Goal: Transaction & Acquisition: Purchase product/service

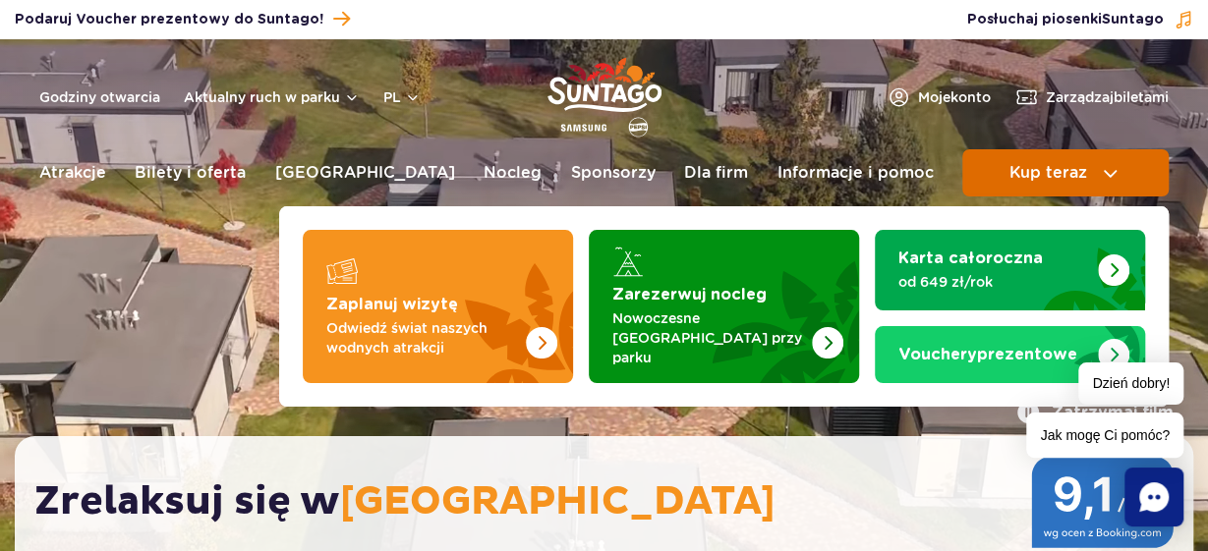
click at [1113, 173] on img at bounding box center [1110, 173] width 24 height 24
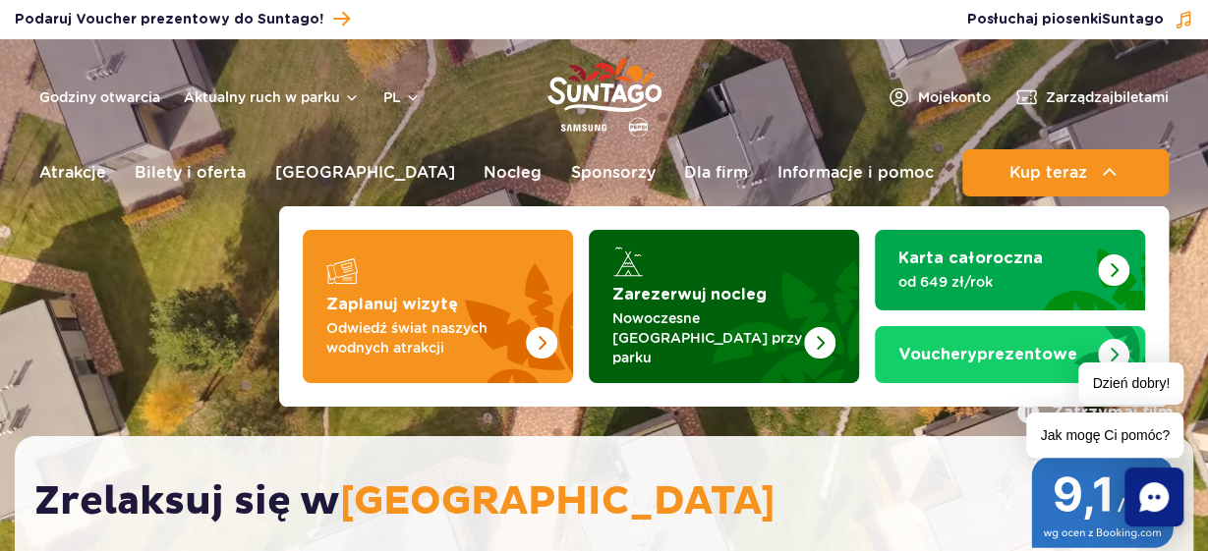
click at [824, 327] on img "Zarezerwuj nocleg" at bounding box center [819, 342] width 31 height 31
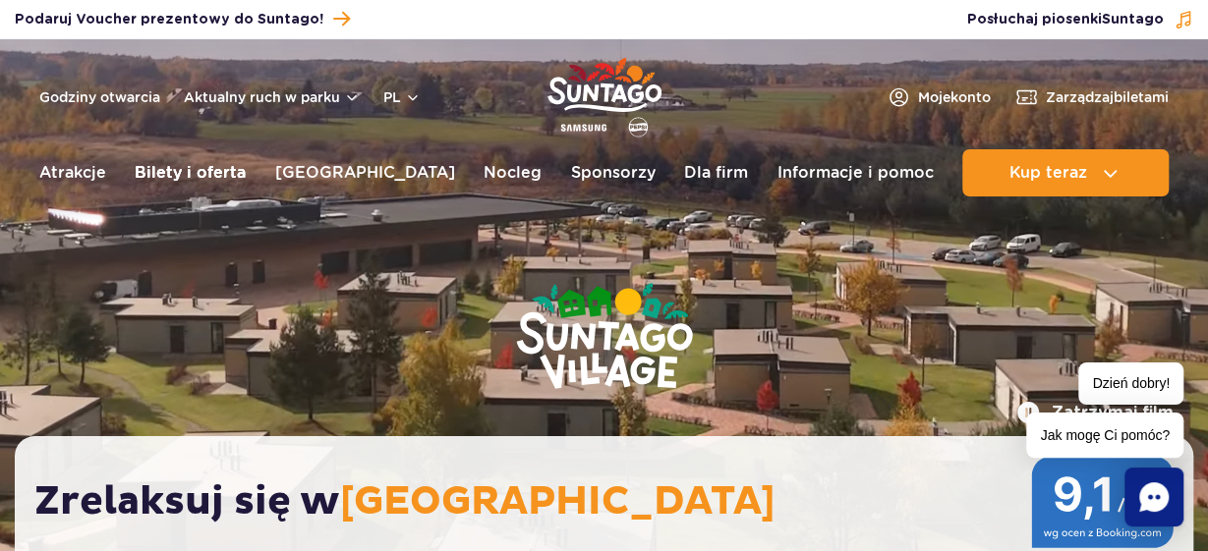
click at [229, 178] on link "Bilety i oferta" at bounding box center [190, 172] width 111 height 47
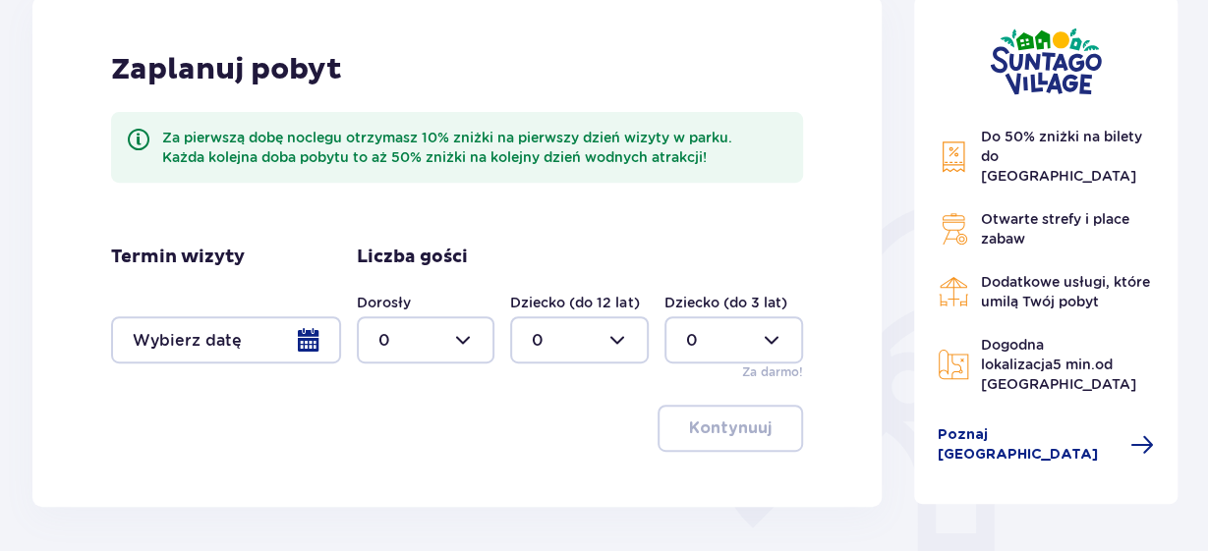
scroll to position [287, 0]
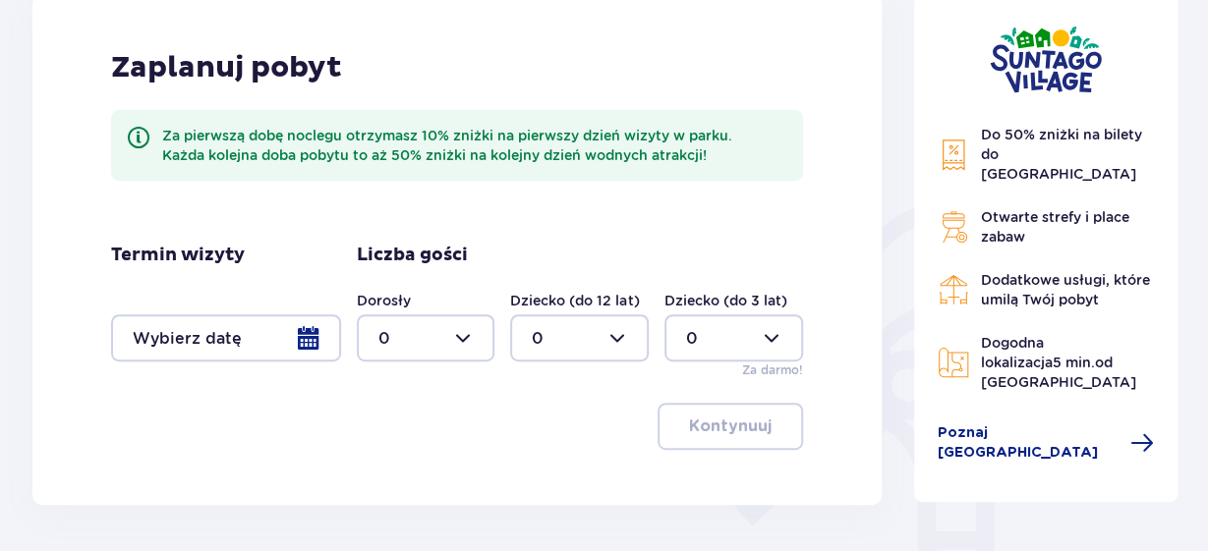
click at [313, 339] on div at bounding box center [226, 337] width 230 height 47
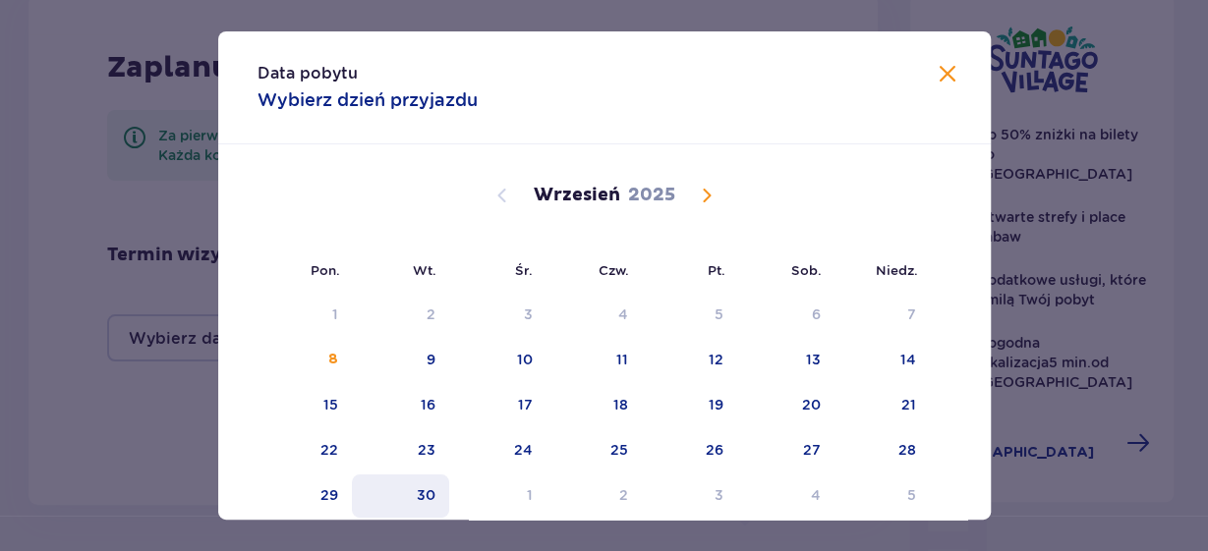
click at [424, 503] on div "30" at bounding box center [426, 495] width 19 height 20
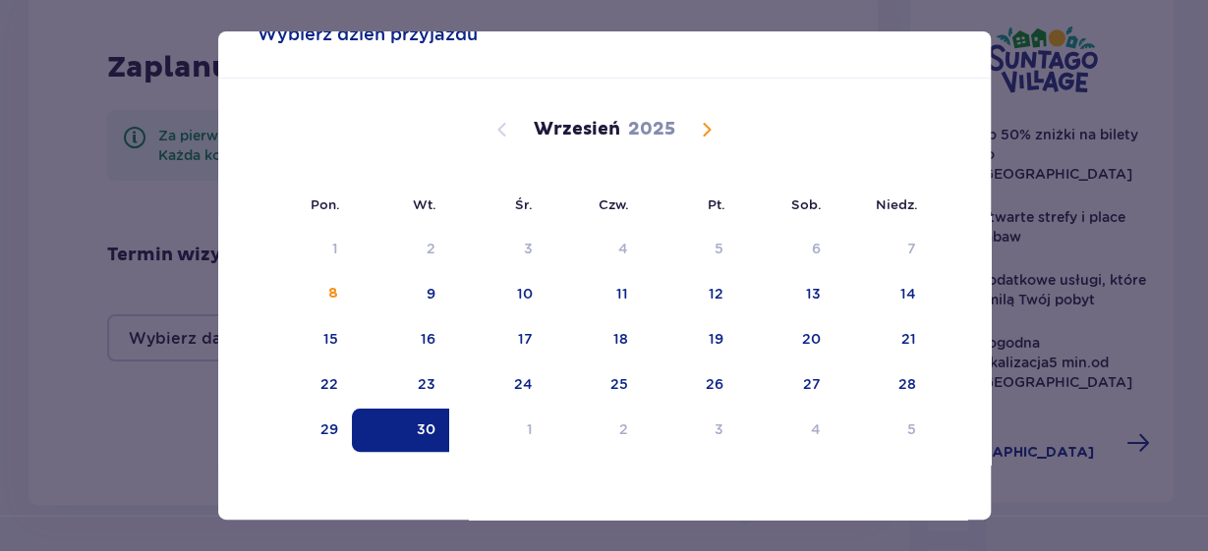
scroll to position [70, 0]
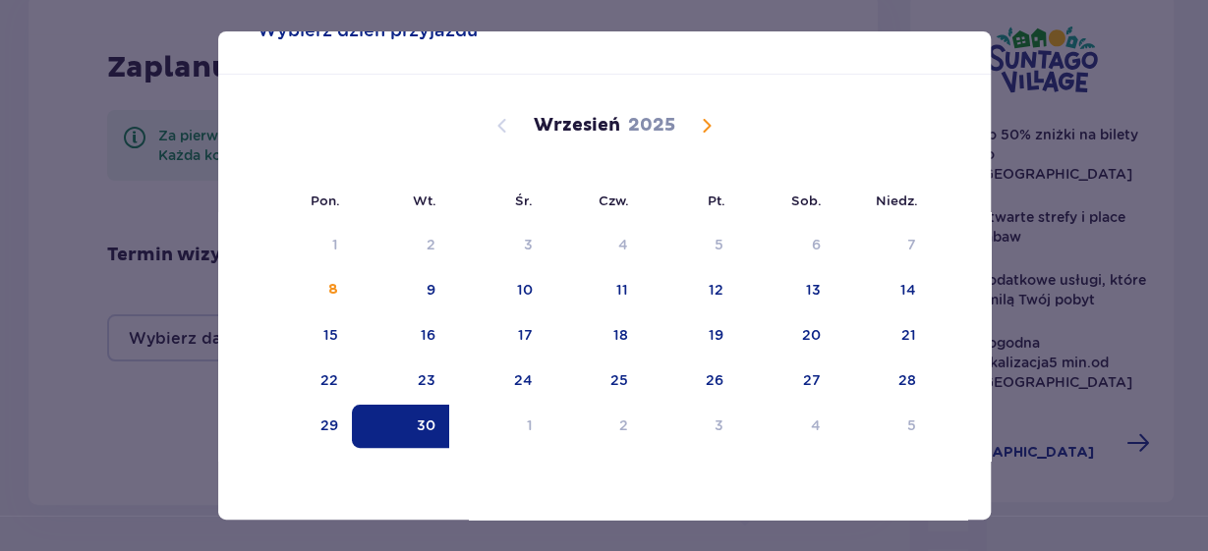
click at [420, 430] on div "30" at bounding box center [426, 426] width 19 height 20
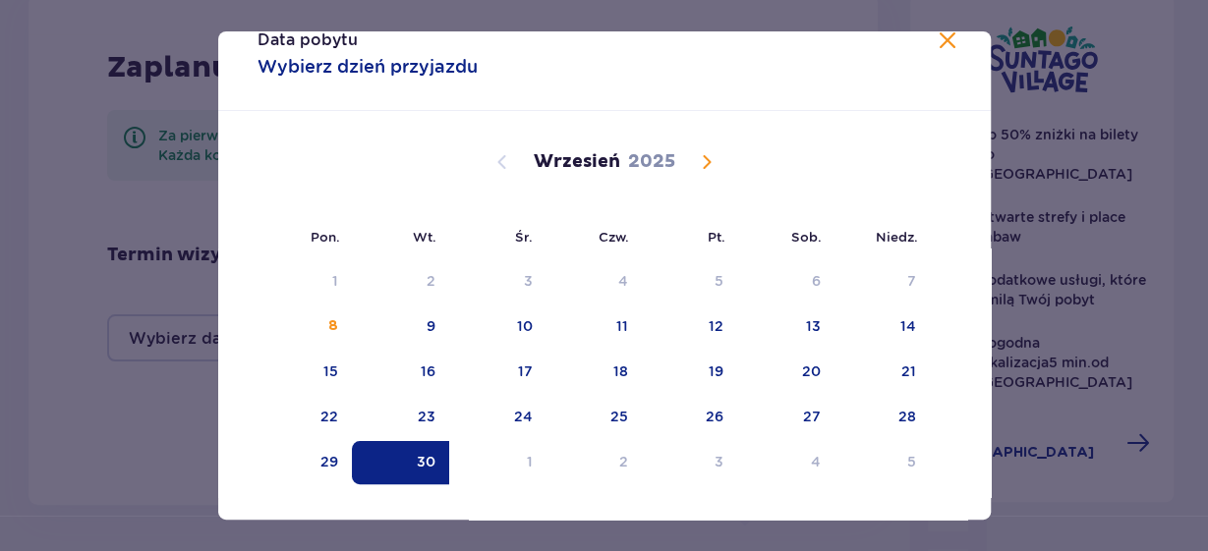
scroll to position [34, 0]
click at [948, 49] on span at bounding box center [948, 40] width 24 height 24
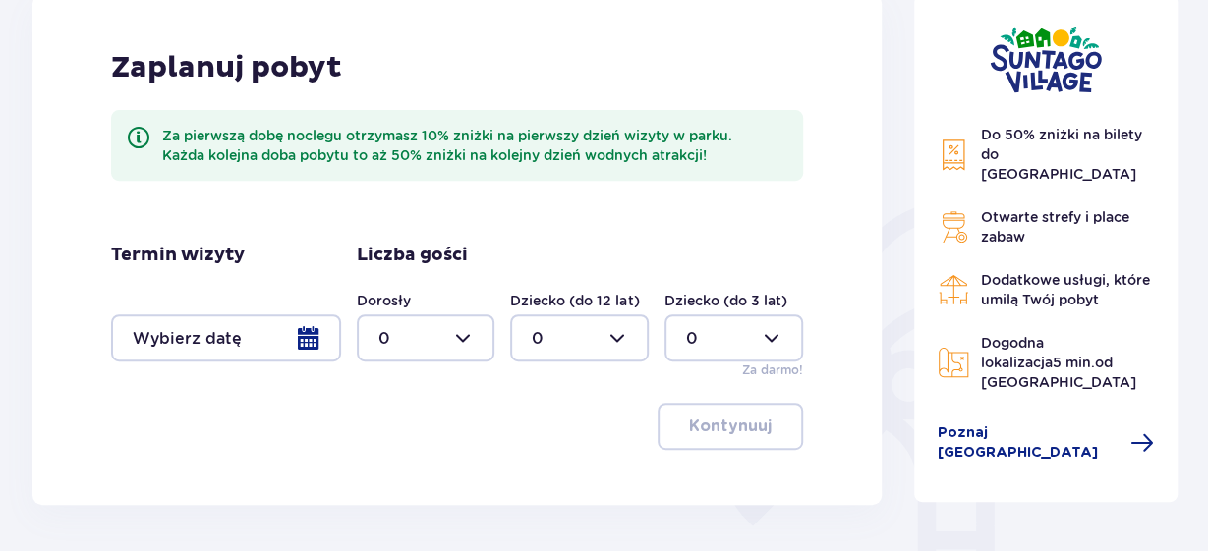
scroll to position [286, 0]
click at [309, 335] on div at bounding box center [226, 338] width 230 height 47
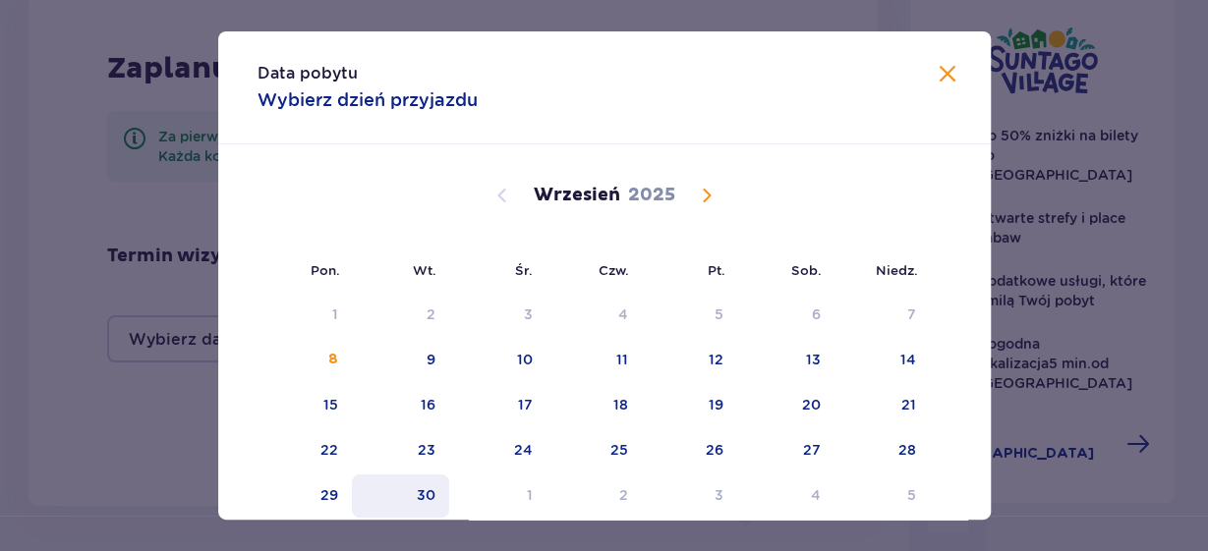
click at [429, 502] on div "30" at bounding box center [426, 495] width 19 height 20
click at [423, 496] on div "30" at bounding box center [426, 495] width 19 height 20
click at [428, 487] on div "30" at bounding box center [426, 495] width 19 height 20
click at [713, 202] on span "Calendar" at bounding box center [707, 196] width 24 height 24
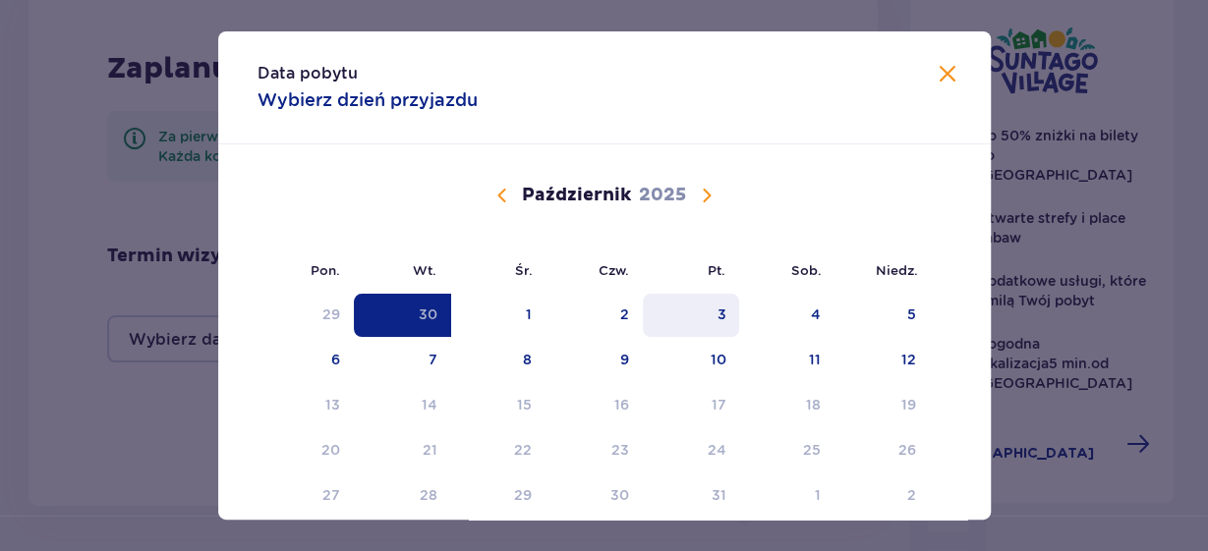
click at [723, 311] on div "3" at bounding box center [720, 315] width 9 height 20
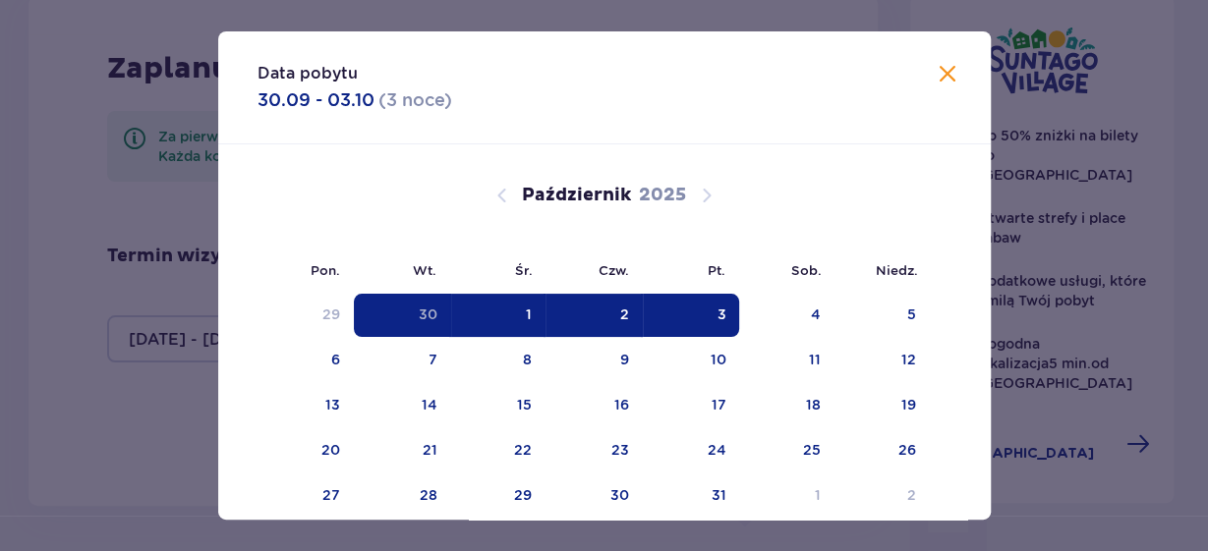
type input "[DATE] - [DATE]"
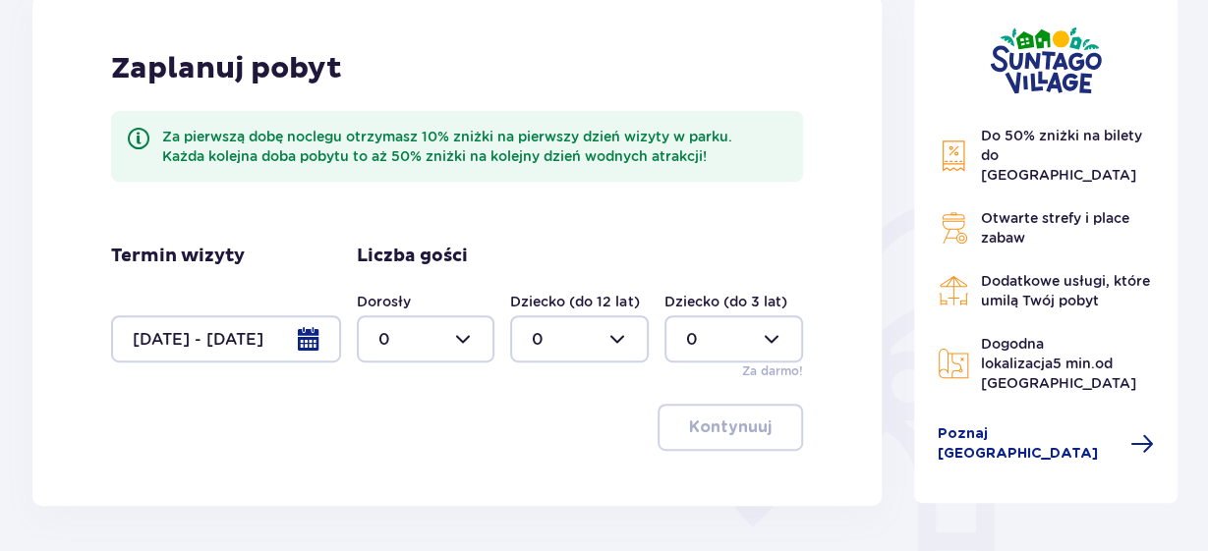
click at [427, 349] on div at bounding box center [426, 338] width 139 height 47
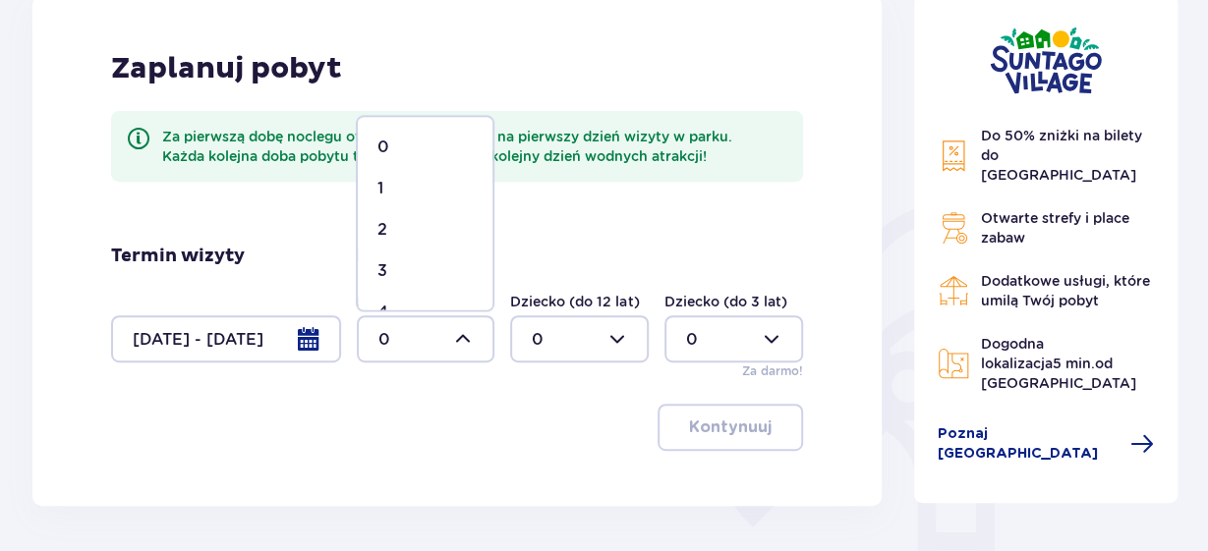
click at [397, 266] on div "3" at bounding box center [424, 271] width 95 height 22
type input "3"
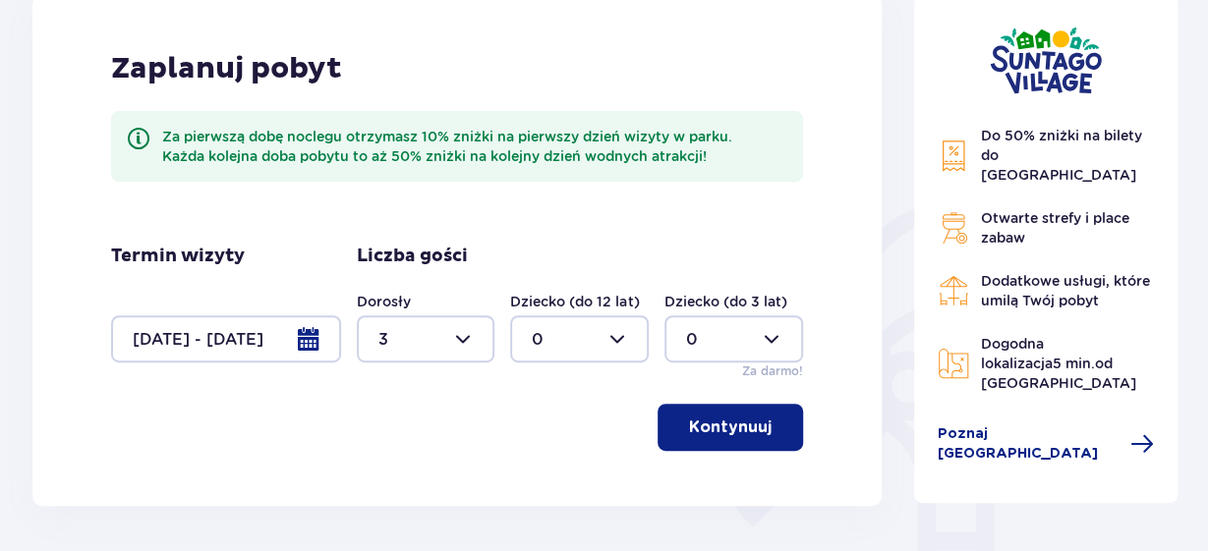
click at [561, 349] on div at bounding box center [579, 338] width 139 height 47
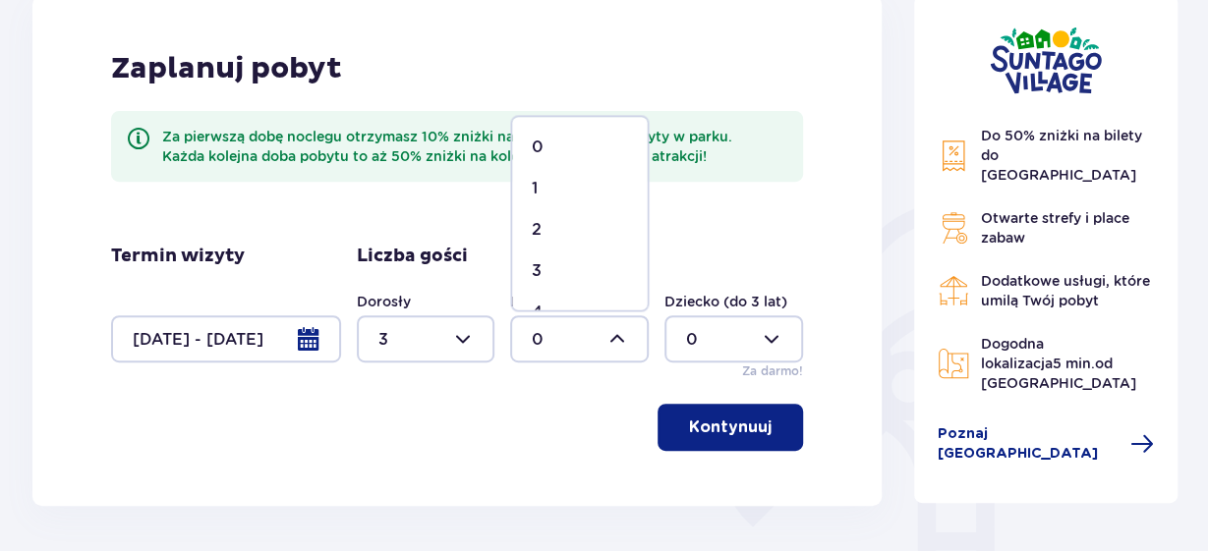
scroll to position [284, 0]
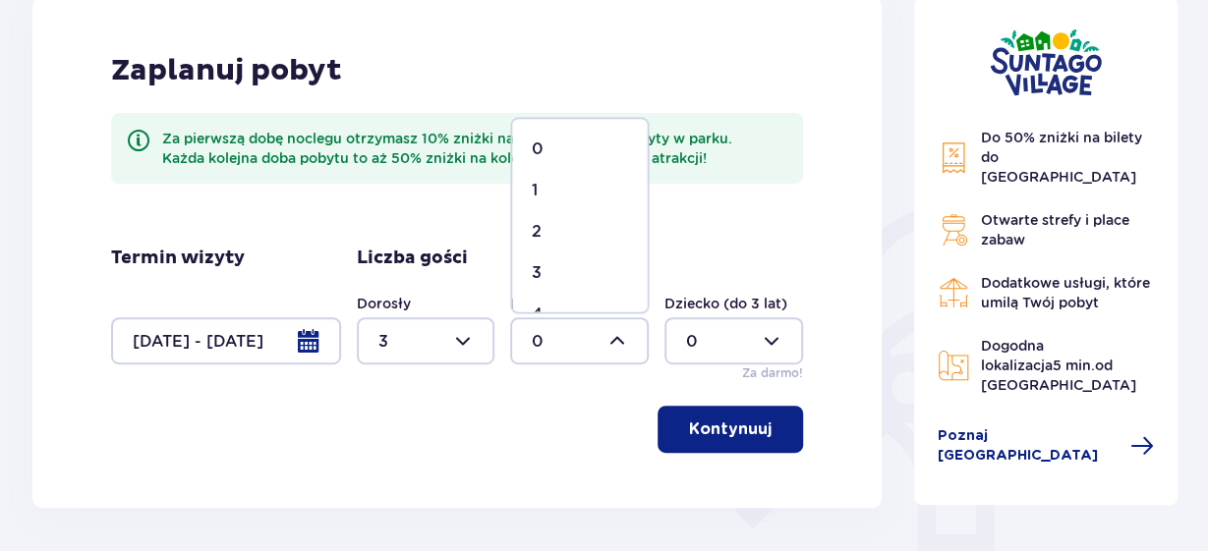
click at [541, 198] on div "1" at bounding box center [579, 191] width 95 height 22
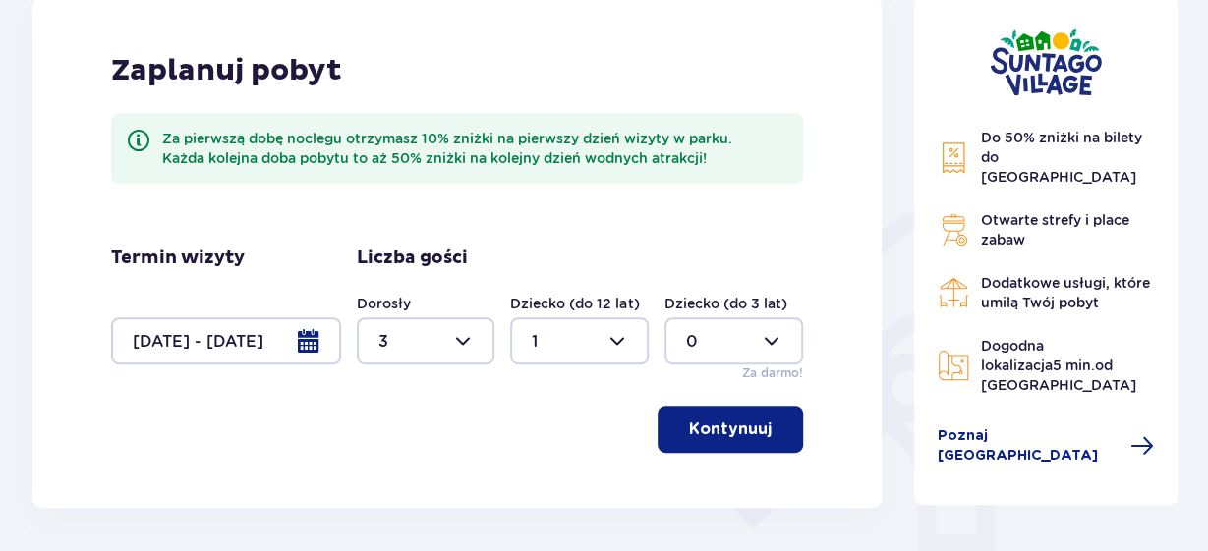
click at [621, 341] on div at bounding box center [579, 340] width 139 height 47
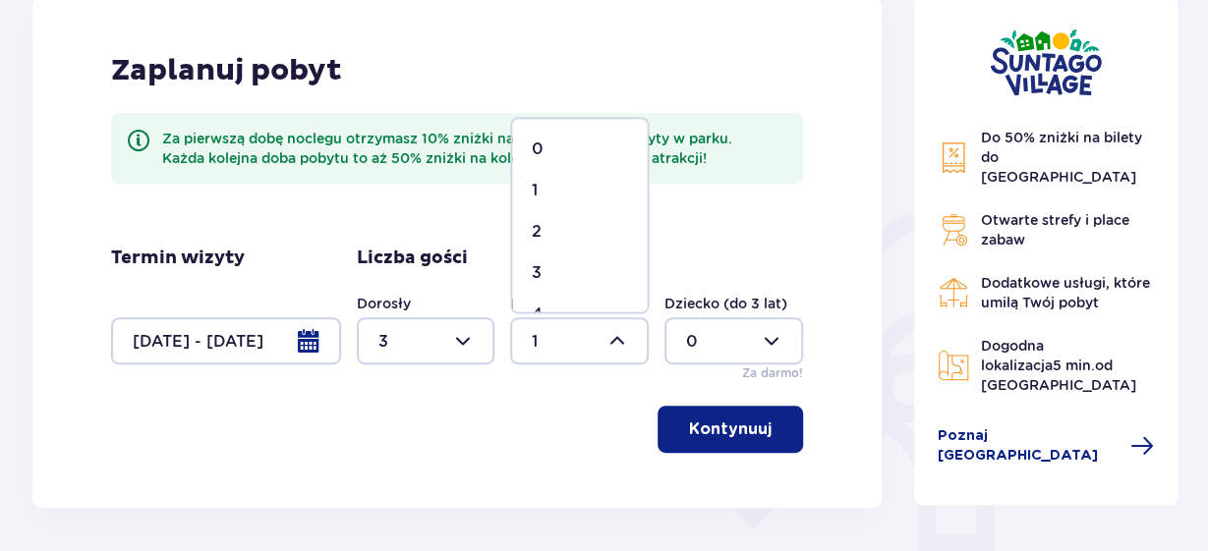
click at [577, 345] on div at bounding box center [579, 340] width 139 height 47
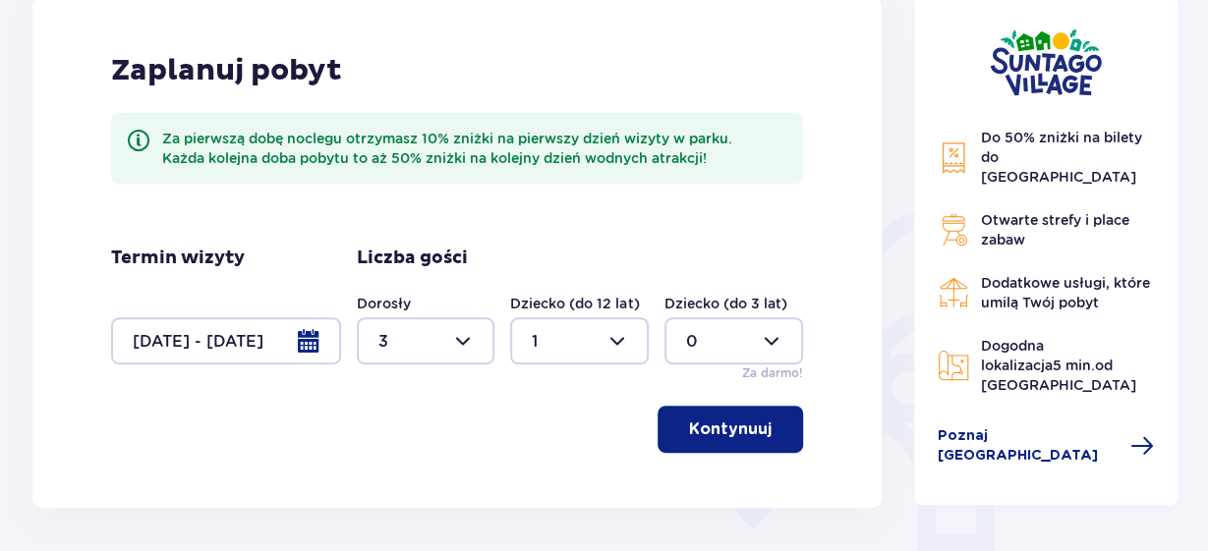
click at [620, 347] on div at bounding box center [579, 340] width 139 height 47
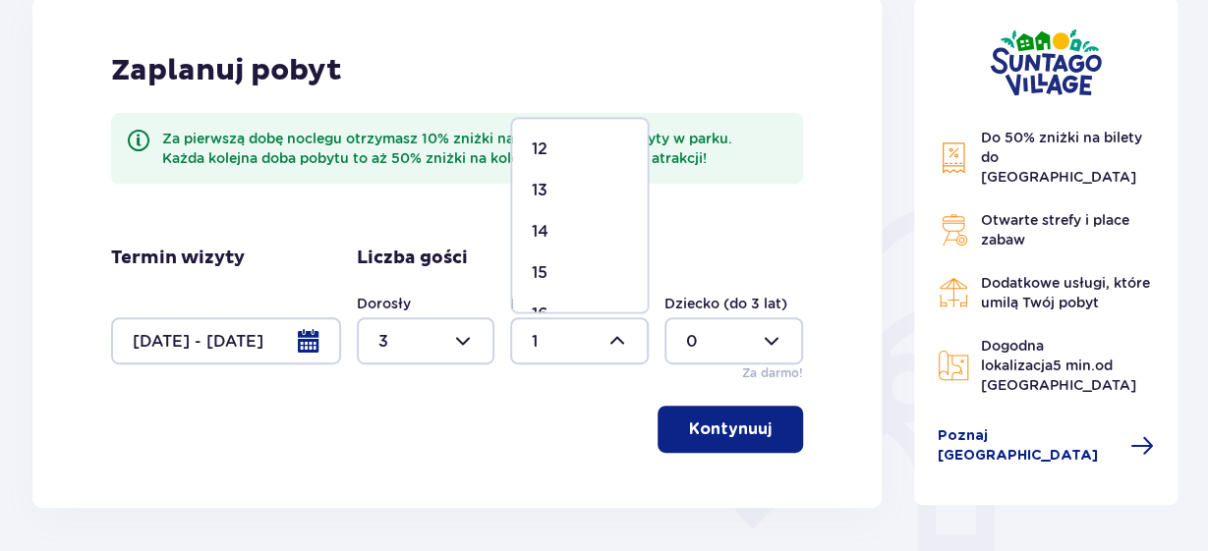
scroll to position [493, 0]
click at [553, 190] on div "13" at bounding box center [579, 193] width 95 height 22
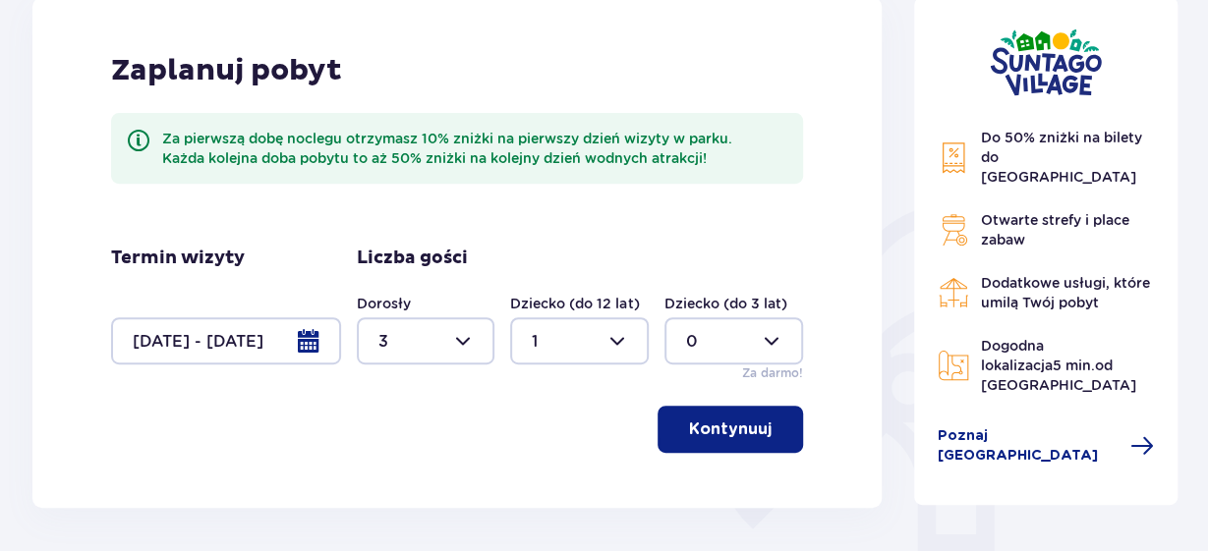
type input "13"
click at [746, 434] on p "Kontynuuj" at bounding box center [730, 430] width 83 height 22
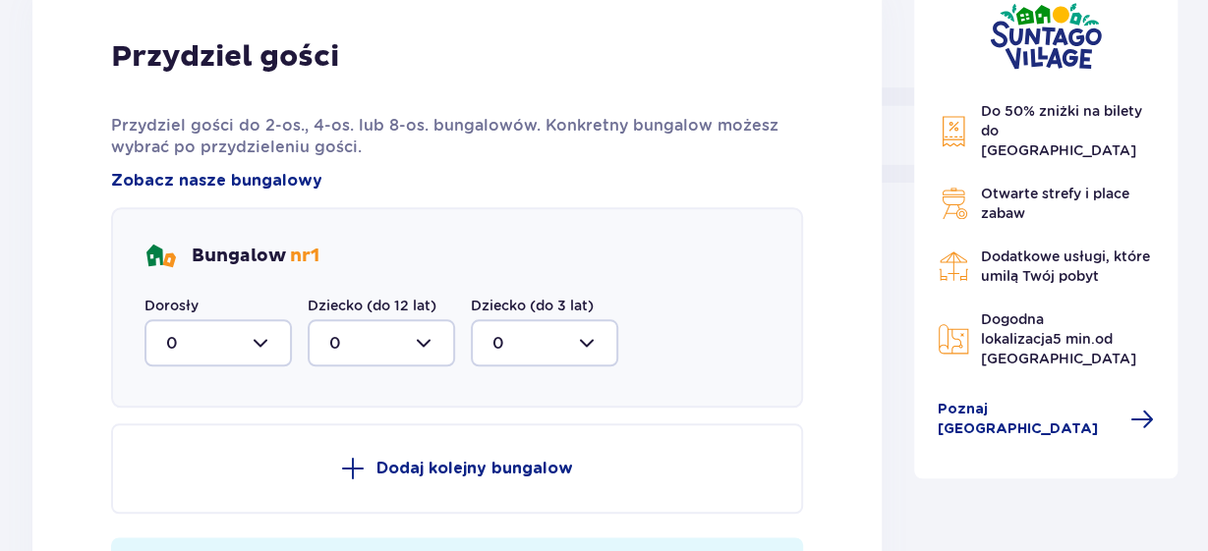
scroll to position [887, 0]
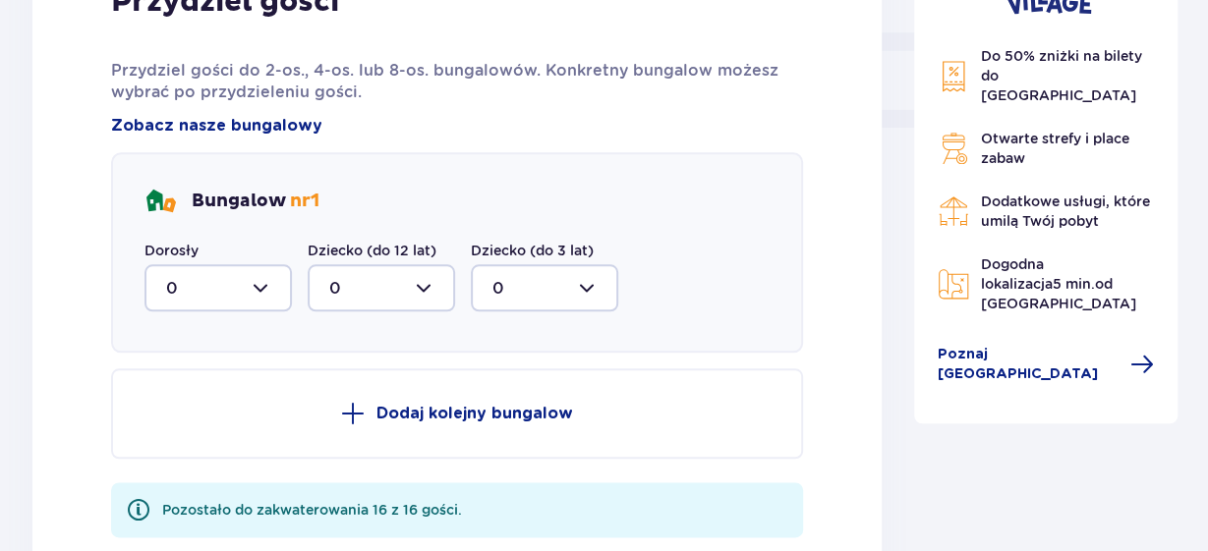
click at [264, 296] on div at bounding box center [217, 287] width 147 height 47
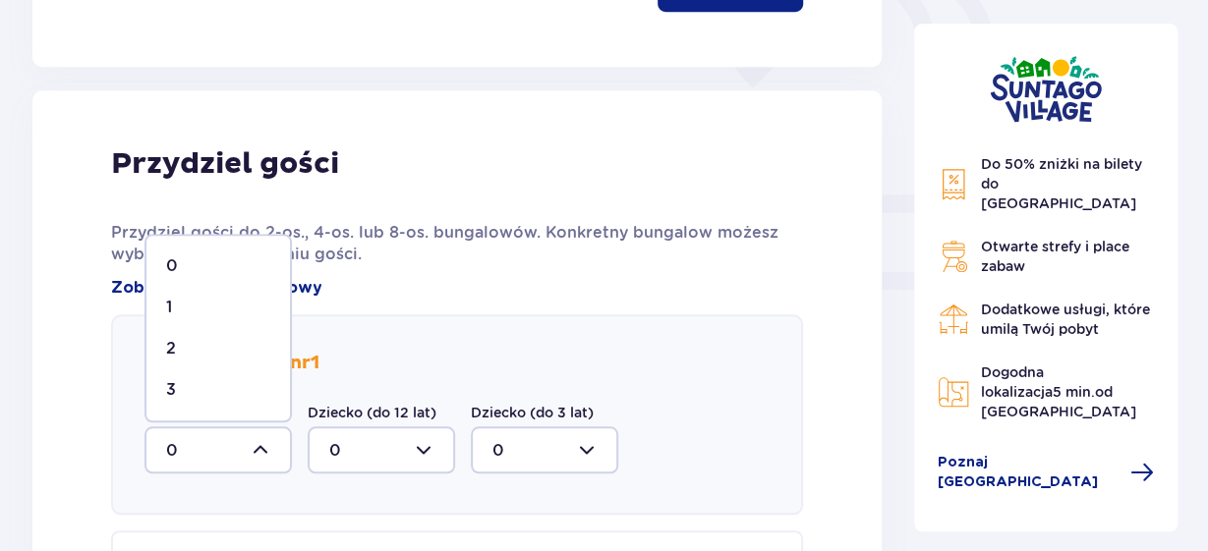
scroll to position [737, 0]
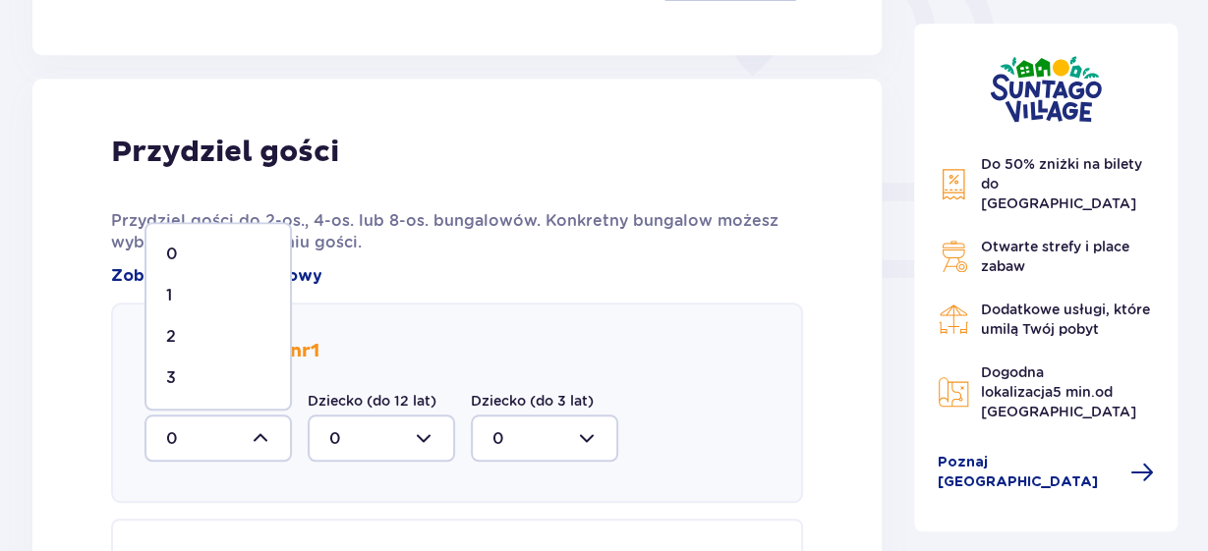
click at [185, 301] on div "1" at bounding box center [218, 296] width 104 height 22
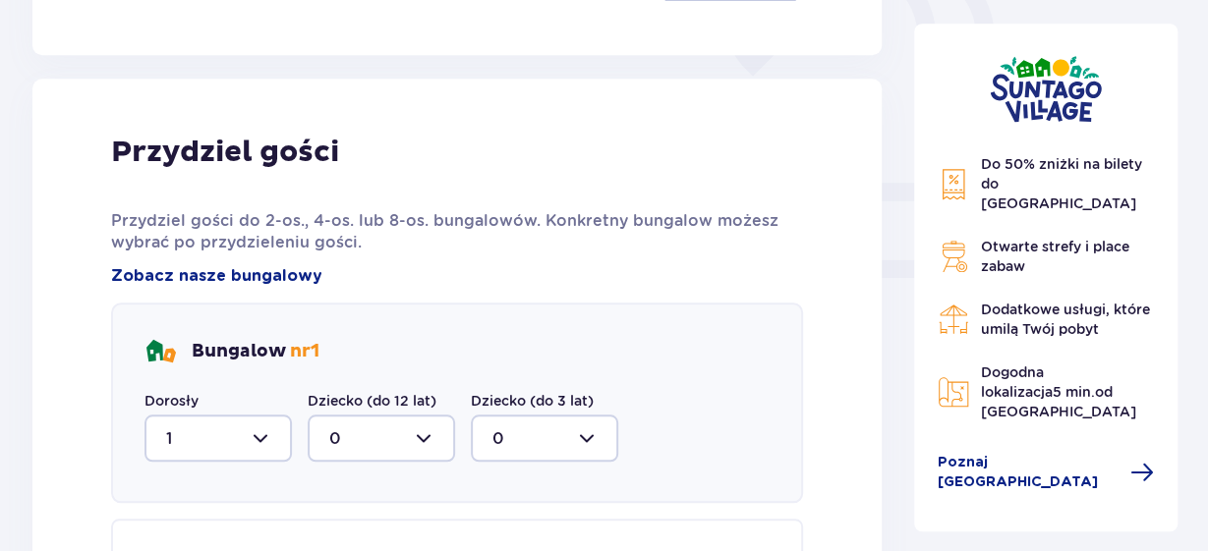
click at [429, 442] on div at bounding box center [381, 438] width 147 height 47
click at [242, 435] on div at bounding box center [217, 438] width 147 height 47
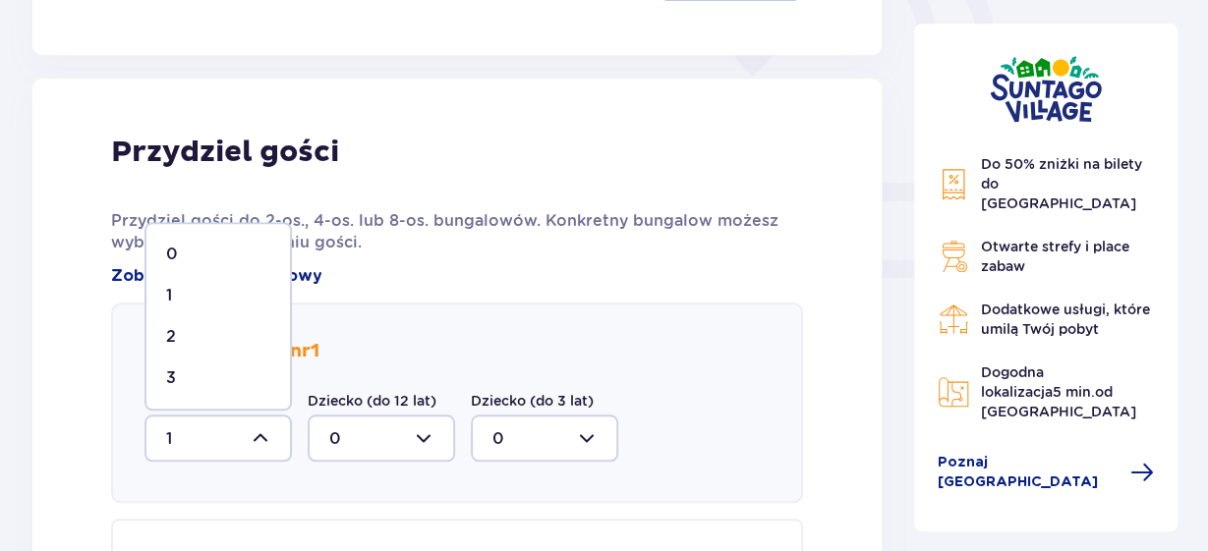
click at [219, 380] on div "3" at bounding box center [218, 379] width 104 height 22
type input "3"
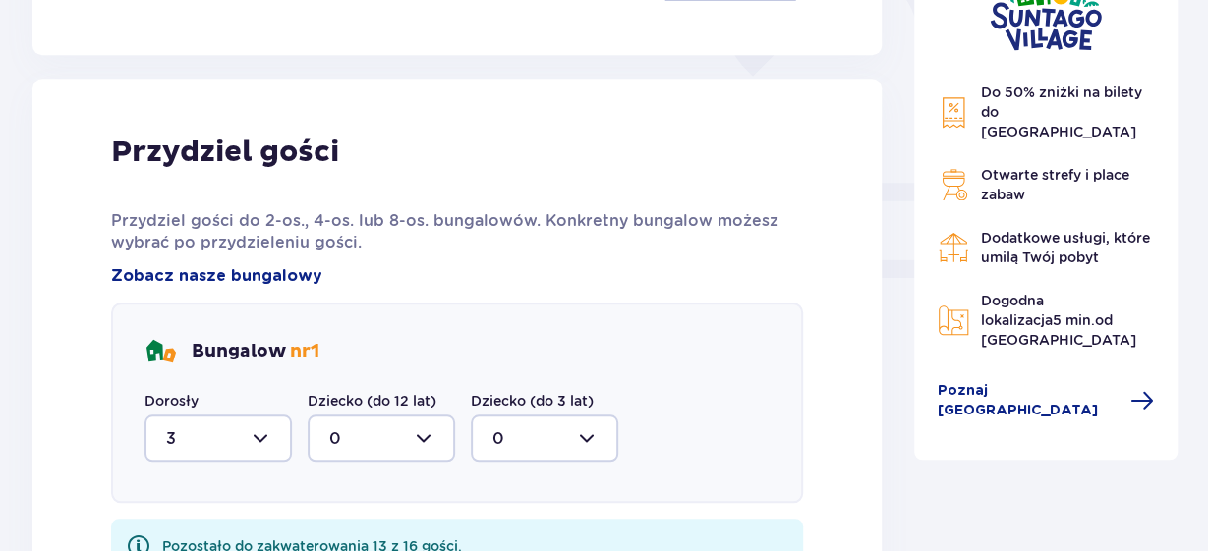
click at [427, 440] on div at bounding box center [381, 438] width 147 height 47
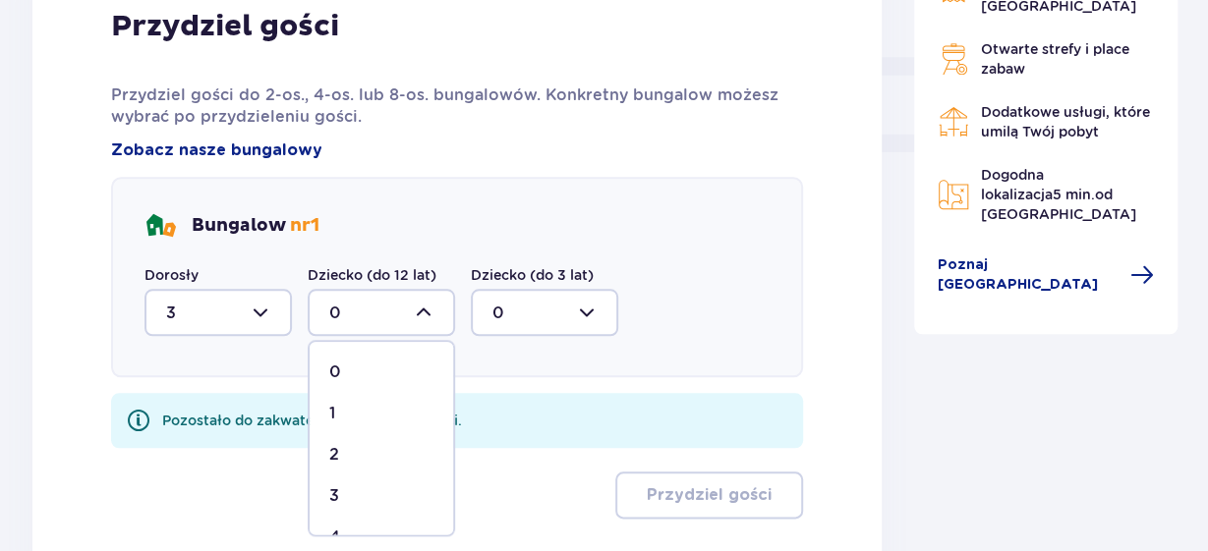
scroll to position [864, 0]
click at [411, 408] on div "1" at bounding box center [381, 413] width 104 height 22
type input "1"
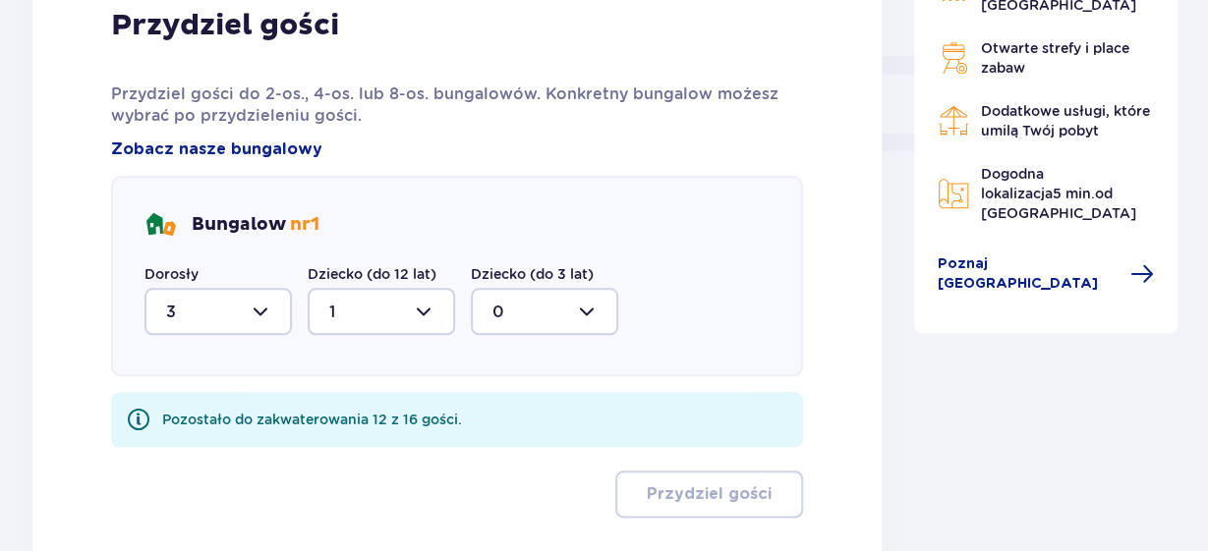
click at [429, 316] on div at bounding box center [381, 311] width 147 height 47
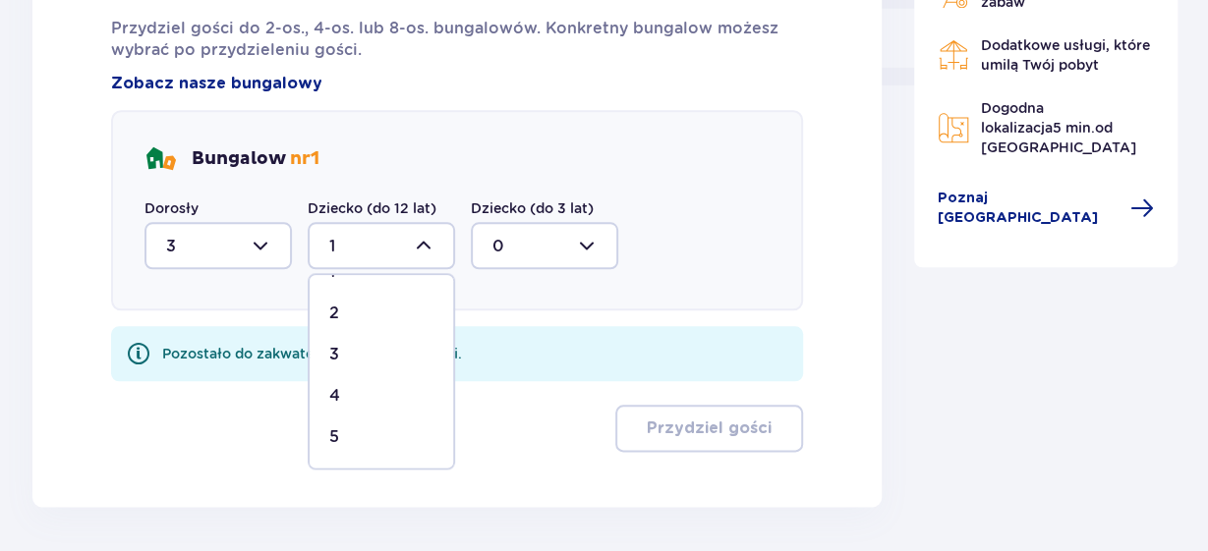
scroll to position [942, 0]
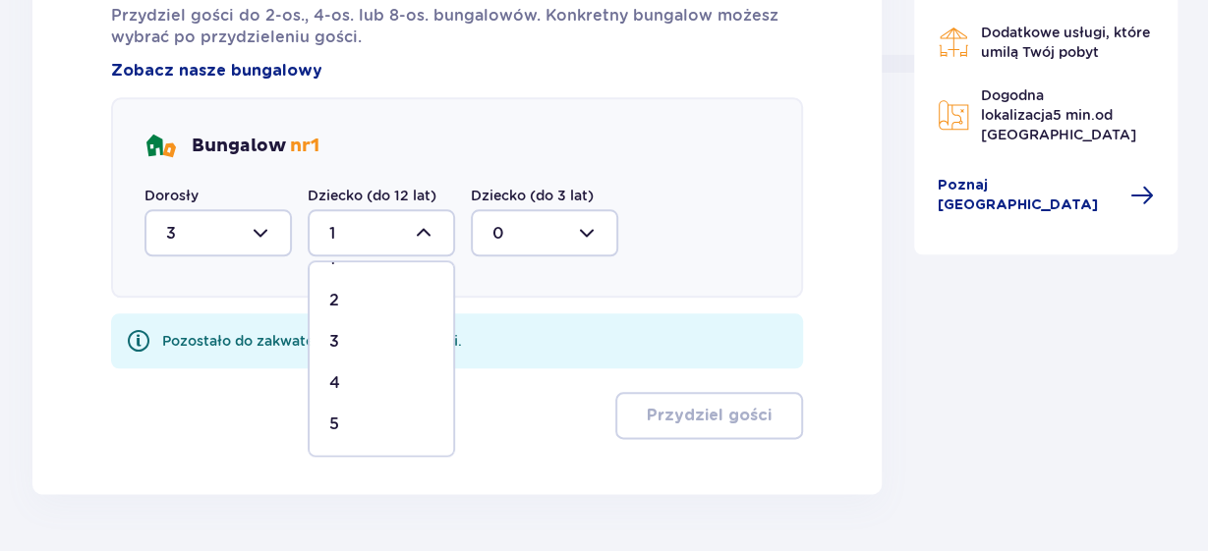
click at [432, 249] on div at bounding box center [381, 232] width 147 height 47
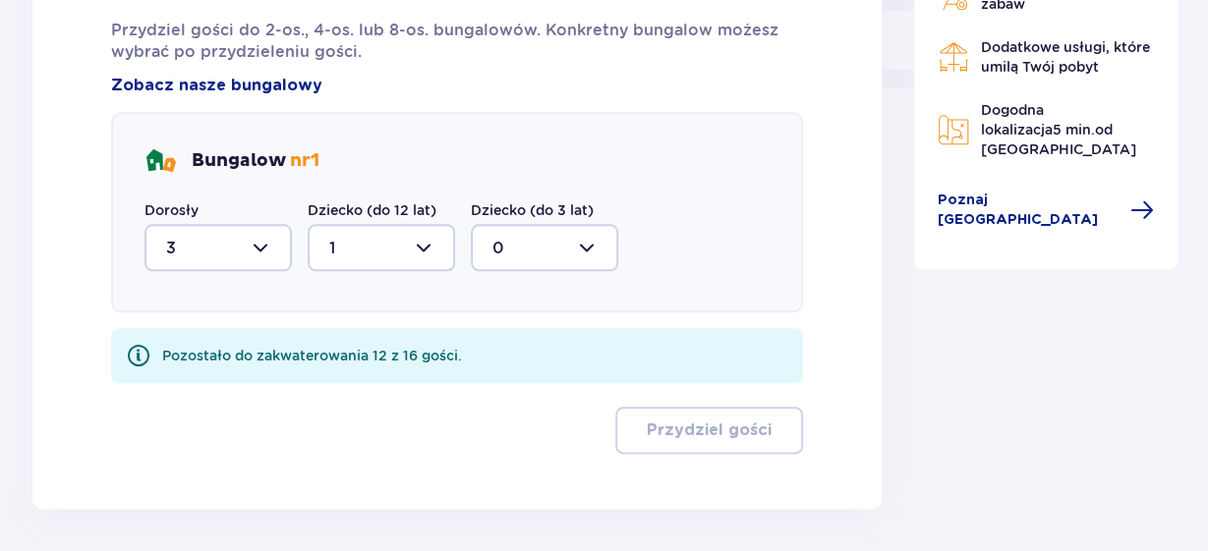
click at [254, 249] on div at bounding box center [217, 247] width 147 height 47
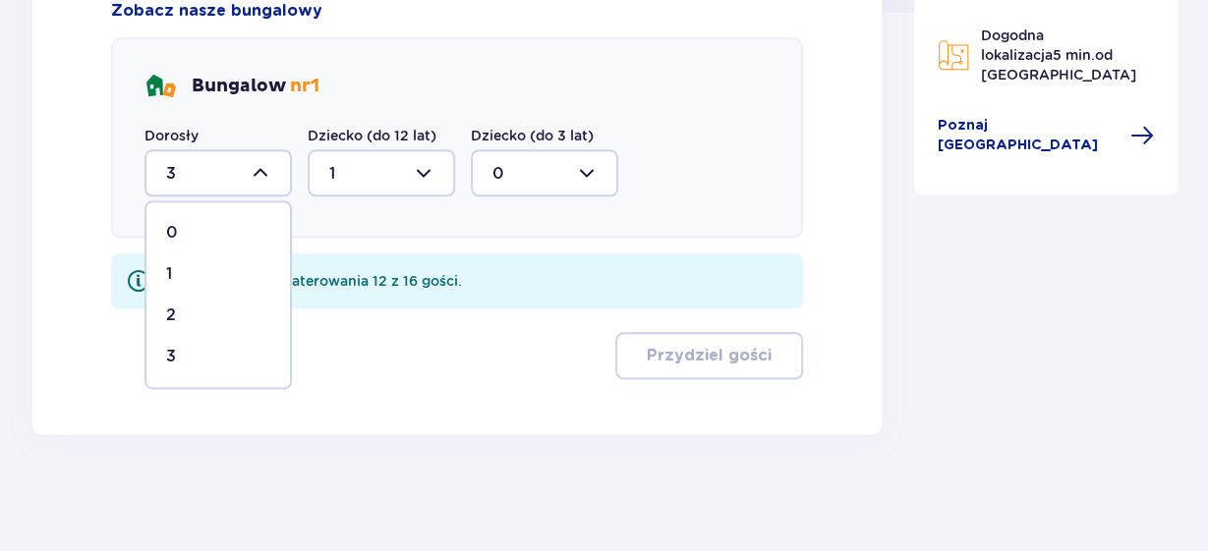
scroll to position [971, 0]
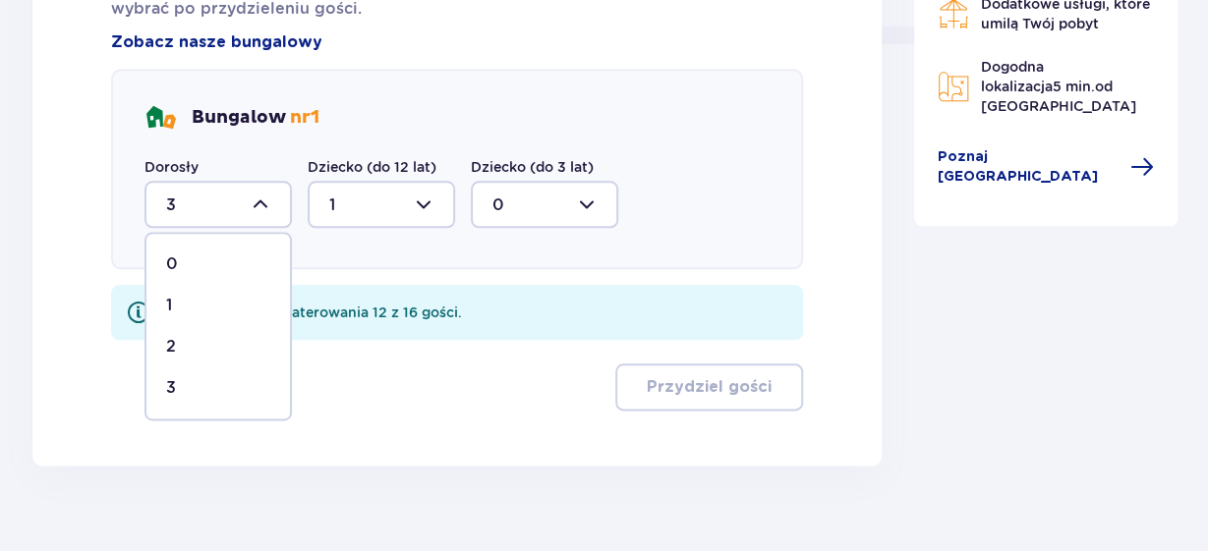
click at [433, 202] on div at bounding box center [381, 204] width 147 height 47
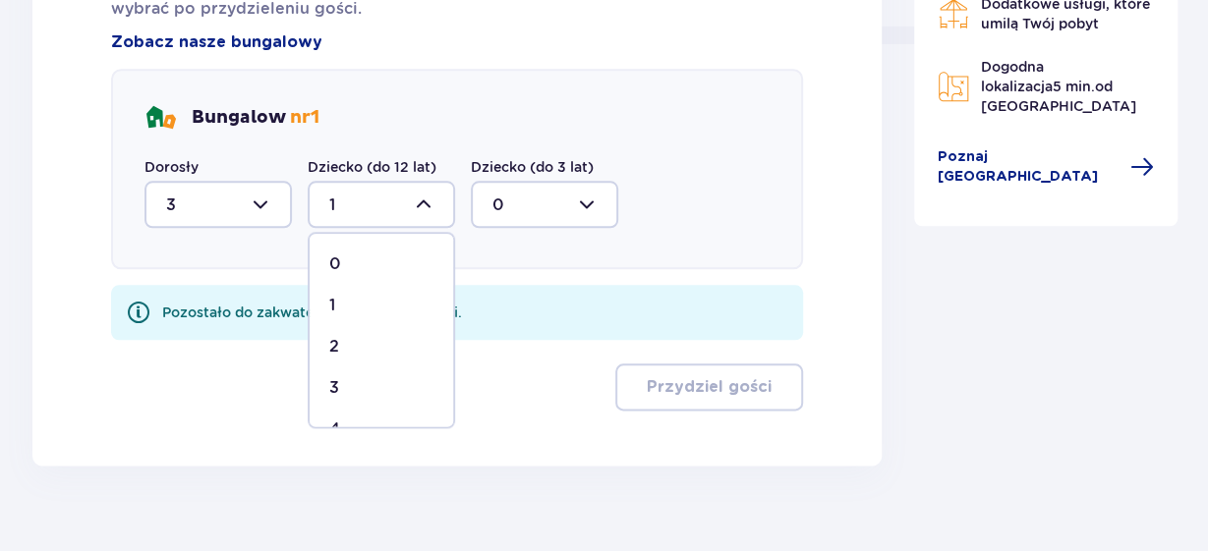
click at [420, 199] on div at bounding box center [381, 204] width 147 height 47
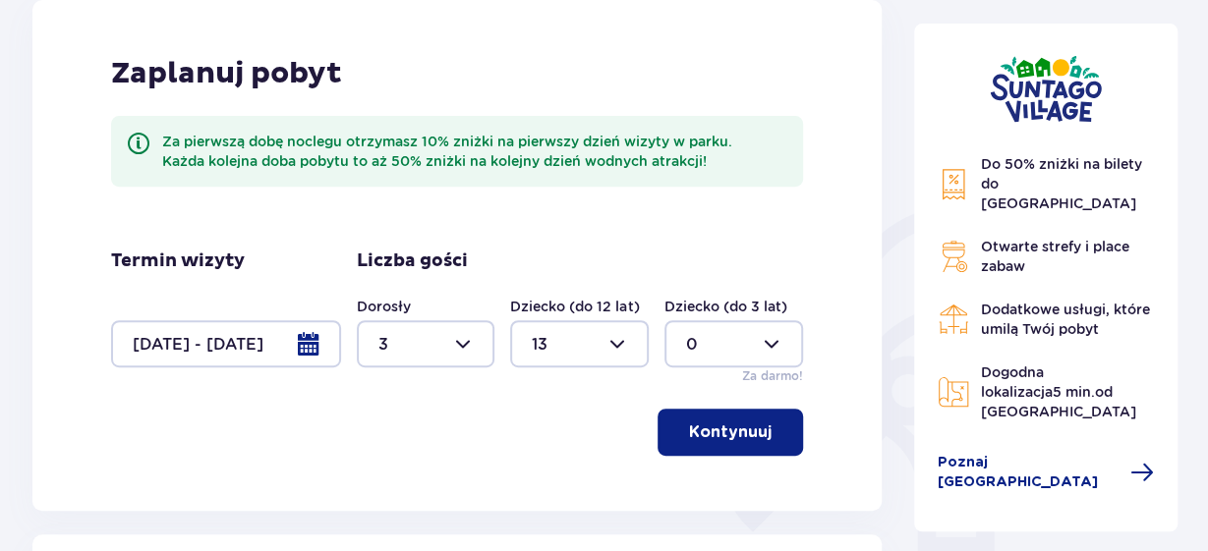
scroll to position [278, 0]
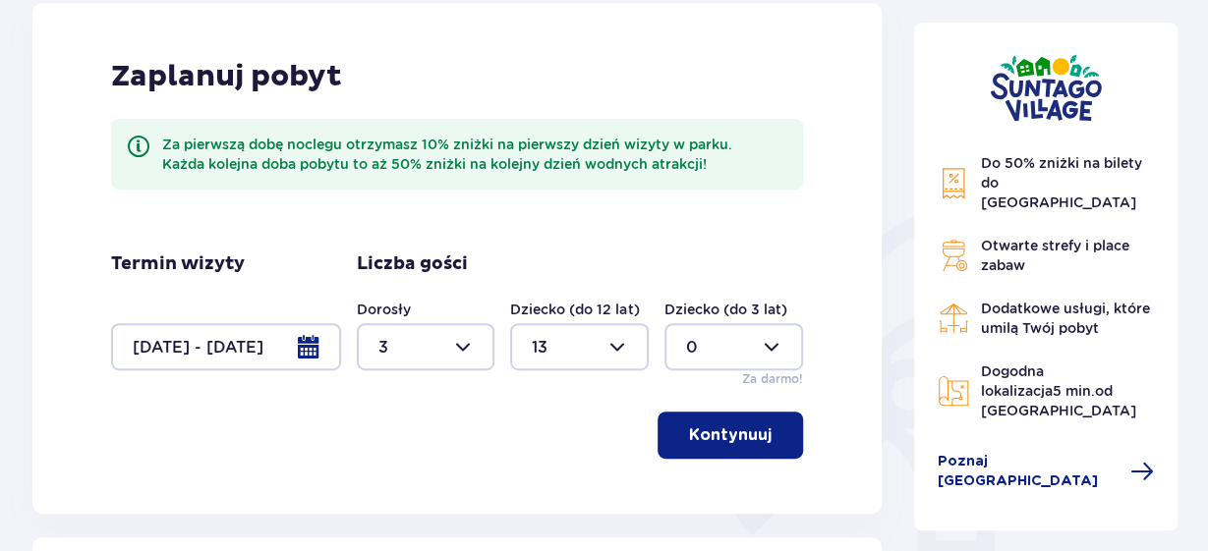
click at [618, 343] on div at bounding box center [579, 346] width 139 height 47
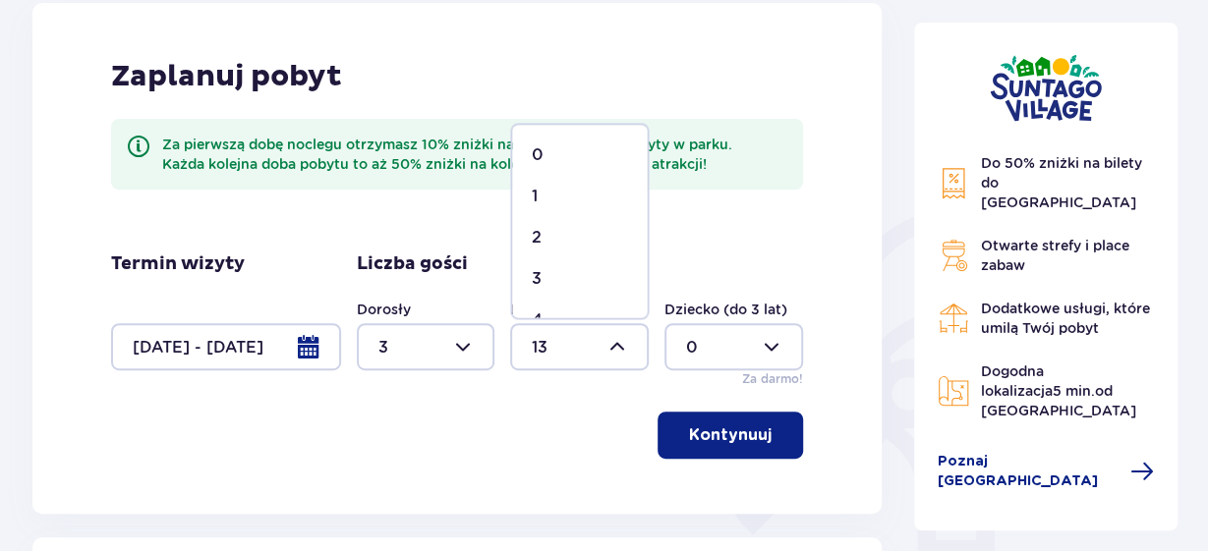
click at [560, 165] on div "0" at bounding box center [579, 155] width 95 height 22
type input "0"
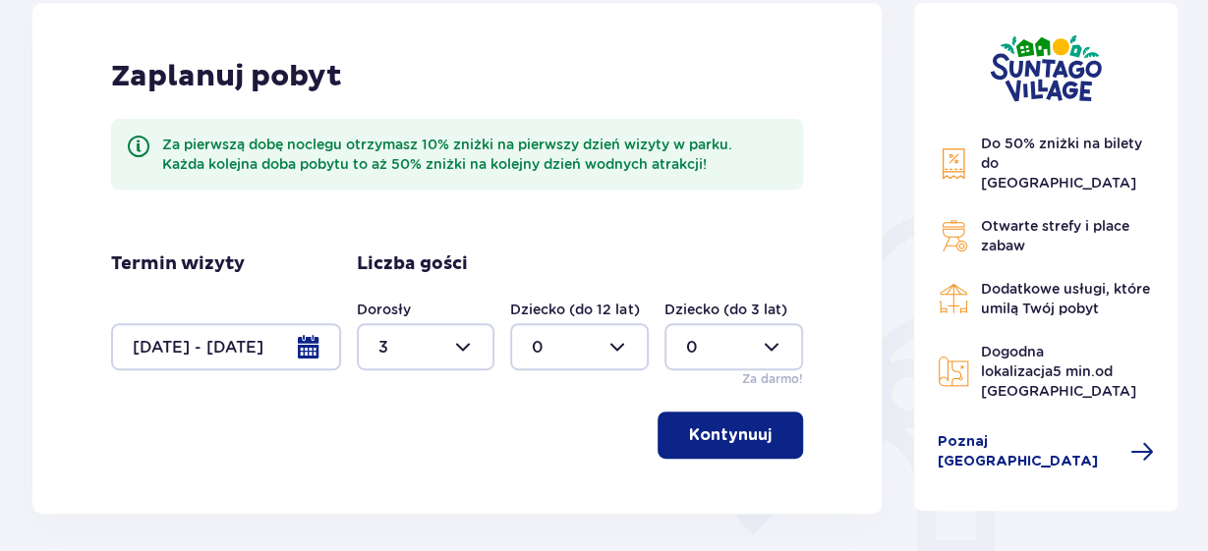
click at [449, 348] on div at bounding box center [426, 346] width 139 height 47
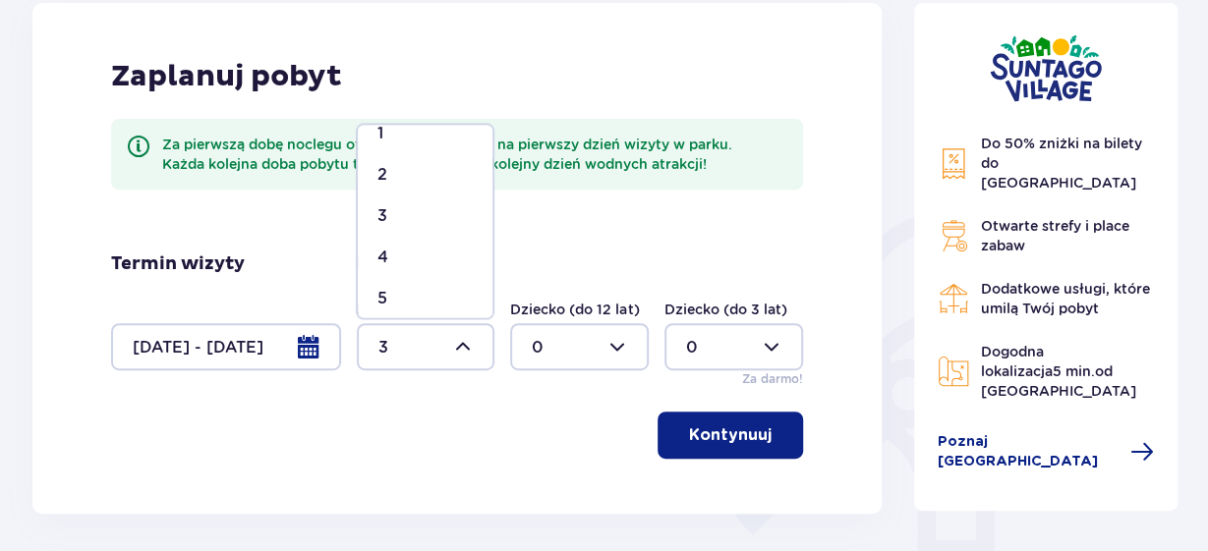
scroll to position [65, 0]
click at [398, 256] on div "4" at bounding box center [424, 256] width 95 height 22
type input "4"
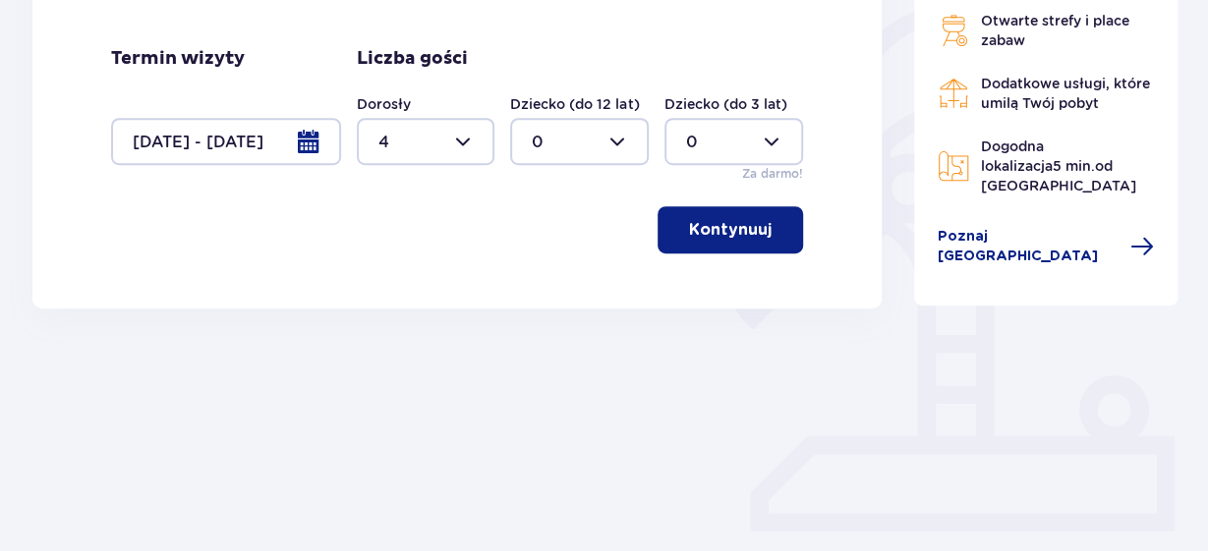
scroll to position [541, 0]
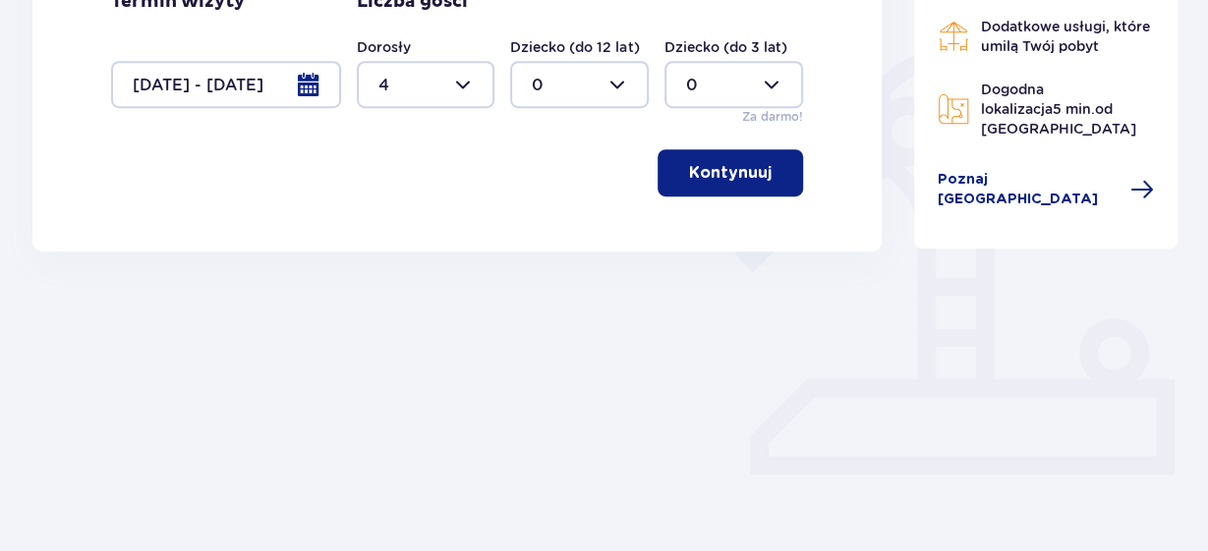
click at [738, 172] on p "Kontynuuj" at bounding box center [730, 173] width 83 height 22
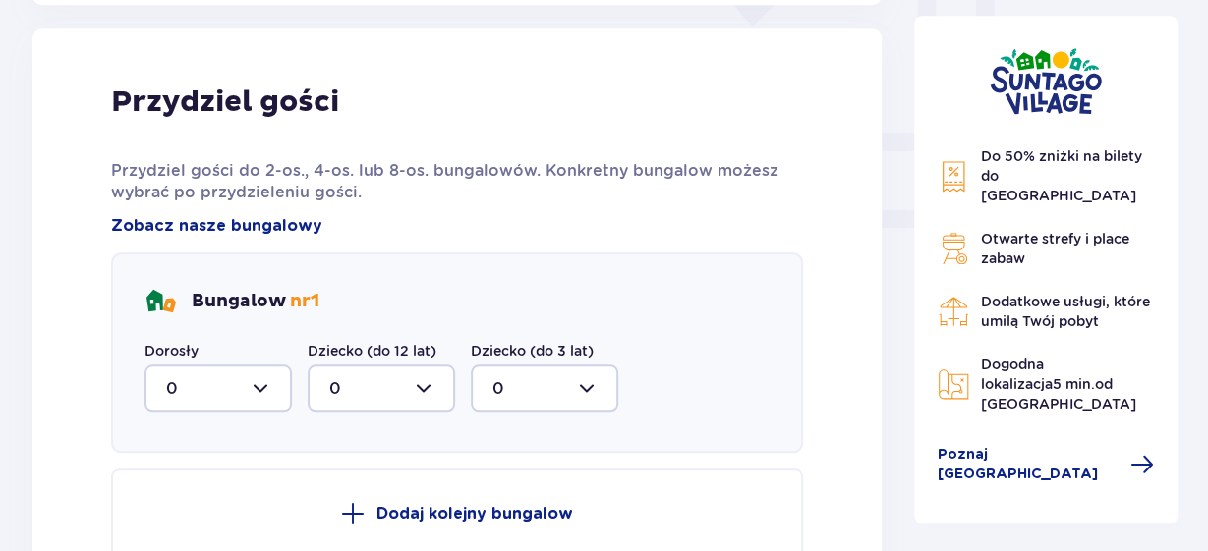
scroll to position [792, 0]
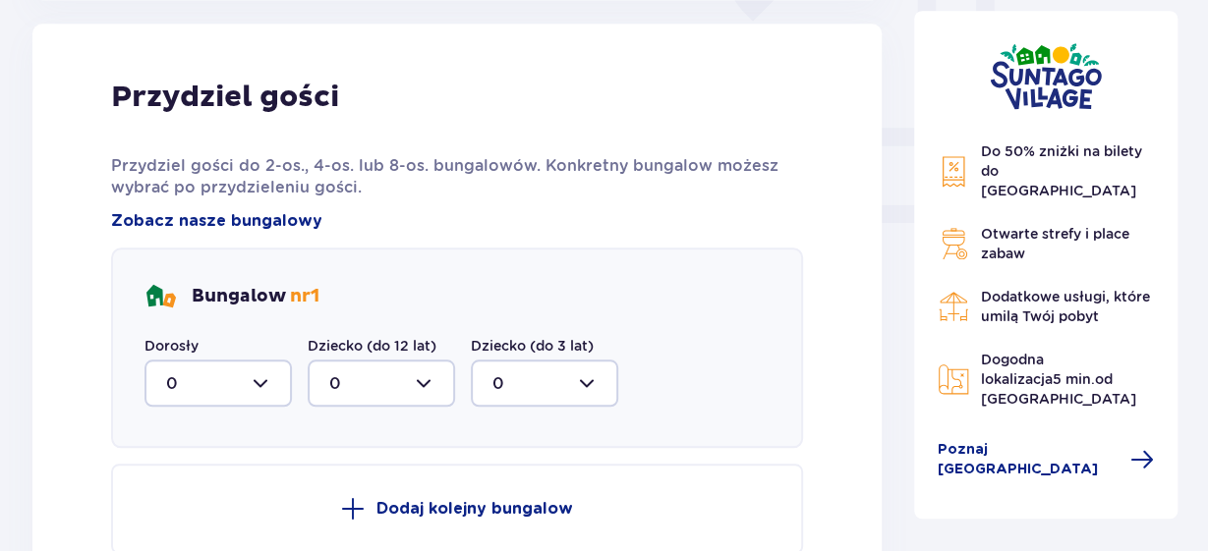
click at [241, 380] on div at bounding box center [217, 383] width 147 height 47
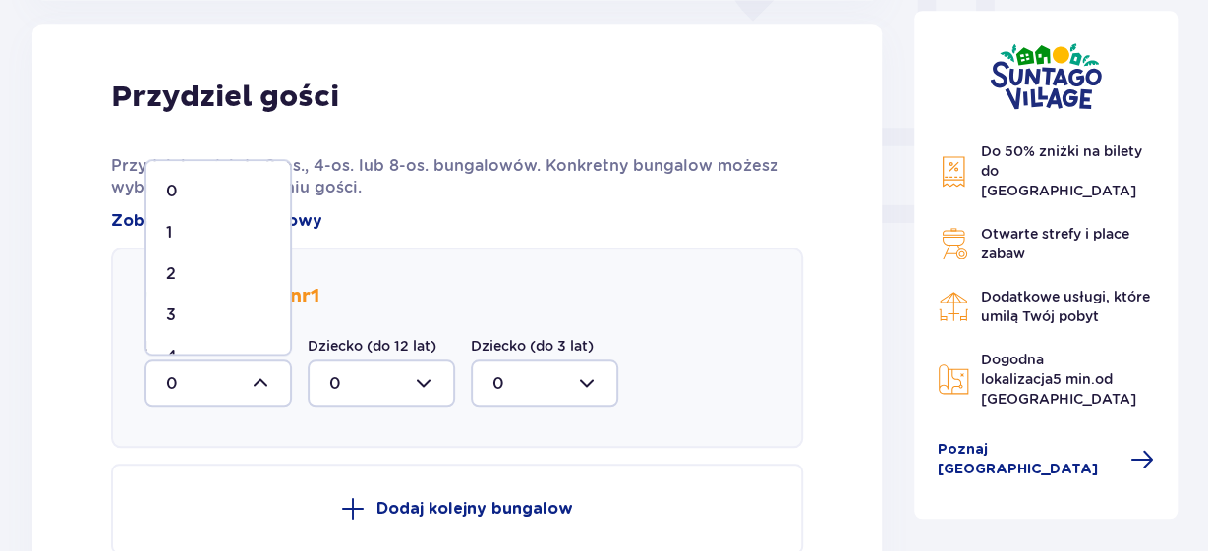
scroll to position [33, 0]
click at [205, 314] on div "4" at bounding box center [218, 324] width 104 height 22
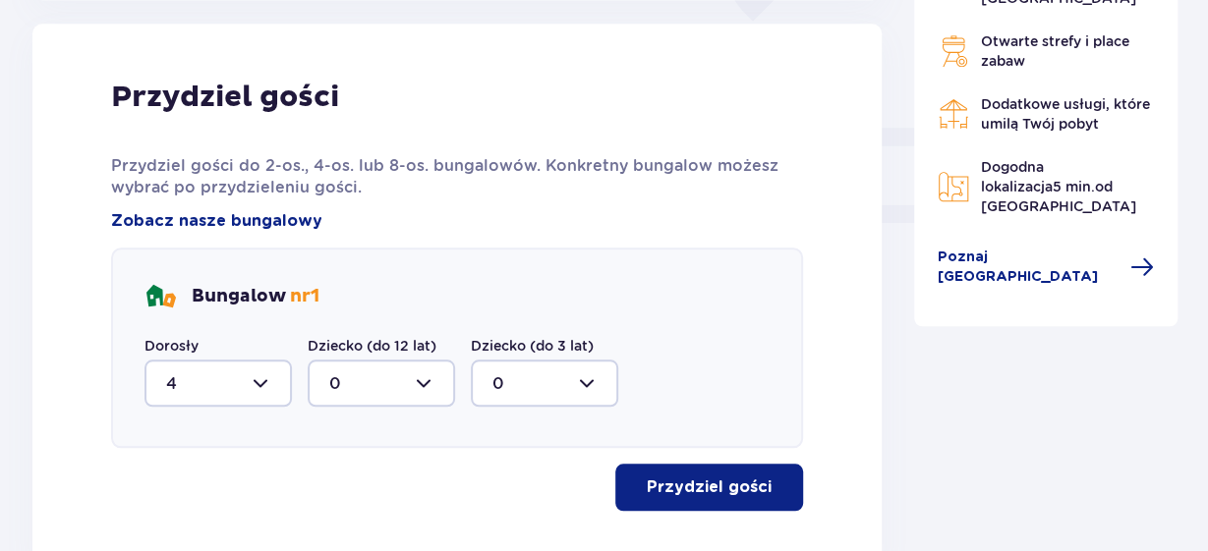
type input "4"
click at [752, 484] on p "Przydziel gości" at bounding box center [709, 488] width 125 height 22
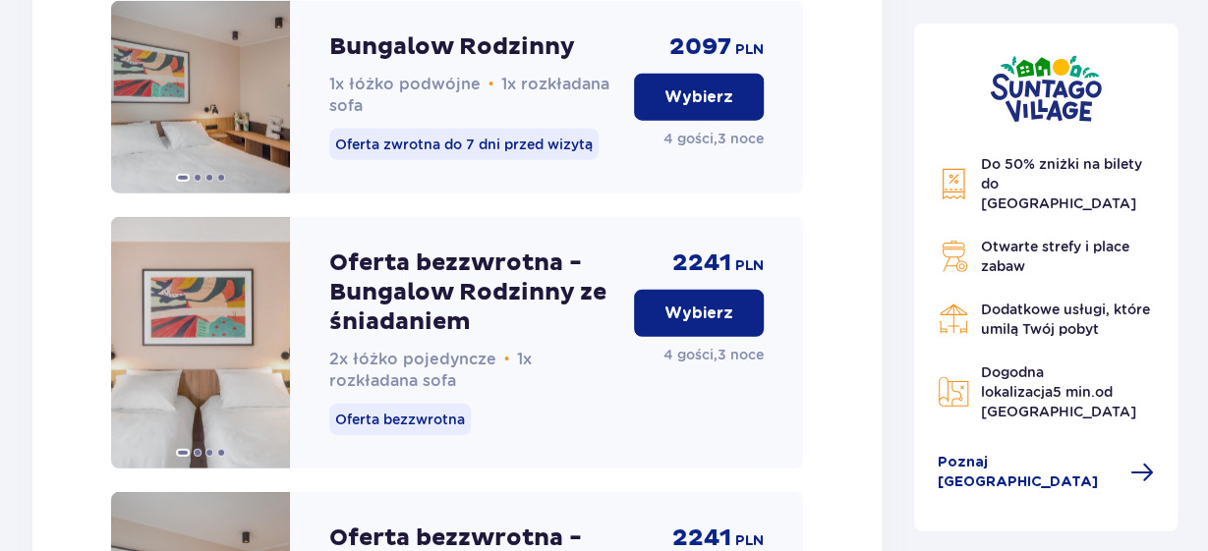
scroll to position [2355, 0]
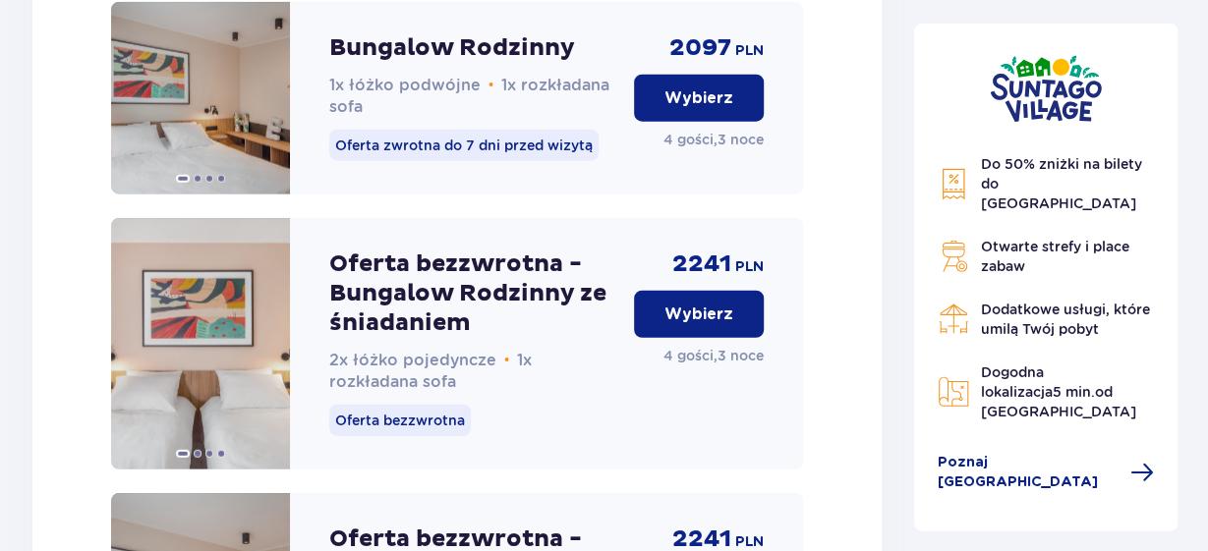
click at [231, 391] on img at bounding box center [200, 344] width 179 height 252
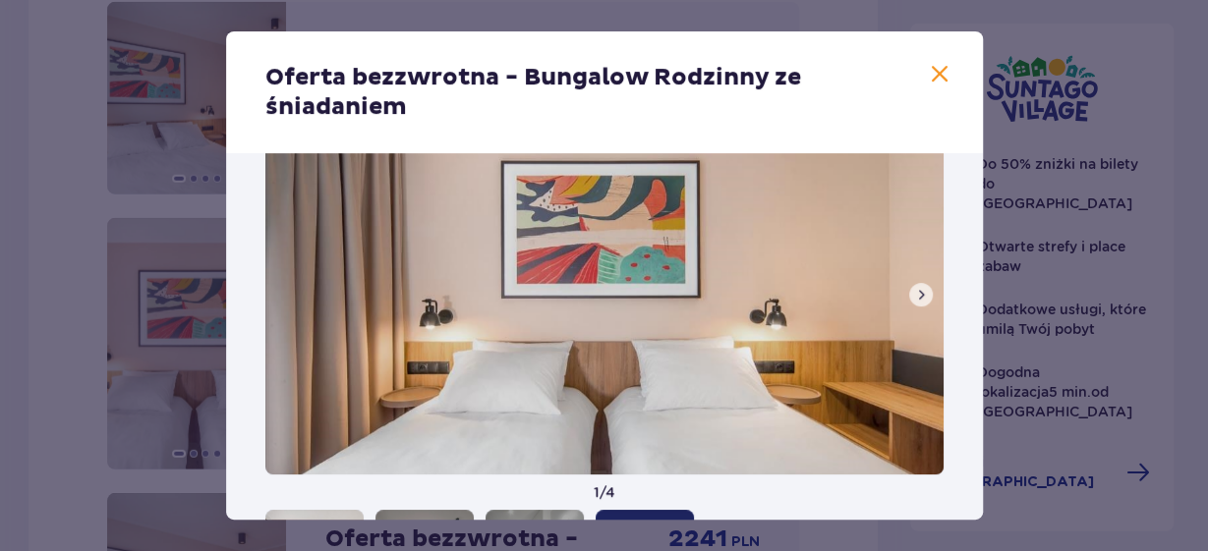
scroll to position [118, 0]
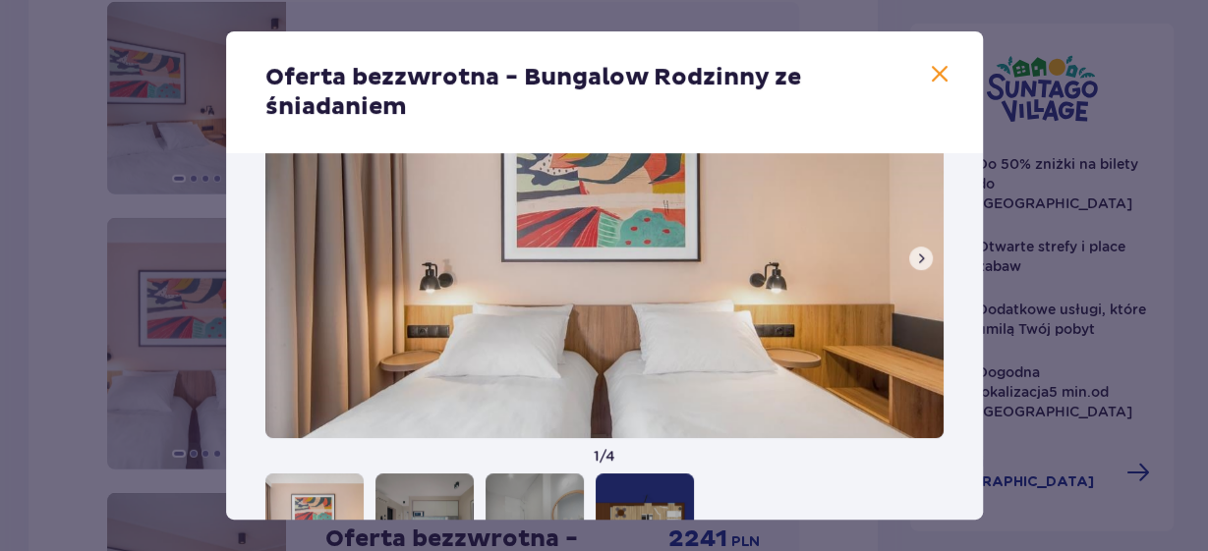
click at [922, 265] on span at bounding box center [921, 259] width 16 height 16
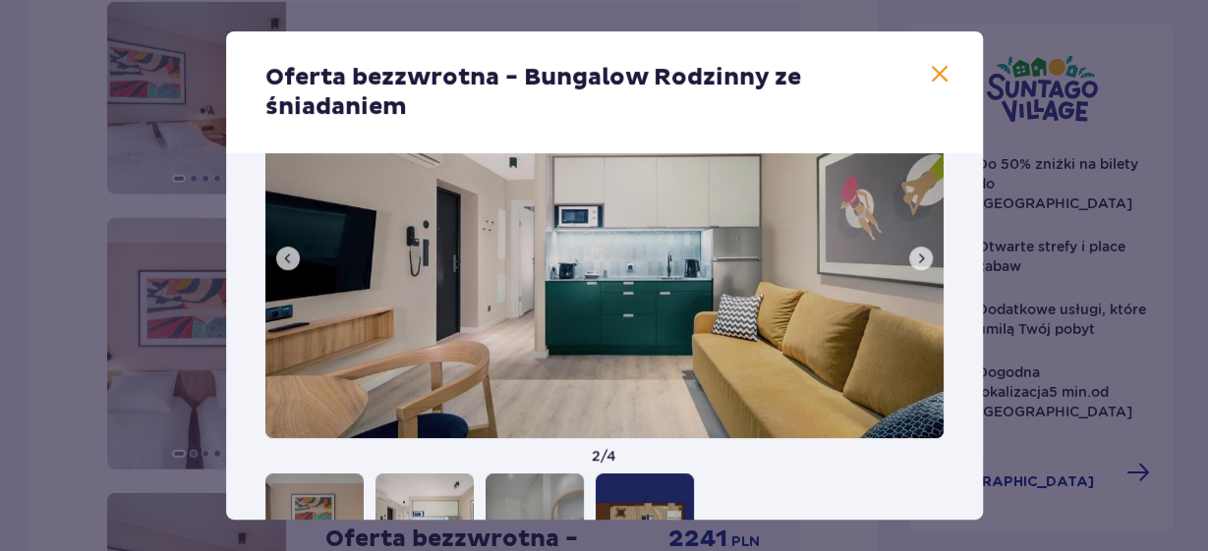
click at [917, 256] on span at bounding box center [921, 259] width 16 height 16
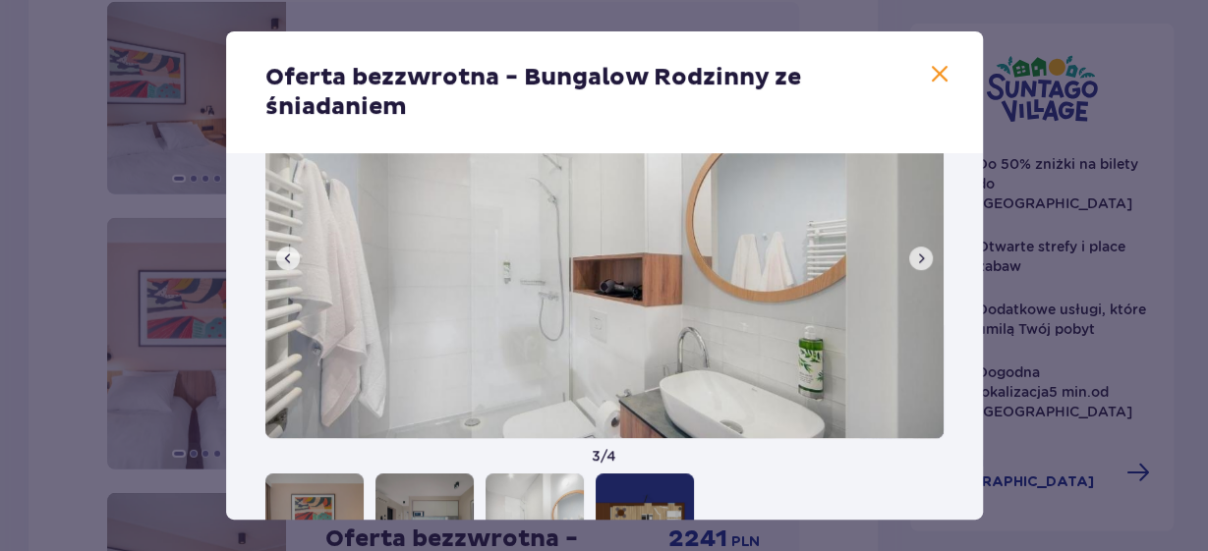
click at [919, 264] on span at bounding box center [921, 259] width 16 height 16
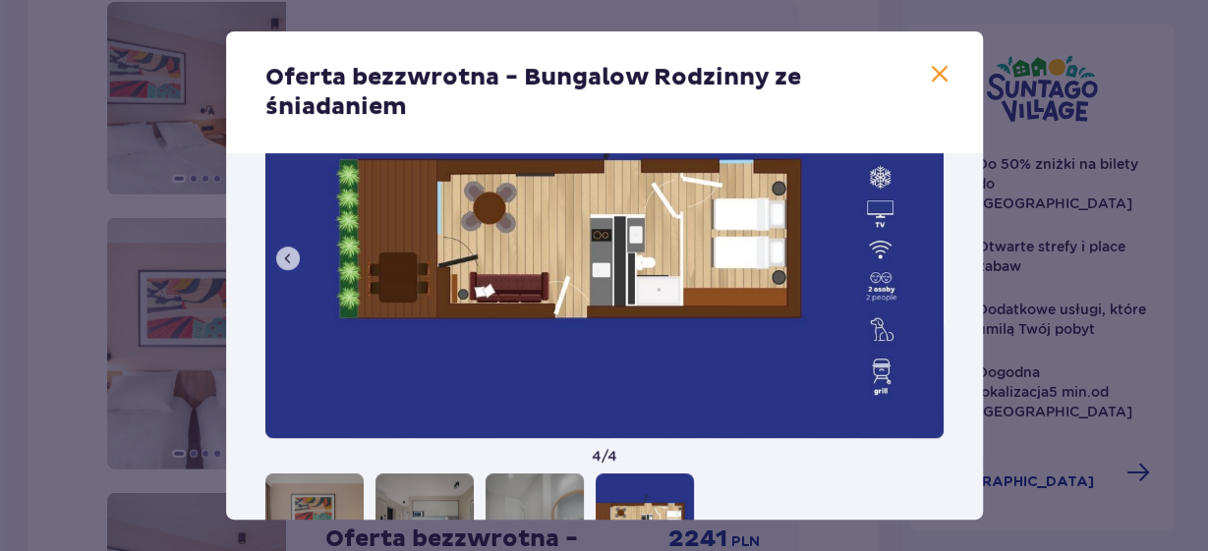
click at [935, 72] on span at bounding box center [940, 75] width 24 height 24
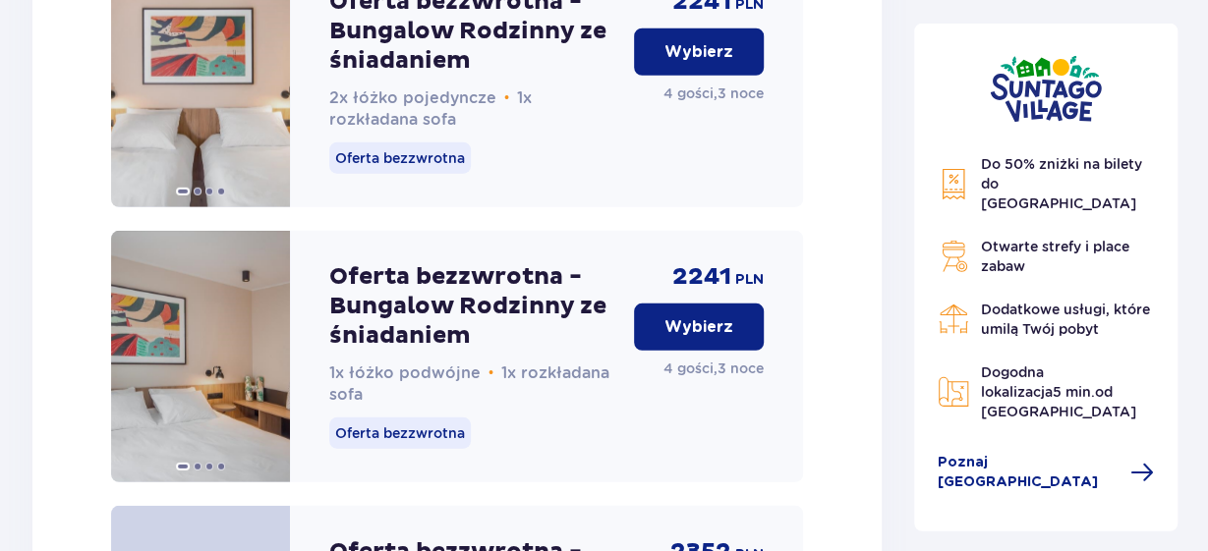
scroll to position [2630, 0]
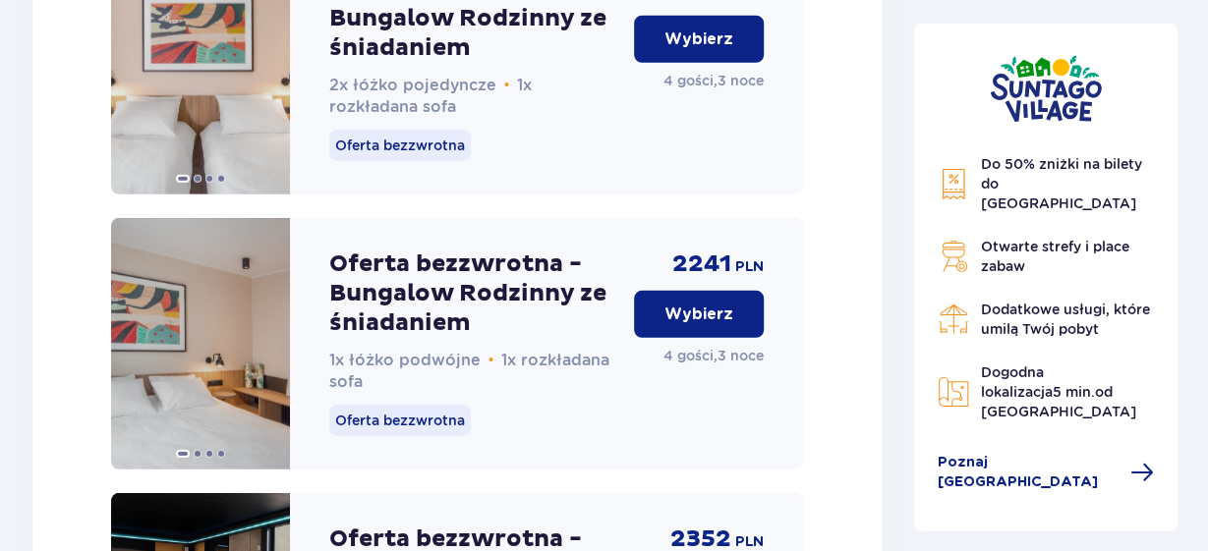
click at [196, 384] on img at bounding box center [200, 344] width 179 height 252
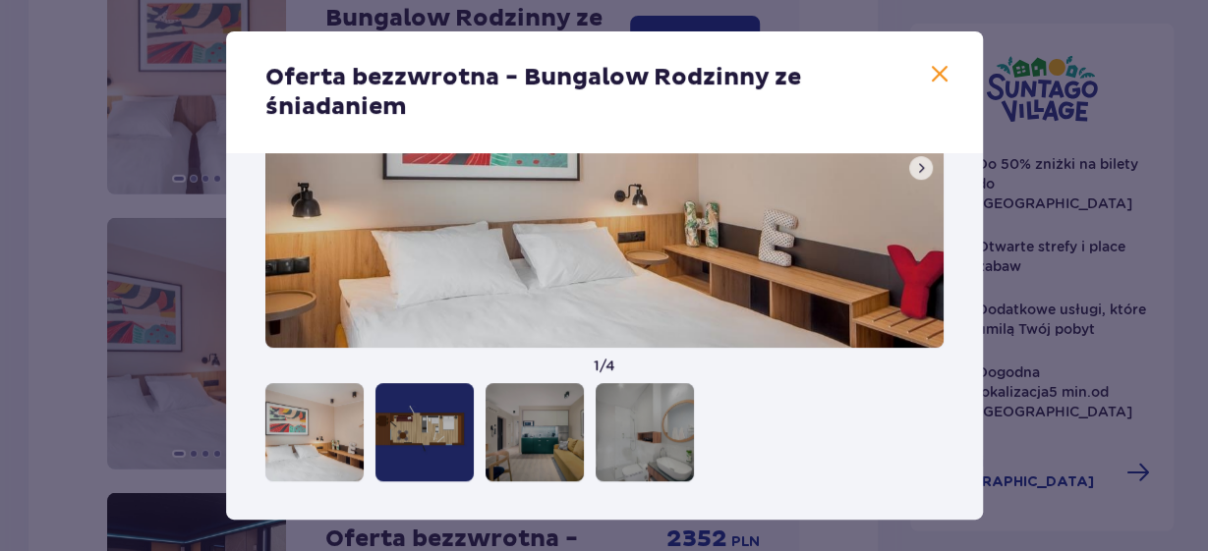
scroll to position [206, 0]
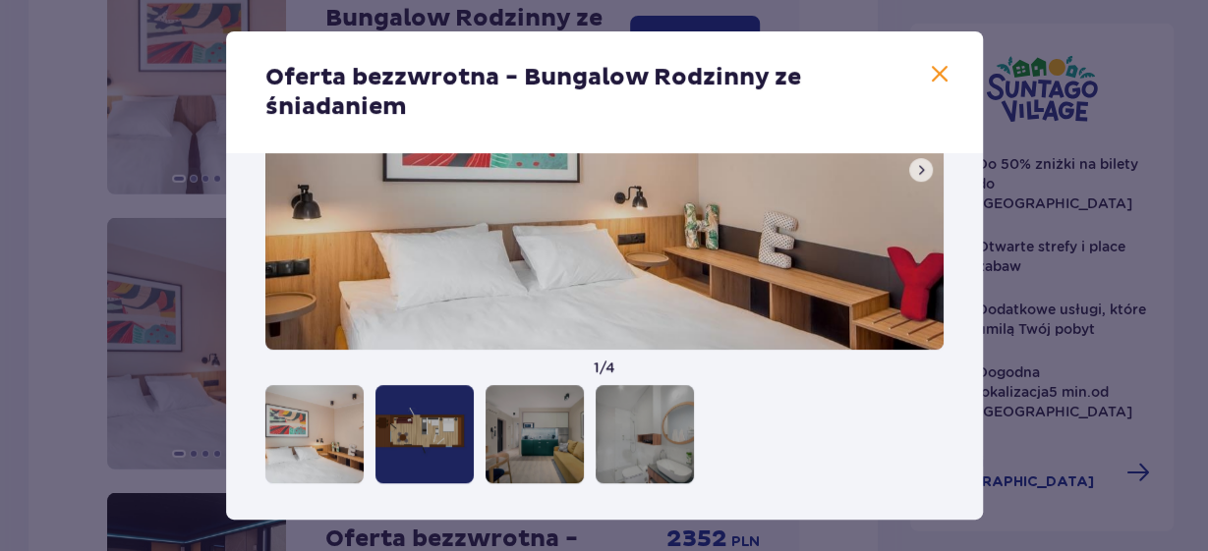
click at [550, 435] on div at bounding box center [534, 434] width 98 height 98
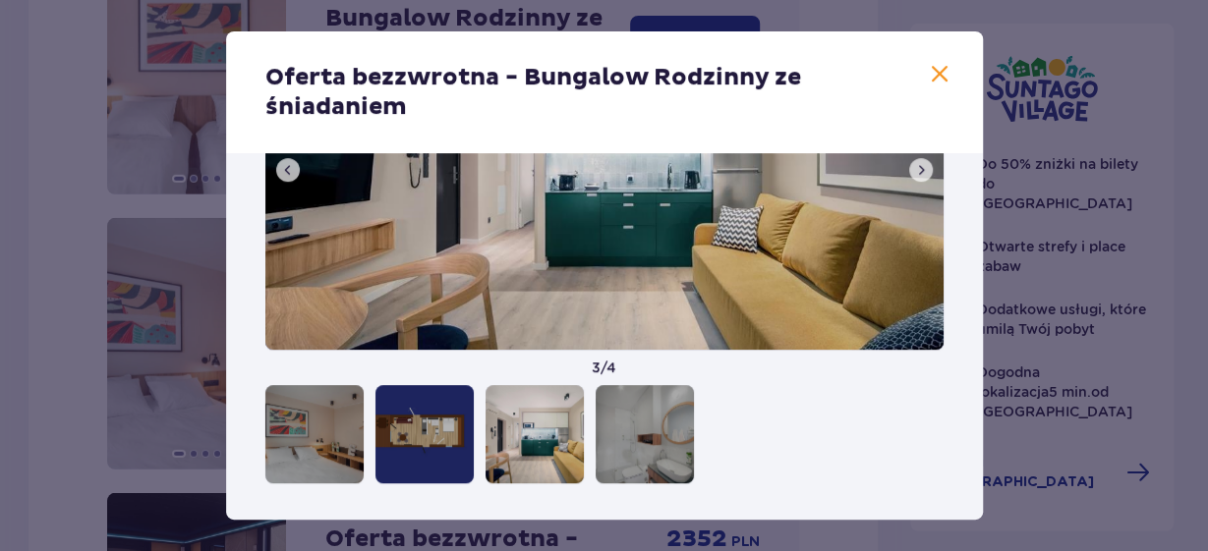
scroll to position [208, 0]
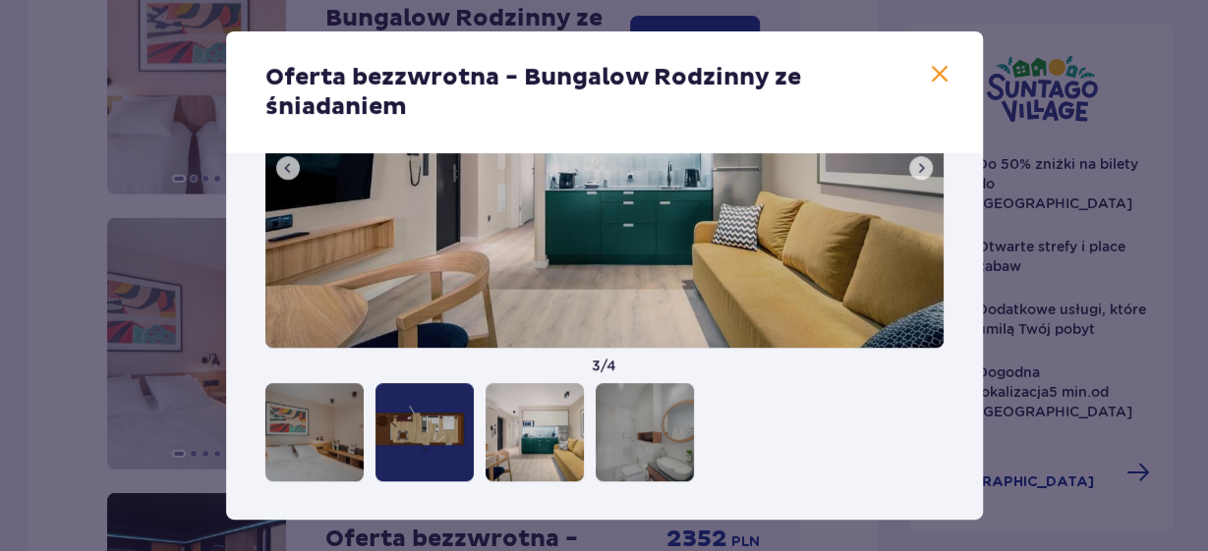
click at [946, 83] on span at bounding box center [940, 75] width 24 height 24
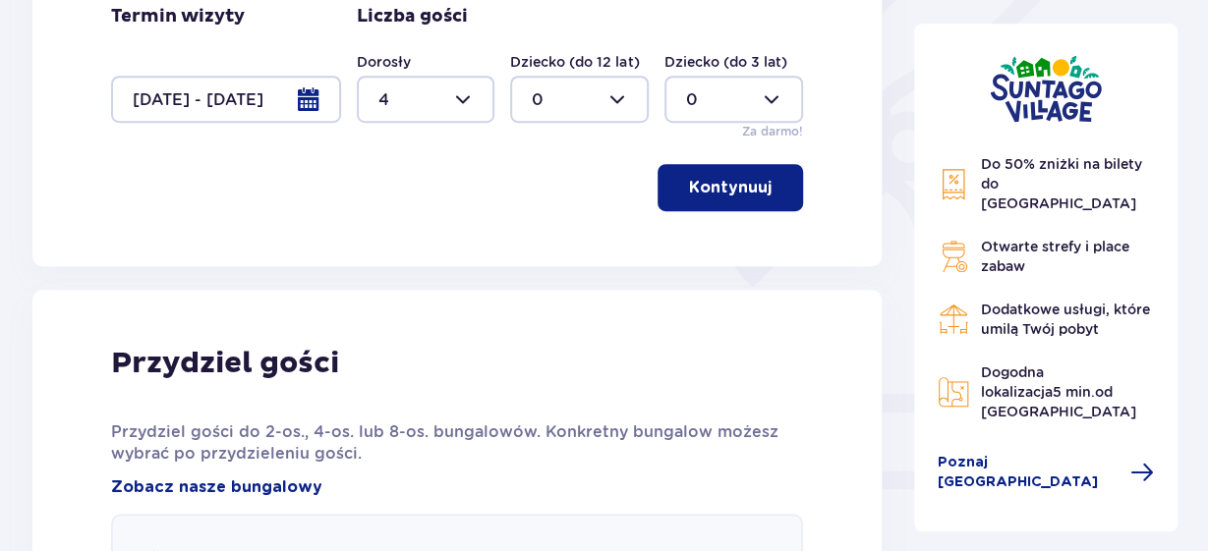
scroll to position [525, 0]
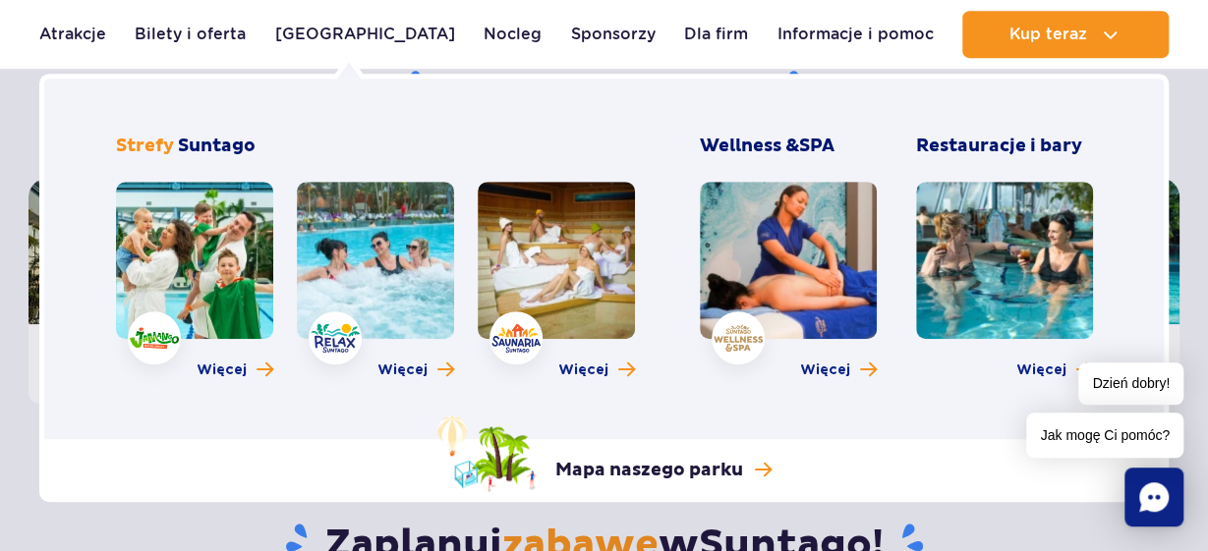
scroll to position [780, 0]
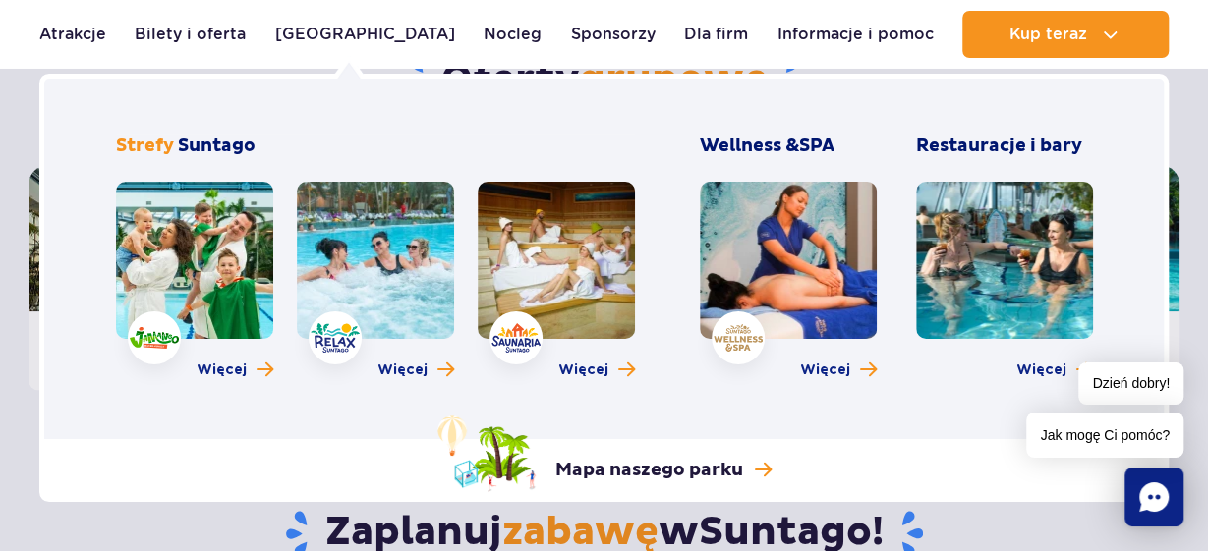
click at [1195, 205] on section "Oferty grupowe Dla firm Imprezy Dla szkół" at bounding box center [604, 163] width 1208 height 453
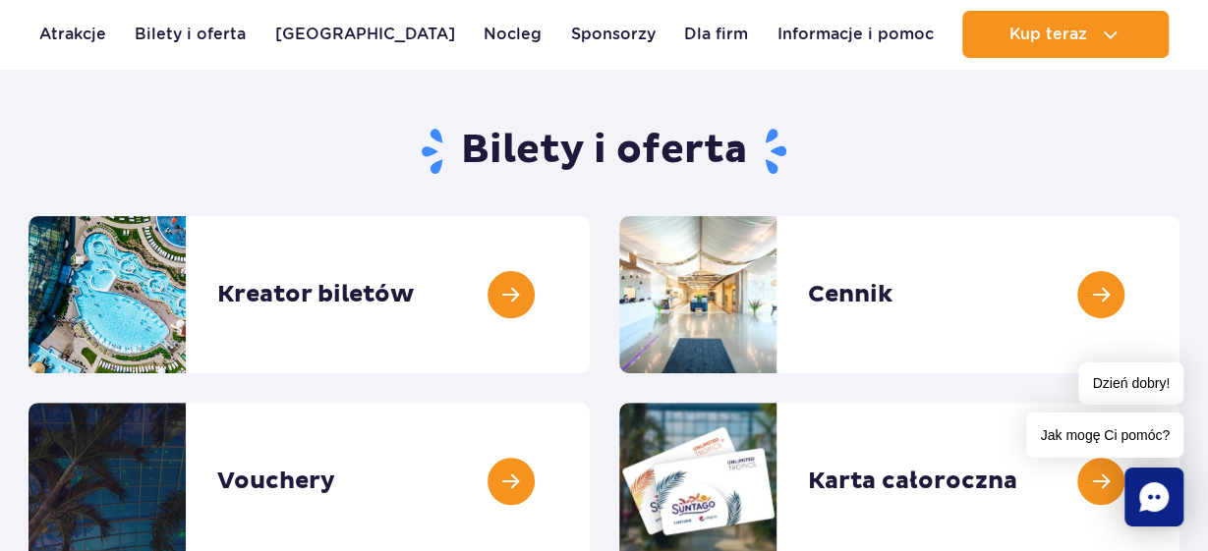
scroll to position [196, 0]
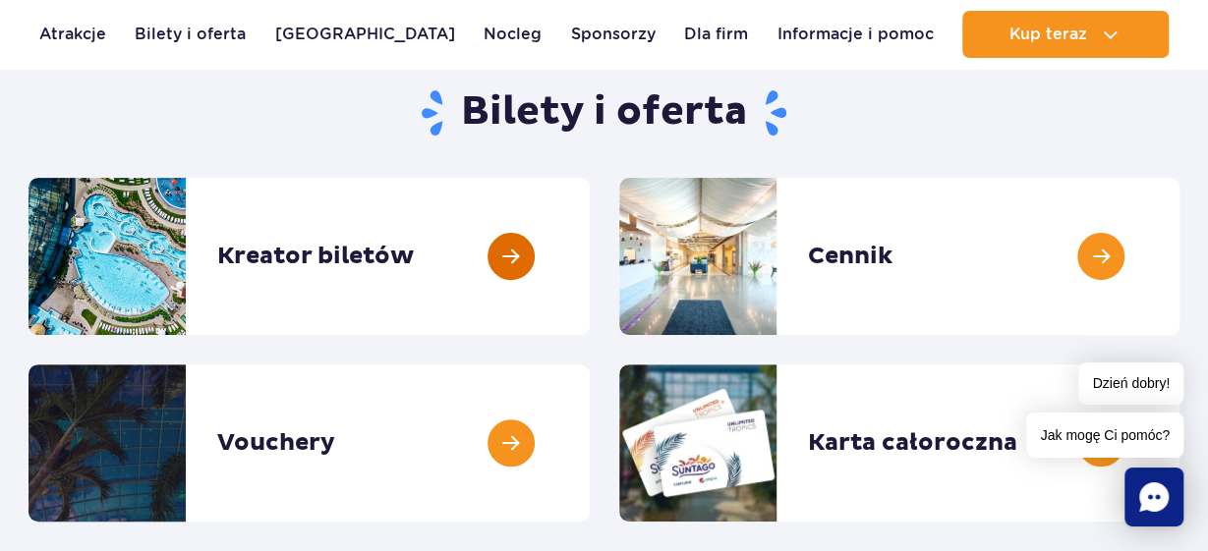
click at [590, 251] on link at bounding box center [590, 256] width 0 height 157
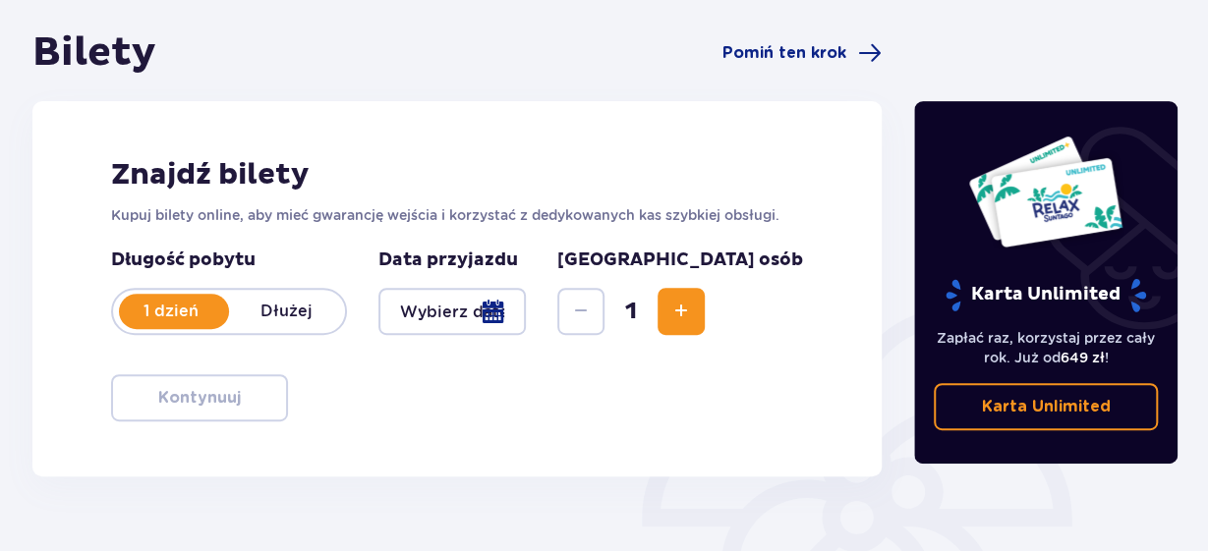
scroll to position [204, 0]
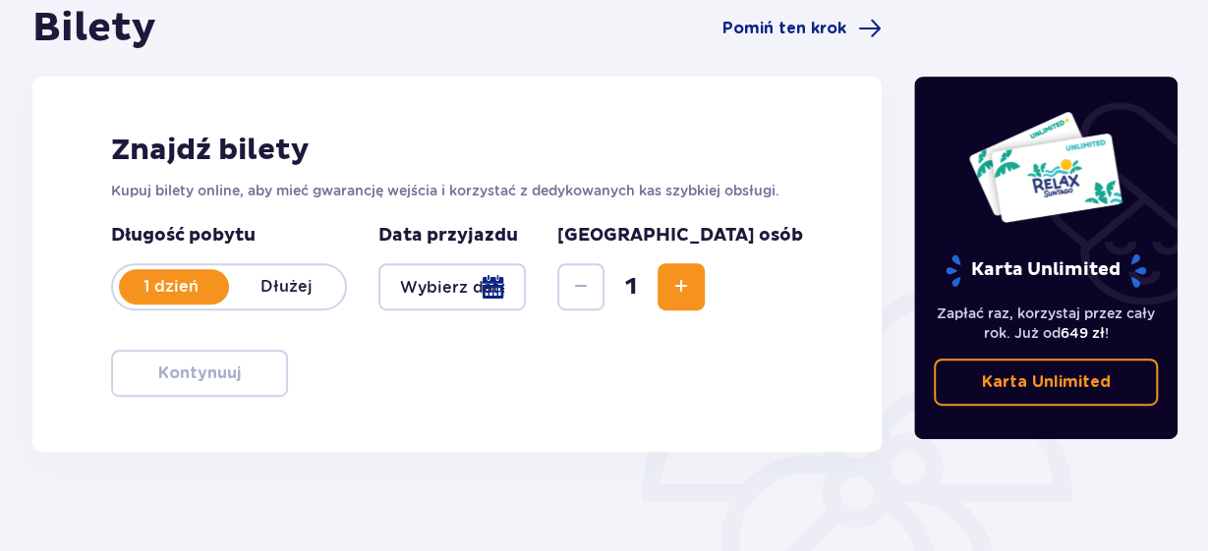
click at [310, 294] on p "Dłużej" at bounding box center [287, 287] width 116 height 22
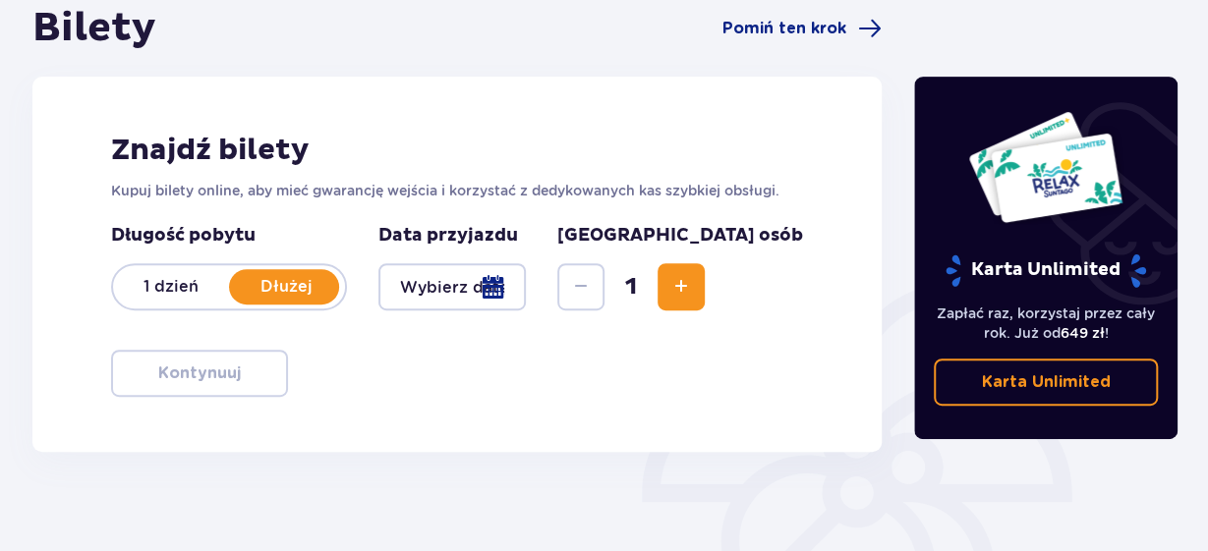
scroll to position [200, 0]
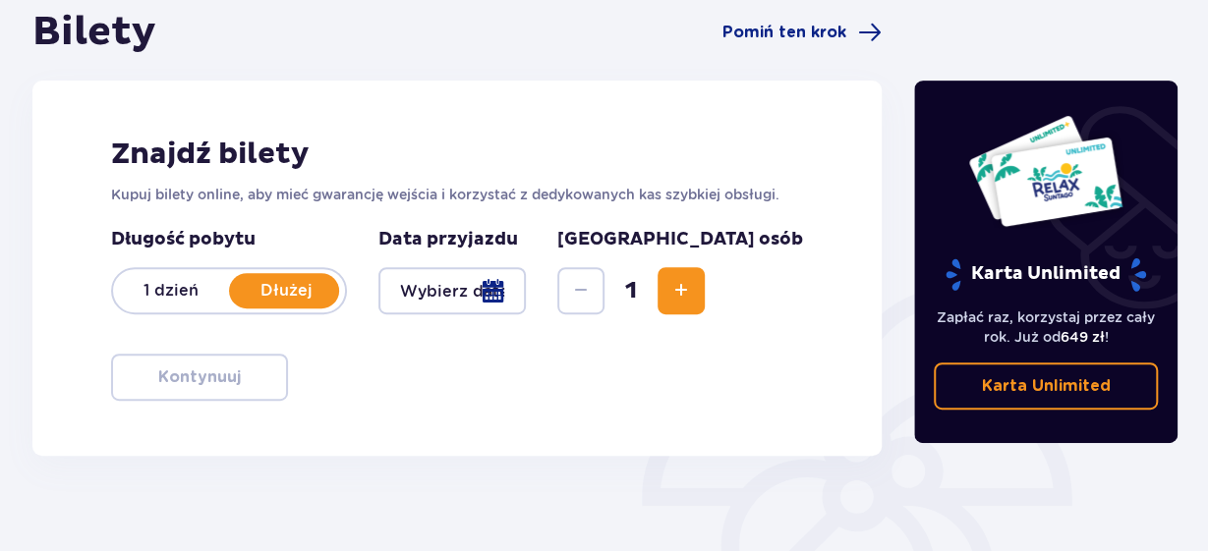
click at [527, 290] on div at bounding box center [452, 290] width 148 height 47
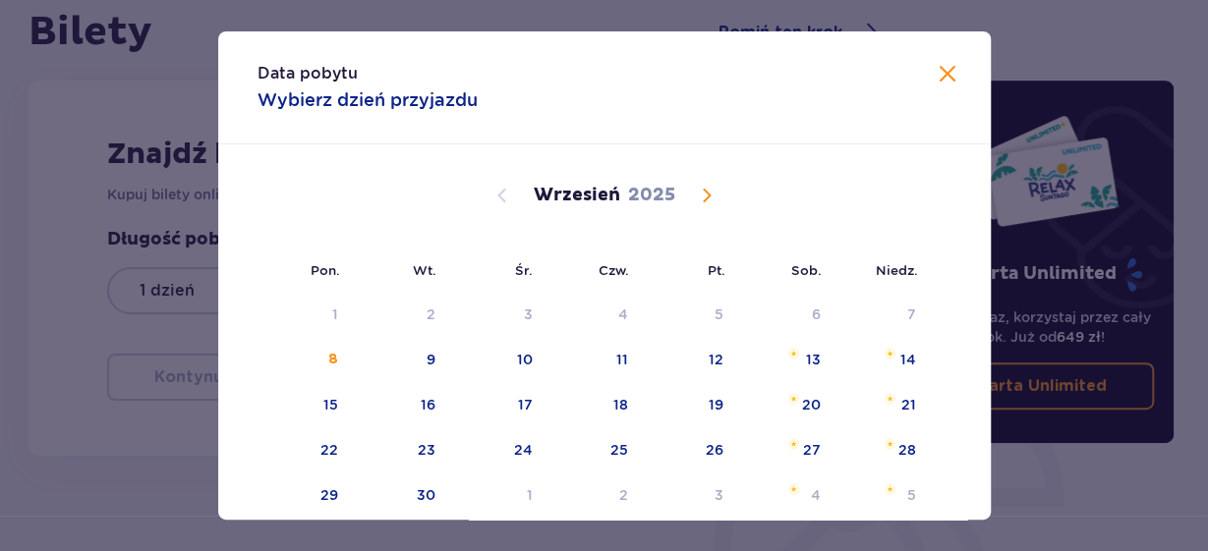
click at [709, 188] on span "Calendar" at bounding box center [707, 196] width 24 height 24
click at [699, 203] on span "Calendar" at bounding box center [707, 196] width 24 height 24
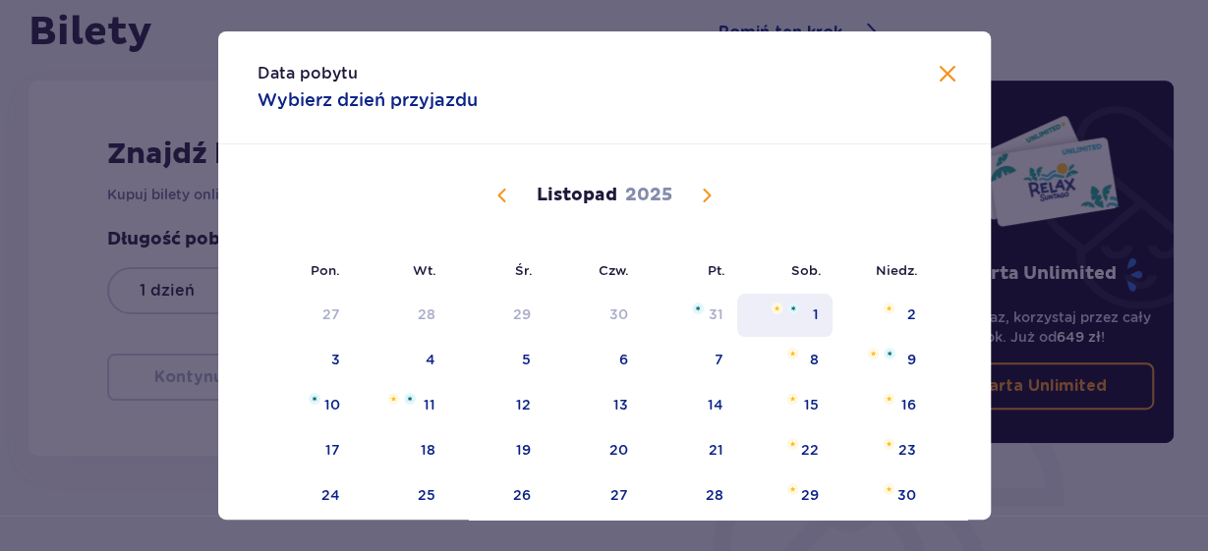
click at [814, 310] on div "1" at bounding box center [816, 315] width 6 height 20
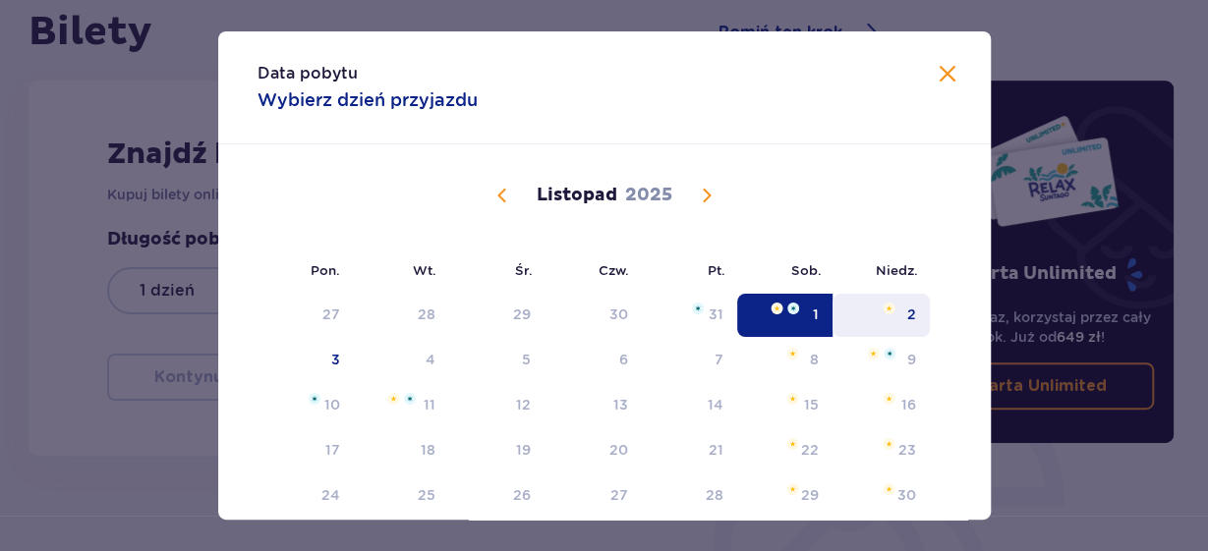
click at [893, 320] on div "2" at bounding box center [880, 315] width 97 height 43
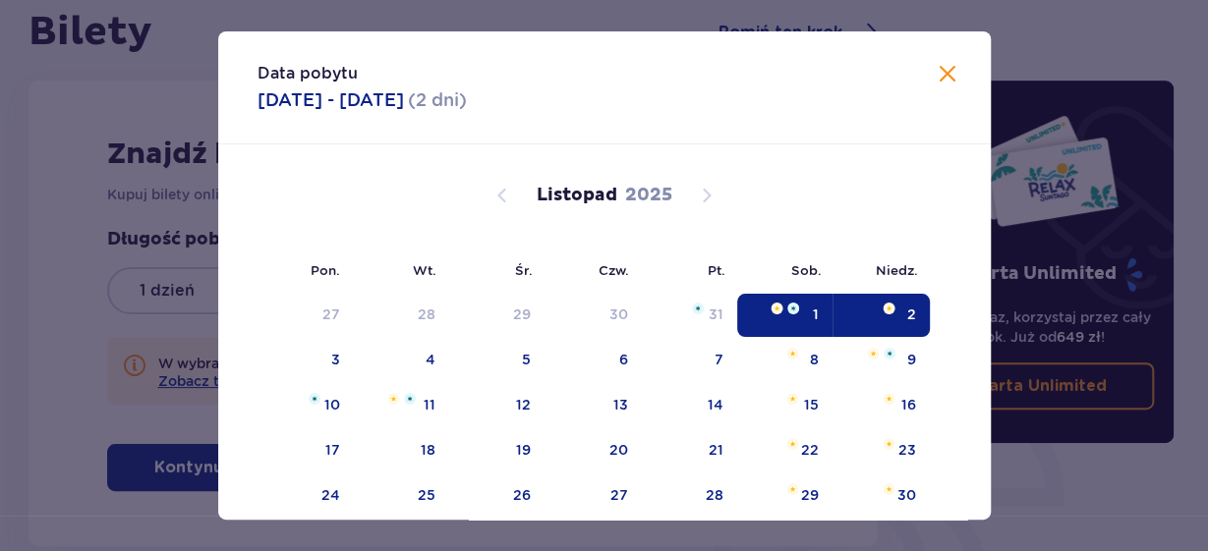
type input "[DATE] - [DATE]"
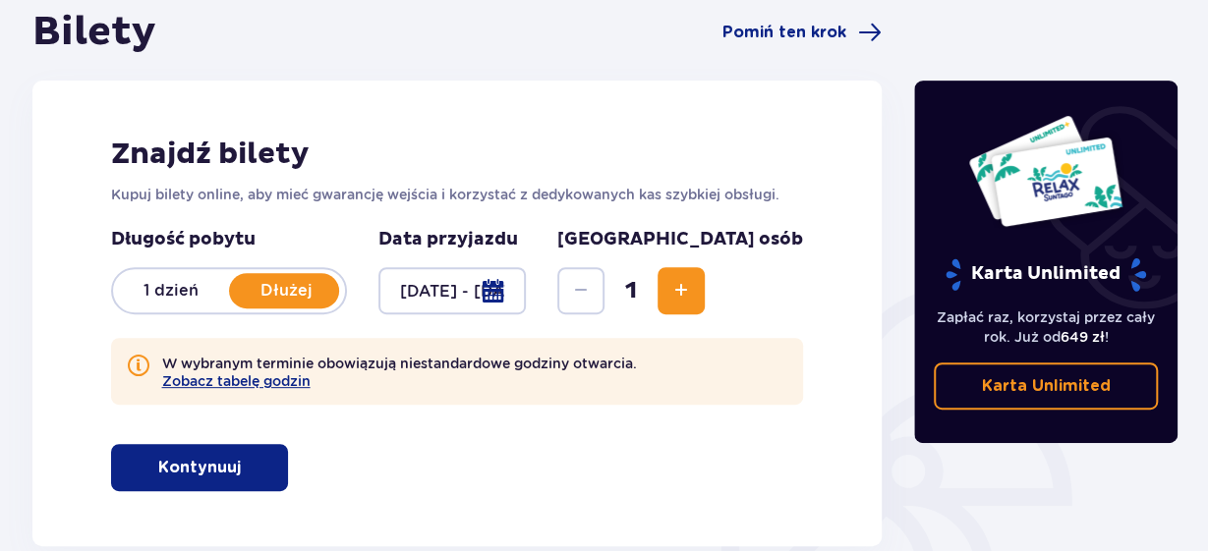
click at [693, 294] on span "Increase" at bounding box center [681, 291] width 24 height 24
click at [693, 292] on span "Increase" at bounding box center [681, 291] width 24 height 24
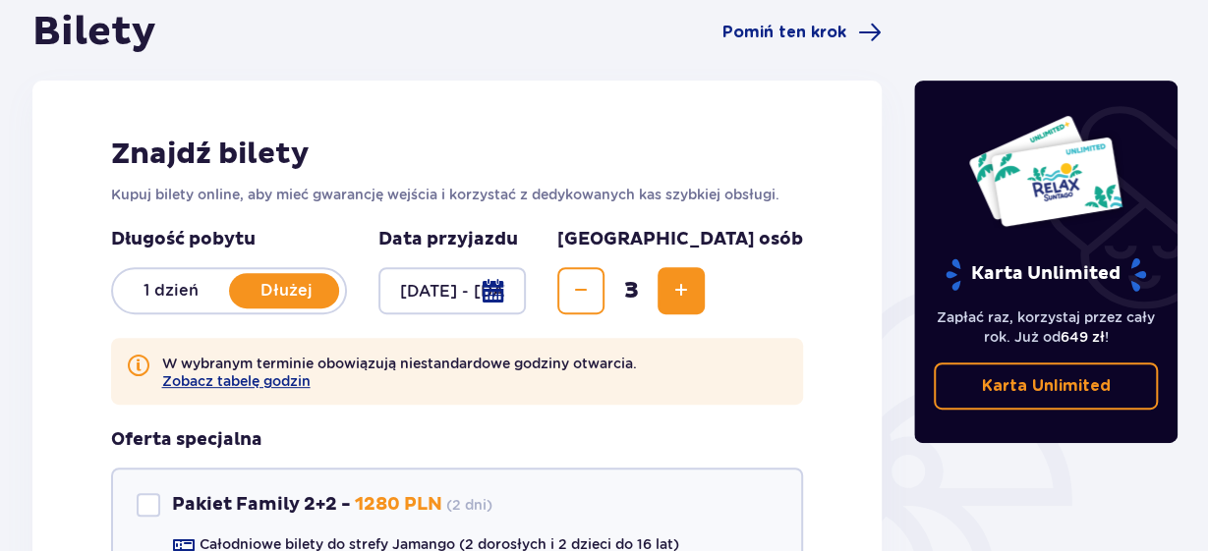
click at [693, 282] on span "Increase" at bounding box center [681, 291] width 24 height 24
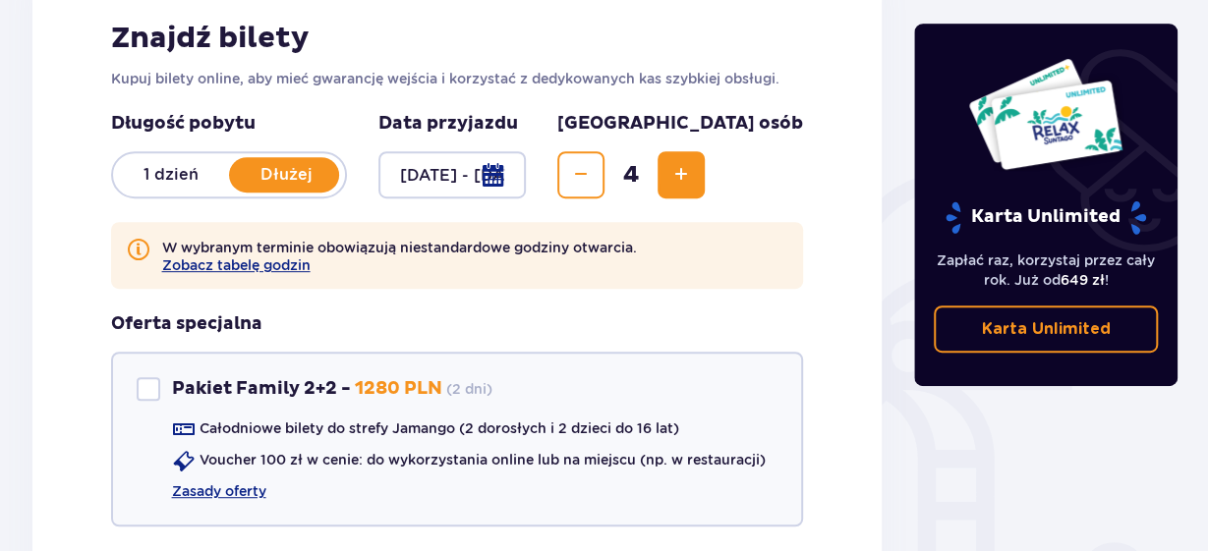
scroll to position [316, 0]
click at [264, 490] on link "Zasady oferty" at bounding box center [219, 492] width 94 height 20
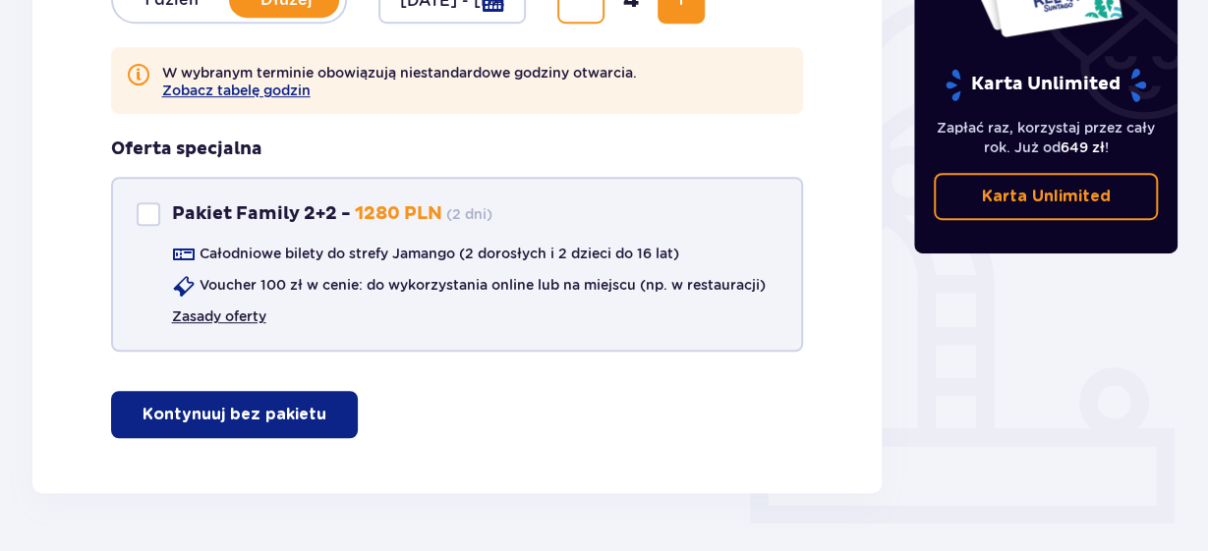
scroll to position [551, 0]
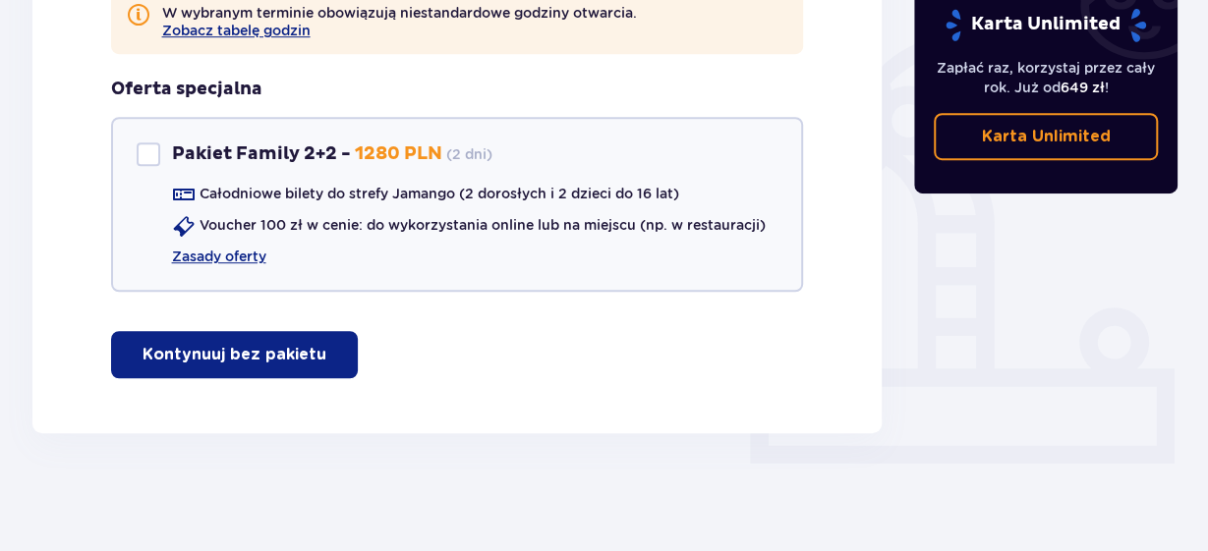
click at [267, 343] on button "Kontynuuj bez pakietu" at bounding box center [234, 354] width 247 height 47
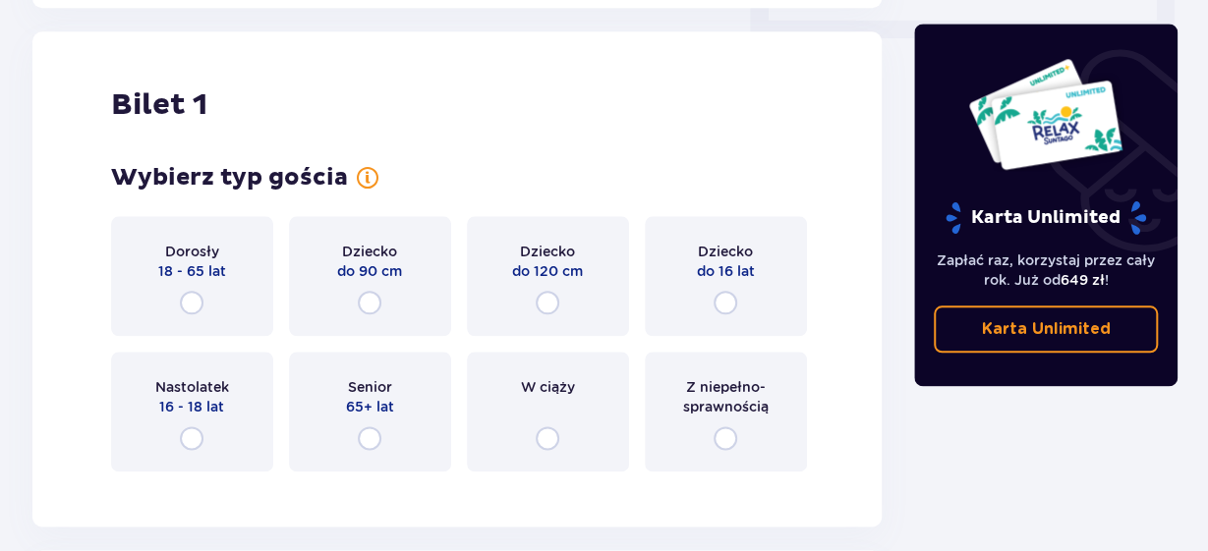
scroll to position [985, 0]
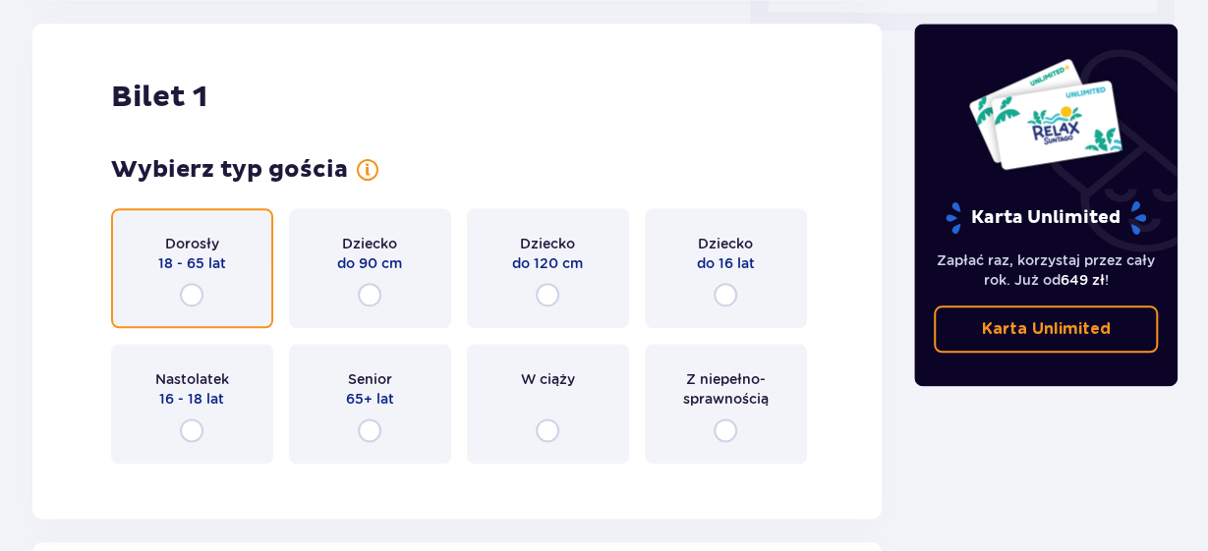
click at [196, 293] on input "radio" at bounding box center [192, 295] width 24 height 24
radio input "true"
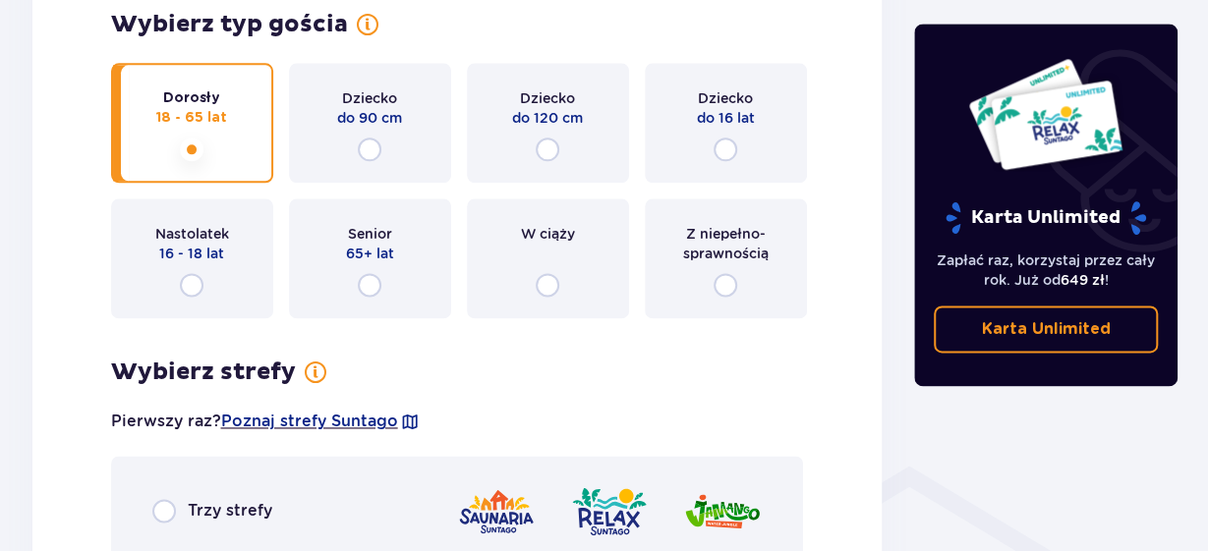
scroll to position [1129, 0]
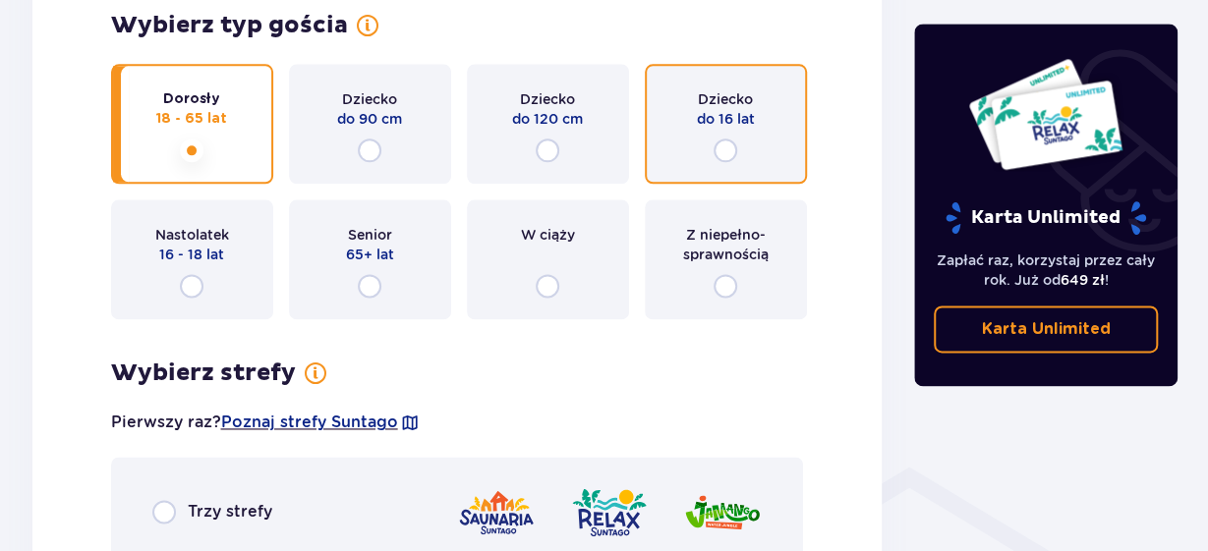
click at [725, 157] on input "radio" at bounding box center [725, 151] width 24 height 24
radio input "true"
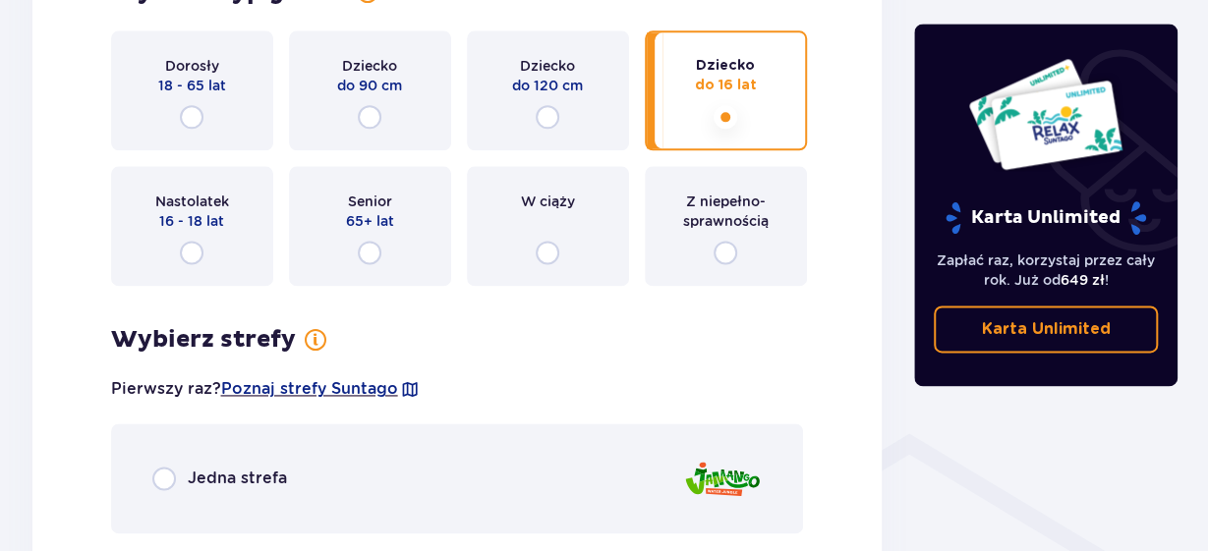
scroll to position [1162, 0]
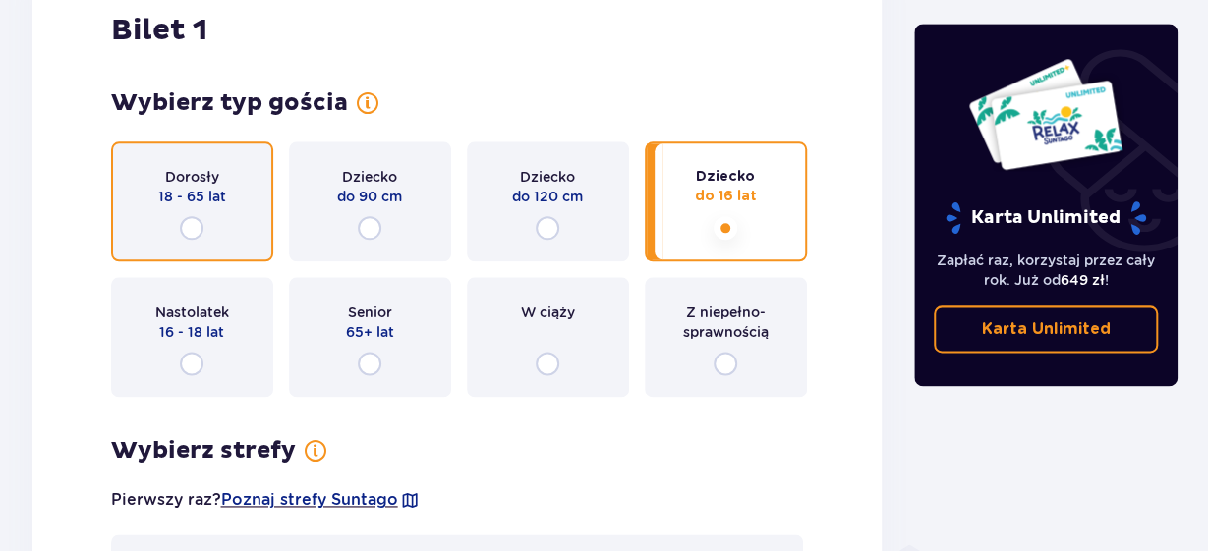
click at [199, 220] on input "radio" at bounding box center [192, 228] width 24 height 24
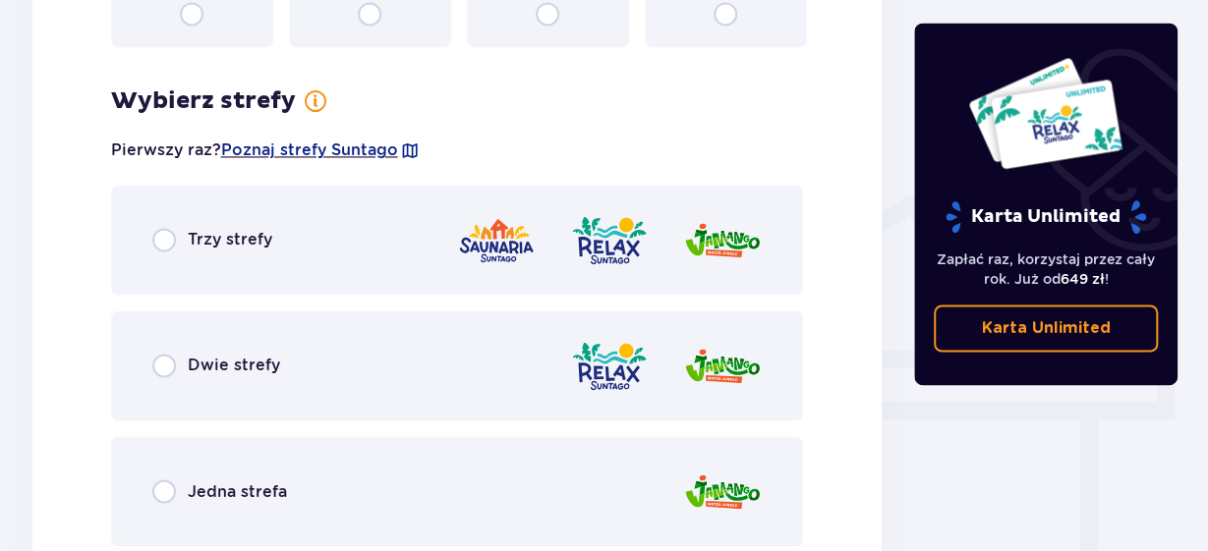
scroll to position [1464, 0]
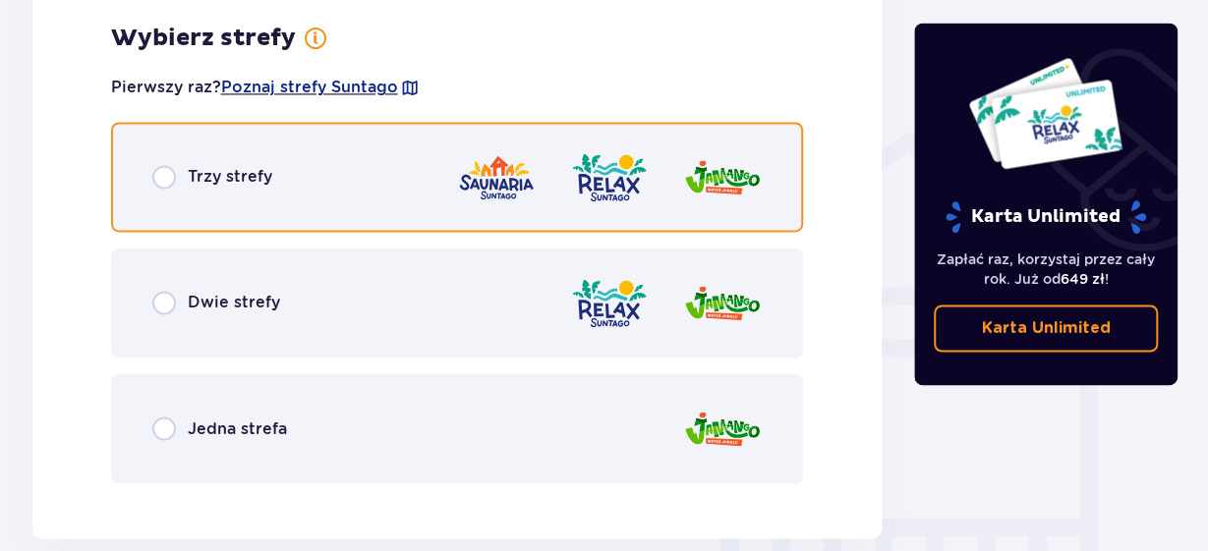
click at [171, 180] on input "radio" at bounding box center [164, 177] width 24 height 24
radio input "true"
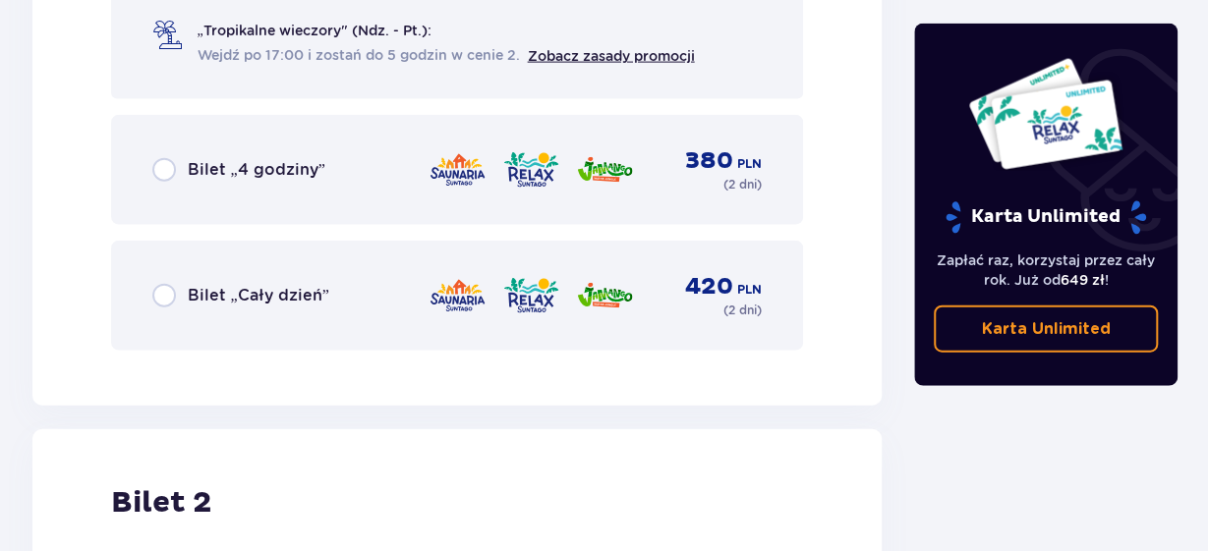
scroll to position [2166, 0]
click at [154, 285] on input "radio" at bounding box center [164, 296] width 24 height 24
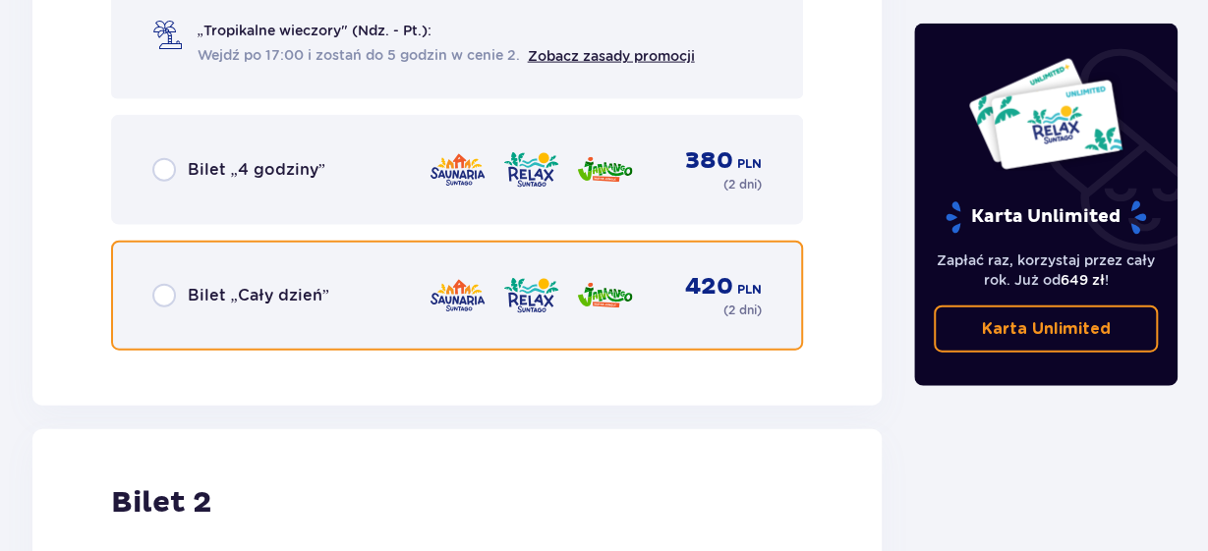
radio input "true"
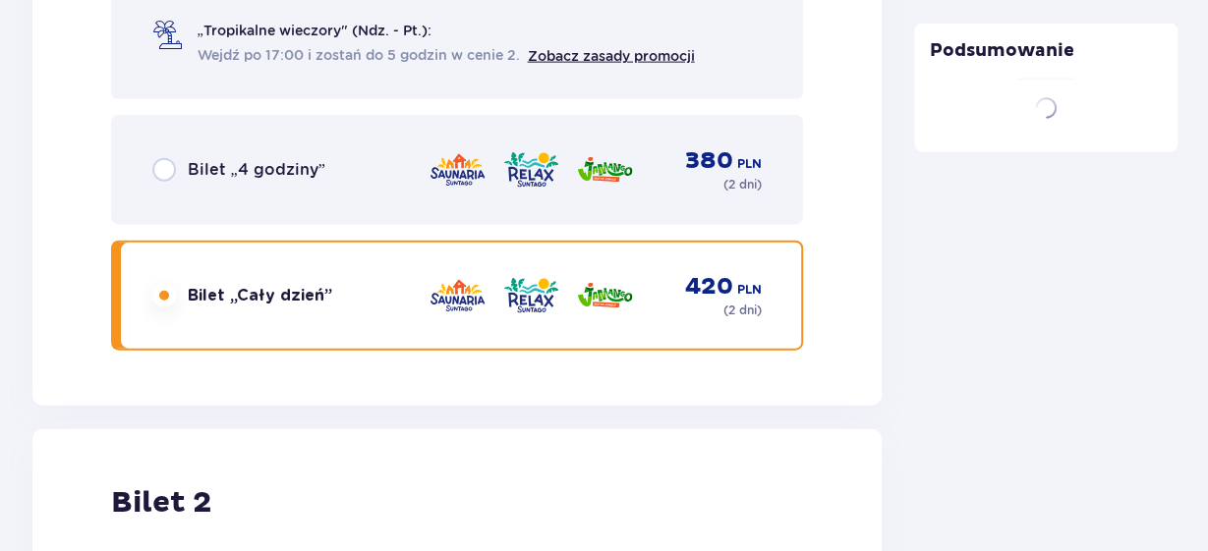
scroll to position [2574, 0]
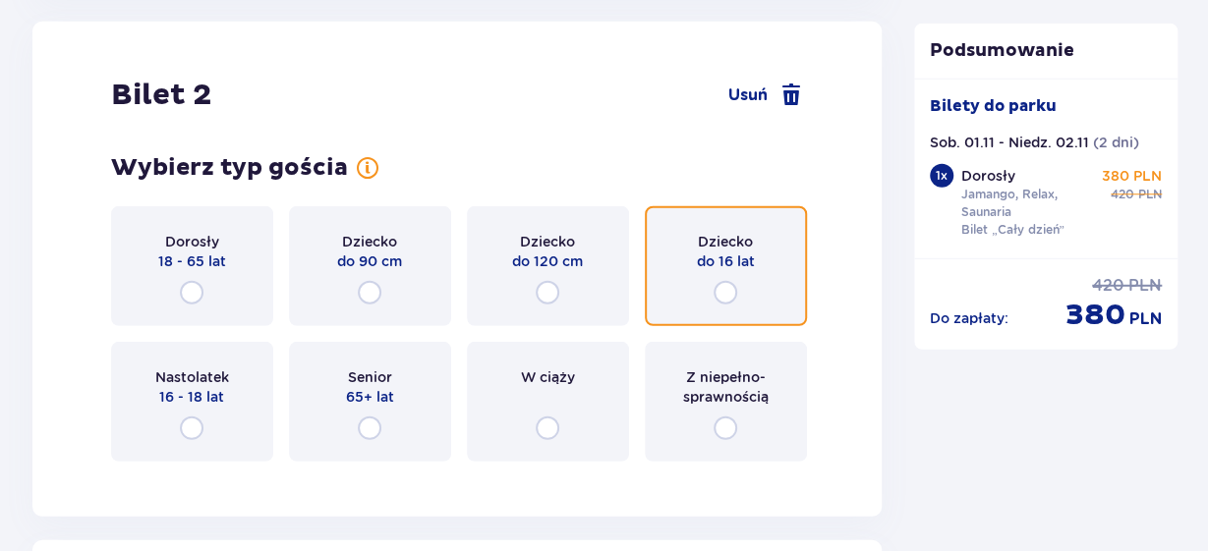
click at [734, 293] on input "radio" at bounding box center [725, 293] width 24 height 24
radio input "true"
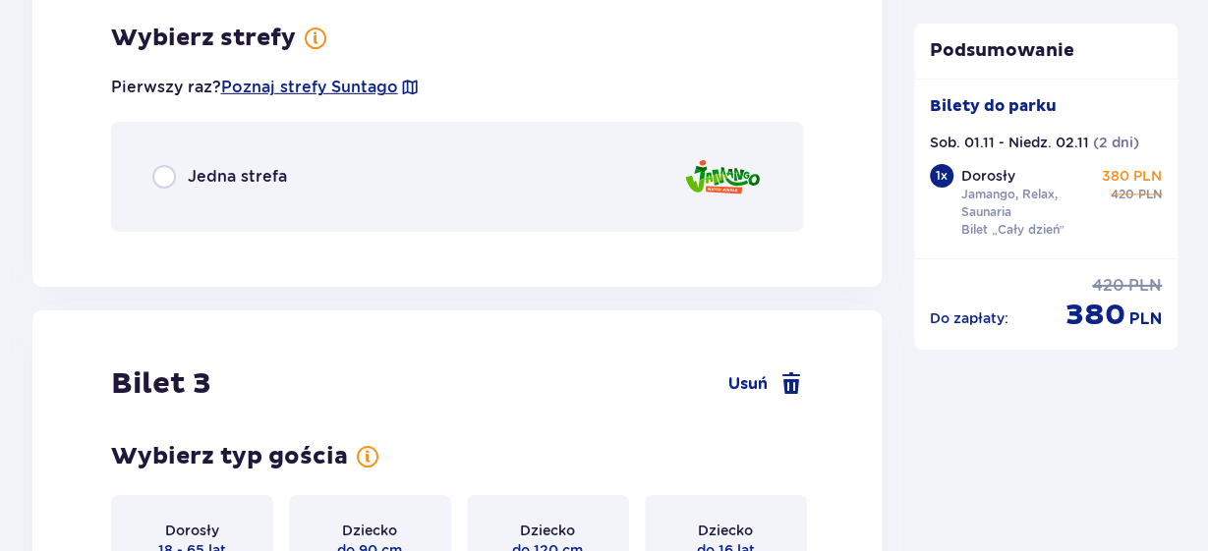
scroll to position [3052, 0]
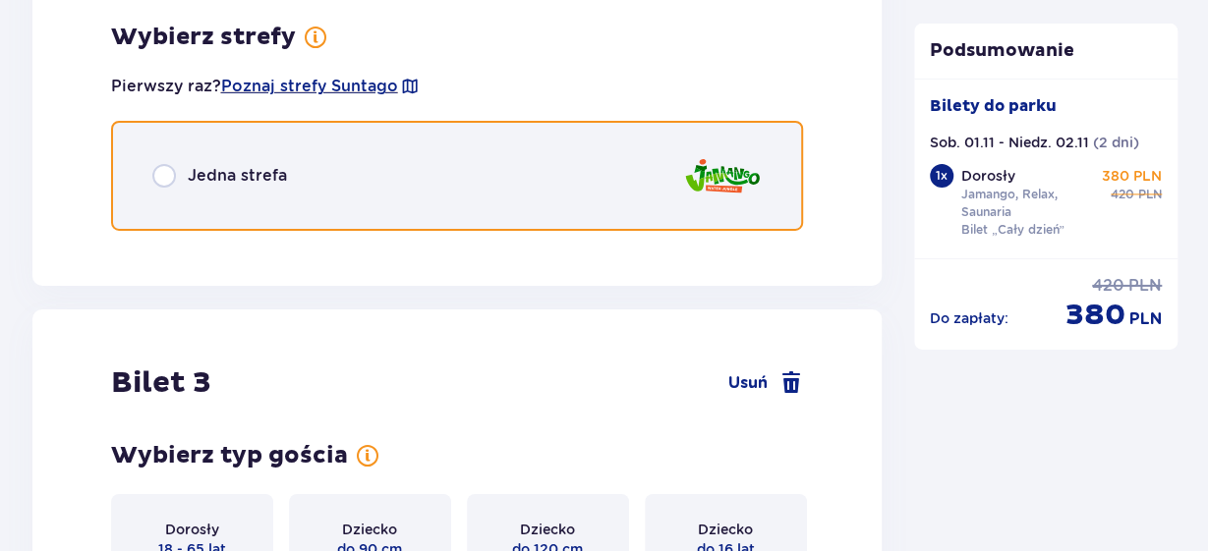
click at [165, 176] on input "radio" at bounding box center [164, 176] width 24 height 24
radio input "true"
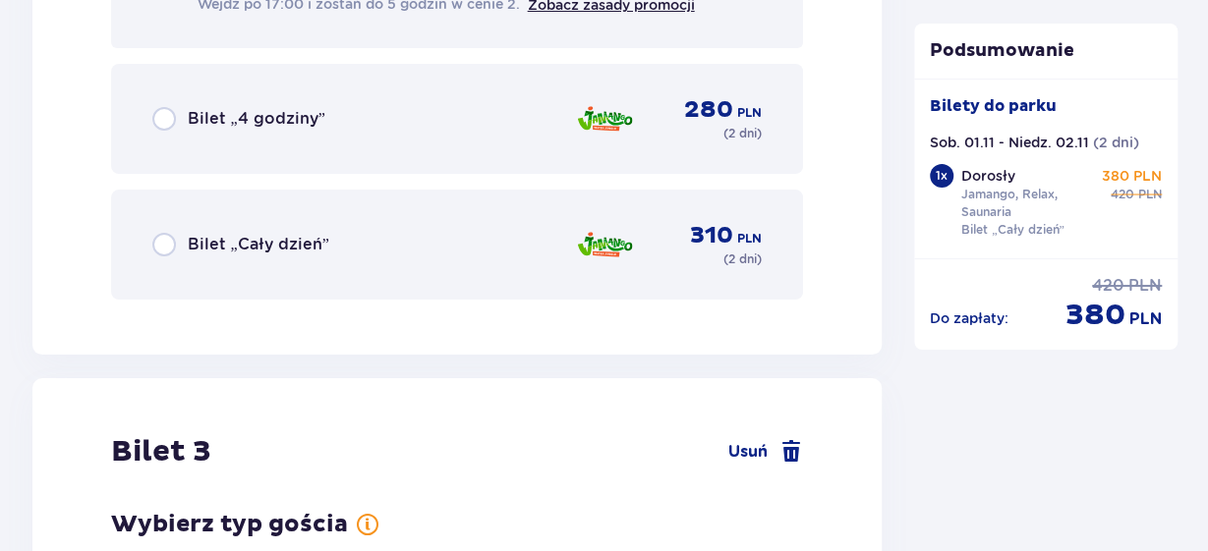
scroll to position [3557, 0]
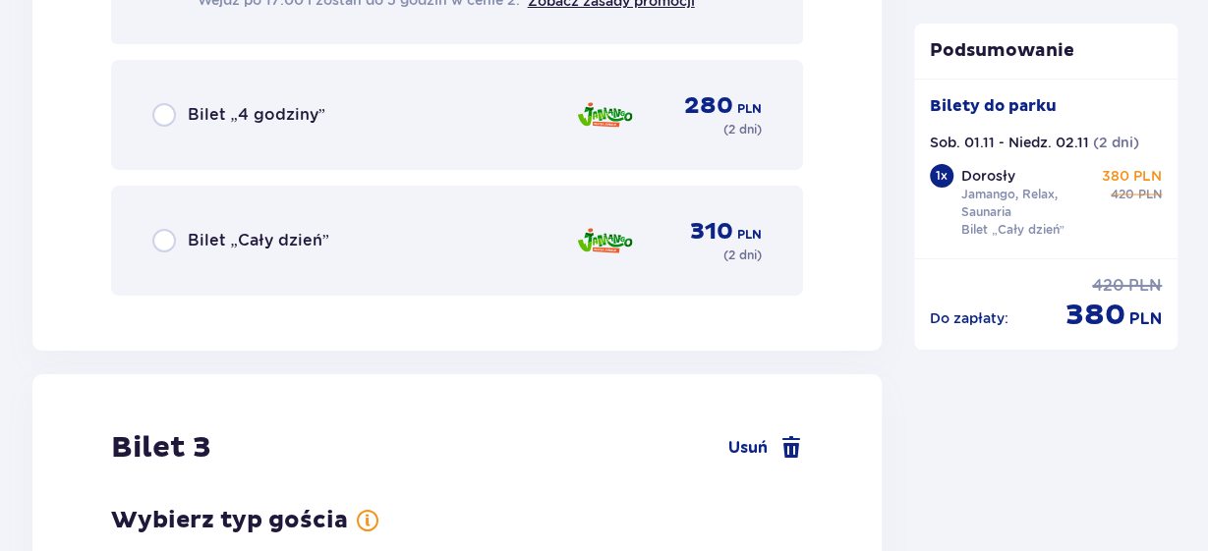
click at [172, 236] on input "radio" at bounding box center [164, 241] width 24 height 24
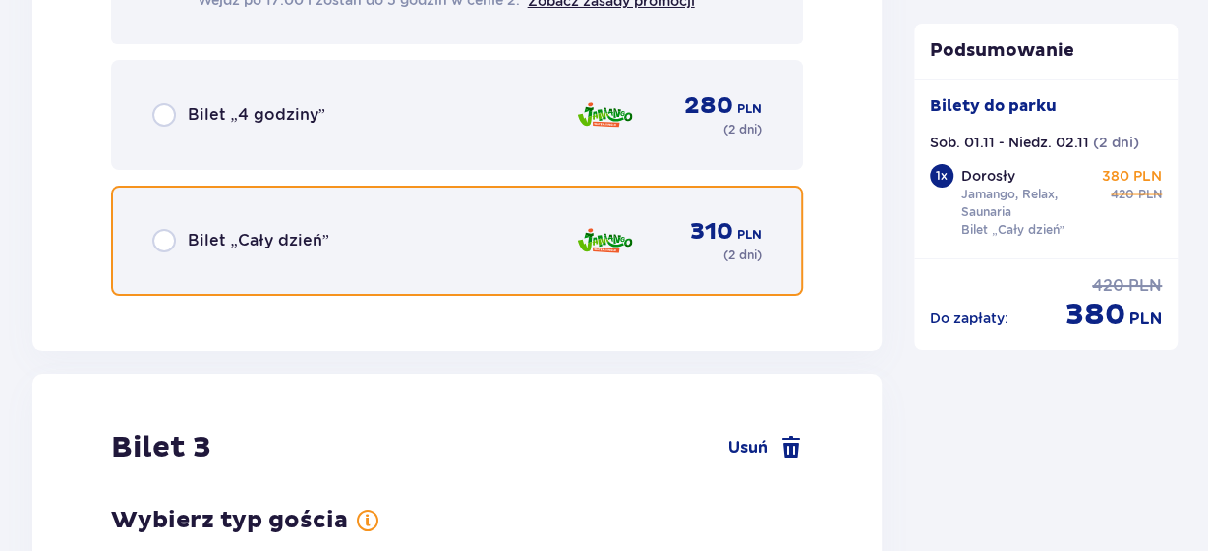
radio input "true"
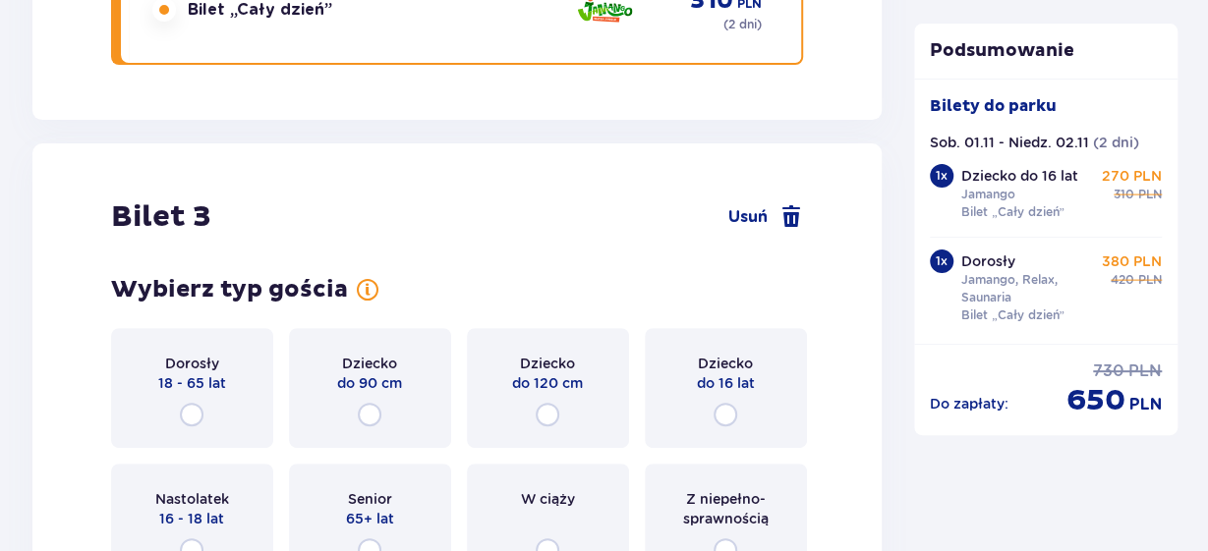
scroll to position [3907, 0]
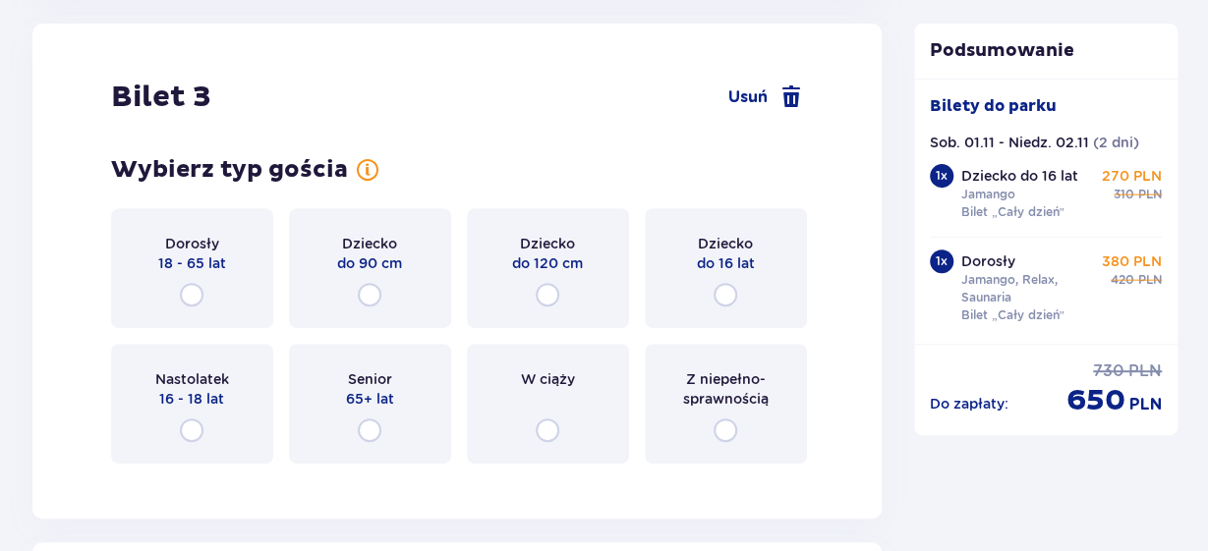
click at [198, 278] on div "Dorosły 18 - 65 lat" at bounding box center [192, 268] width 162 height 120
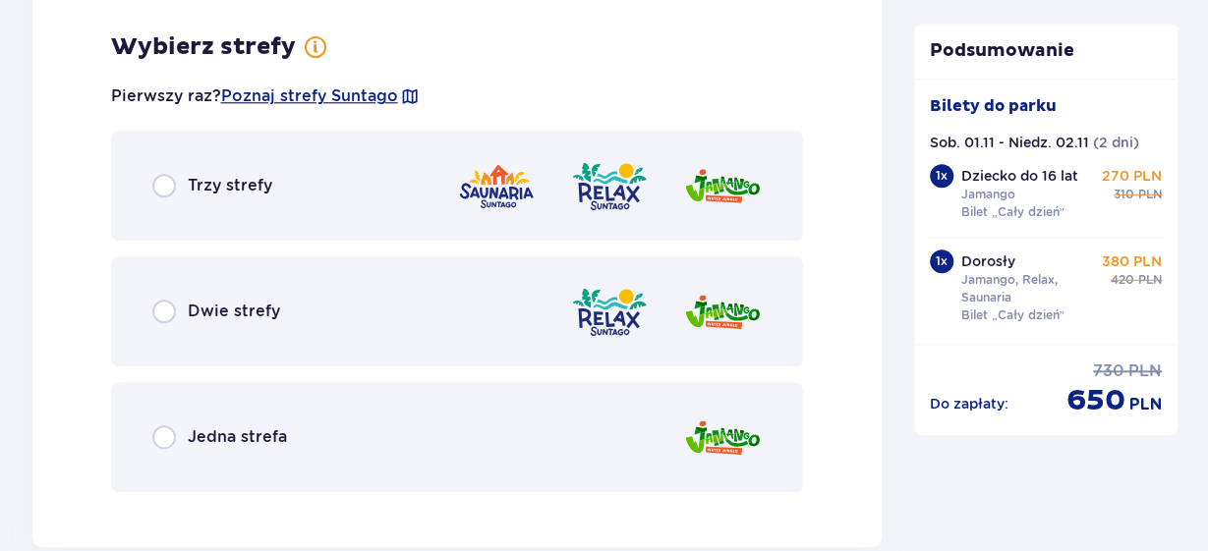
scroll to position [4387, 0]
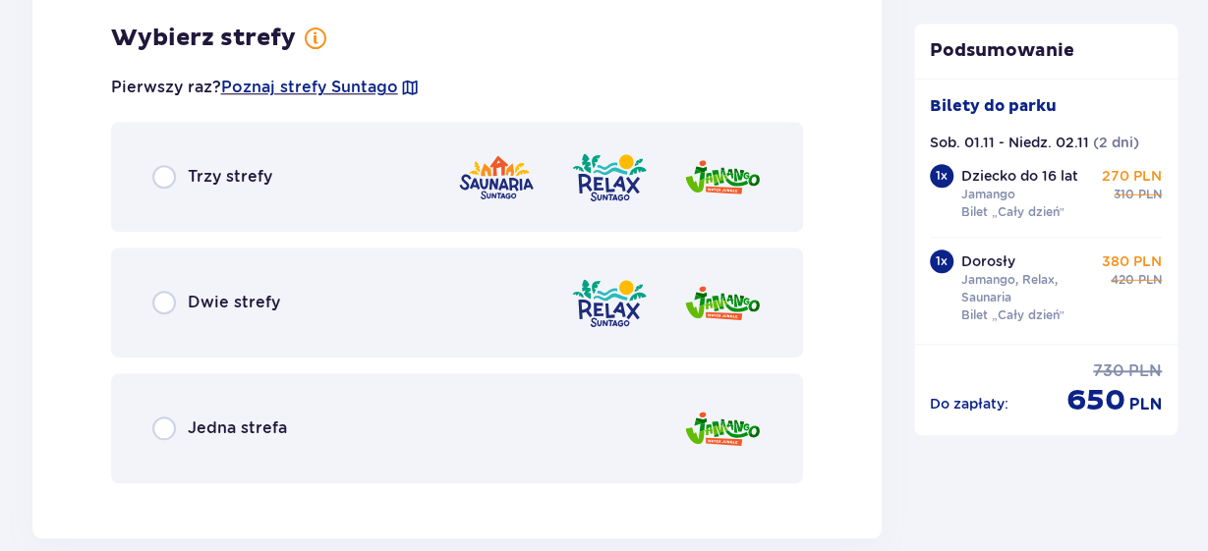
click at [176, 168] on div "Trzy strefy" at bounding box center [212, 177] width 120 height 24
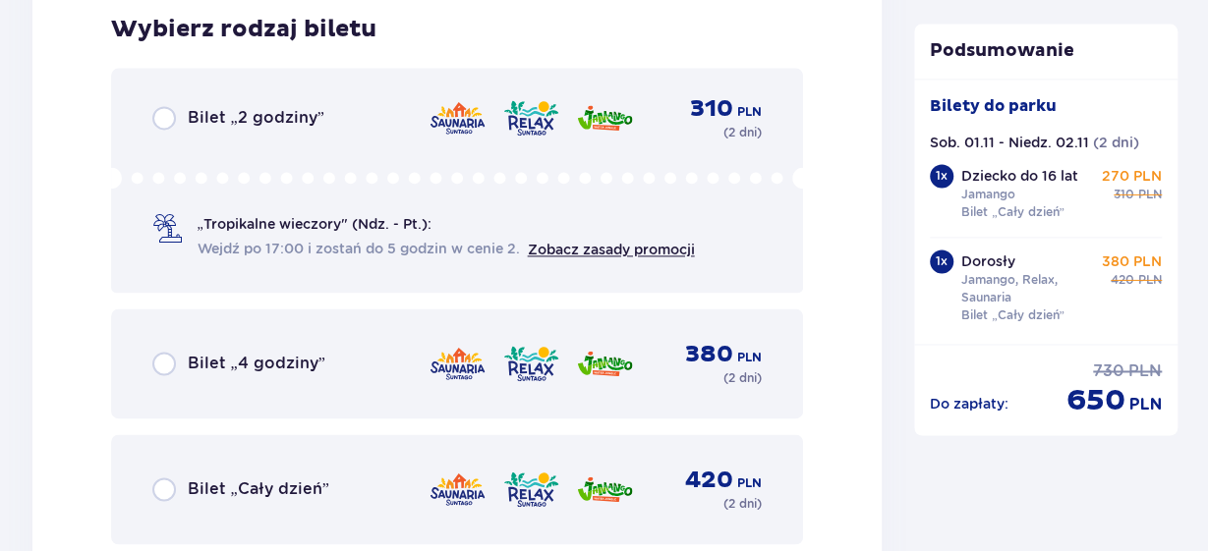
scroll to position [4900, 0]
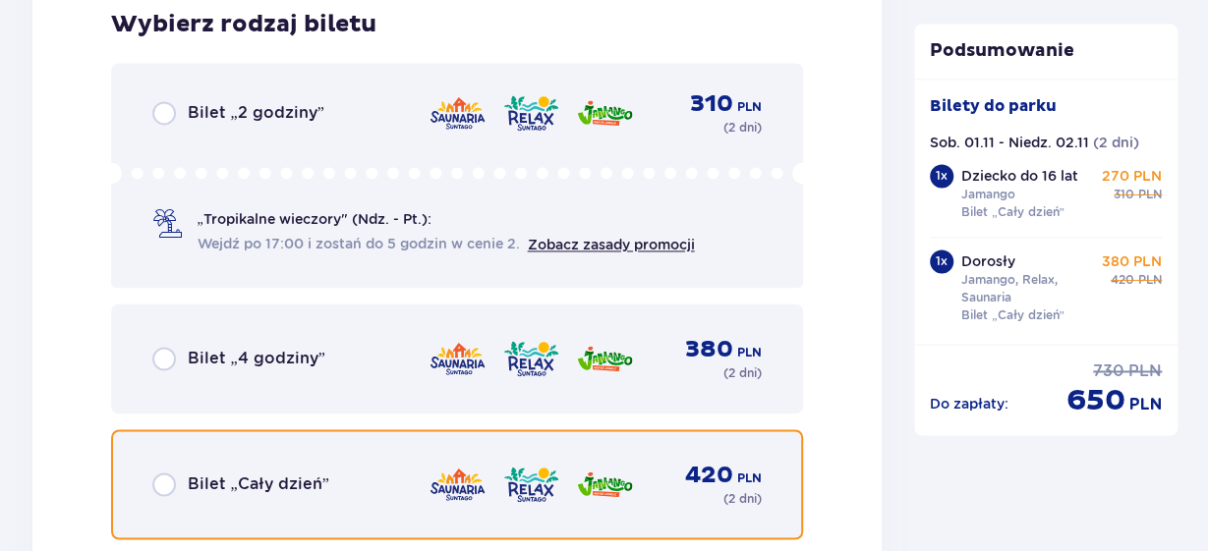
click at [170, 484] on input "radio" at bounding box center [164, 485] width 24 height 24
radio input "true"
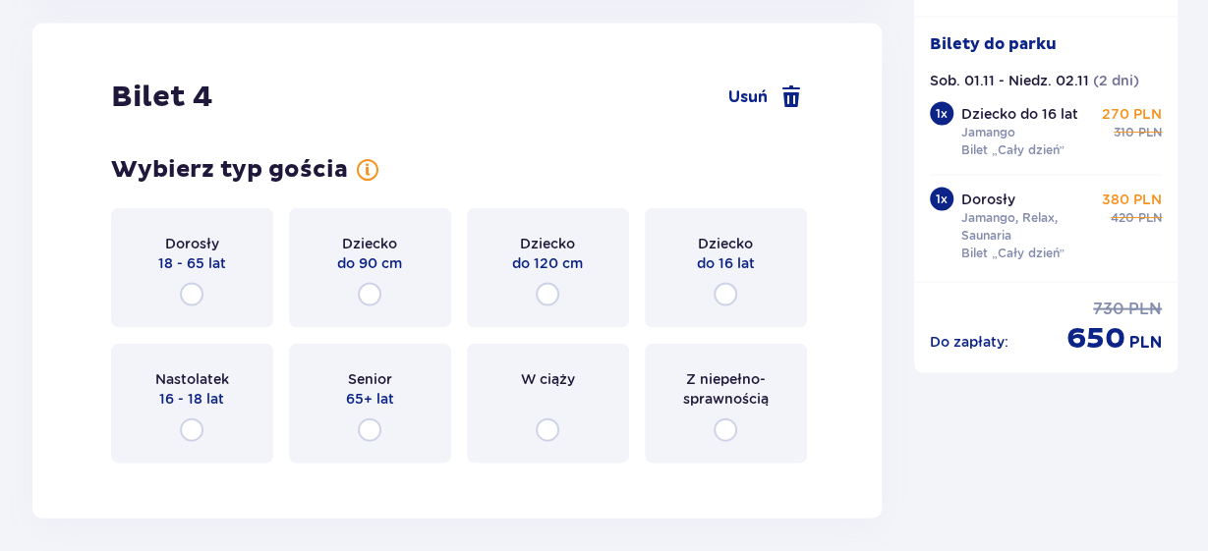
scroll to position [5496, 0]
click at [190, 284] on input "radio" at bounding box center [192, 294] width 24 height 24
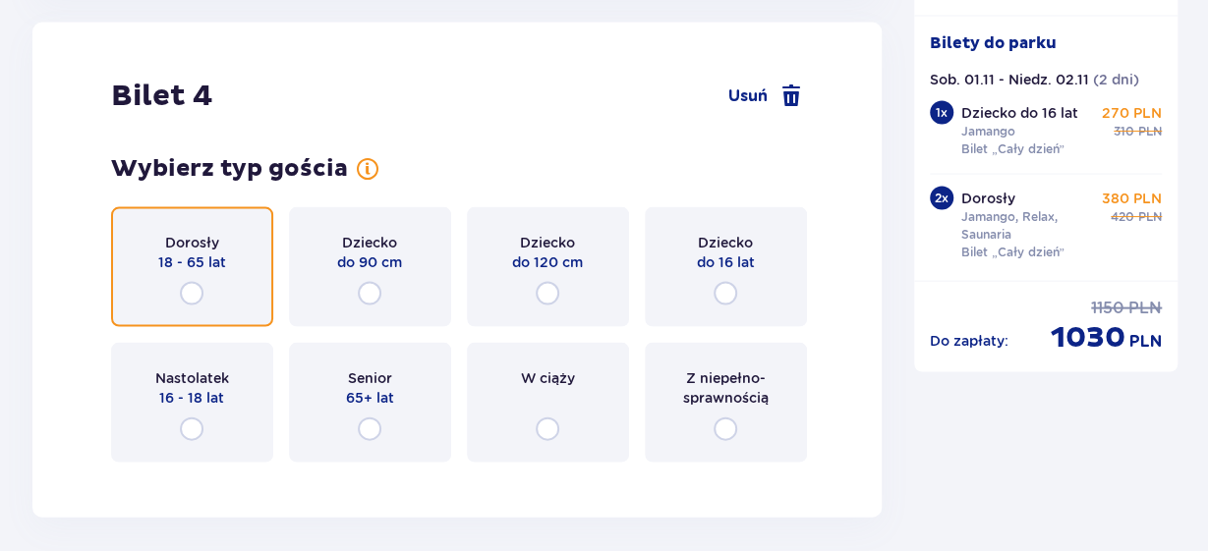
radio input "true"
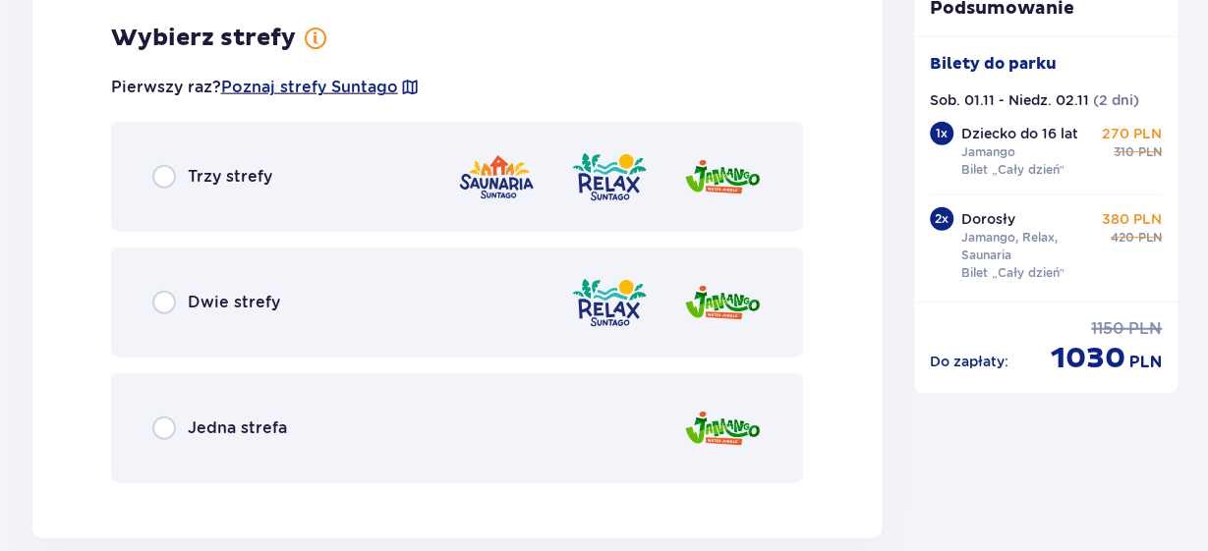
scroll to position [5975, 0]
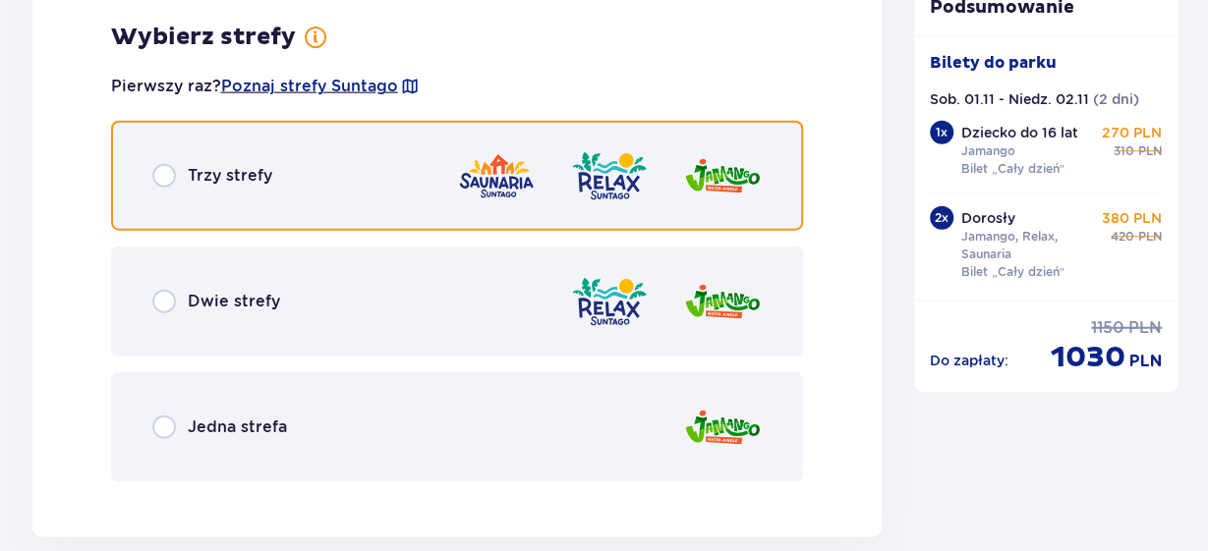
click at [154, 172] on input "radio" at bounding box center [164, 176] width 24 height 24
radio input "true"
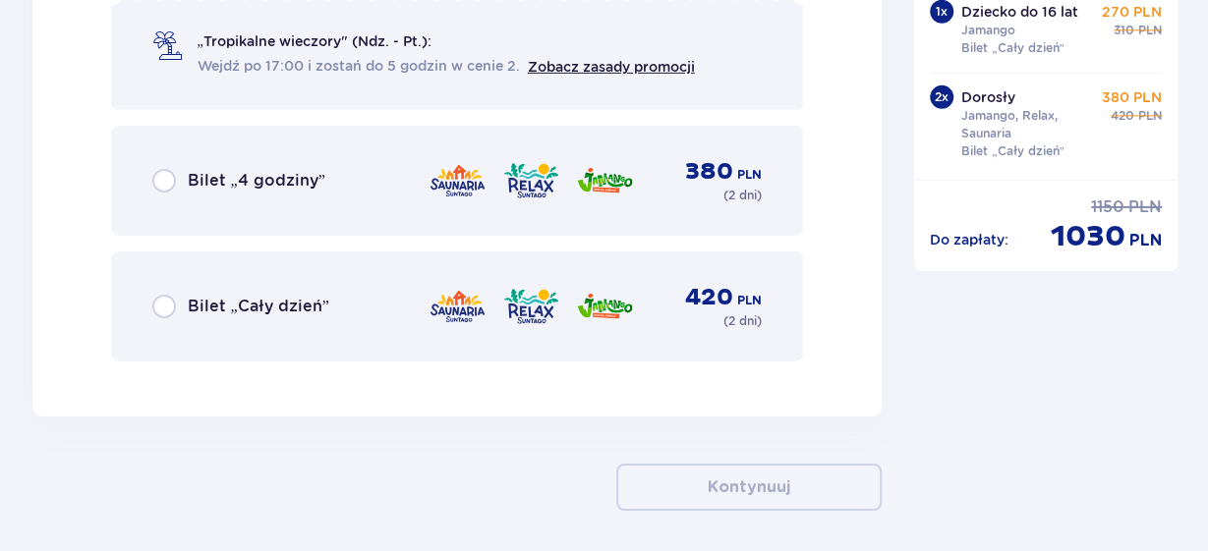
scroll to position [6666, 0]
click at [170, 310] on input "radio" at bounding box center [164, 306] width 24 height 24
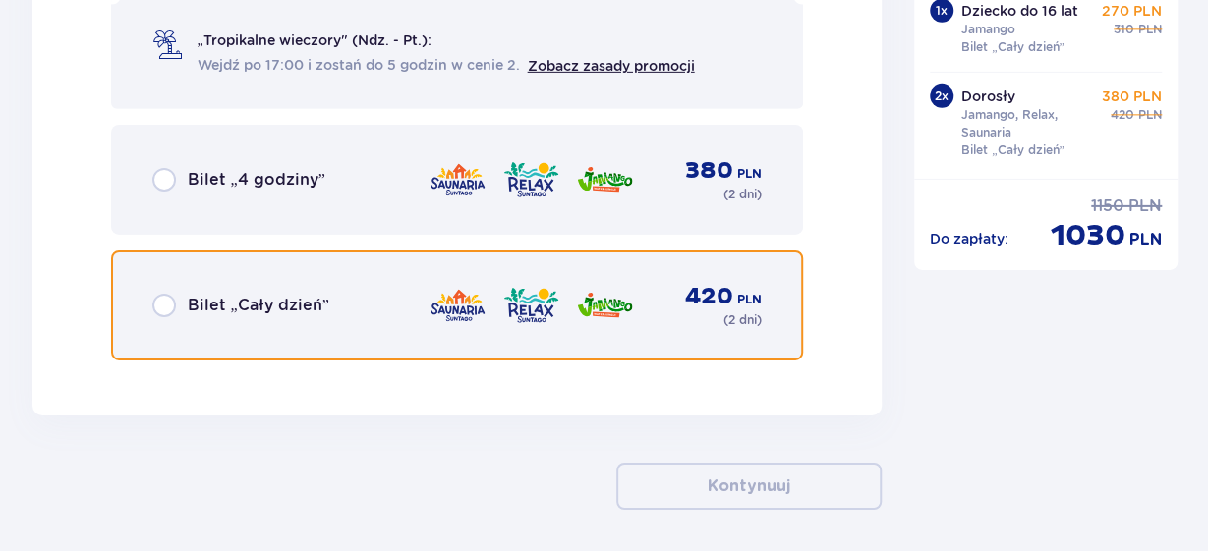
radio input "true"
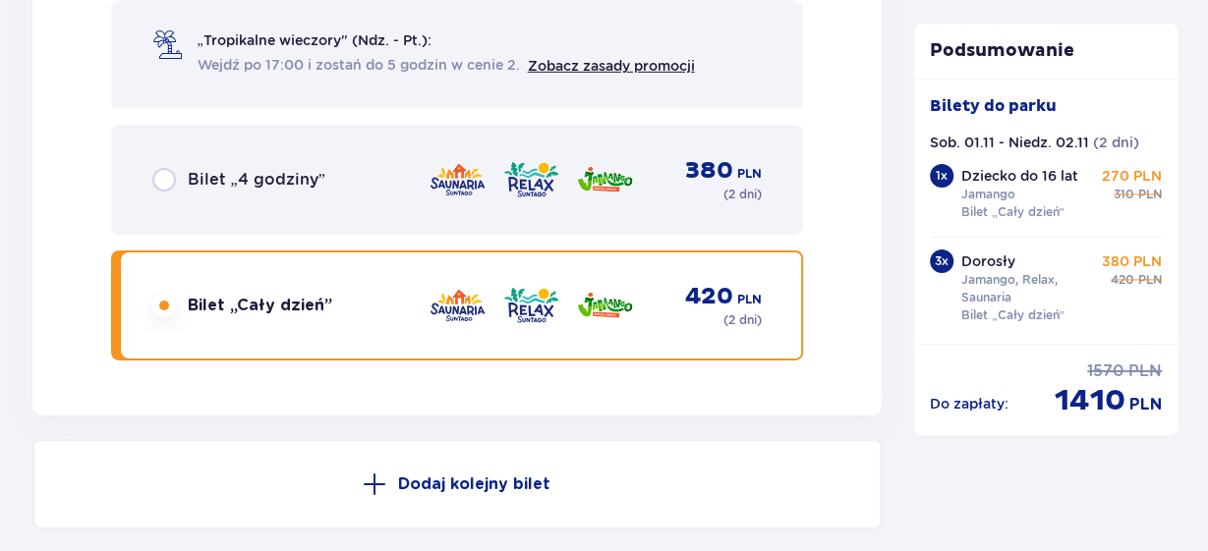
click at [484, 471] on div "Dodaj kolejny bilet Przed wizytą w parku sprawdź godziny otwarcia Godziny otwar…" at bounding box center [457, 539] width 850 height 200
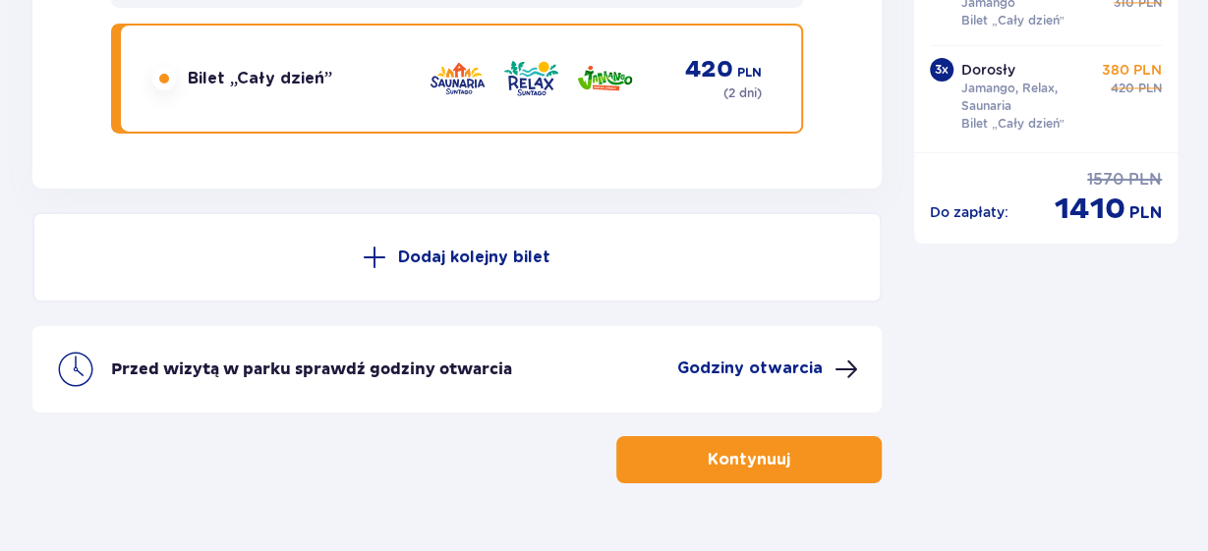
scroll to position [6899, 0]
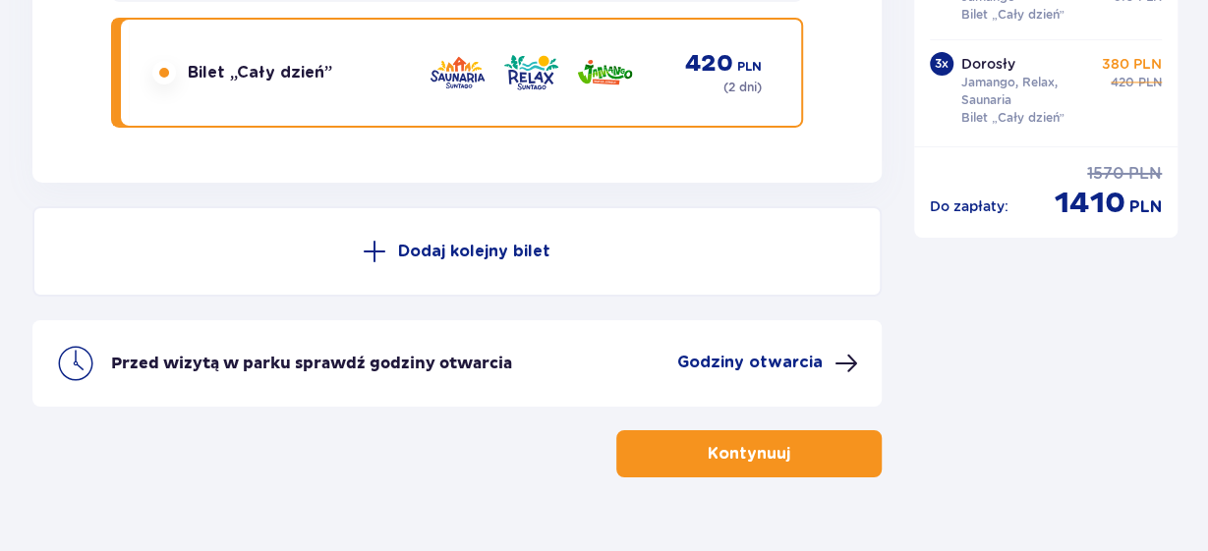
click at [745, 452] on p "Kontynuuj" at bounding box center [749, 454] width 83 height 22
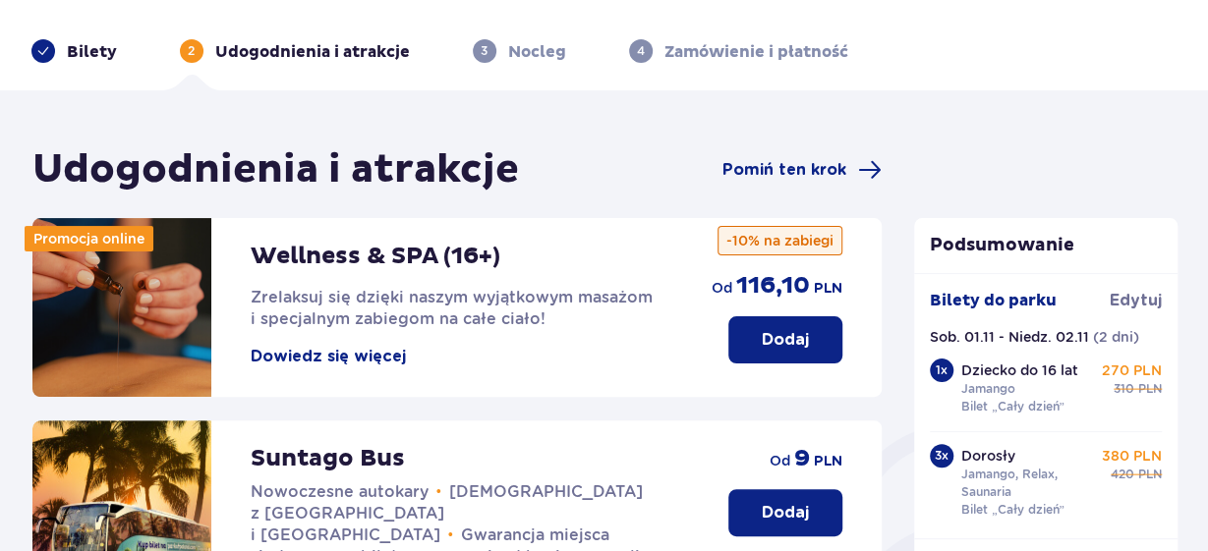
scroll to position [49, 0]
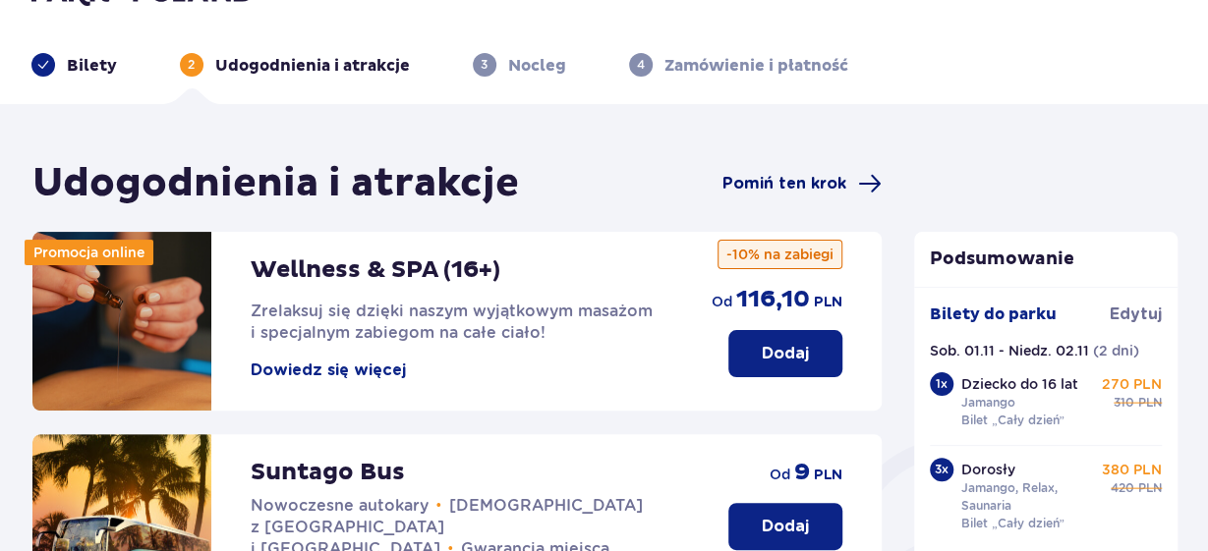
click at [823, 173] on span "Pomiń ten krok" at bounding box center [784, 184] width 124 height 22
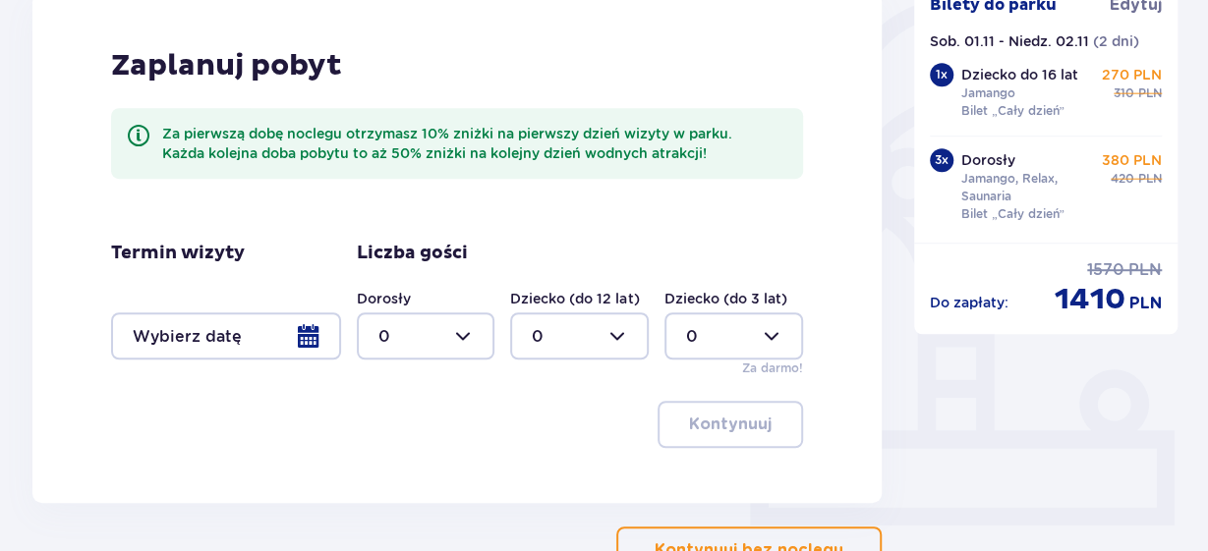
scroll to position [492, 0]
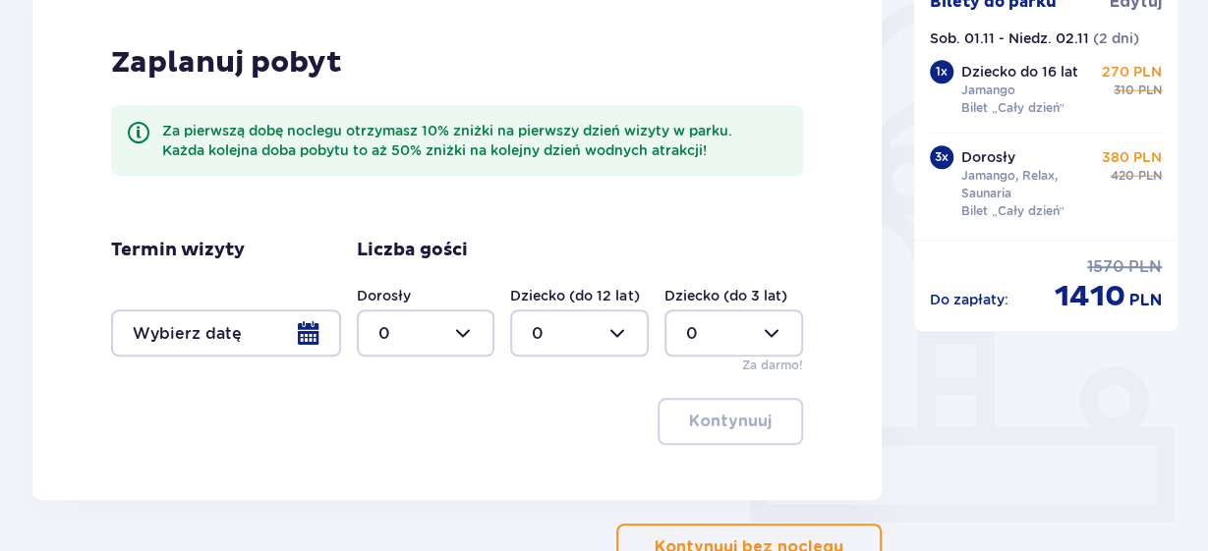
click at [296, 342] on div at bounding box center [226, 333] width 230 height 47
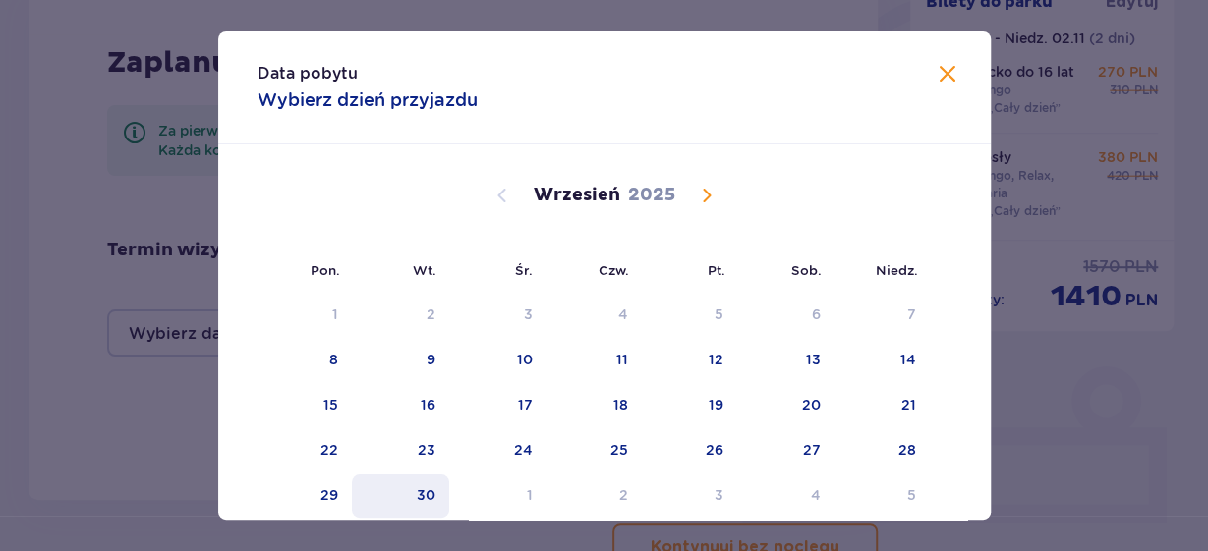
click at [437, 502] on div "30" at bounding box center [400, 496] width 97 height 43
click at [705, 198] on span "Calendar" at bounding box center [707, 196] width 24 height 24
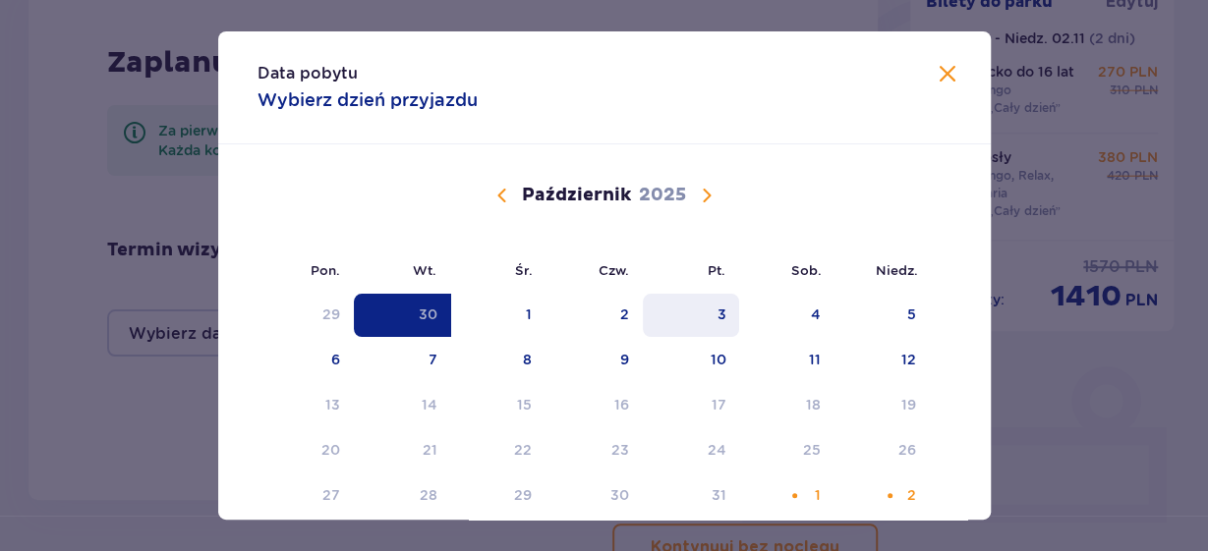
click at [723, 313] on div "3" at bounding box center [720, 315] width 9 height 20
type input "[DATE] - [DATE]"
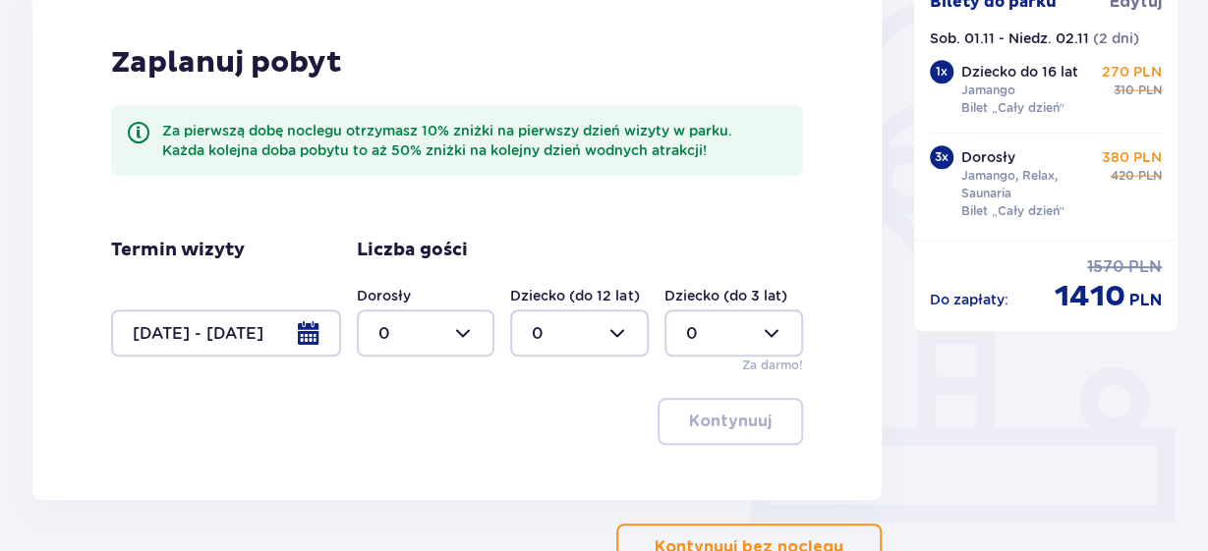
click at [447, 339] on div at bounding box center [426, 333] width 139 height 47
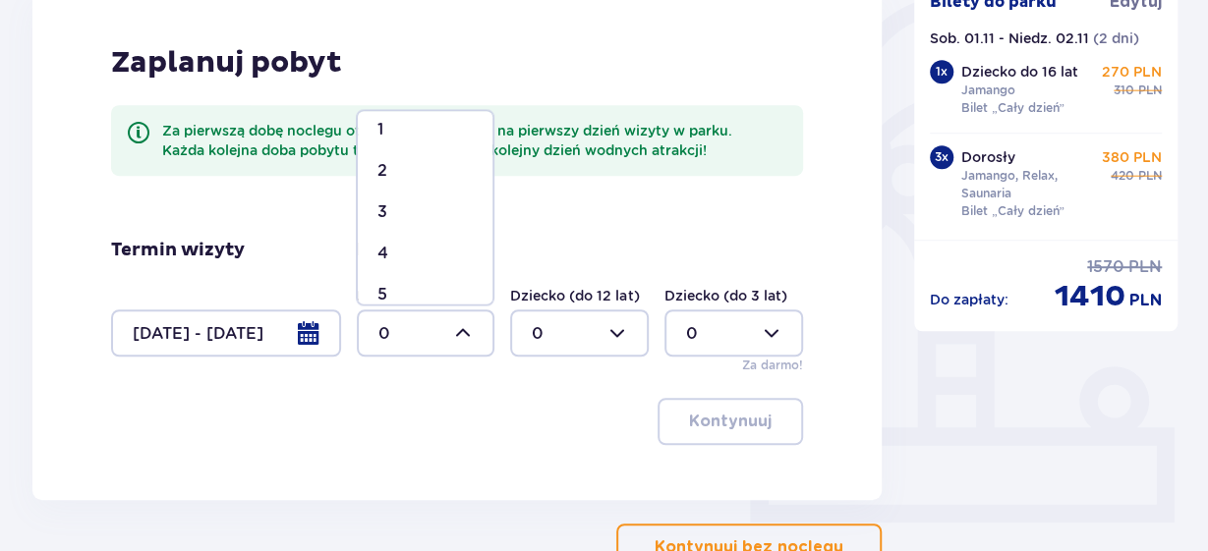
scroll to position [53, 0]
click at [393, 252] on div "4" at bounding box center [424, 254] width 95 height 22
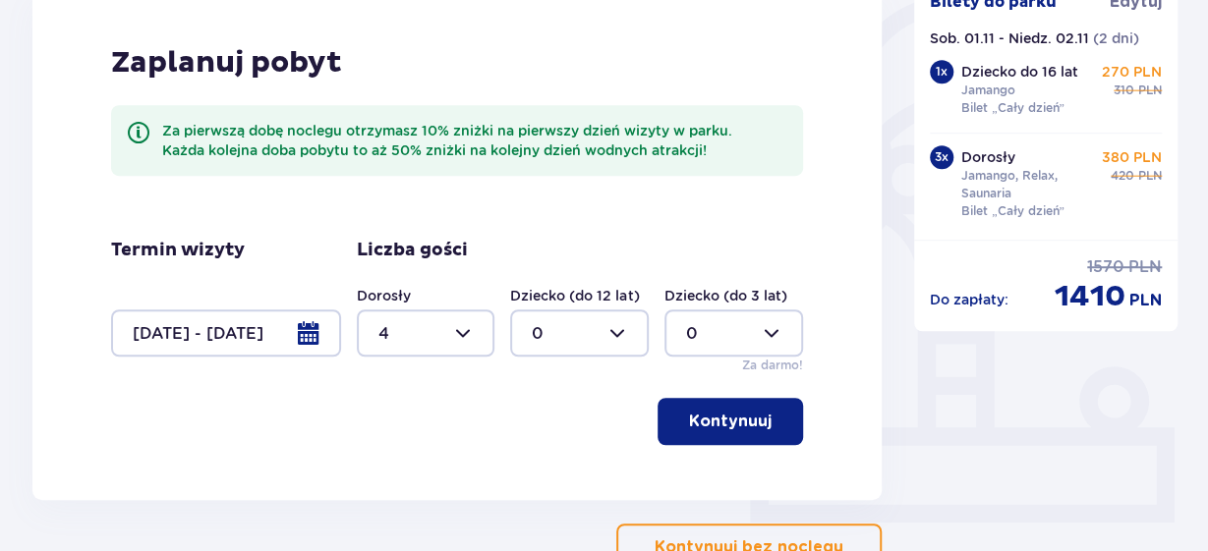
type input "4"
click at [738, 434] on button "Kontynuuj" at bounding box center [729, 421] width 145 height 47
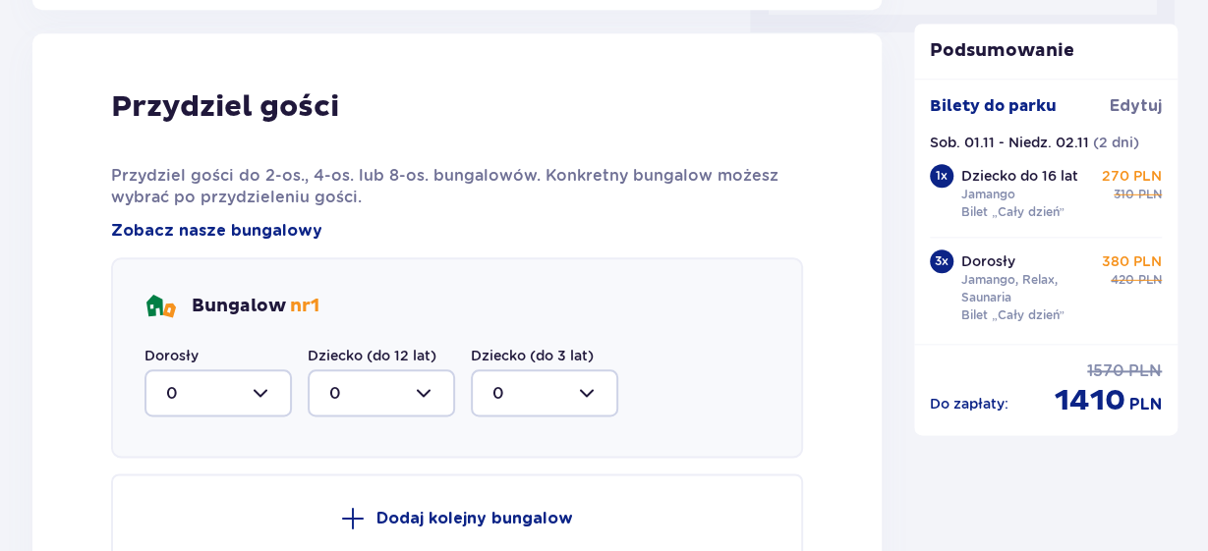
scroll to position [993, 0]
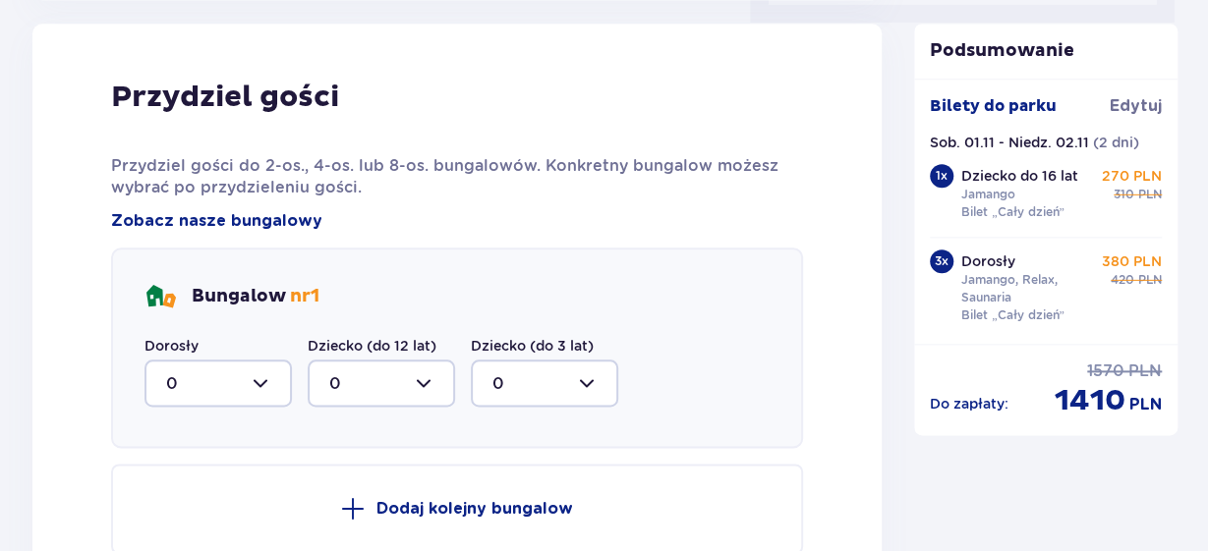
click at [233, 374] on div at bounding box center [217, 383] width 147 height 47
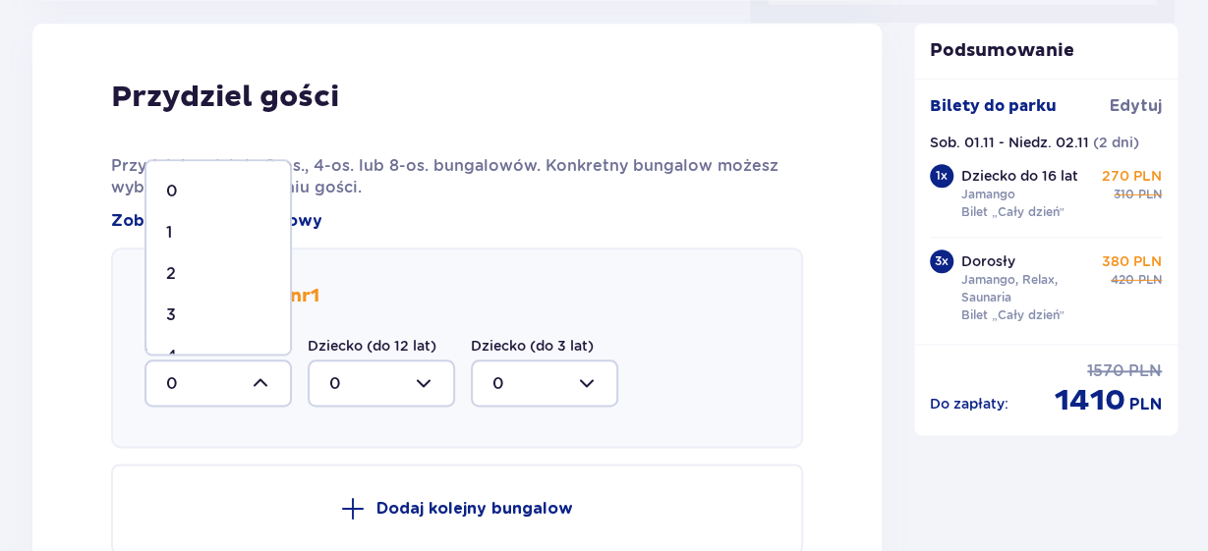
scroll to position [33, 0]
click at [194, 320] on div "4" at bounding box center [218, 324] width 104 height 22
type input "4"
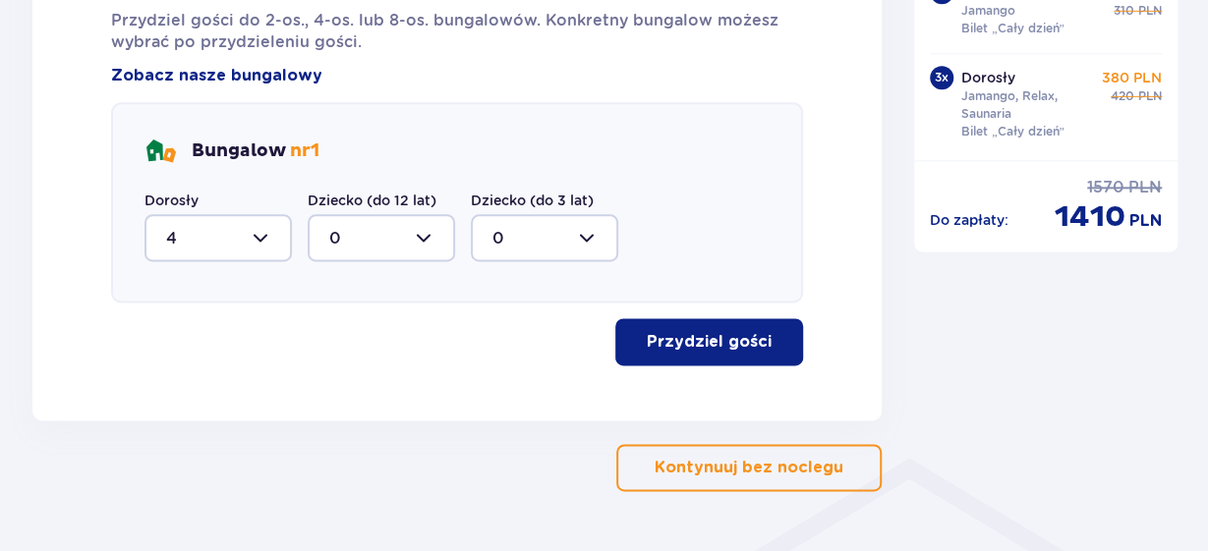
scroll to position [1139, 0]
click at [733, 344] on p "Przydziel gości" at bounding box center [709, 341] width 125 height 22
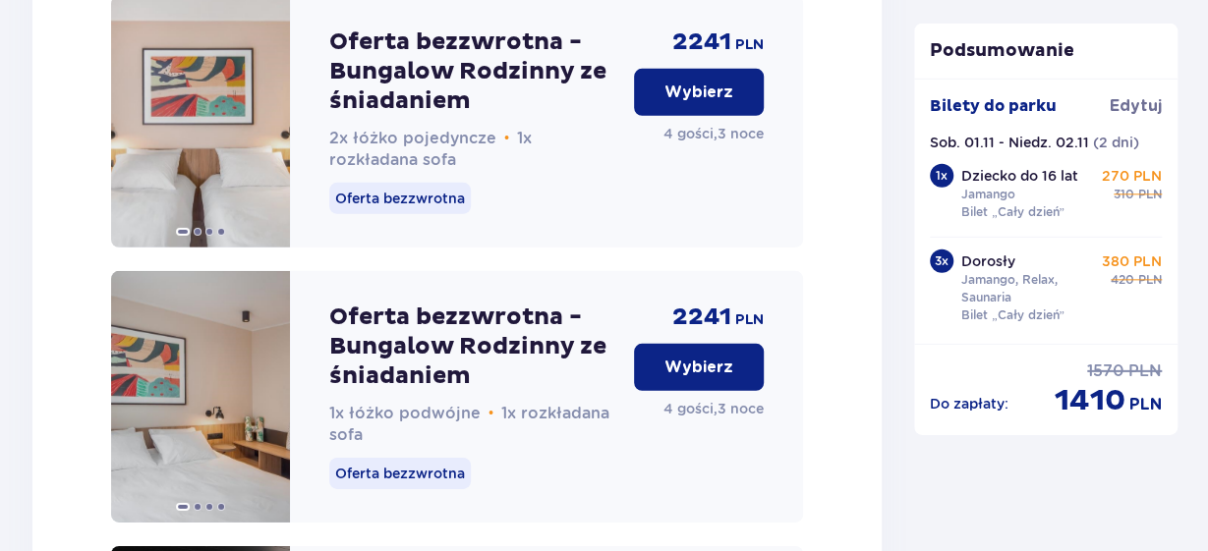
scroll to position [2782, 0]
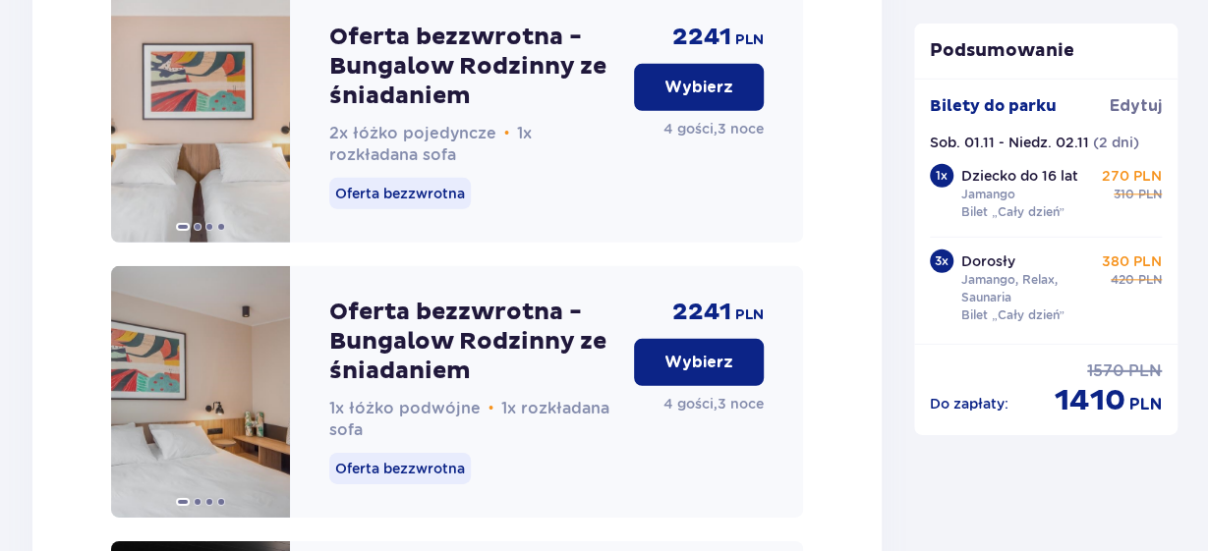
click at [718, 373] on p "Wybierz" at bounding box center [698, 363] width 69 height 22
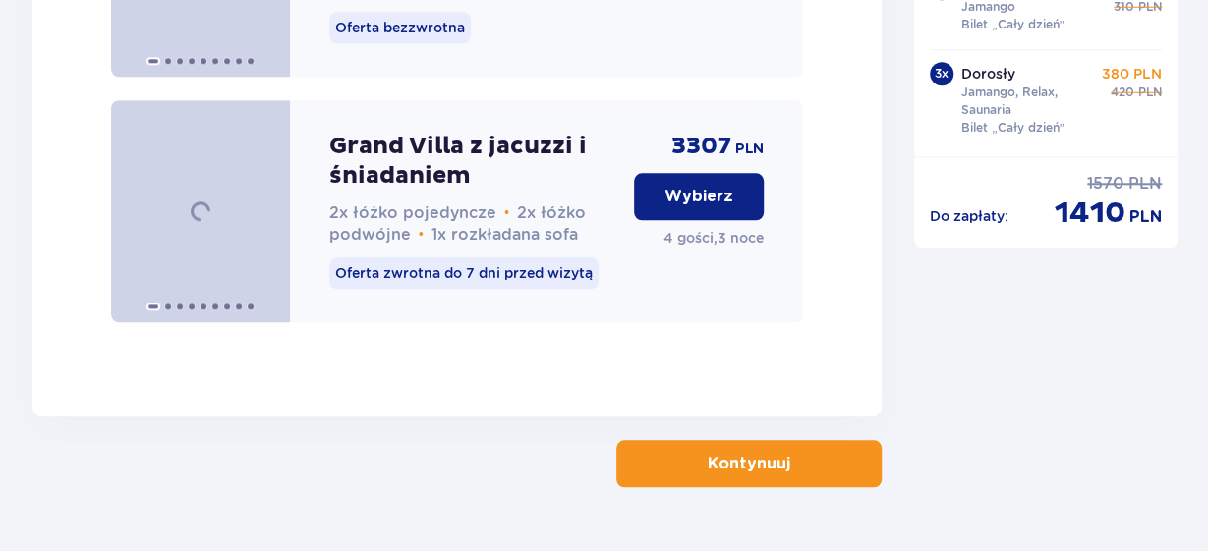
scroll to position [4482, 0]
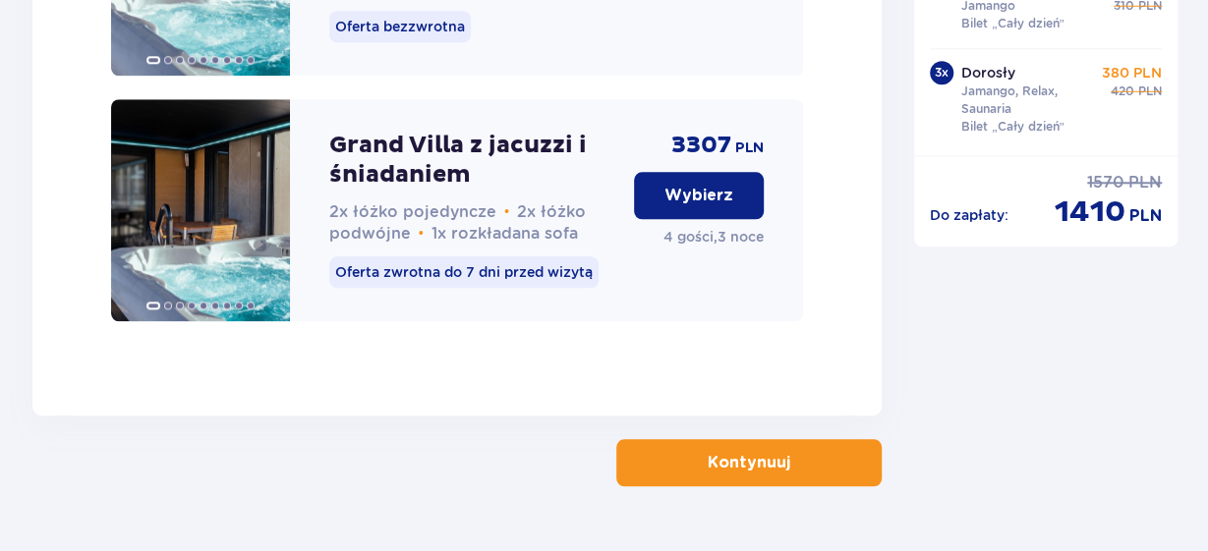
click at [708, 460] on p "Kontynuuj" at bounding box center [749, 463] width 83 height 22
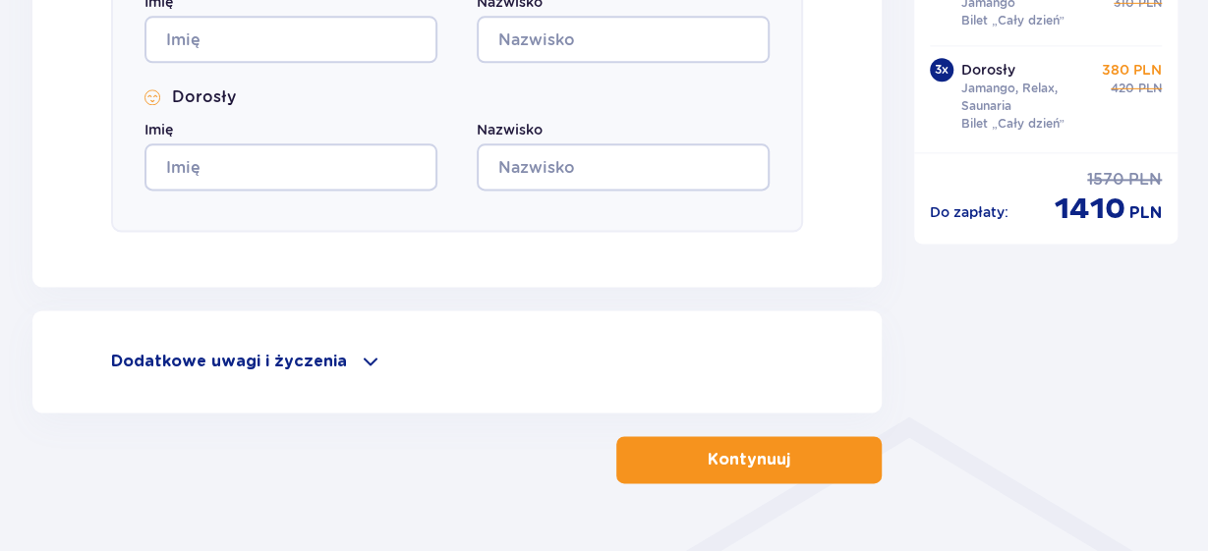
scroll to position [1228, 0]
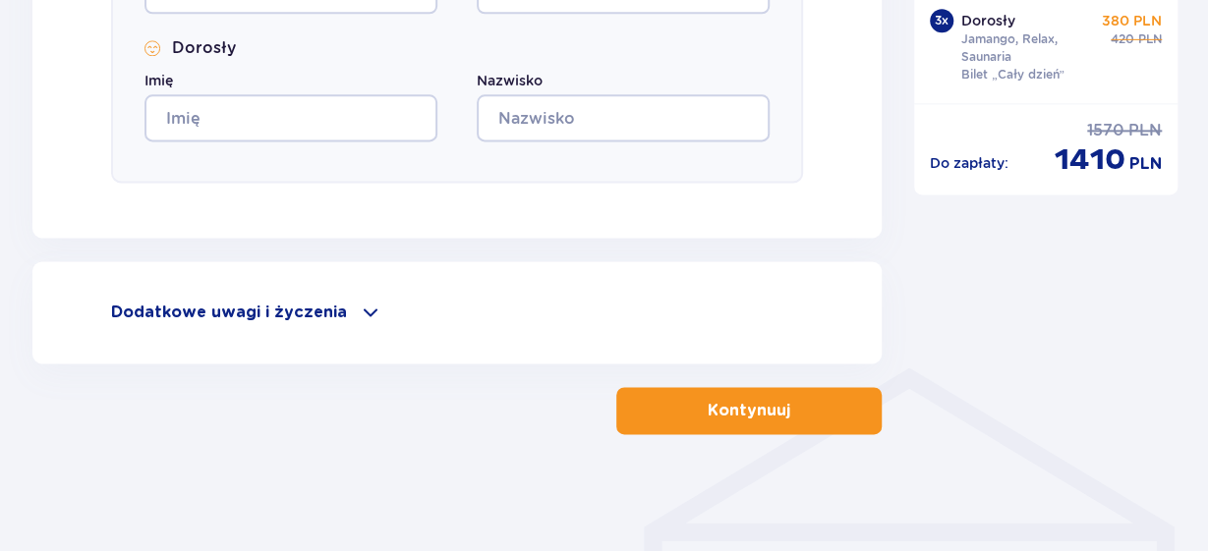
click at [746, 414] on p "Kontynuuj" at bounding box center [749, 411] width 83 height 22
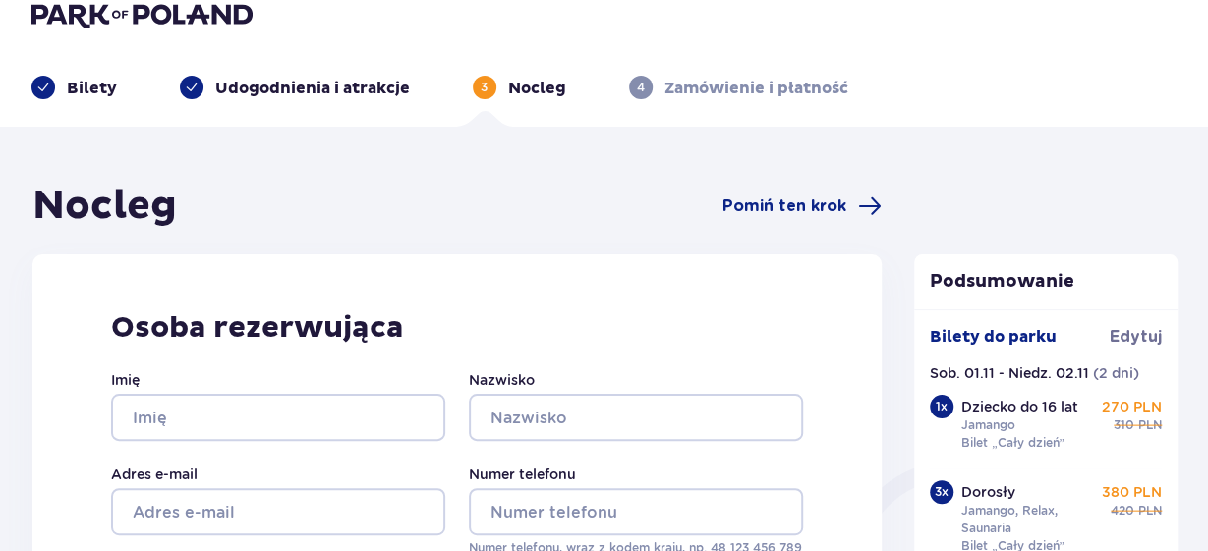
scroll to position [24, 0]
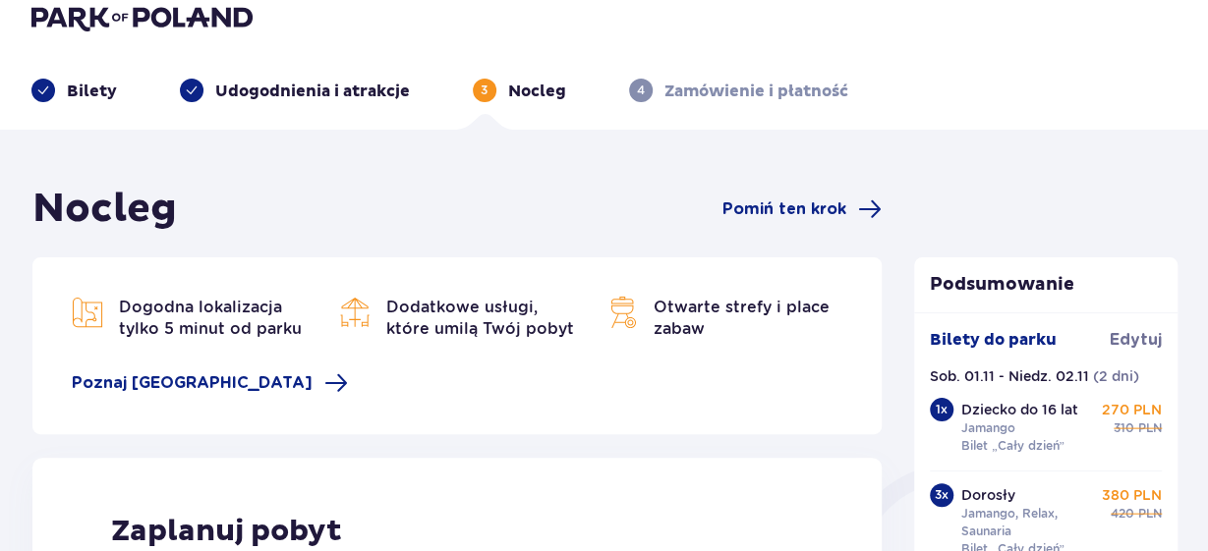
type input "0"
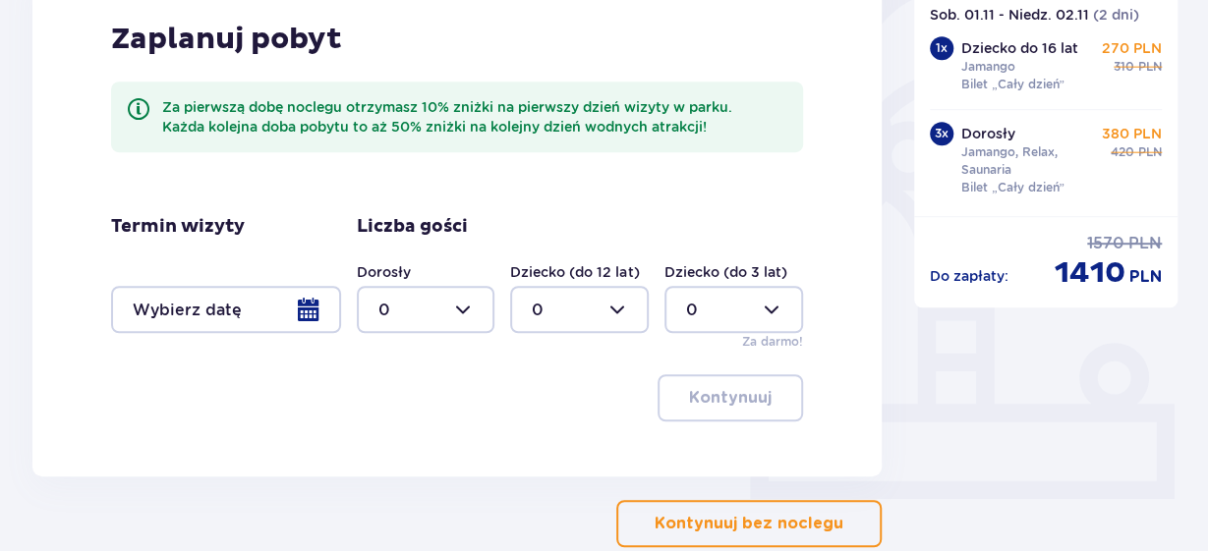
scroll to position [519, 0]
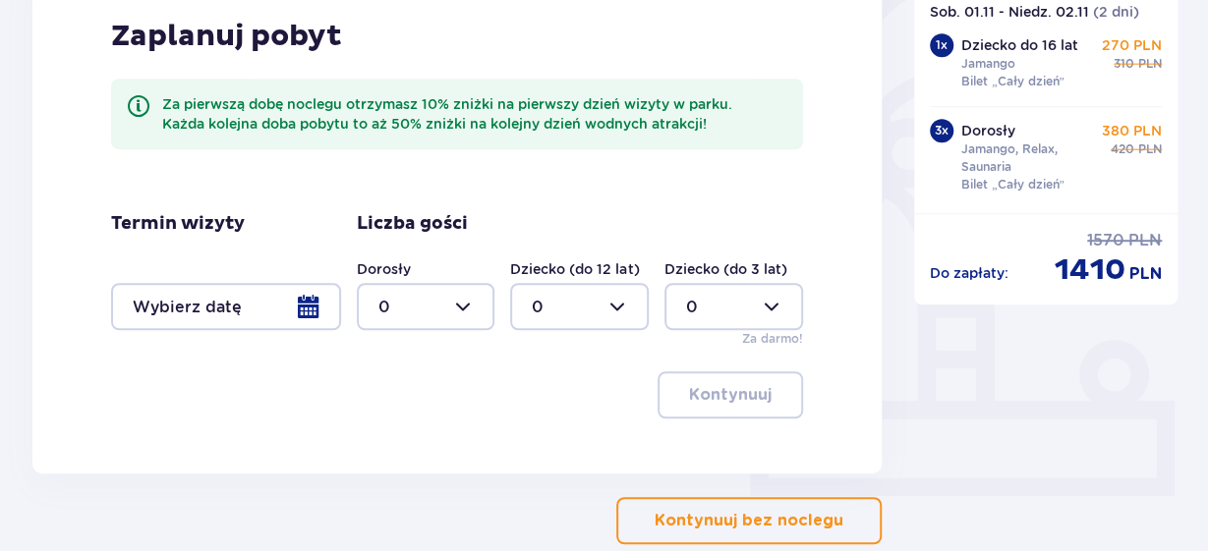
click at [302, 307] on div at bounding box center [226, 306] width 230 height 47
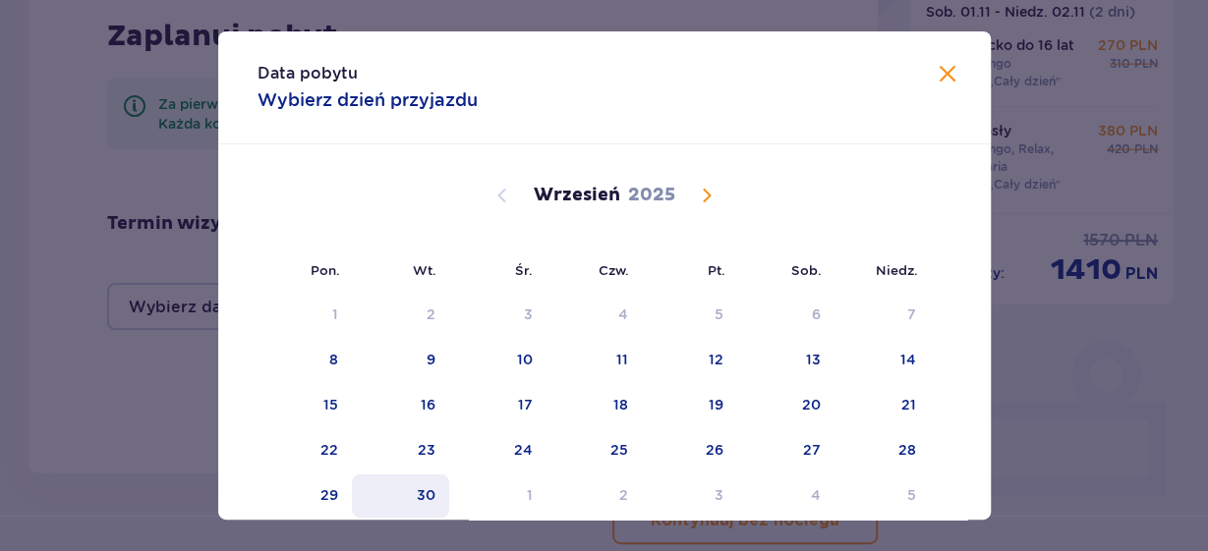
click at [441, 500] on div "30" at bounding box center [400, 496] width 97 height 43
click at [703, 194] on span "Calendar" at bounding box center [707, 196] width 24 height 24
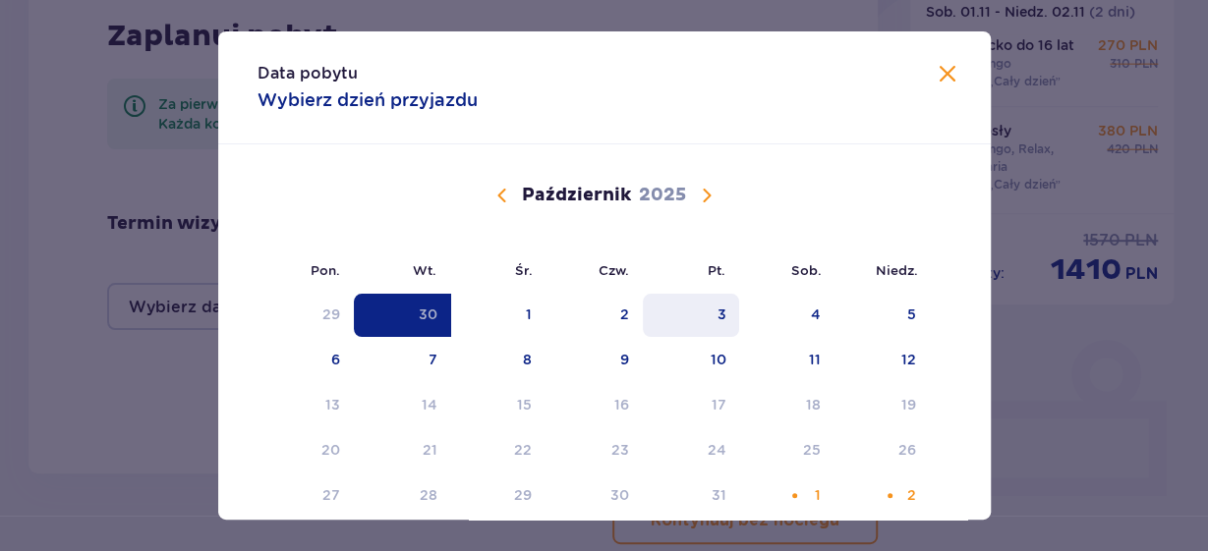
click at [722, 316] on div "3" at bounding box center [720, 315] width 9 height 20
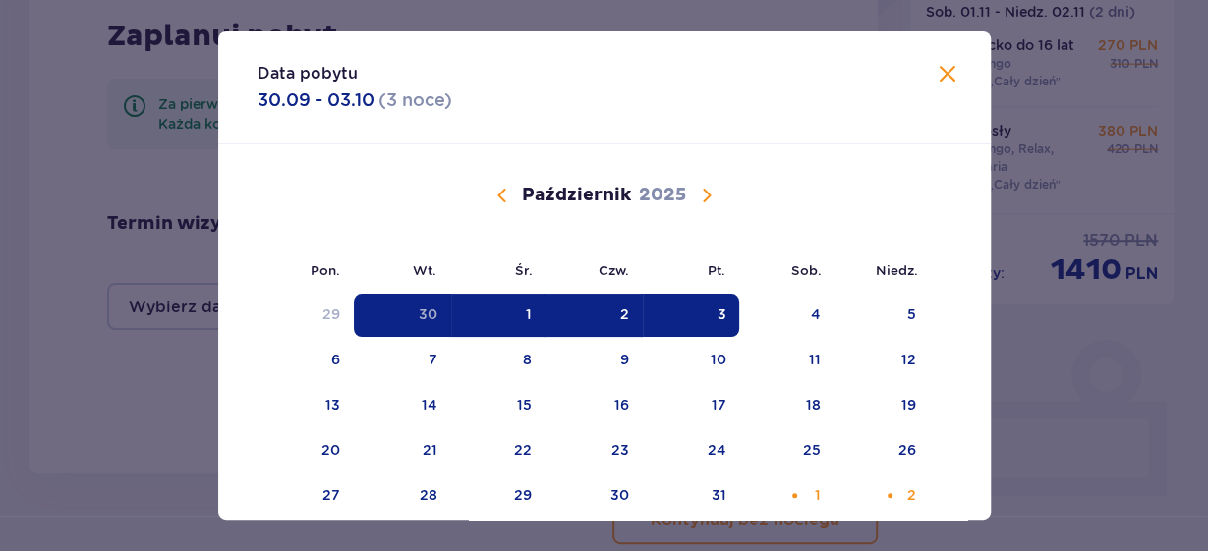
type input "[DATE] - [DATE]"
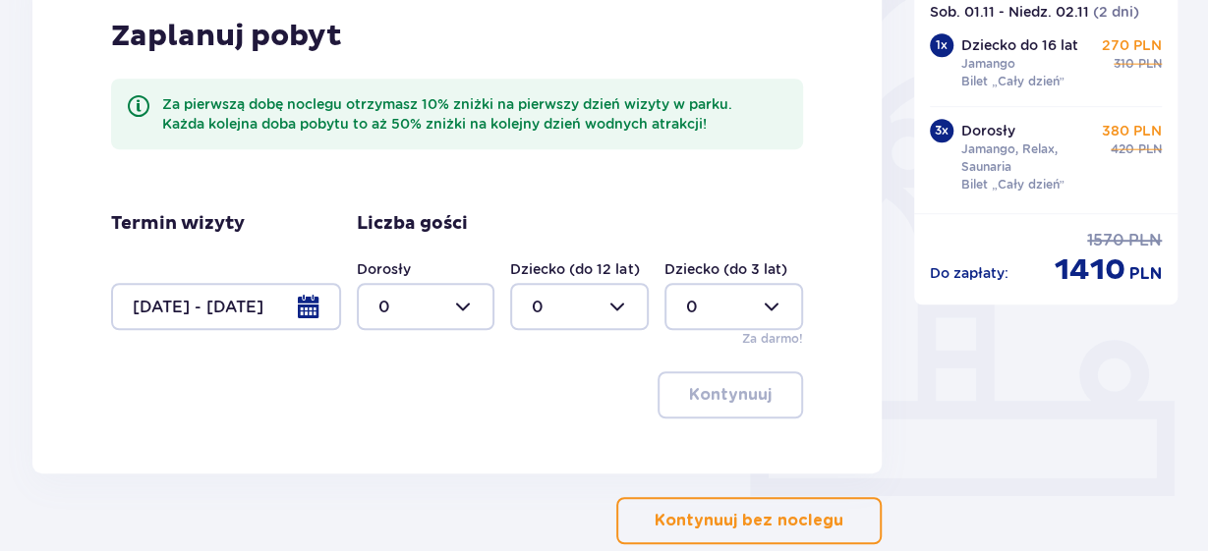
click at [457, 312] on div at bounding box center [426, 306] width 139 height 47
click at [616, 314] on div at bounding box center [579, 306] width 139 height 47
click at [555, 403] on div "13" at bounding box center [579, 404] width 95 height 22
click at [441, 310] on div at bounding box center [426, 306] width 139 height 47
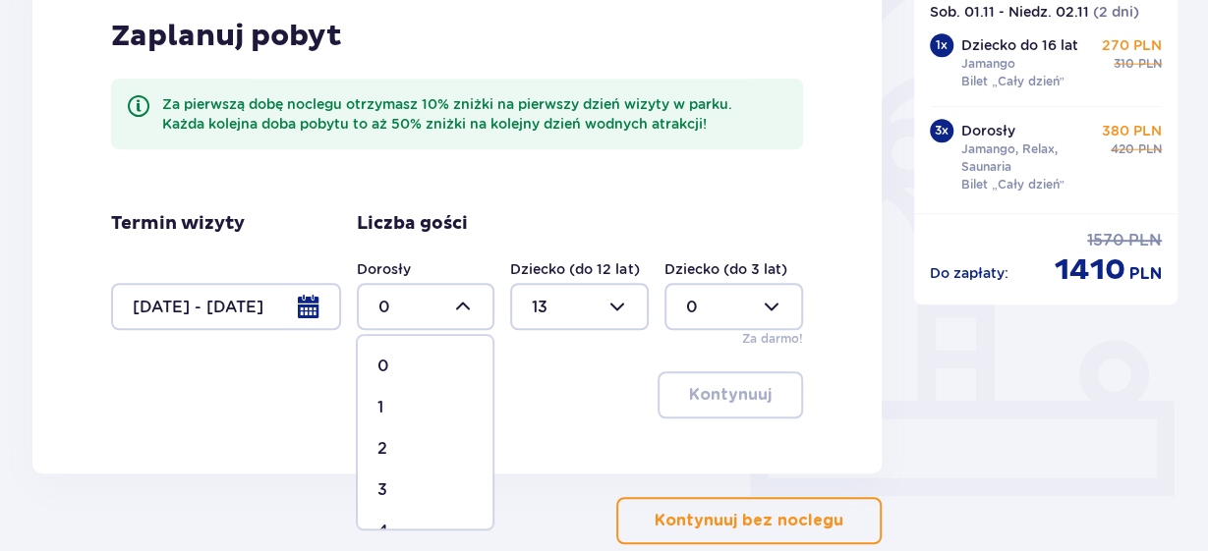
click at [625, 307] on div at bounding box center [579, 306] width 139 height 47
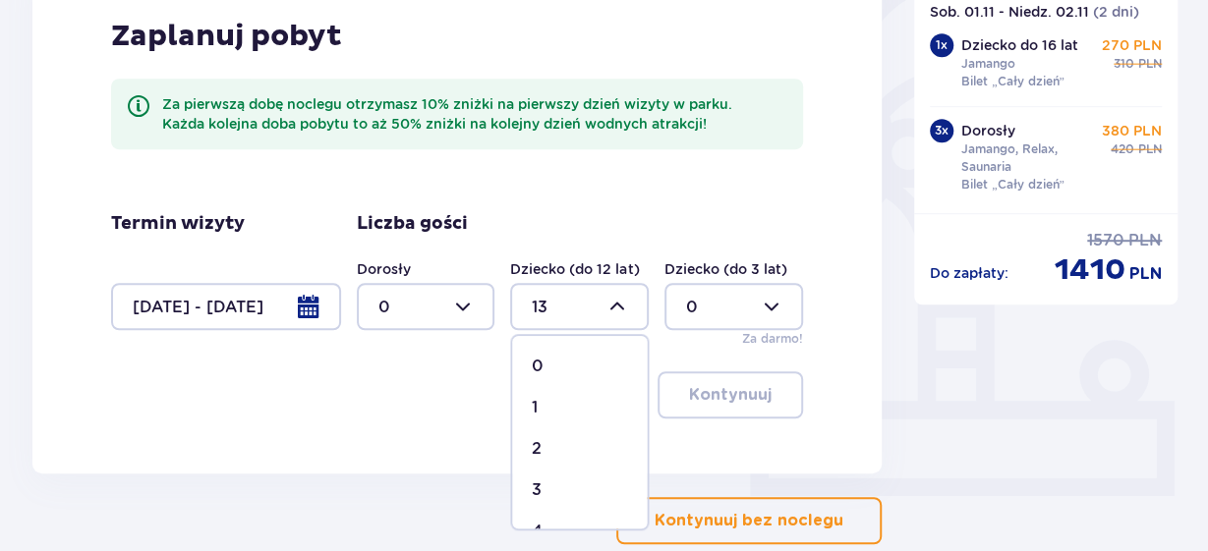
click at [543, 374] on p "0" at bounding box center [538, 367] width 12 height 22
type input "0"
click at [454, 310] on div at bounding box center [426, 306] width 139 height 47
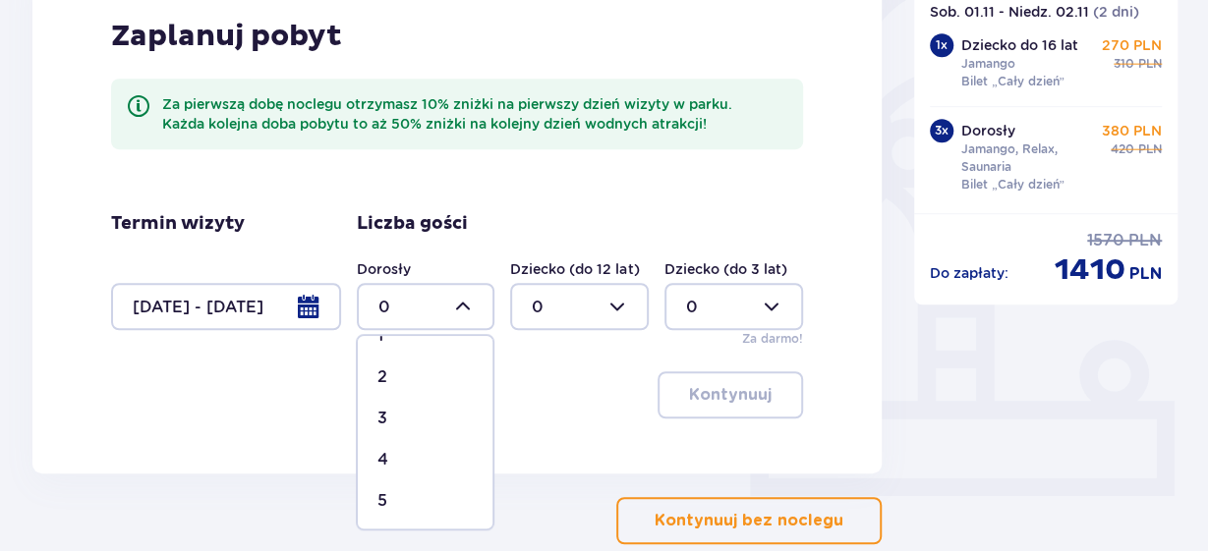
scroll to position [76, 0]
click at [404, 451] on div "4" at bounding box center [424, 456] width 95 height 22
type input "4"
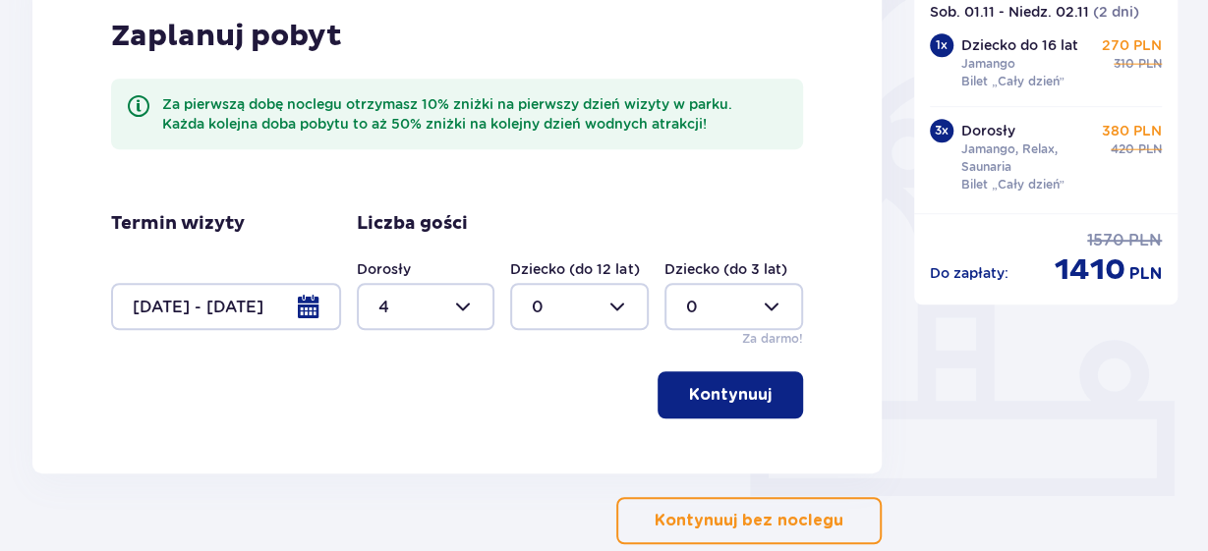
click at [730, 396] on p "Kontynuuj" at bounding box center [730, 395] width 83 height 22
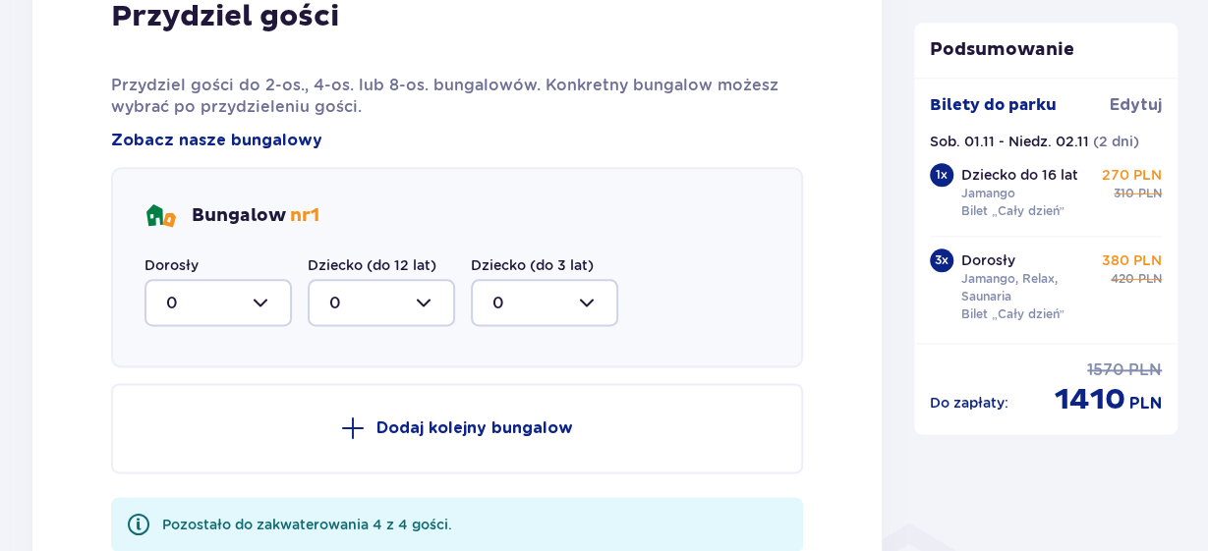
scroll to position [1079, 0]
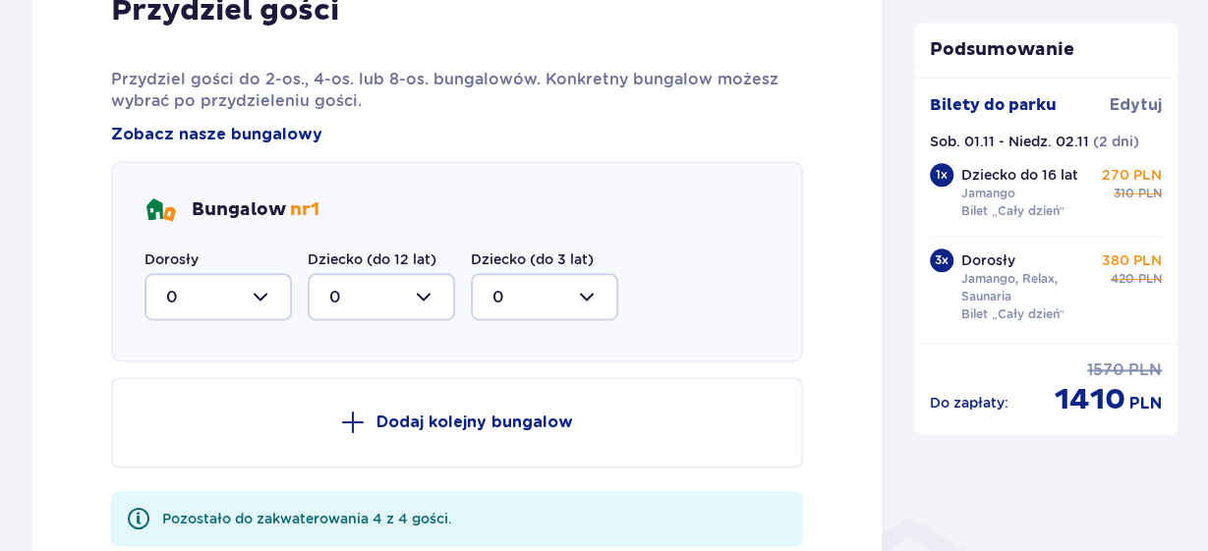
click at [248, 299] on div at bounding box center [217, 296] width 147 height 47
click at [176, 491] on div "4" at bounding box center [218, 489] width 104 height 22
type input "4"
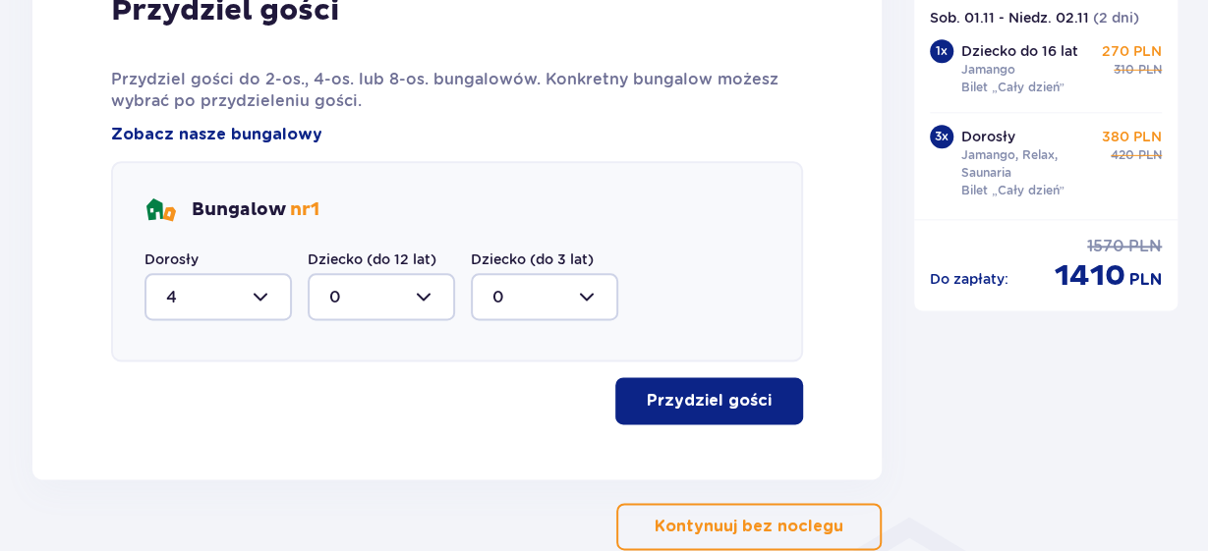
click at [690, 408] on p "Przydziel gości" at bounding box center [709, 401] width 125 height 22
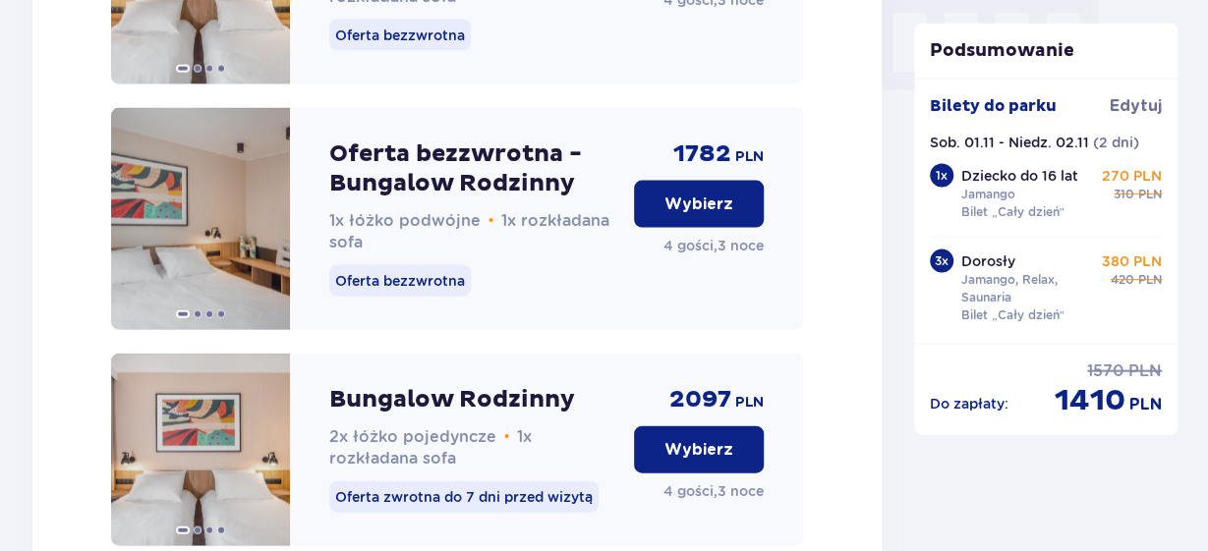
scroll to position [1986, 0]
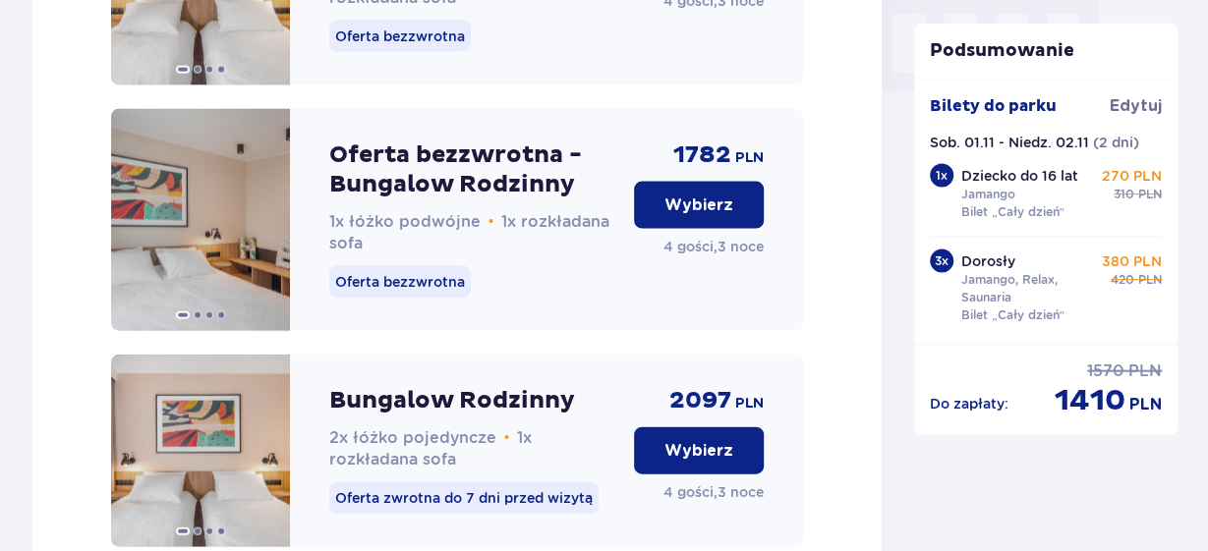
click at [690, 216] on p "Wybierz" at bounding box center [698, 206] width 69 height 22
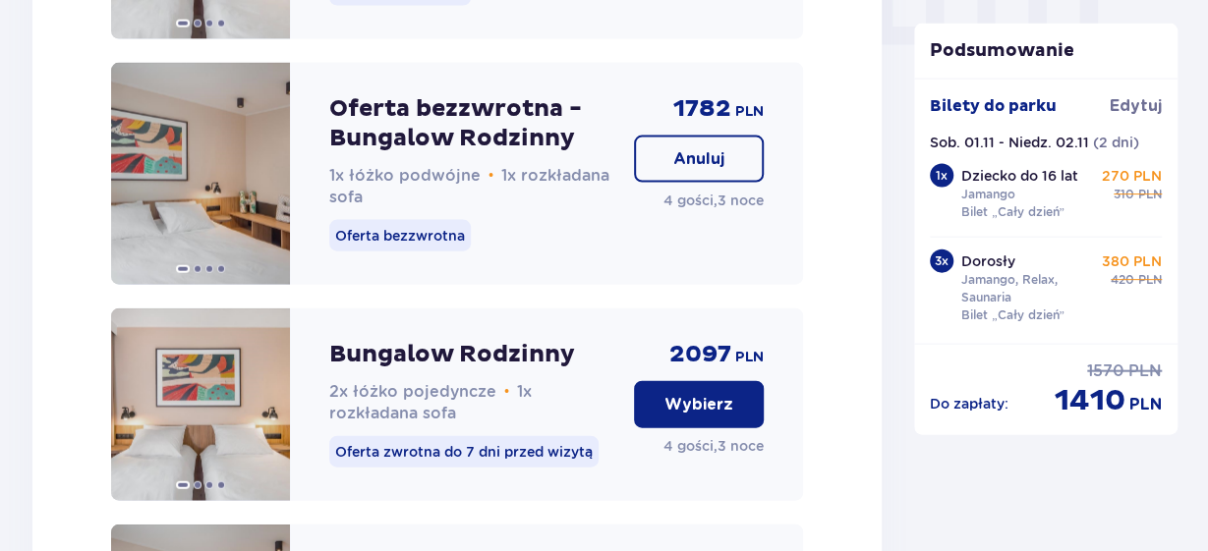
scroll to position [2032, 0]
click at [1126, 103] on span "Edytuj" at bounding box center [1136, 106] width 52 height 22
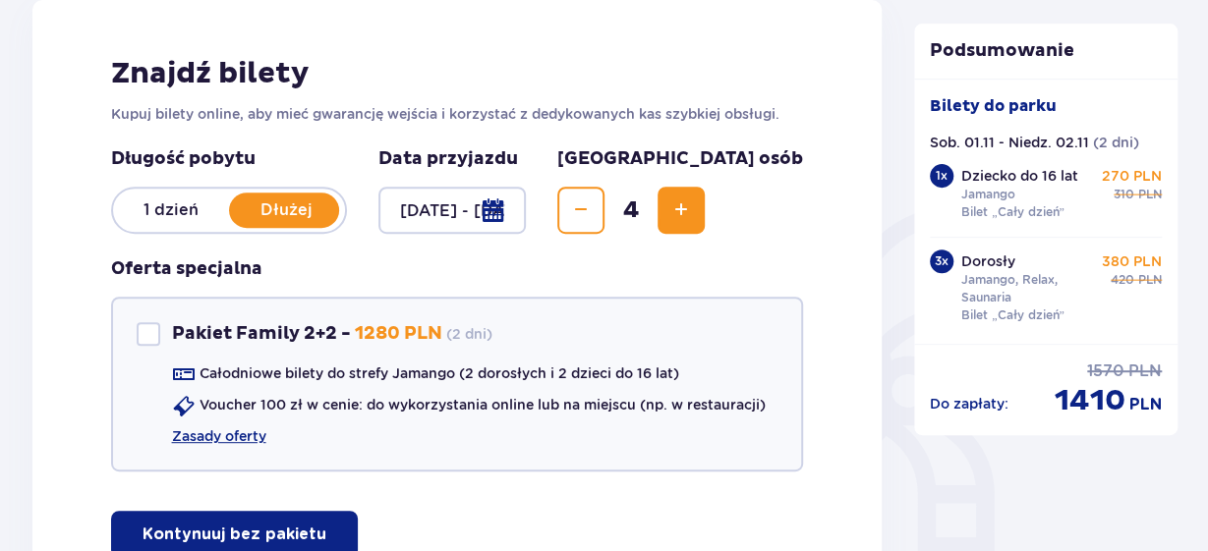
scroll to position [286, 0]
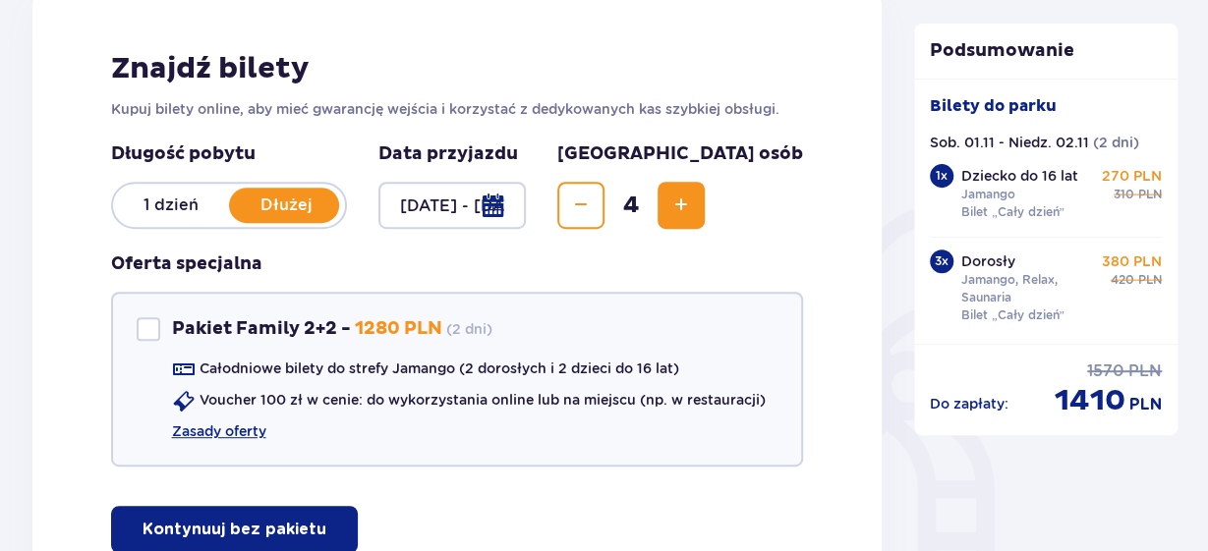
click at [527, 213] on div at bounding box center [452, 205] width 148 height 47
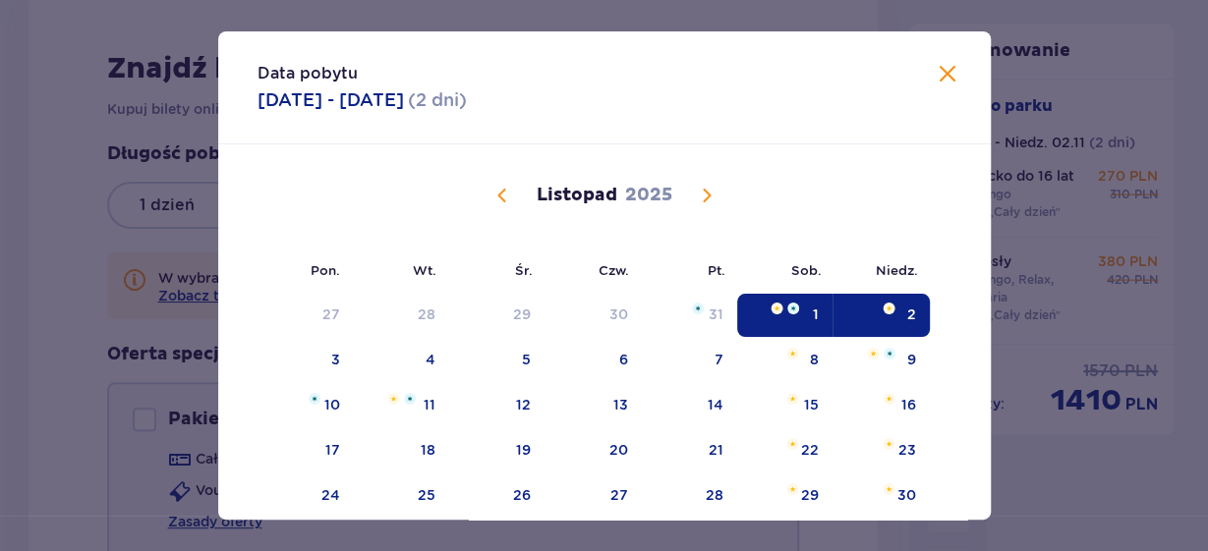
click at [500, 206] on span "Calendar" at bounding box center [502, 196] width 24 height 24
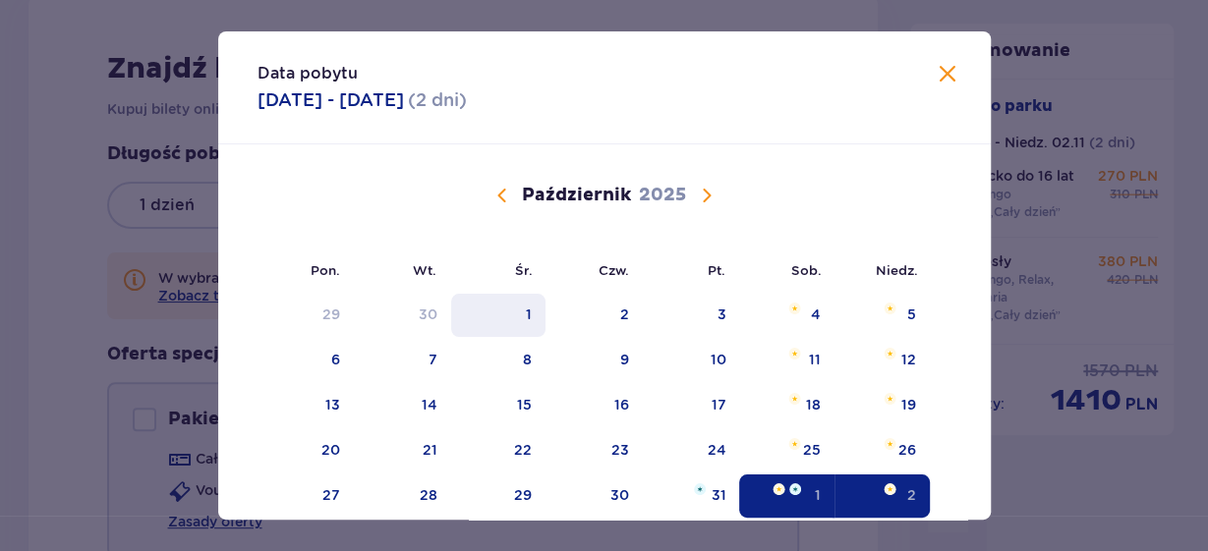
click at [528, 310] on div "1" at bounding box center [498, 315] width 95 height 43
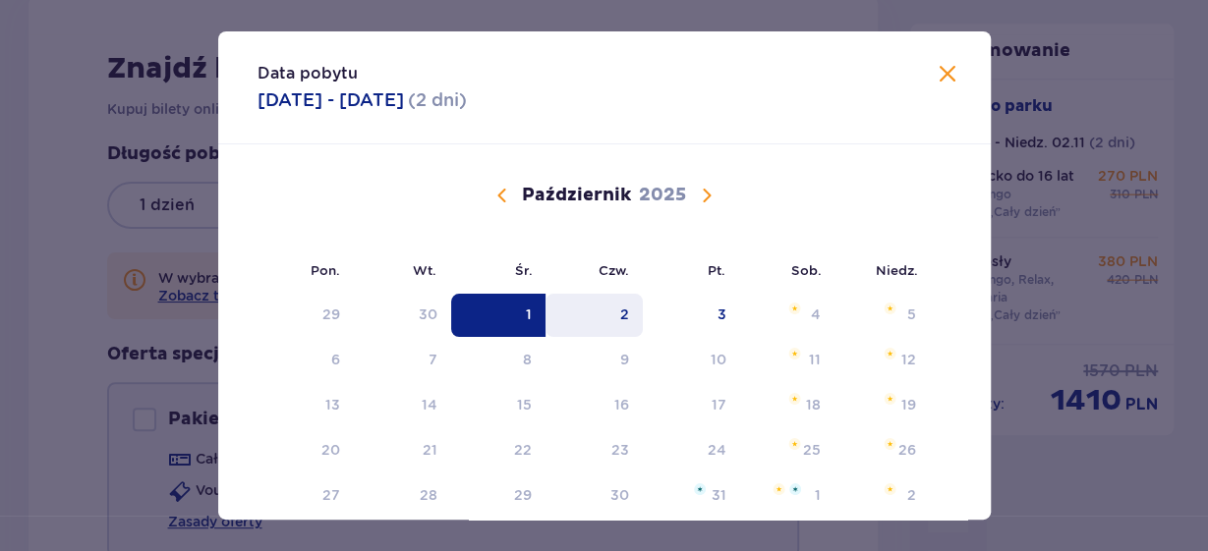
click at [626, 320] on div "2" at bounding box center [624, 315] width 9 height 20
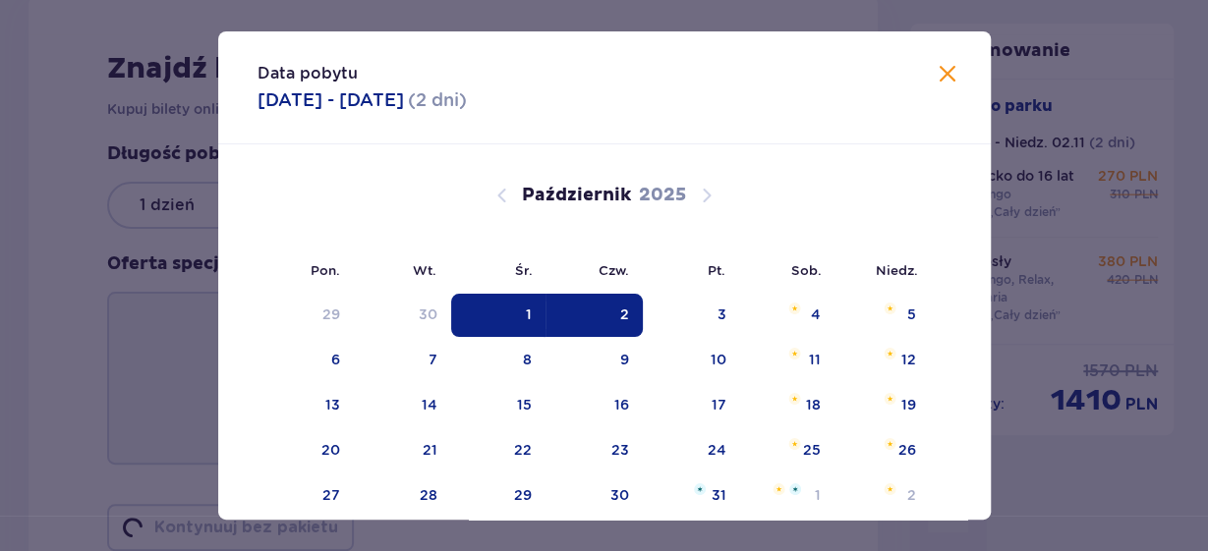
type input "[DATE] - [DATE]"
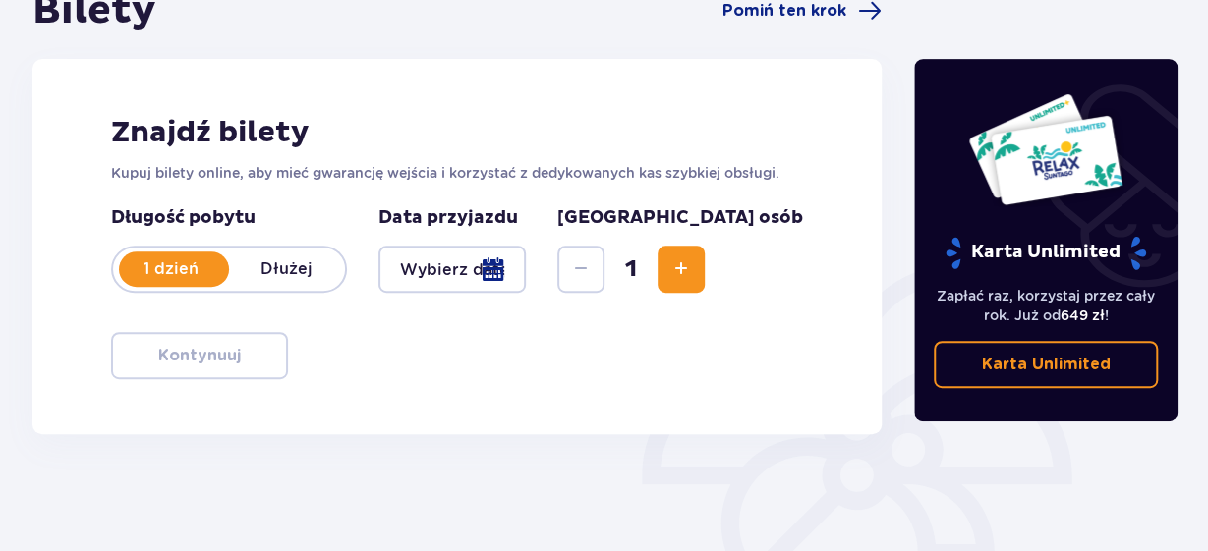
scroll to position [221, 0]
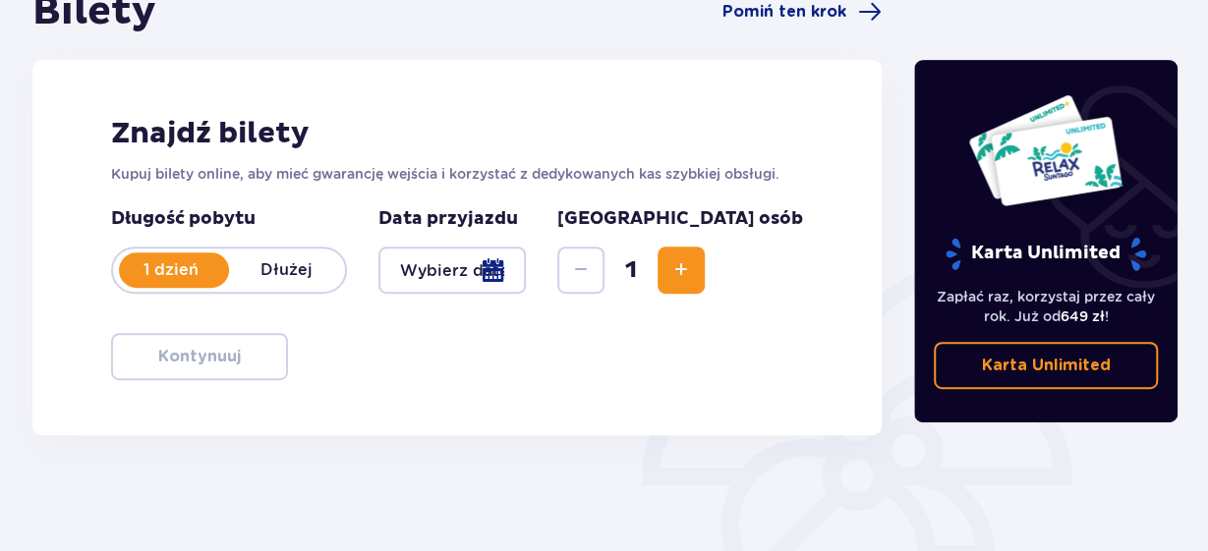
click at [190, 261] on p "1 dzień" at bounding box center [171, 270] width 116 height 22
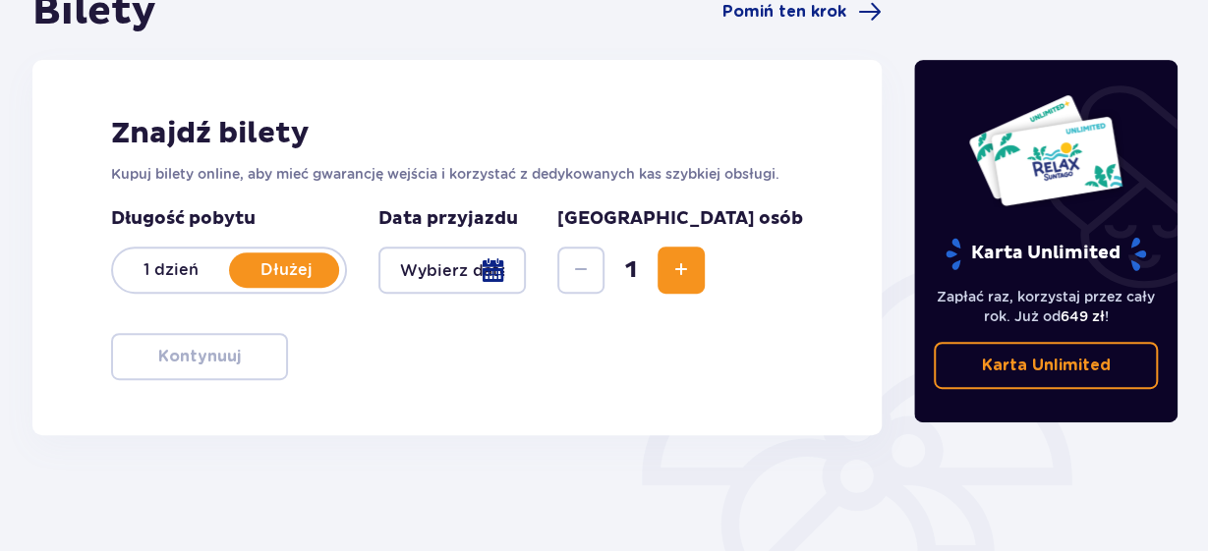
click at [527, 282] on div at bounding box center [452, 270] width 148 height 47
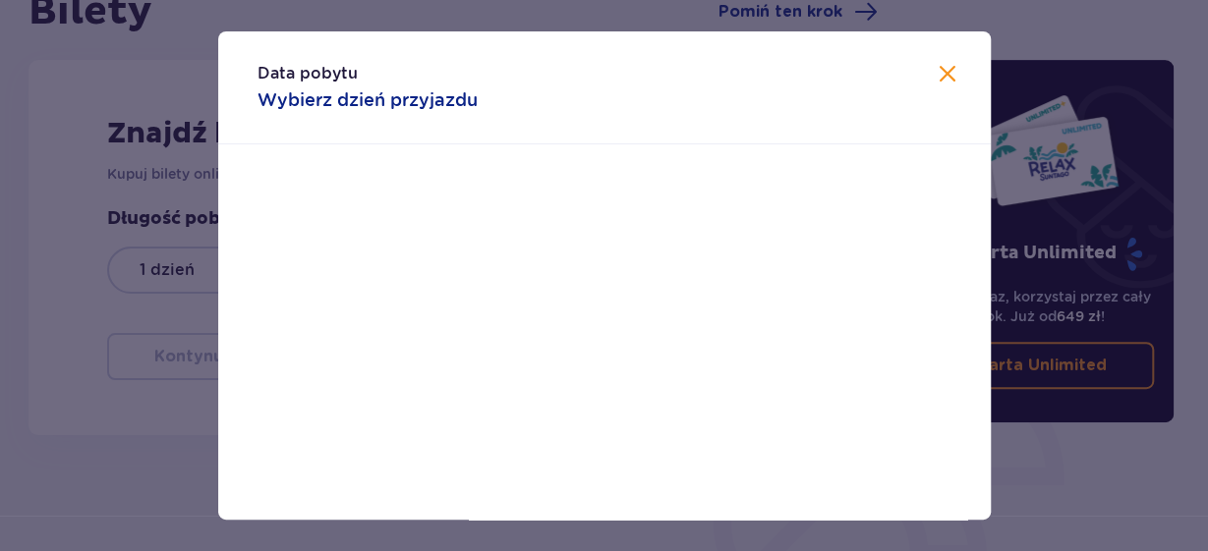
click at [597, 270] on li "Czw." at bounding box center [594, 269] width 96 height 43
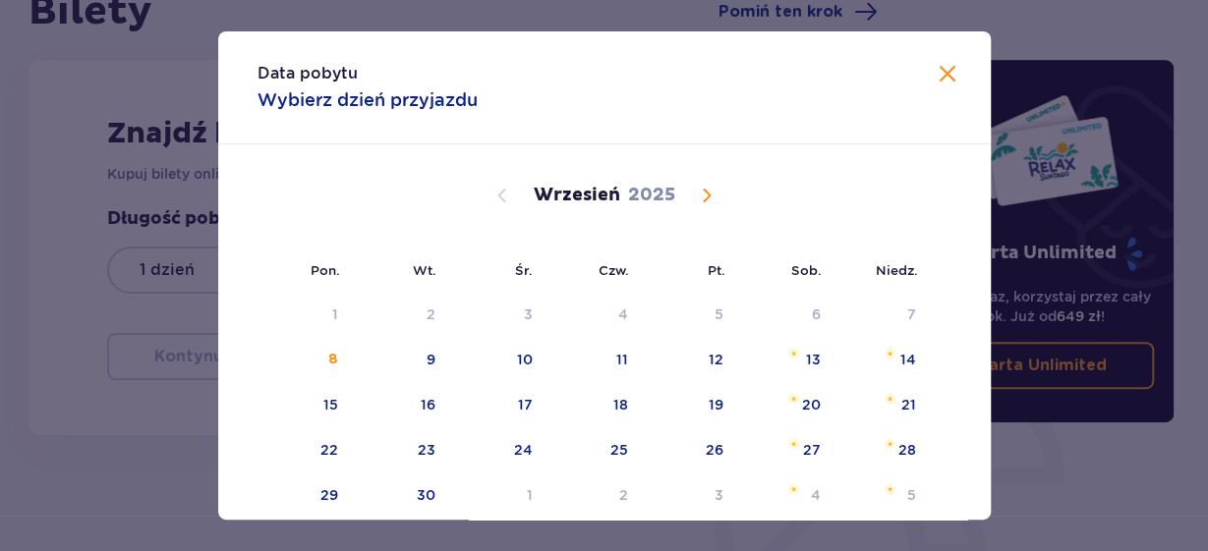
click at [709, 191] on span "Calendar" at bounding box center [707, 196] width 24 height 24
click at [716, 196] on span "Calendar" at bounding box center [707, 196] width 24 height 24
click at [502, 198] on span "Calendar" at bounding box center [502, 196] width 24 height 24
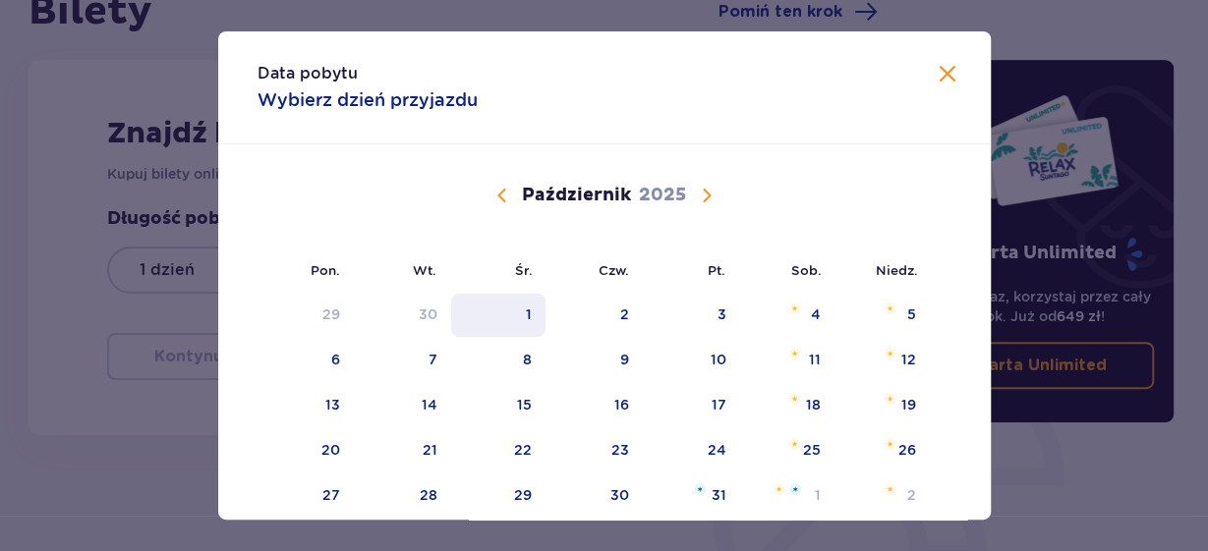
click at [534, 317] on div "1" at bounding box center [498, 315] width 95 height 43
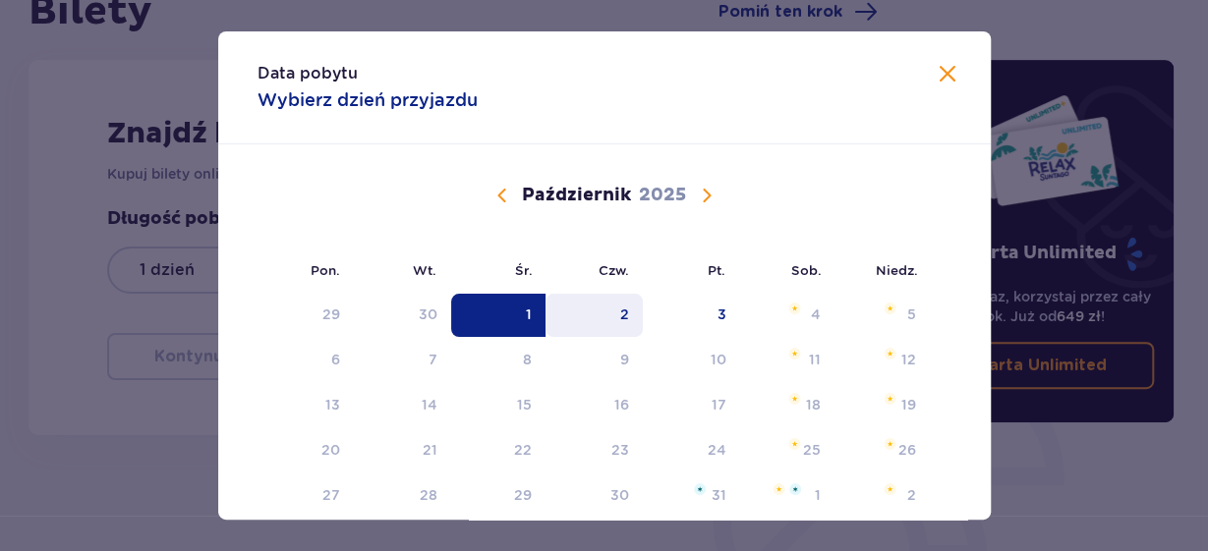
click at [622, 315] on div "2" at bounding box center [593, 315] width 97 height 43
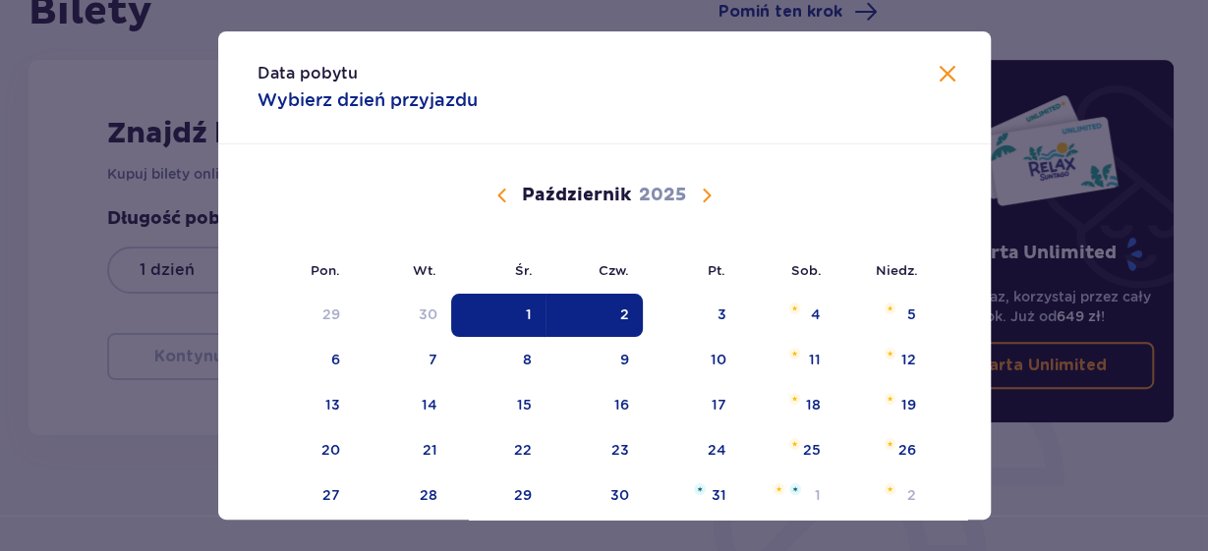
type input "[DATE] - [DATE]"
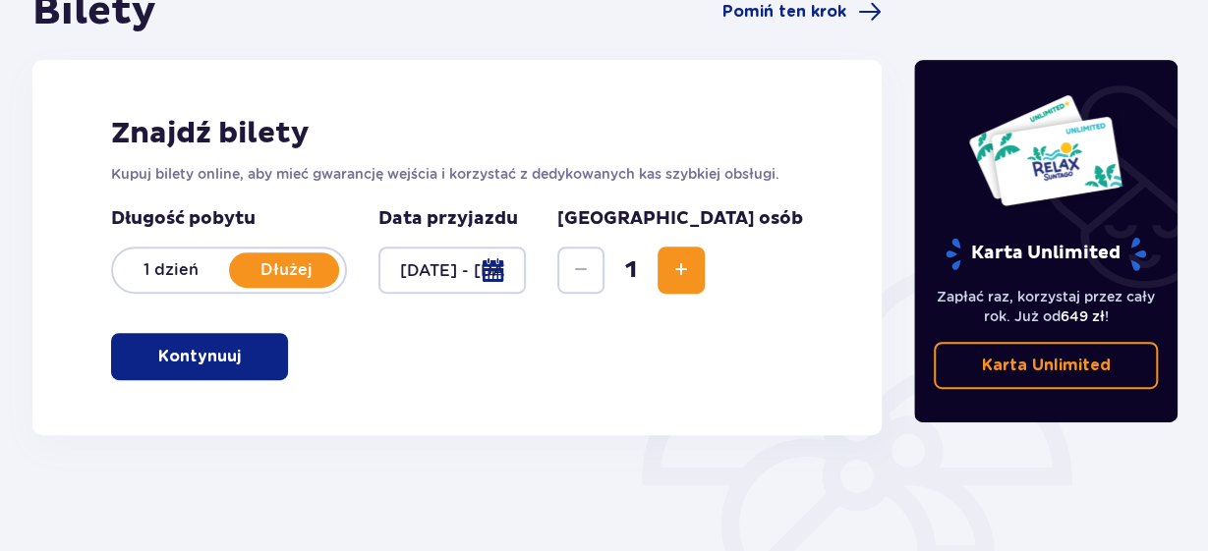
click at [705, 276] on button "Increase" at bounding box center [680, 270] width 47 height 47
click at [693, 276] on span "Increase" at bounding box center [681, 270] width 24 height 24
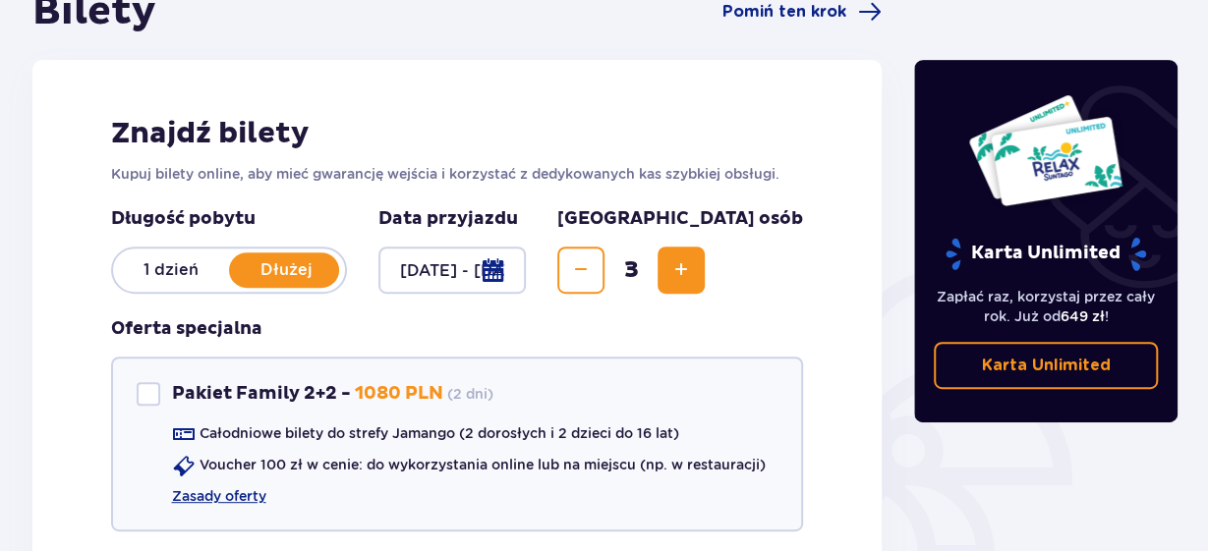
click at [693, 267] on span "Increase" at bounding box center [681, 270] width 24 height 24
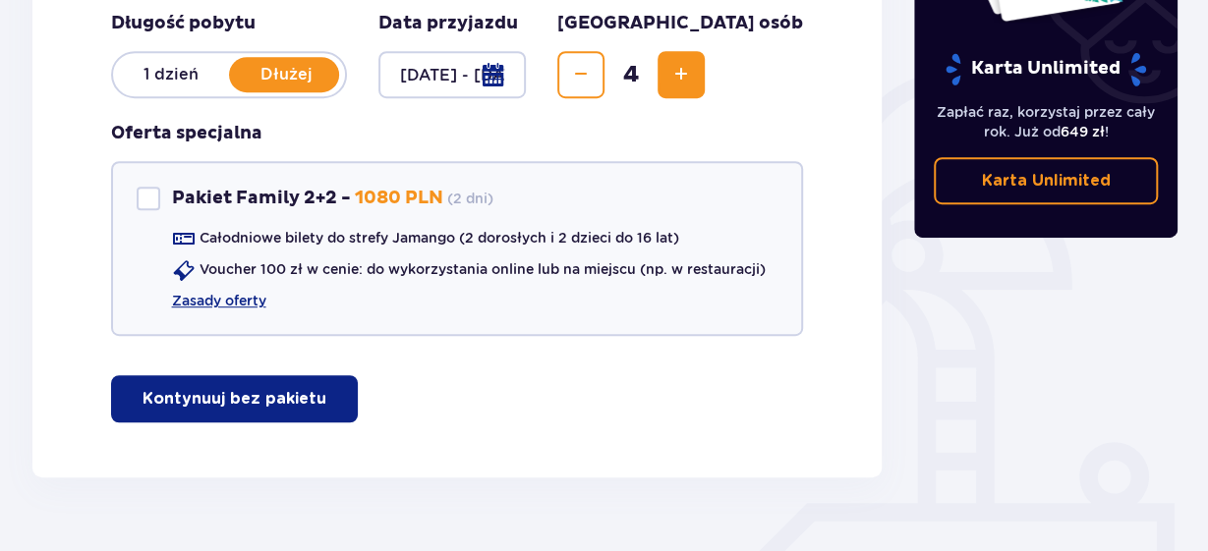
scroll to position [418, 0]
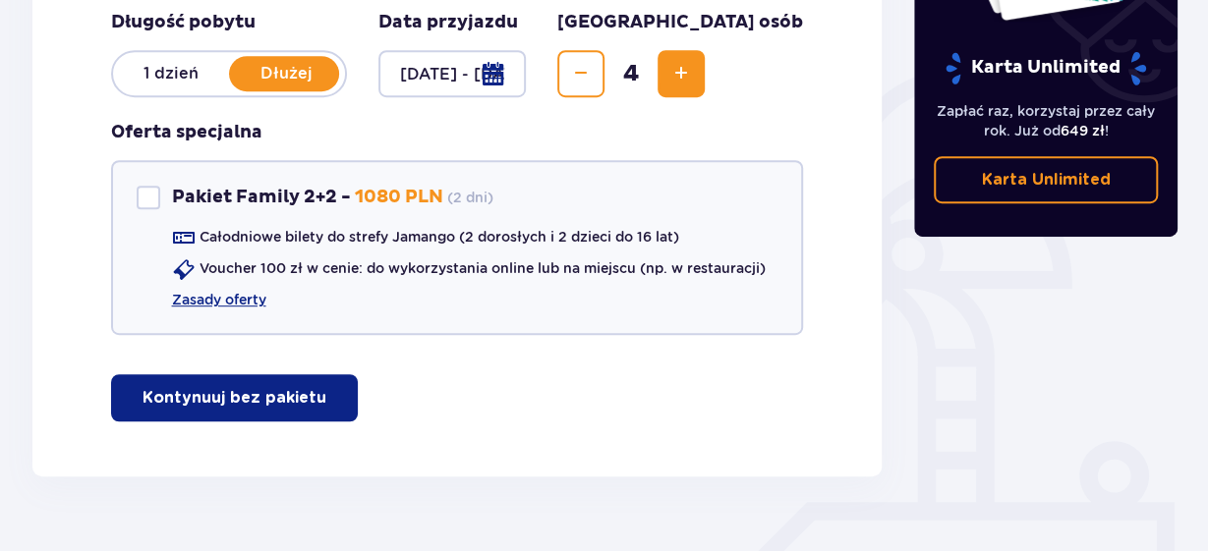
click at [304, 386] on button "Kontynuuj bez pakietu" at bounding box center [234, 397] width 247 height 47
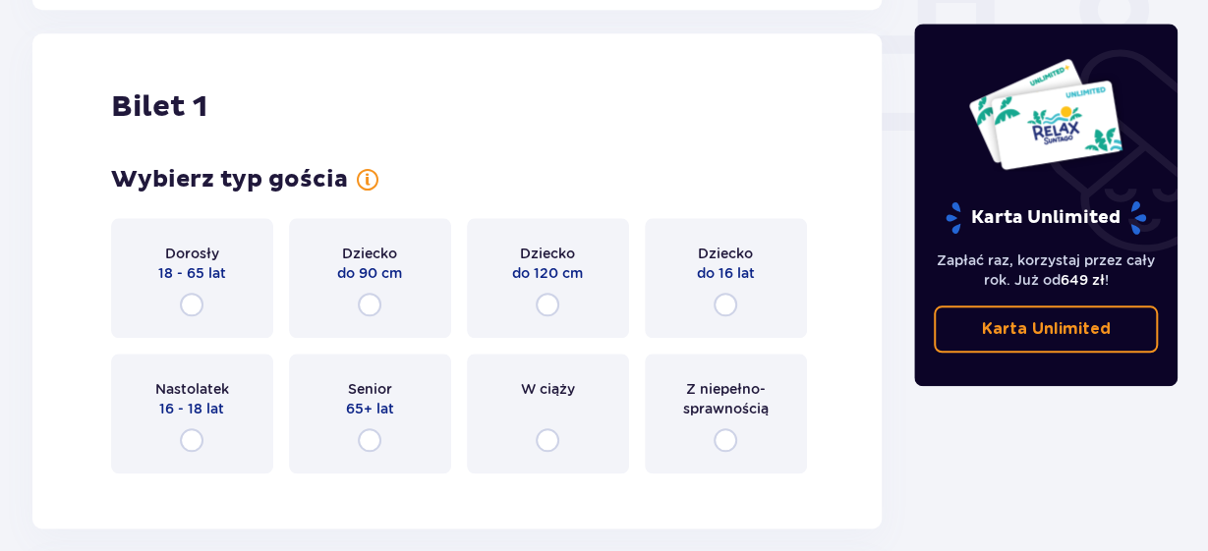
scroll to position [894, 0]
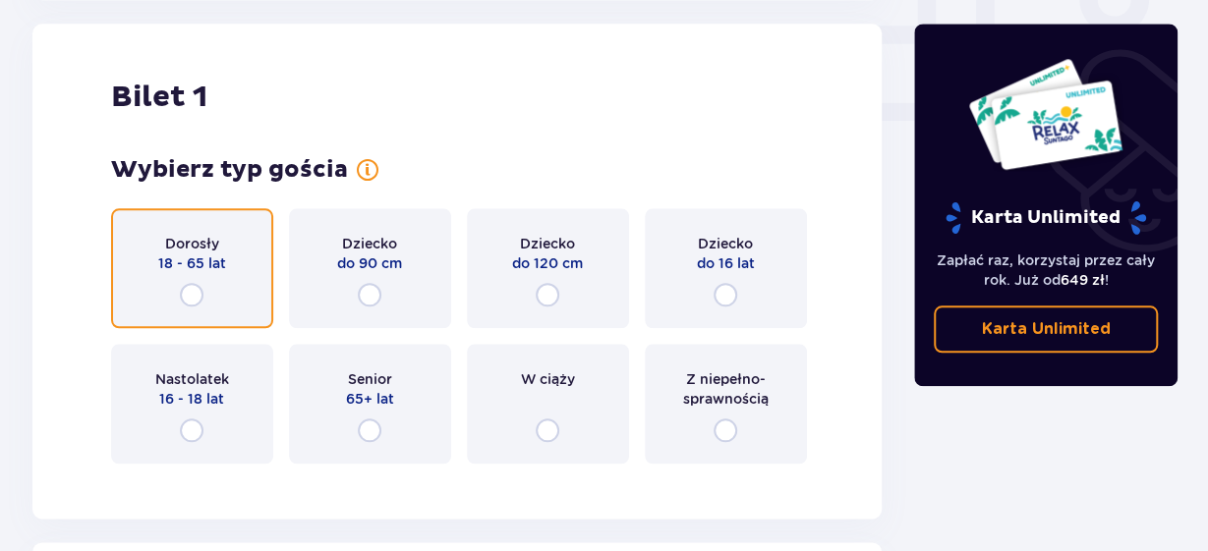
click at [182, 292] on input "radio" at bounding box center [192, 295] width 24 height 24
radio input "true"
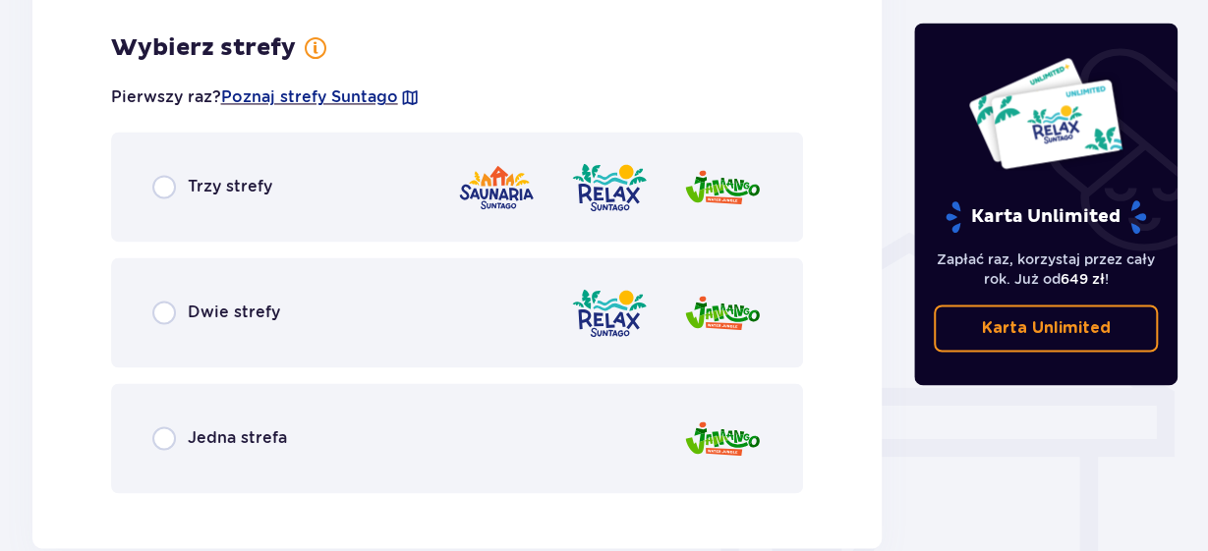
scroll to position [1374, 0]
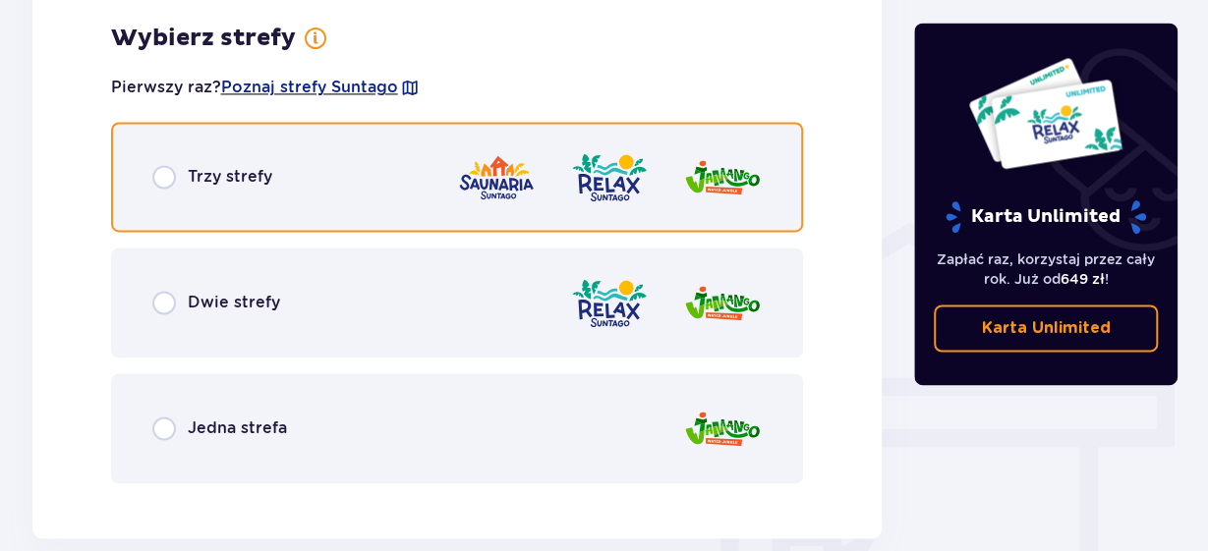
click at [158, 177] on input "radio" at bounding box center [164, 177] width 24 height 24
radio input "true"
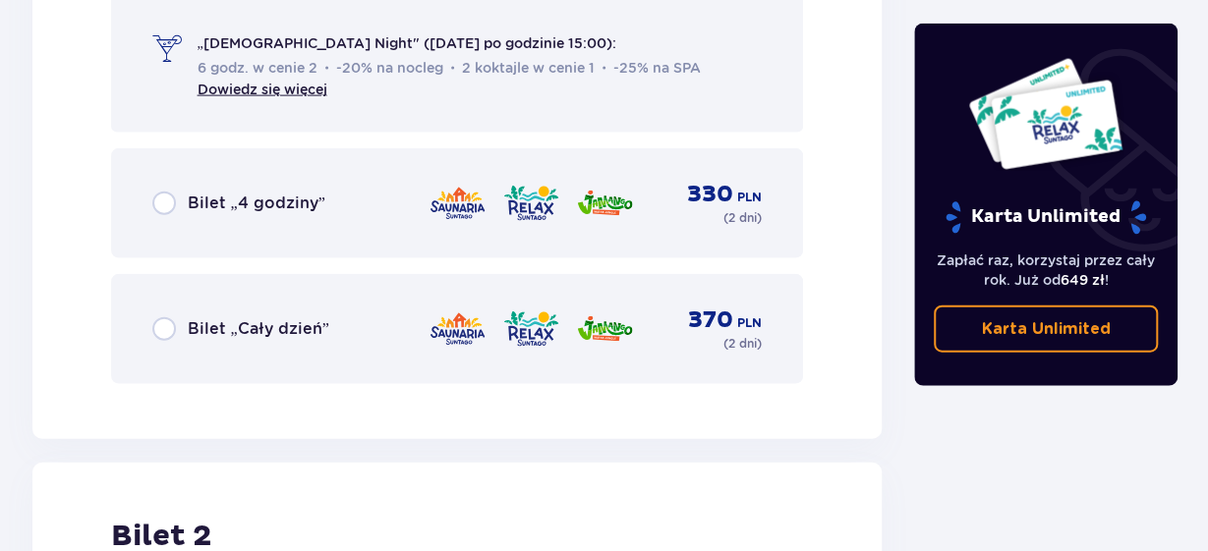
scroll to position [2144, 0]
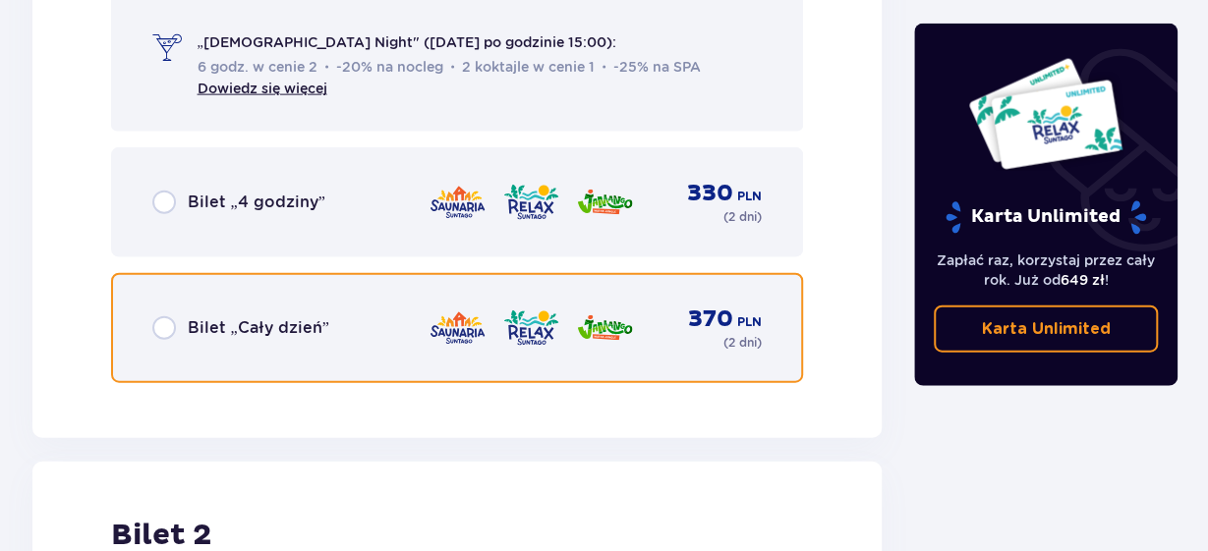
click at [164, 334] on input "radio" at bounding box center [164, 328] width 24 height 24
radio input "true"
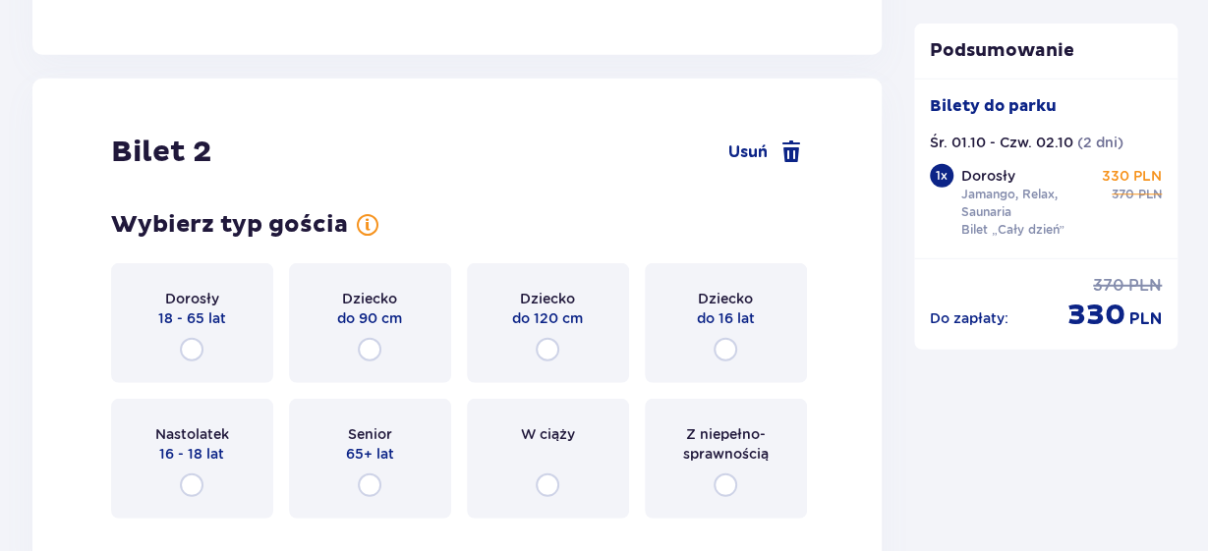
scroll to position [2583, 0]
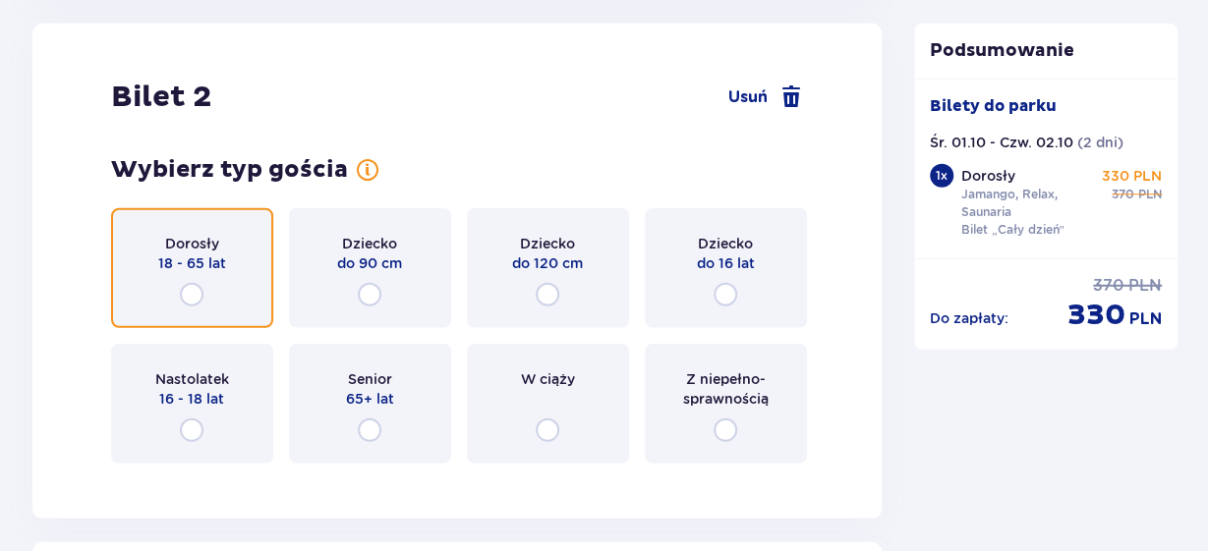
click at [188, 296] on input "radio" at bounding box center [192, 295] width 24 height 24
radio input "true"
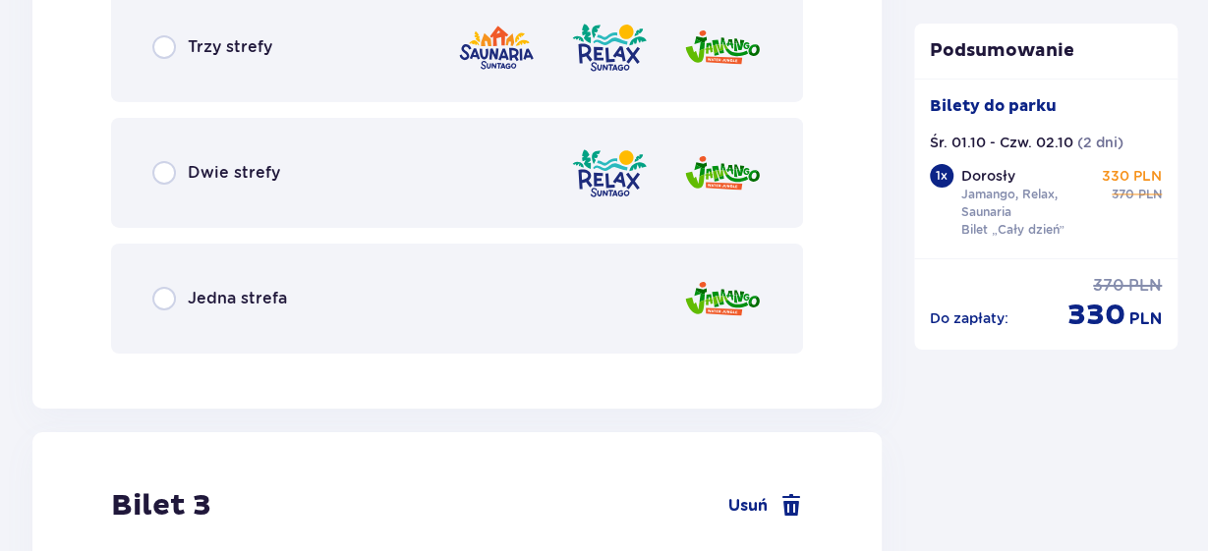
scroll to position [3183, 0]
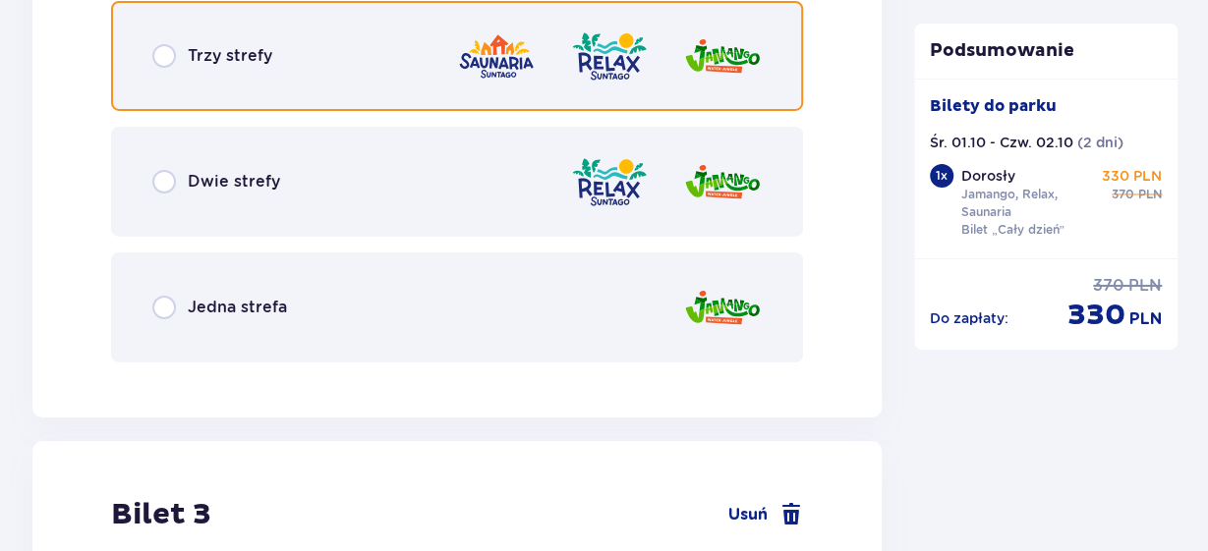
click at [166, 60] on input "radio" at bounding box center [164, 56] width 24 height 24
radio input "true"
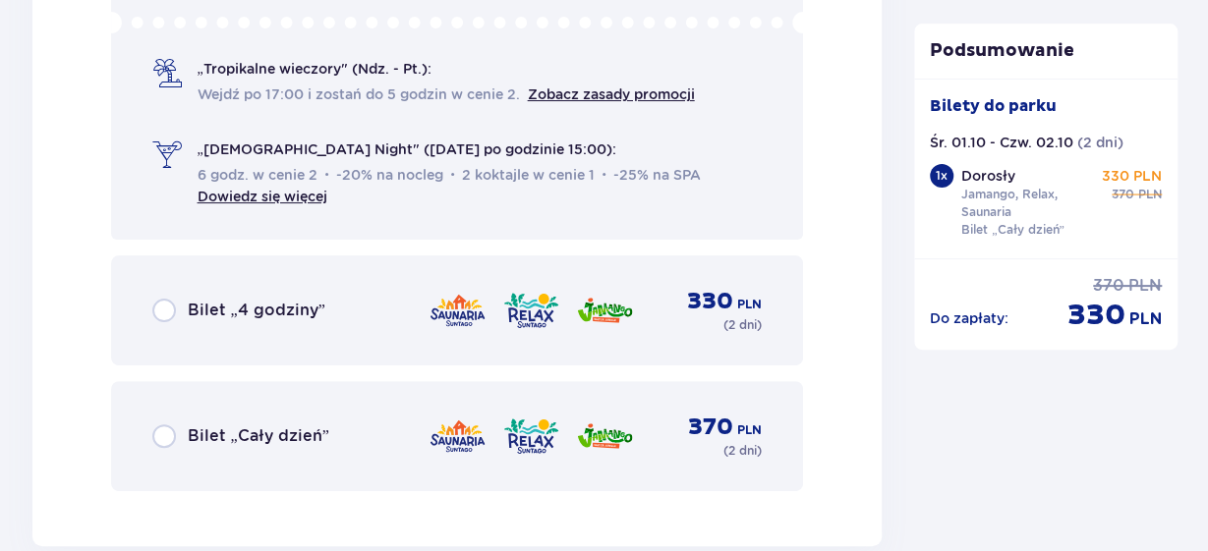
scroll to position [3732, 0]
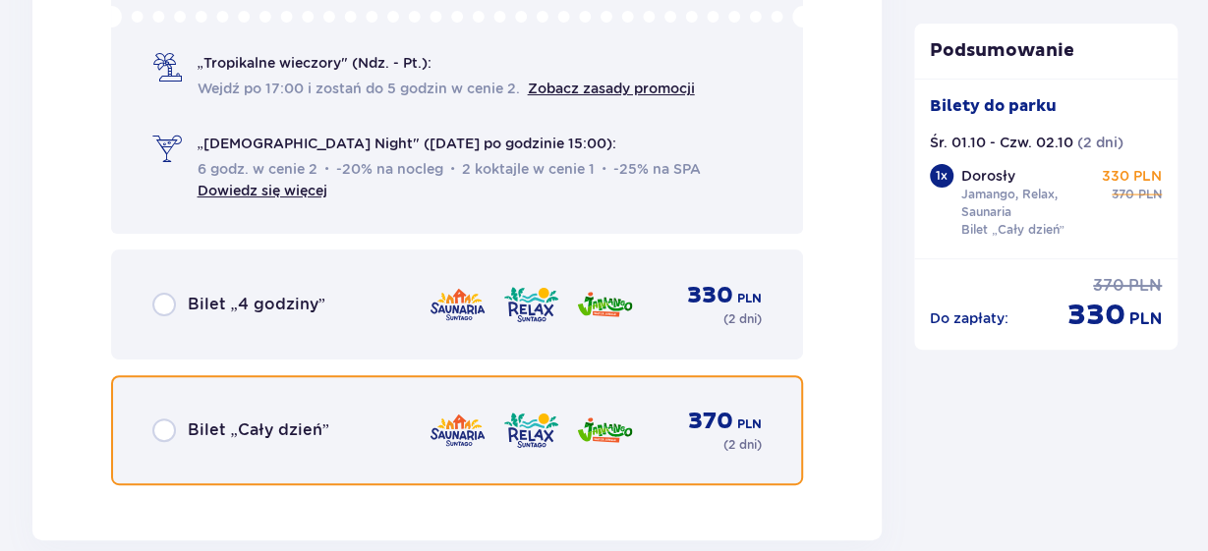
click at [164, 430] on input "radio" at bounding box center [164, 431] width 24 height 24
radio input "true"
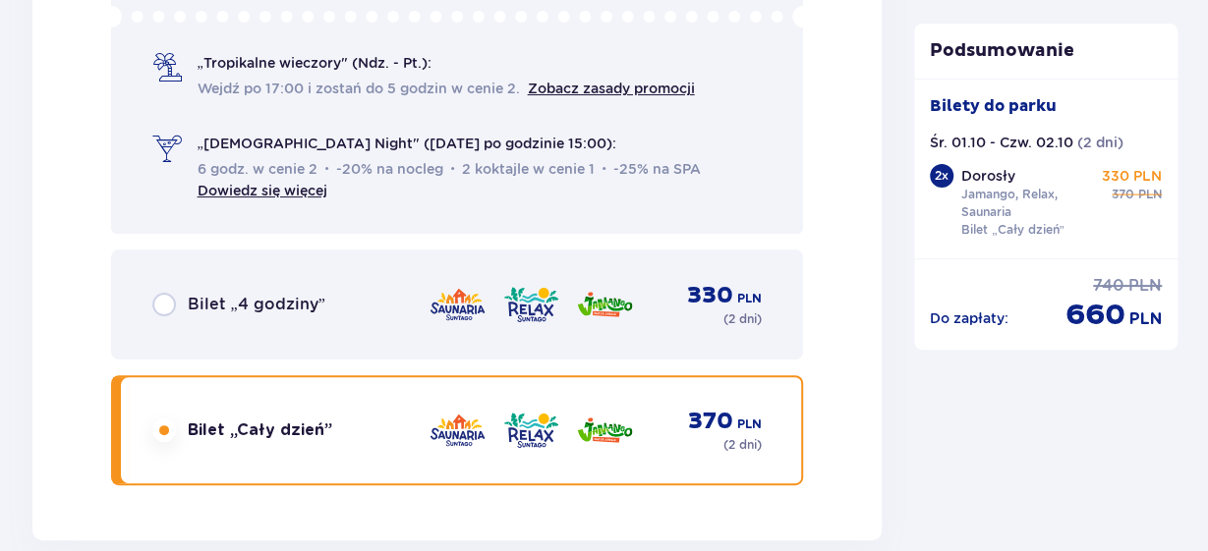
scroll to position [4275, 0]
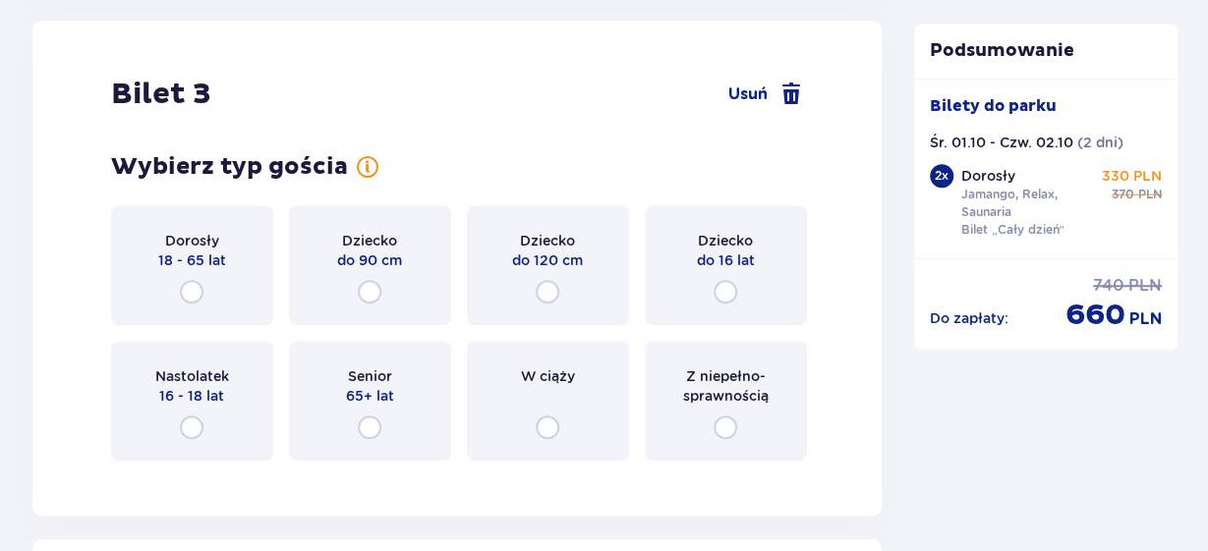
click at [187, 276] on div "Dorosły 18 - 65 lat" at bounding box center [192, 265] width 162 height 120
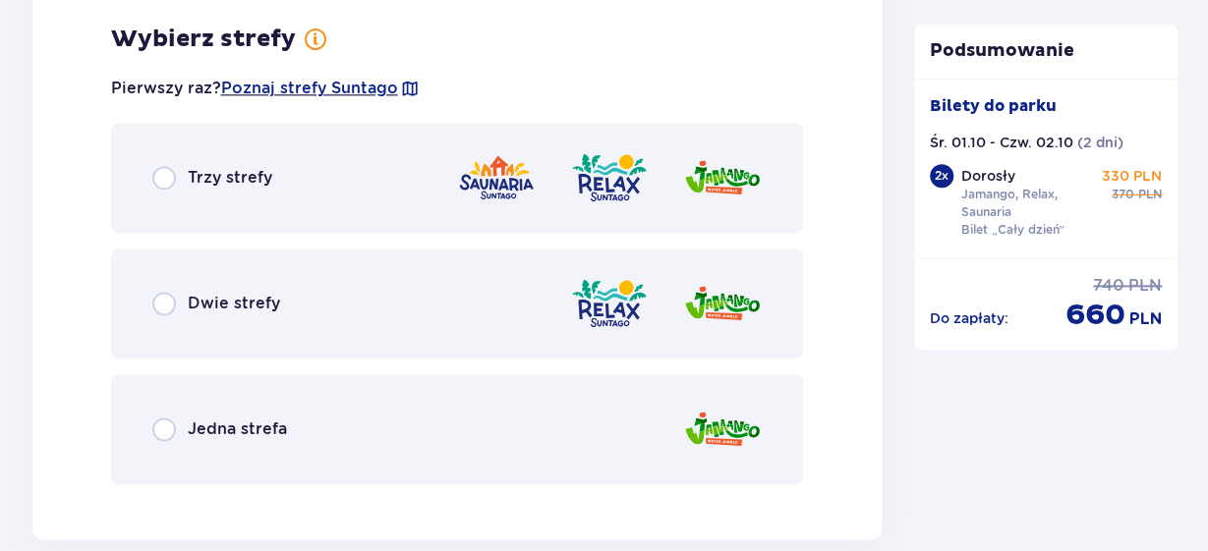
scroll to position [4751, 0]
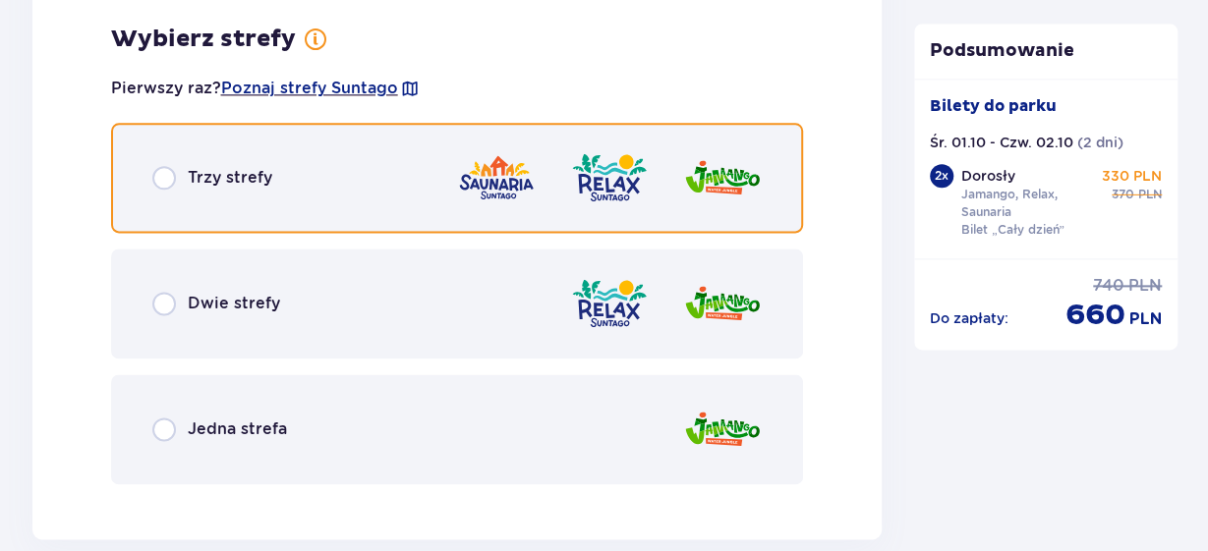
click at [158, 179] on input "radio" at bounding box center [164, 178] width 24 height 24
radio input "true"
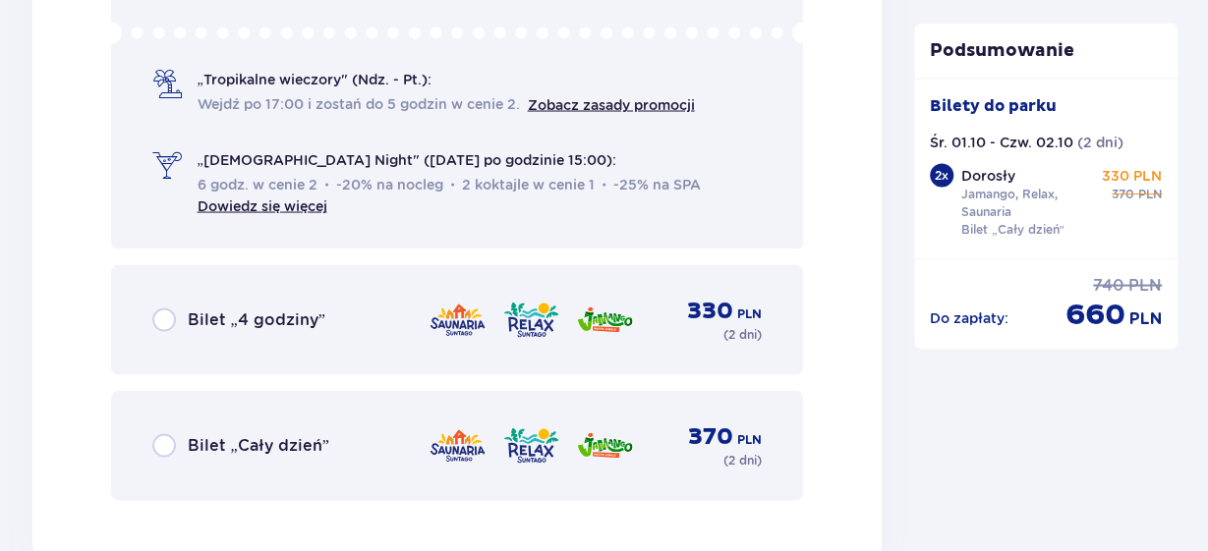
scroll to position [5416, 0]
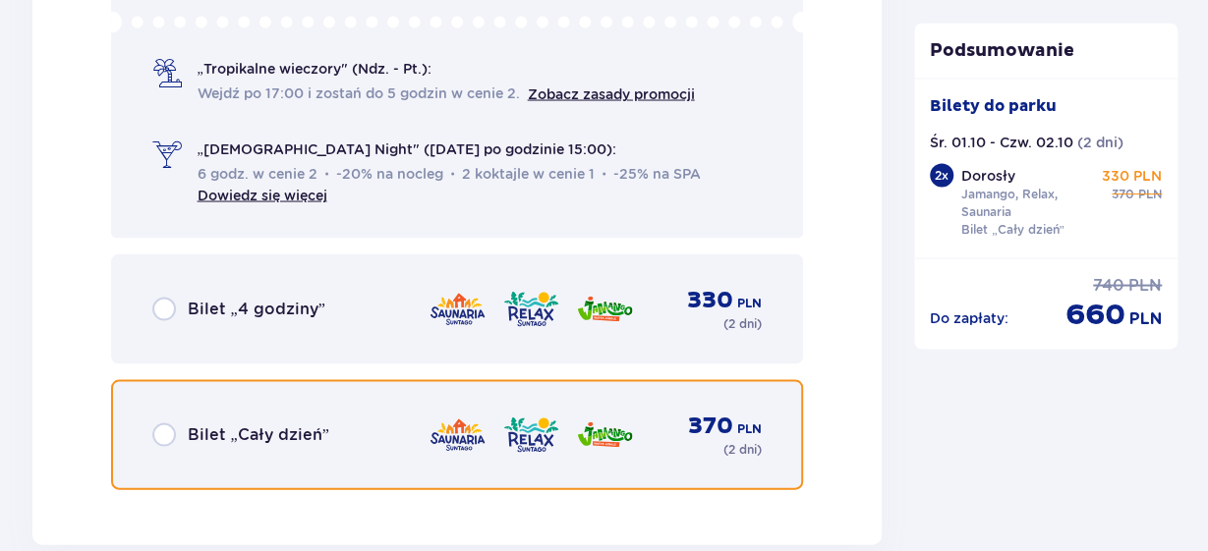
click at [166, 437] on input "radio" at bounding box center [164, 435] width 24 height 24
radio input "true"
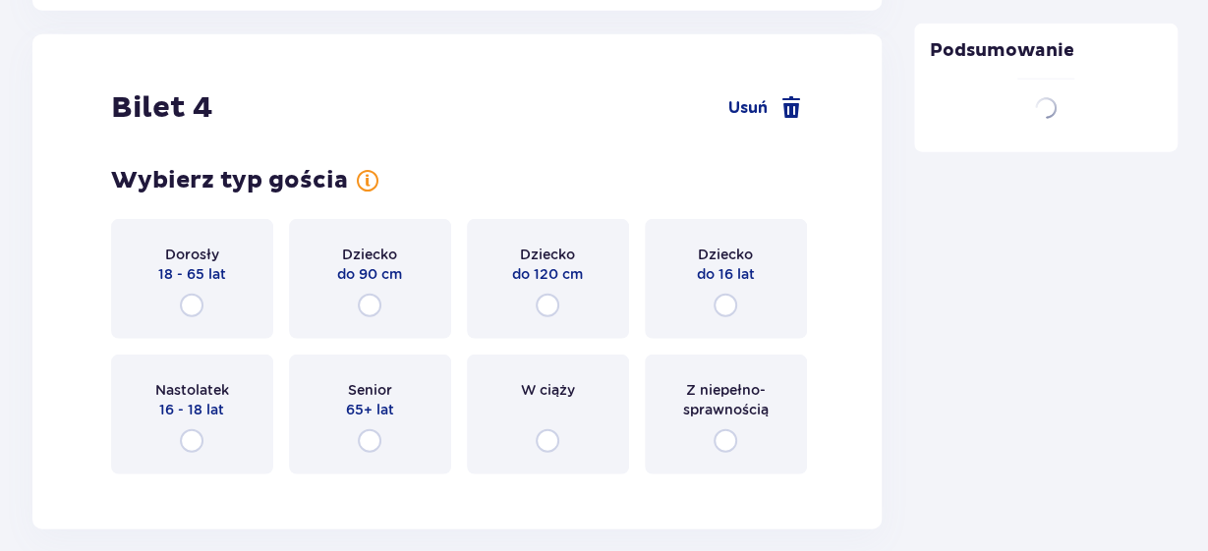
scroll to position [5960, 0]
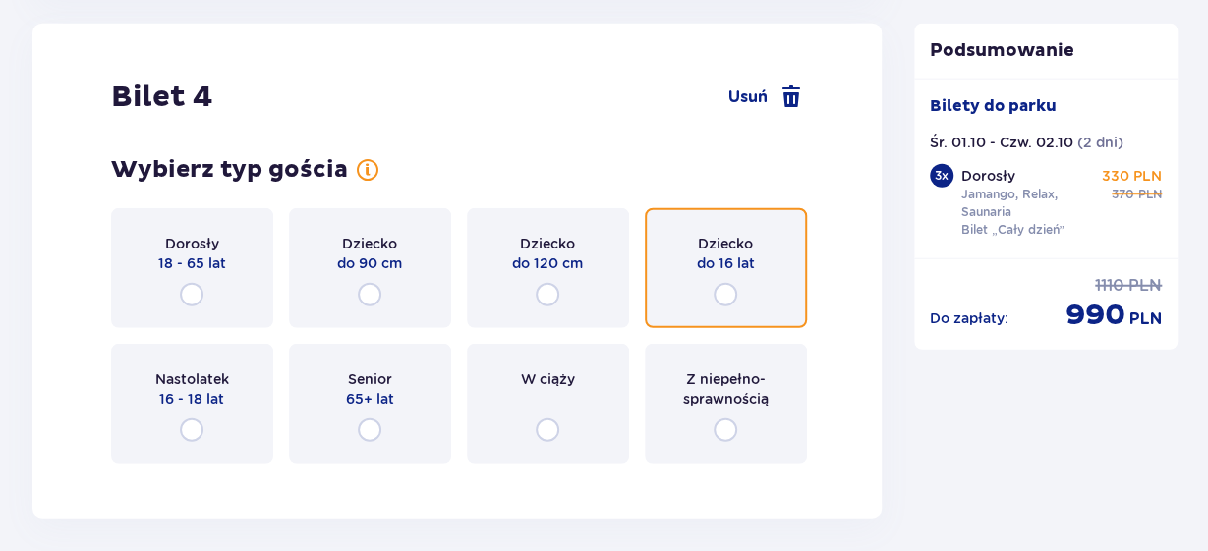
click at [726, 284] on input "radio" at bounding box center [725, 295] width 24 height 24
radio input "true"
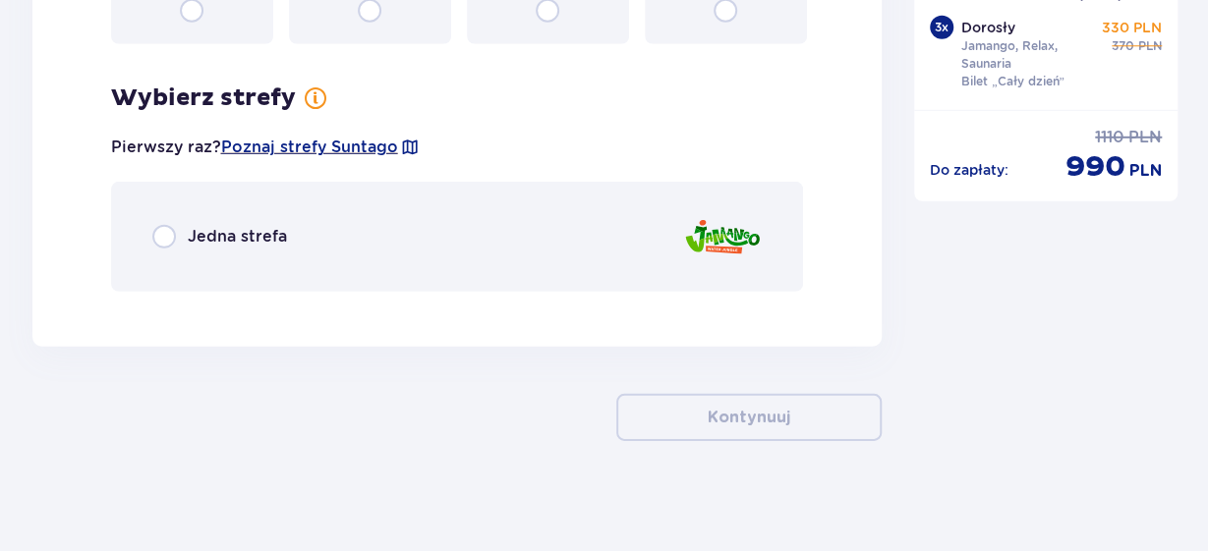
scroll to position [6388, 0]
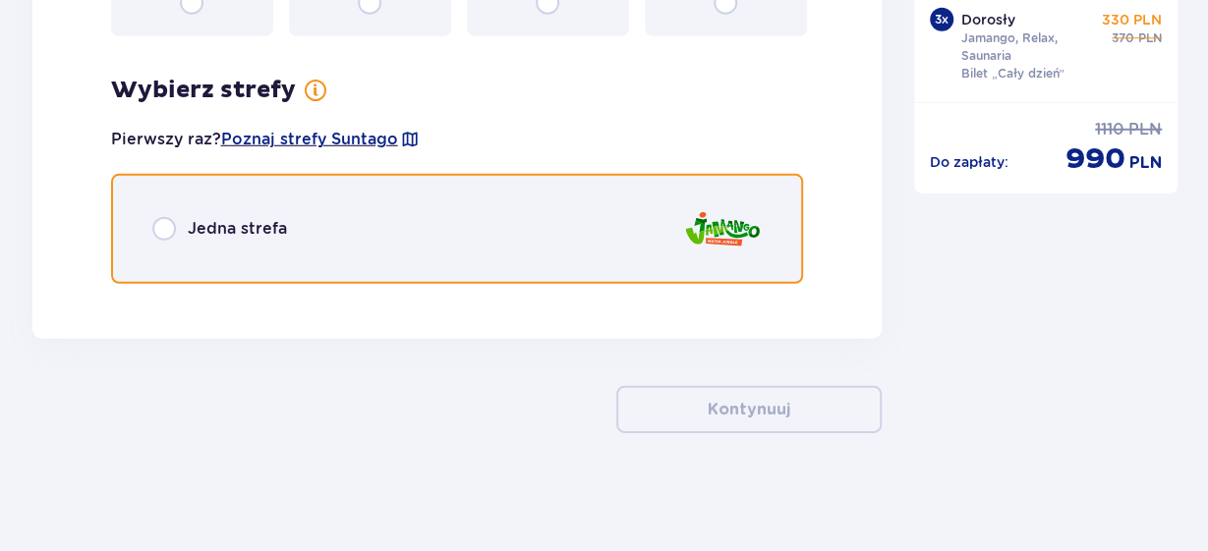
click at [154, 236] on input "radio" at bounding box center [164, 229] width 24 height 24
radio input "true"
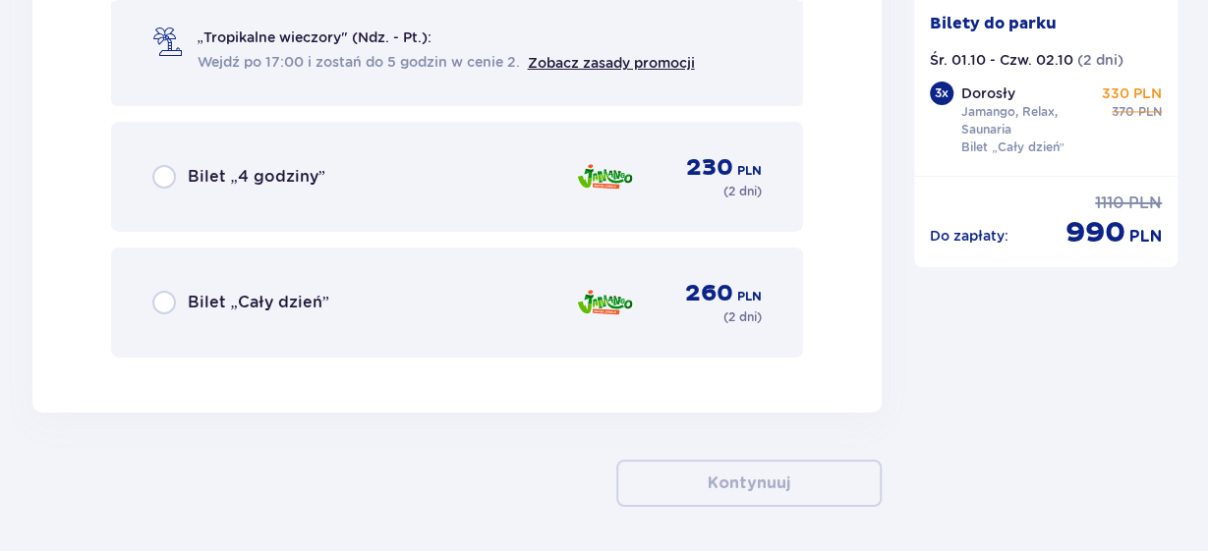
scroll to position [6888, 0]
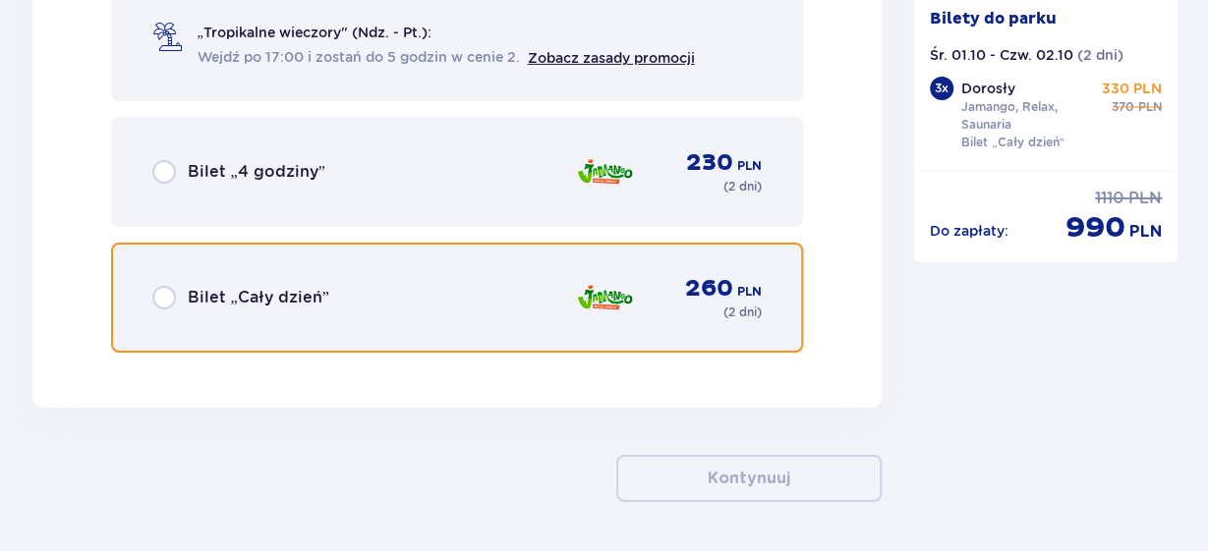
click at [162, 288] on input "radio" at bounding box center [164, 298] width 24 height 24
radio input "true"
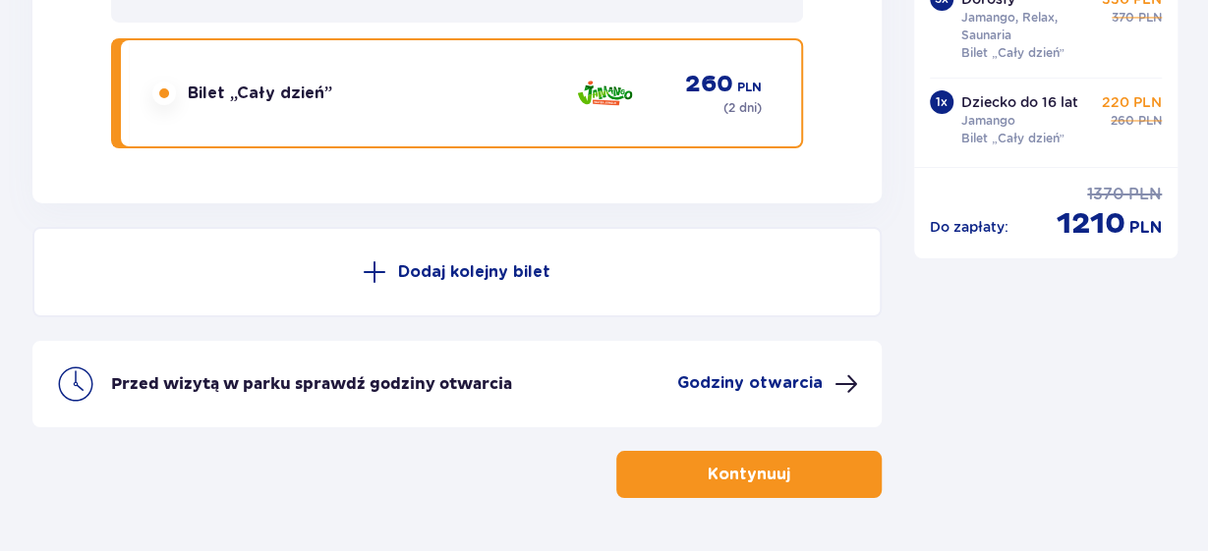
scroll to position [7097, 0]
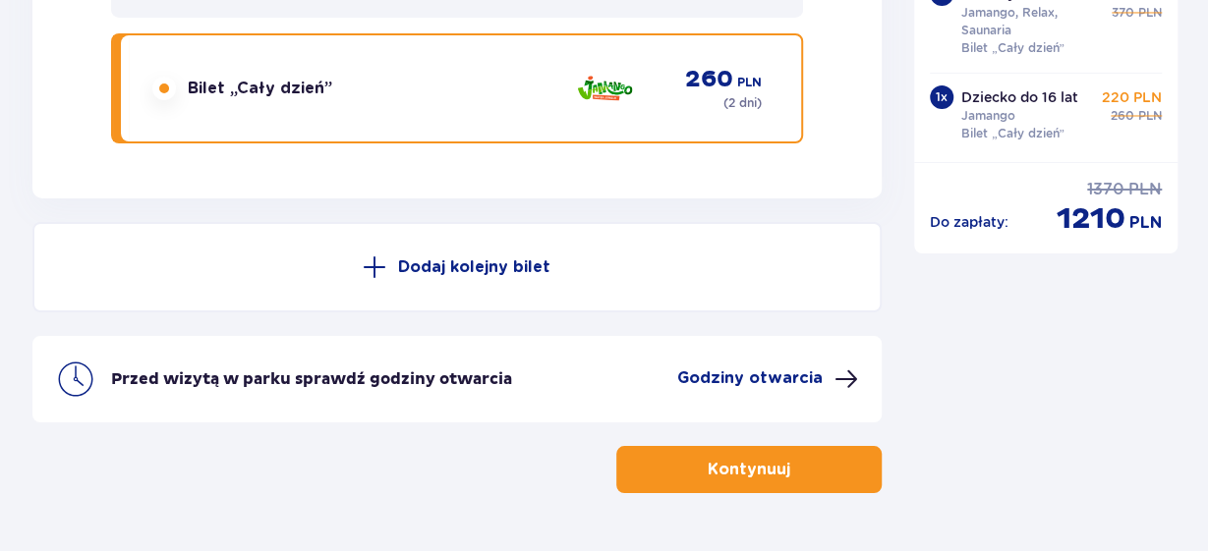
click at [779, 478] on p "Kontynuuj" at bounding box center [749, 470] width 83 height 22
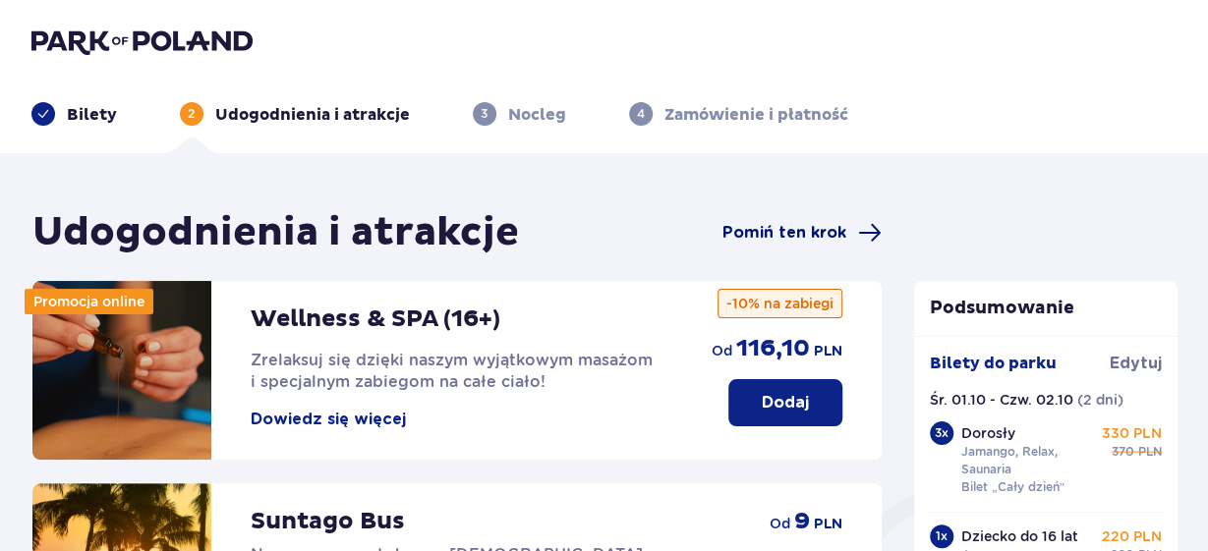
click at [825, 224] on span "Pomiń ten krok" at bounding box center [784, 233] width 124 height 22
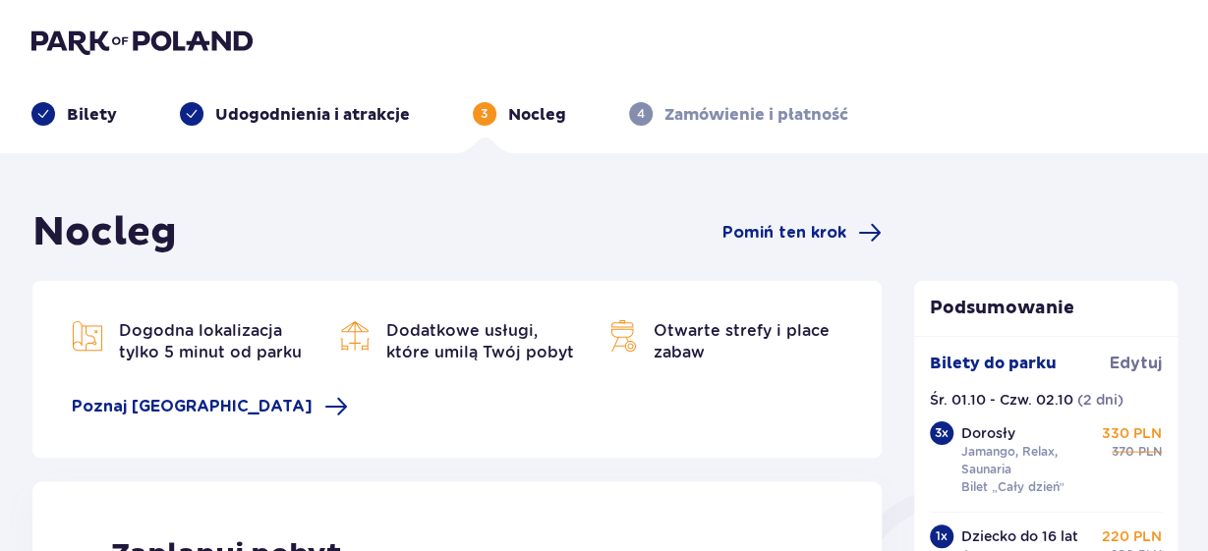
type input "0"
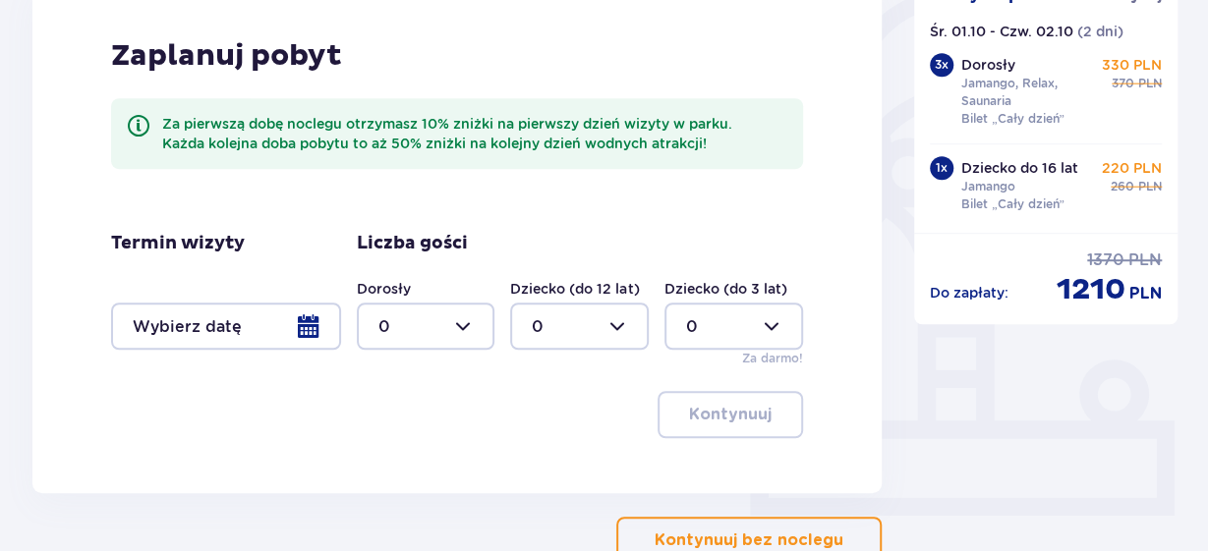
click at [301, 339] on div at bounding box center [226, 326] width 230 height 47
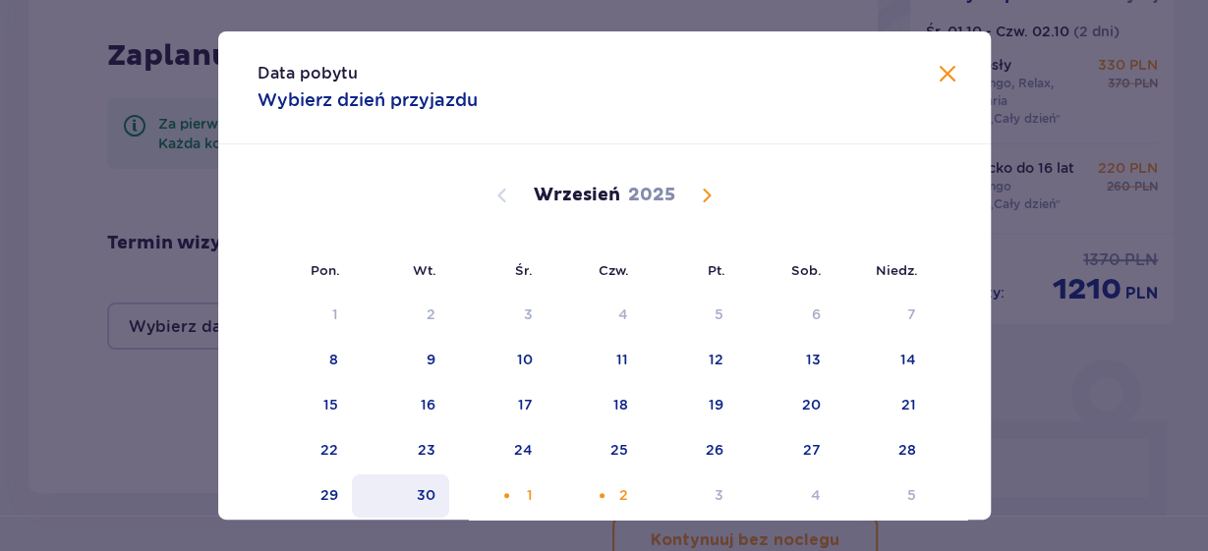
click at [437, 502] on div "30" at bounding box center [400, 496] width 97 height 43
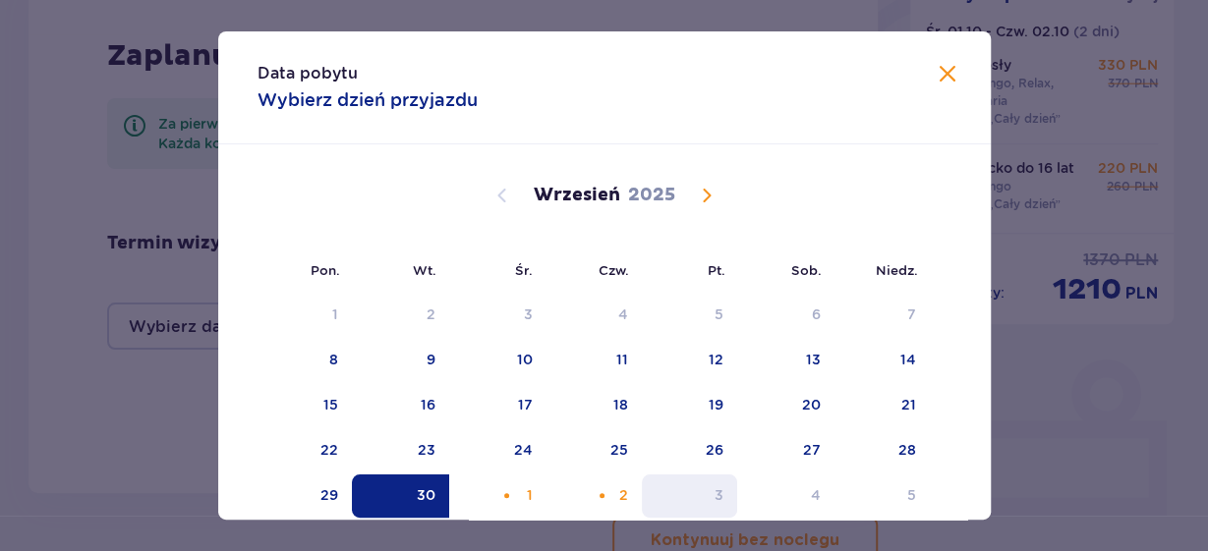
click at [726, 499] on div "3" at bounding box center [689, 496] width 95 height 43
type input "[DATE] - [DATE]"
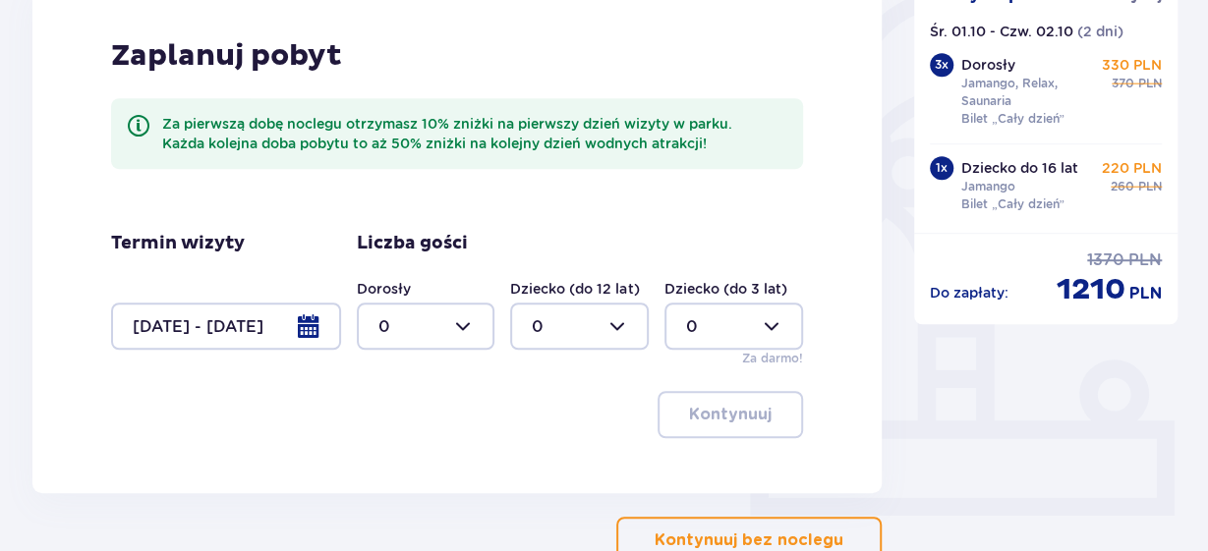
click at [469, 337] on div at bounding box center [426, 326] width 139 height 47
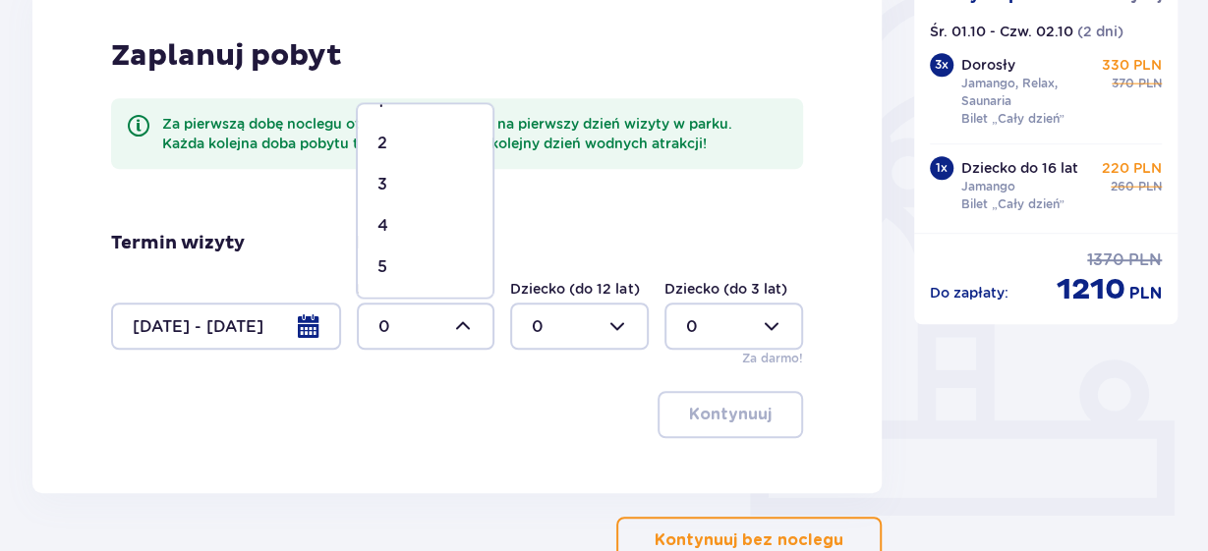
scroll to position [77, 0]
click at [400, 219] on div "4" at bounding box center [424, 223] width 95 height 22
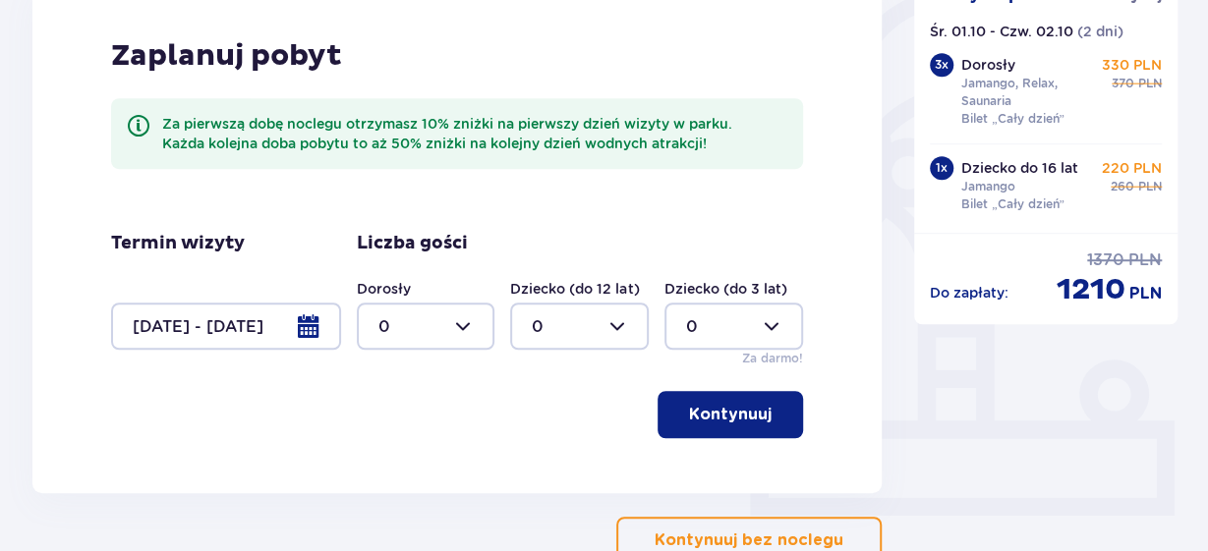
type input "4"
click at [740, 424] on p "Kontynuuj" at bounding box center [730, 415] width 83 height 22
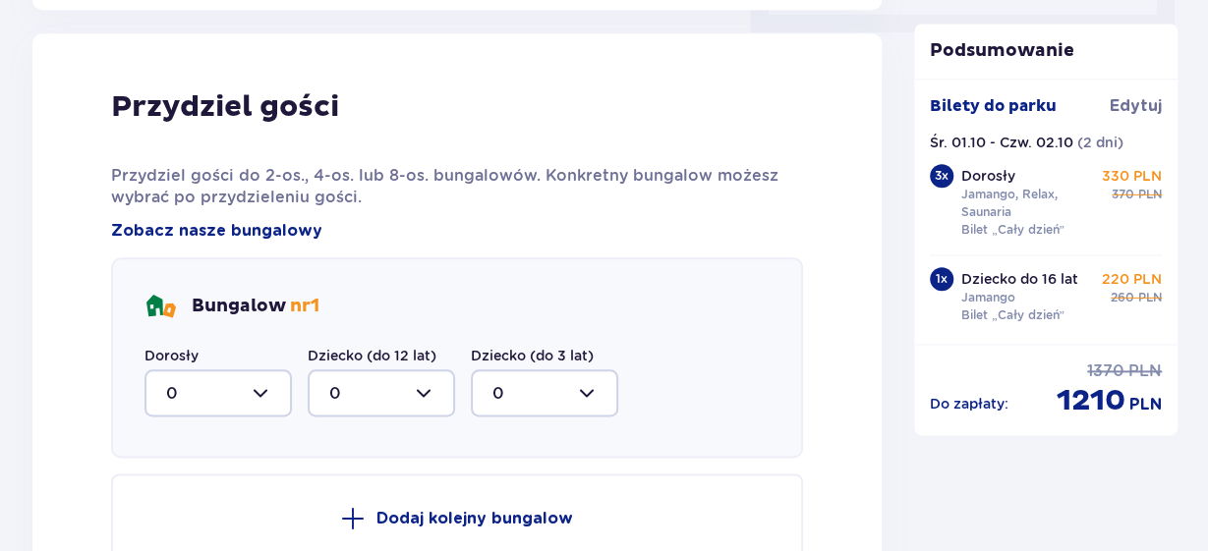
scroll to position [993, 0]
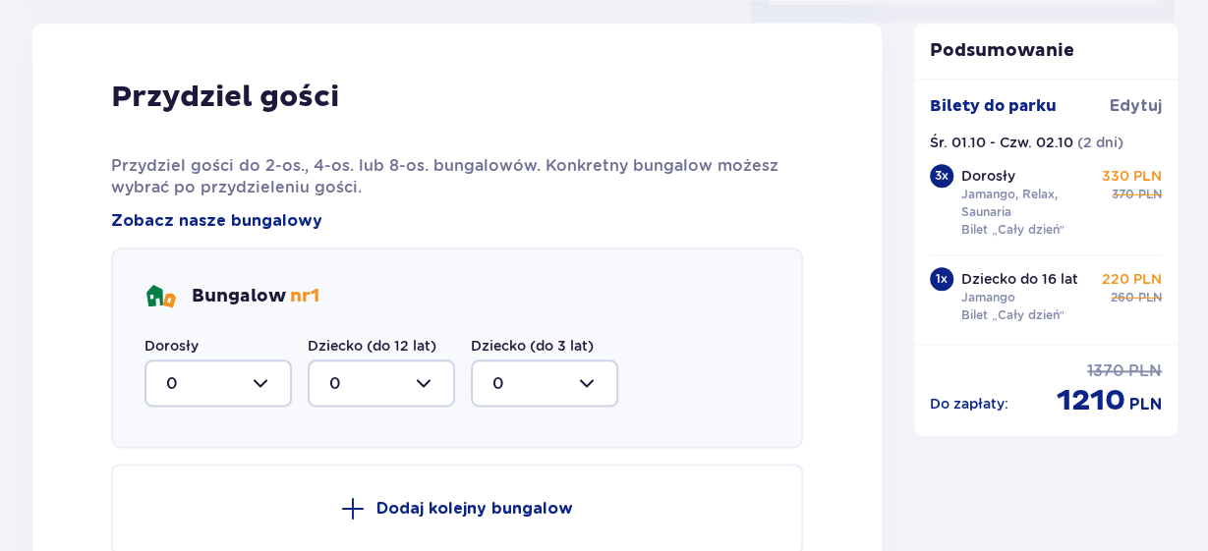
click at [241, 385] on div at bounding box center [217, 383] width 147 height 47
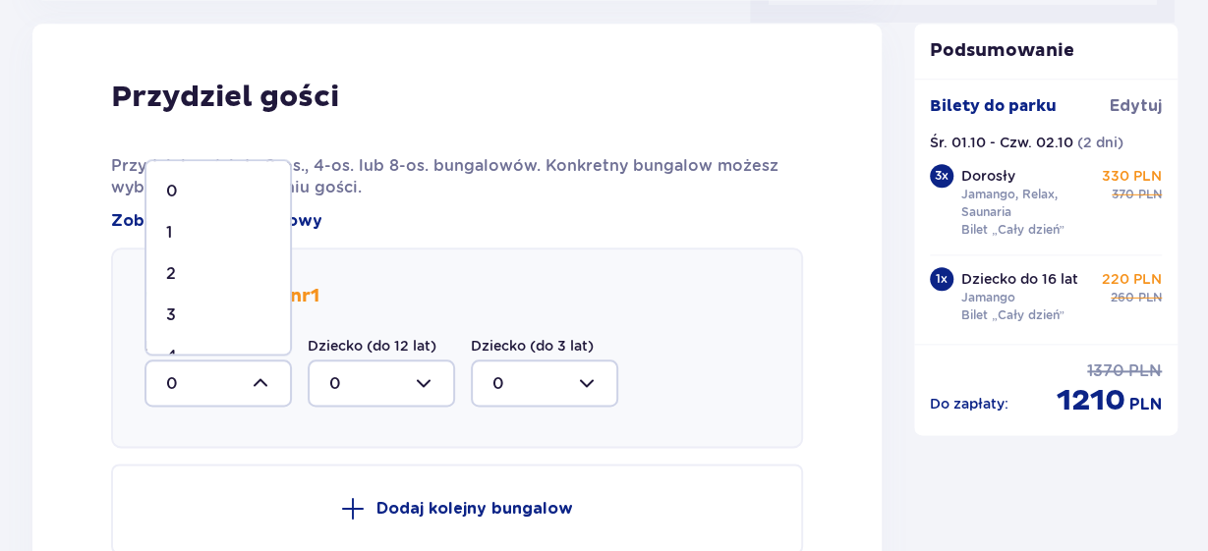
scroll to position [33, 0]
click at [183, 320] on div "4" at bounding box center [218, 324] width 104 height 22
type input "4"
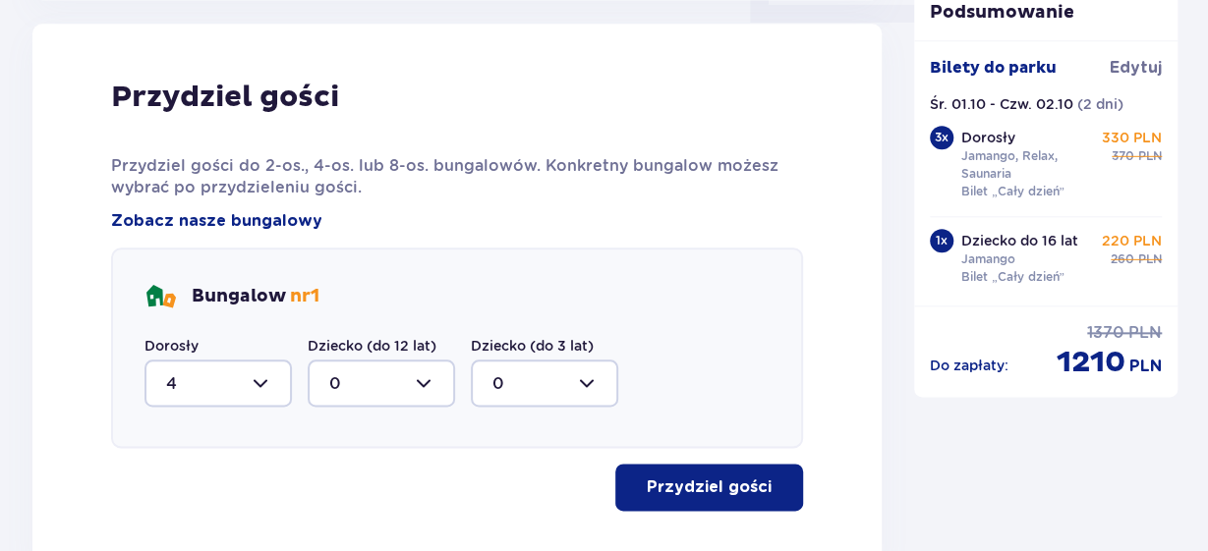
click at [713, 480] on p "Przydziel gości" at bounding box center [709, 488] width 125 height 22
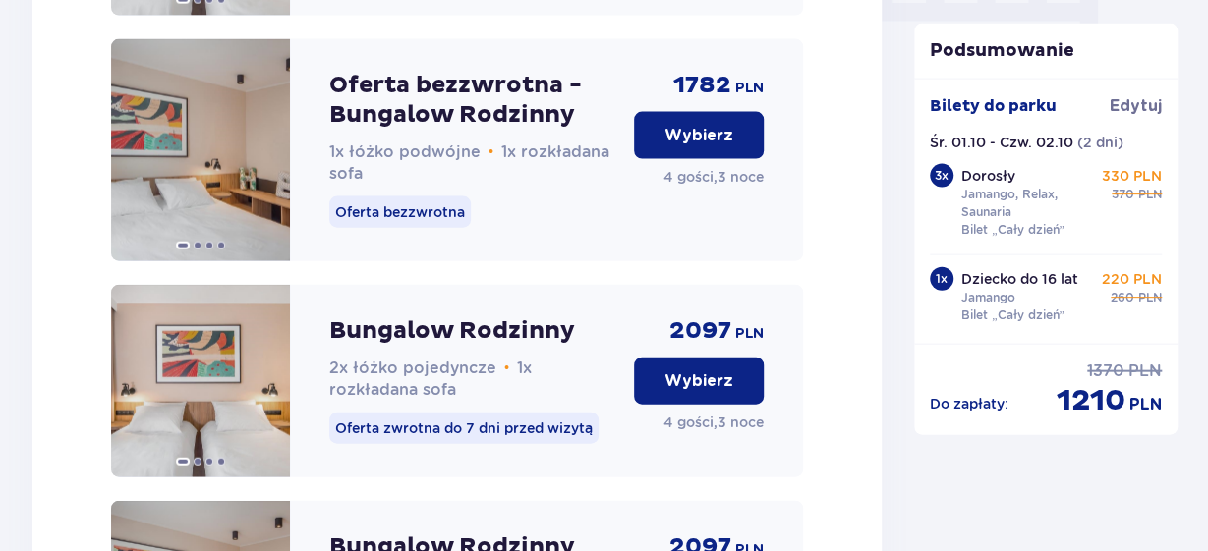
scroll to position [2058, 0]
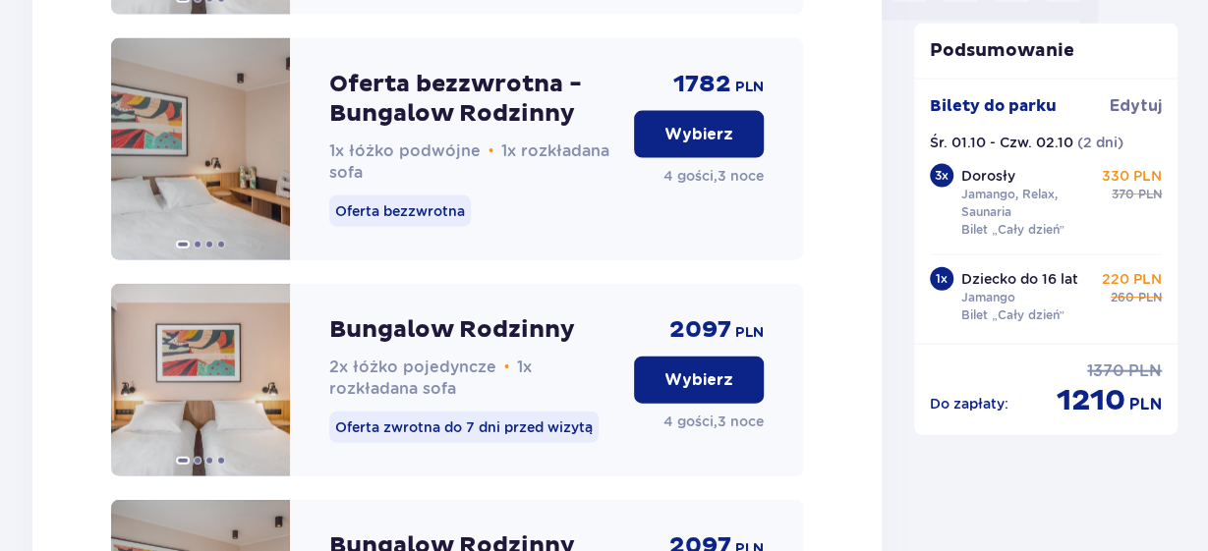
click at [715, 144] on p "Wybierz" at bounding box center [698, 134] width 69 height 22
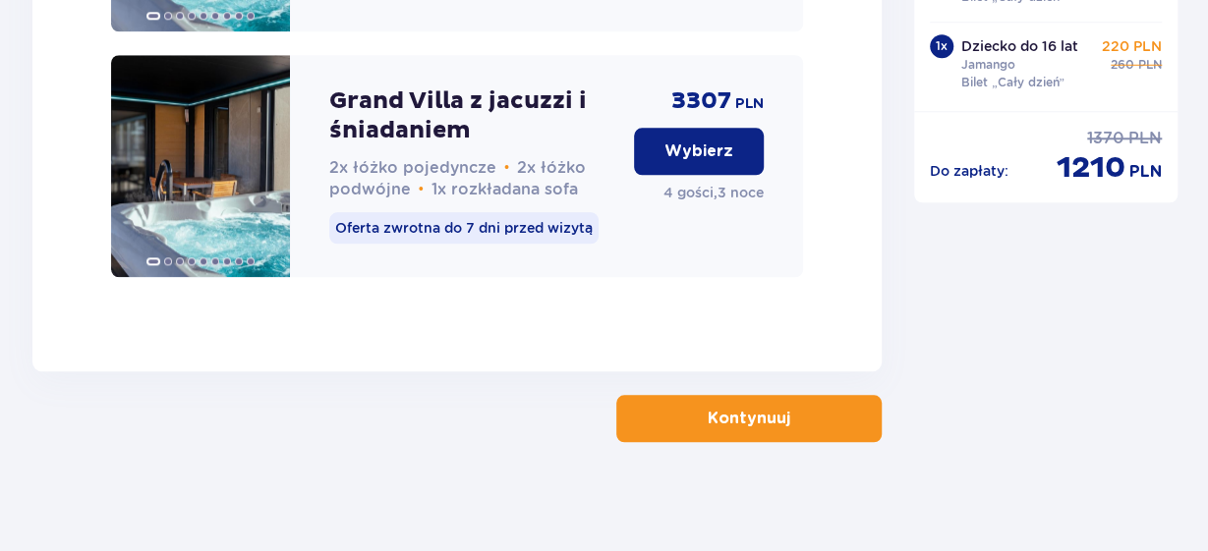
scroll to position [4540, 0]
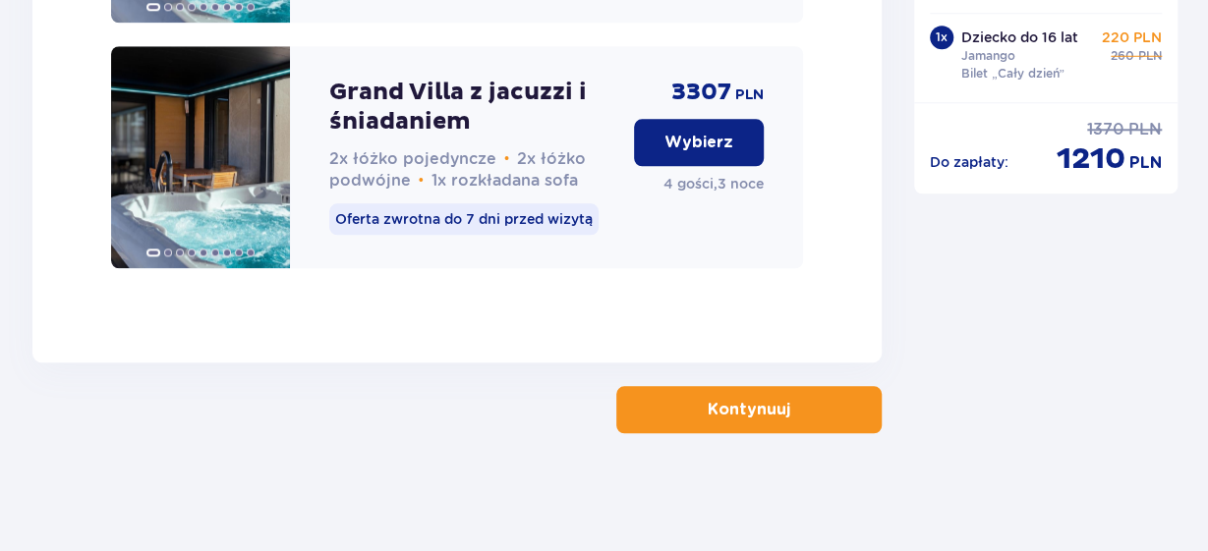
click at [794, 416] on span "button" at bounding box center [794, 410] width 24 height 24
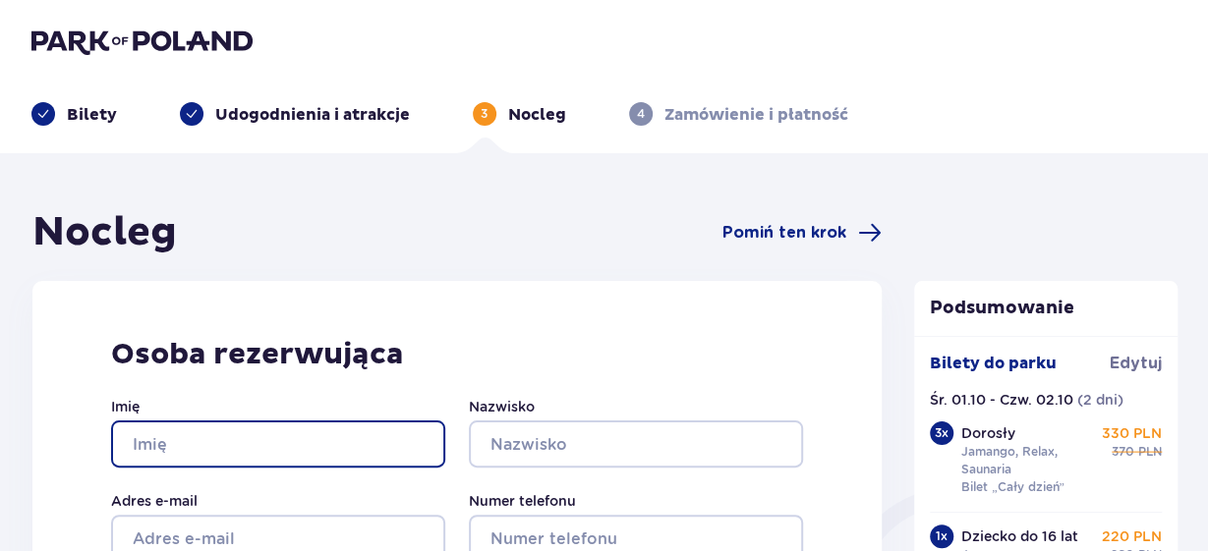
click at [317, 434] on input "Imię" at bounding box center [278, 444] width 334 height 47
type input "[PERSON_NAME]"
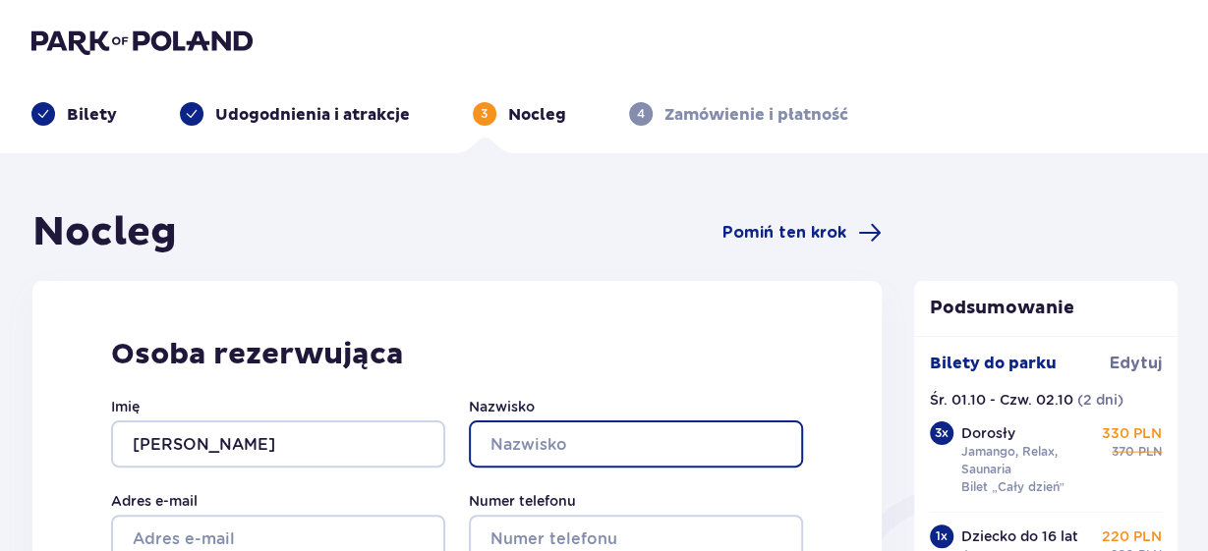
click at [579, 452] on input "Nazwisko" at bounding box center [636, 444] width 334 height 47
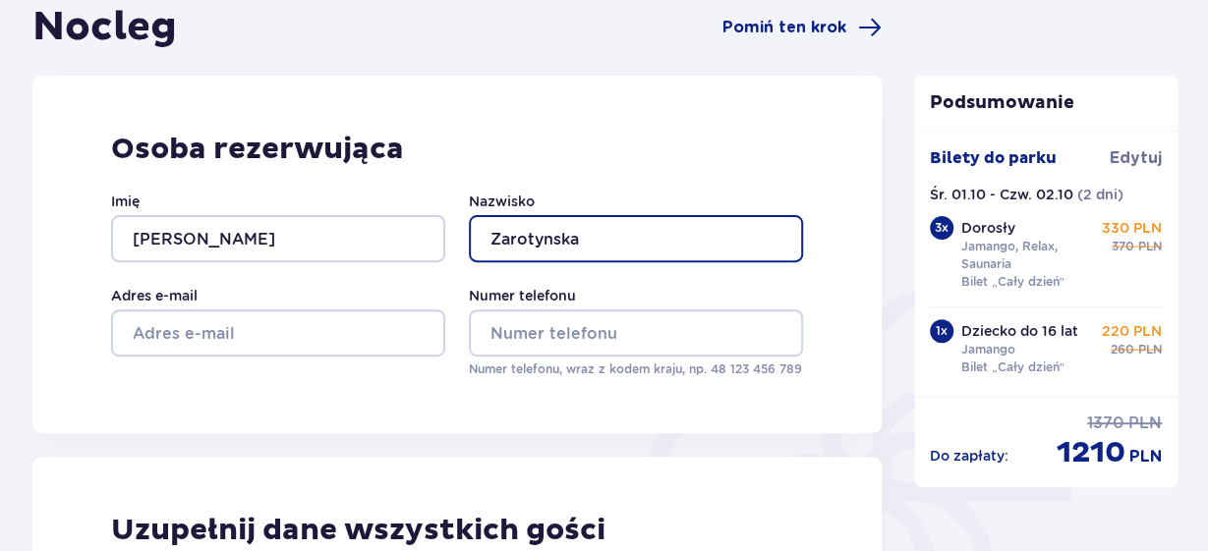
scroll to position [206, 0]
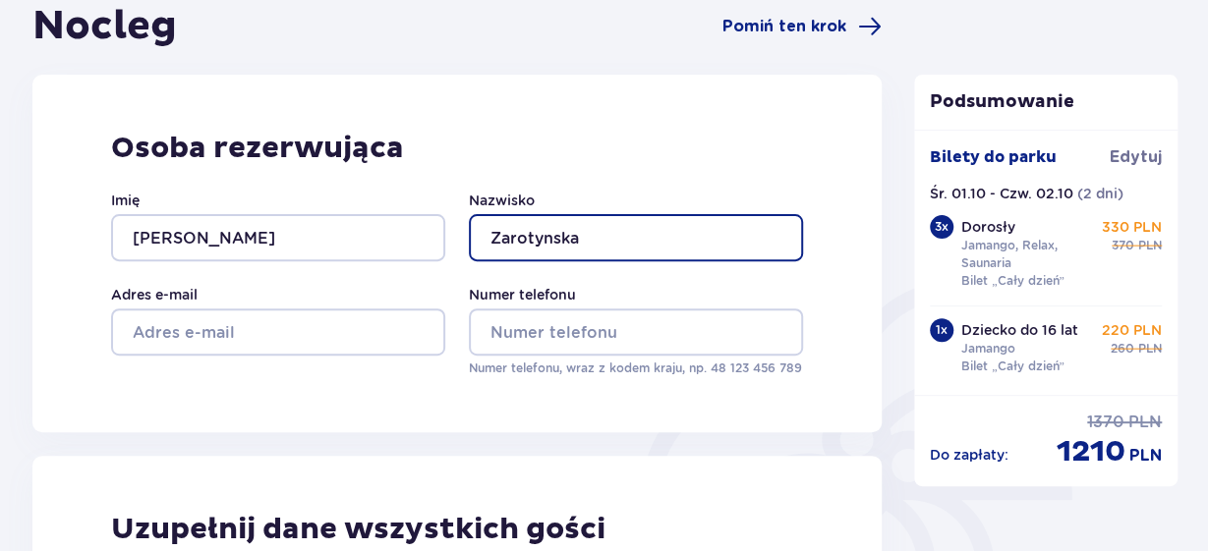
type input "Zarotynska"
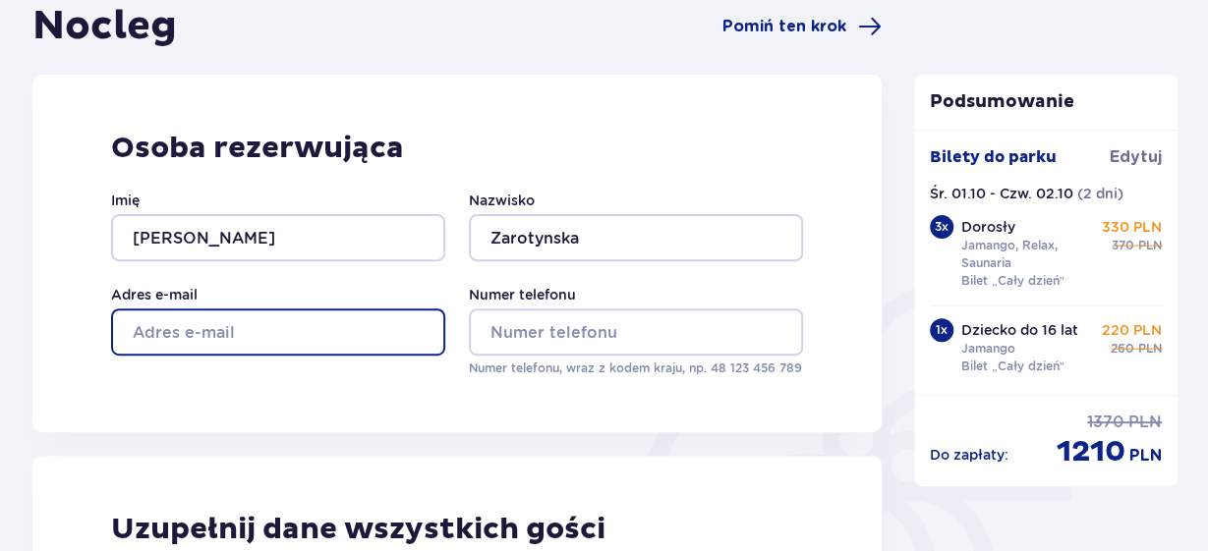
click at [353, 331] on input "Adres e-mail" at bounding box center [278, 332] width 334 height 47
type input "[EMAIL_ADDRESS][DOMAIN_NAME]"
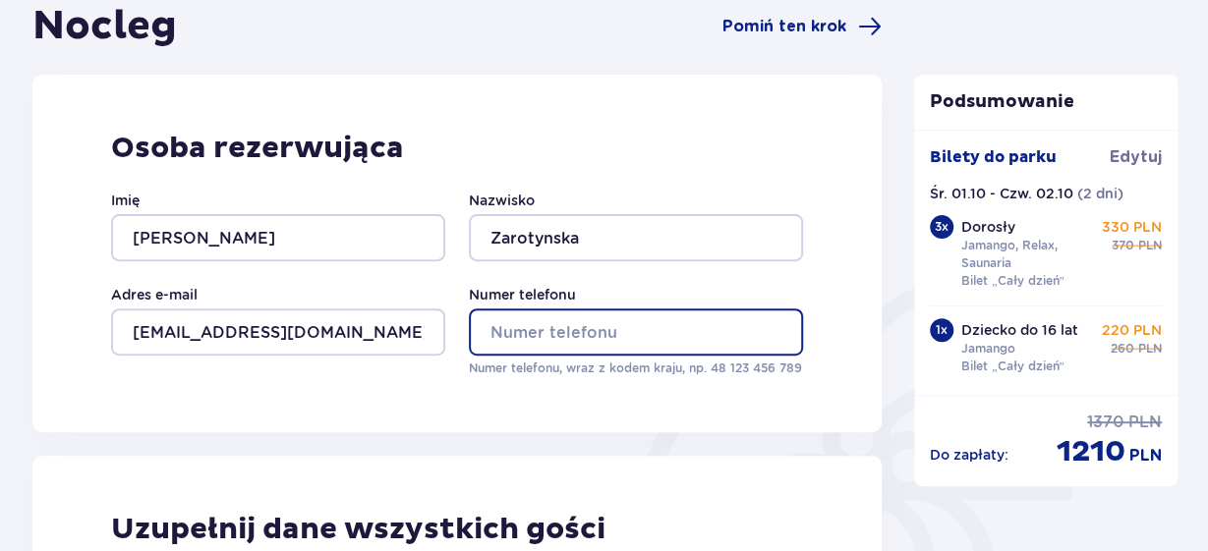
click at [646, 345] on input "Numer telefonu" at bounding box center [636, 332] width 334 height 47
type input "5"
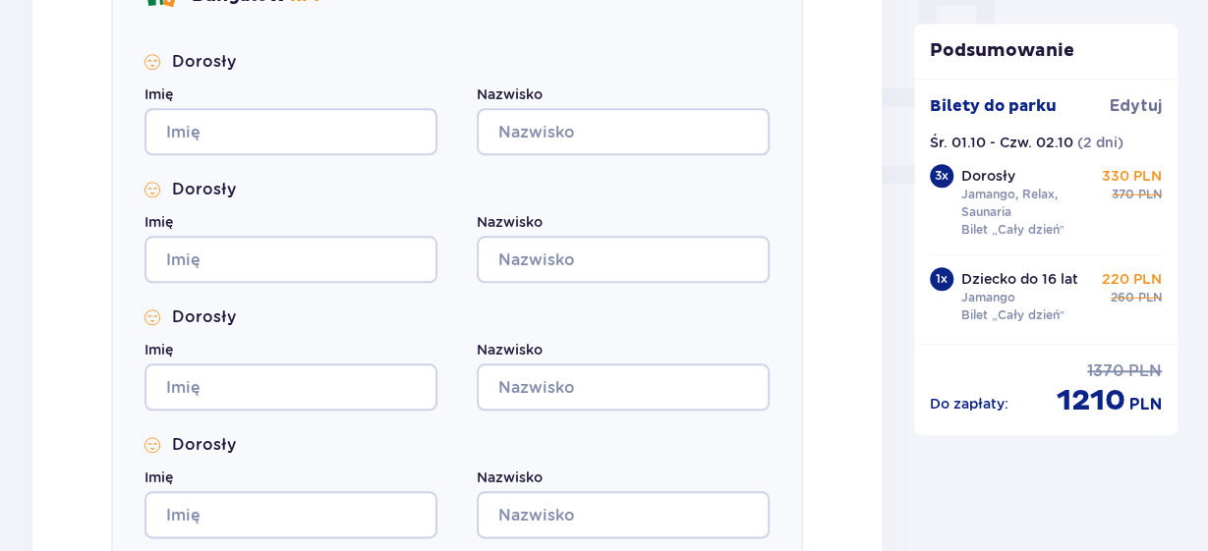
scroll to position [833, 0]
type input "664045294"
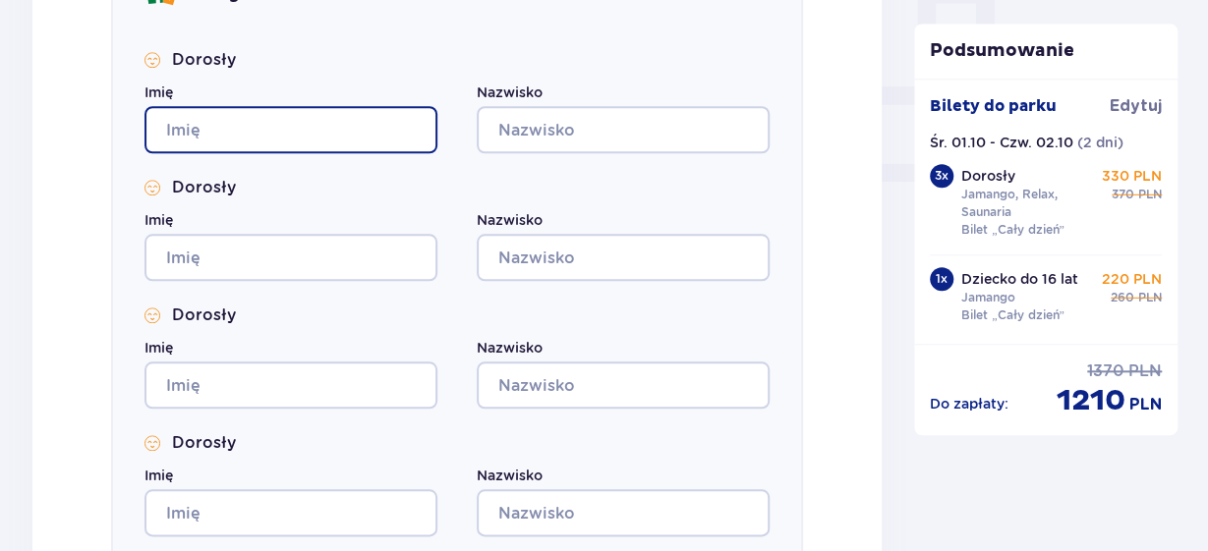
click at [343, 126] on input "Imię" at bounding box center [290, 129] width 293 height 47
type input "[PERSON_NAME]"
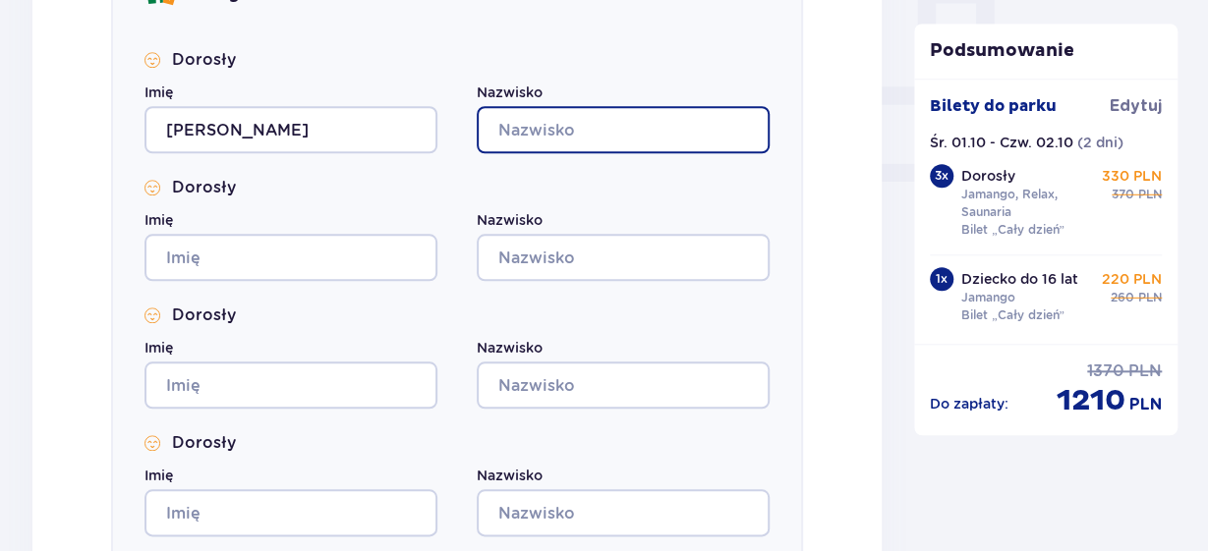
click at [624, 144] on input "Nazwisko" at bounding box center [623, 129] width 293 height 47
type input "Zarotynska"
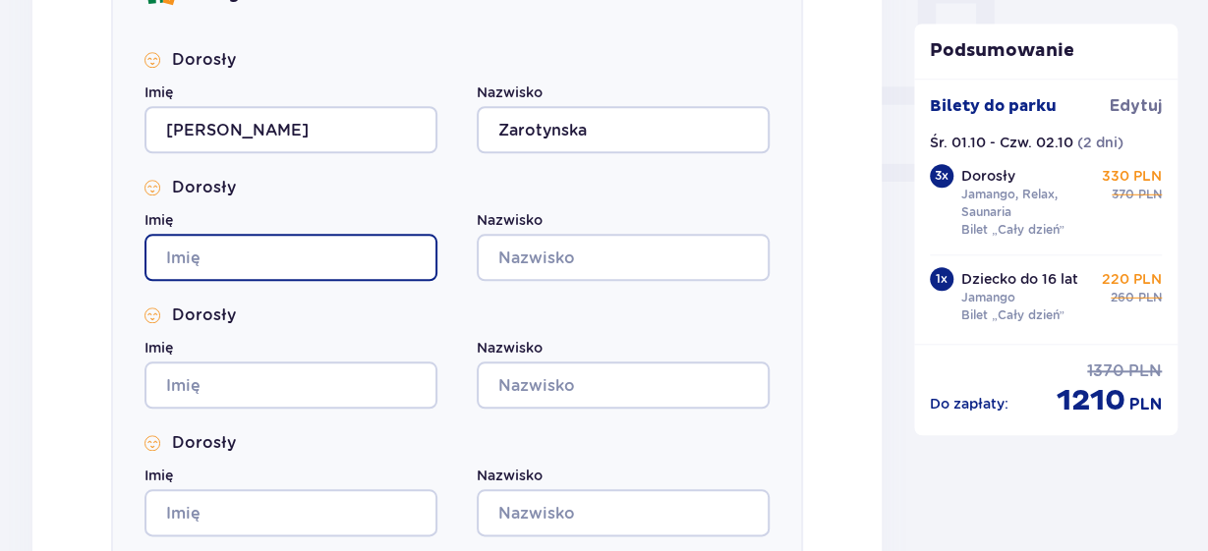
click at [281, 256] on input "Imię" at bounding box center [290, 257] width 293 height 47
type input "J"
type input "[PERSON_NAME]"
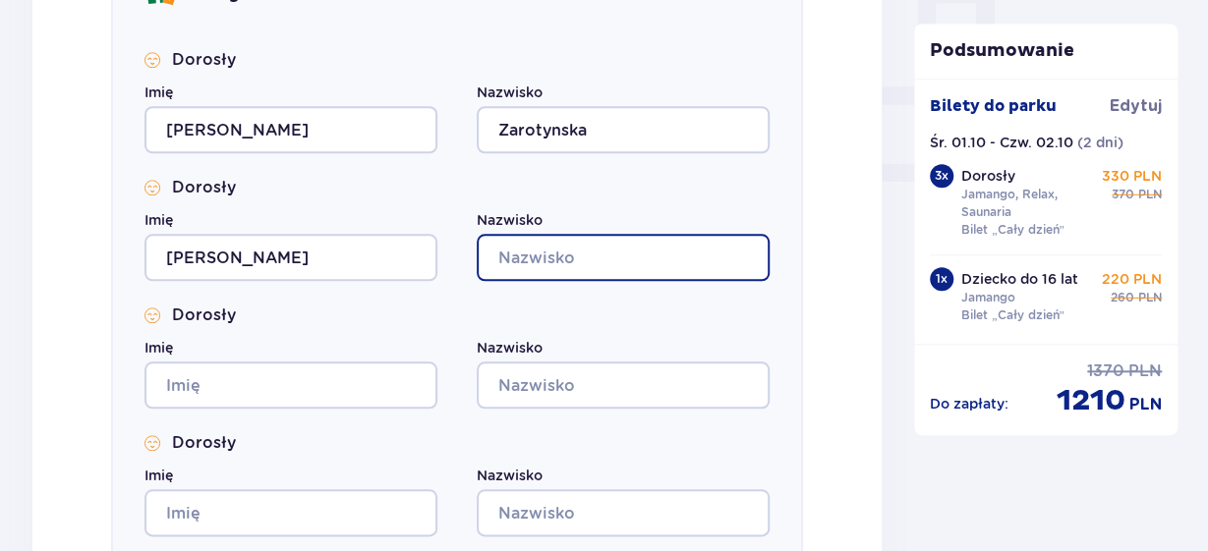
click at [591, 262] on input "Nazwisko" at bounding box center [623, 257] width 293 height 47
type input "Tylka"
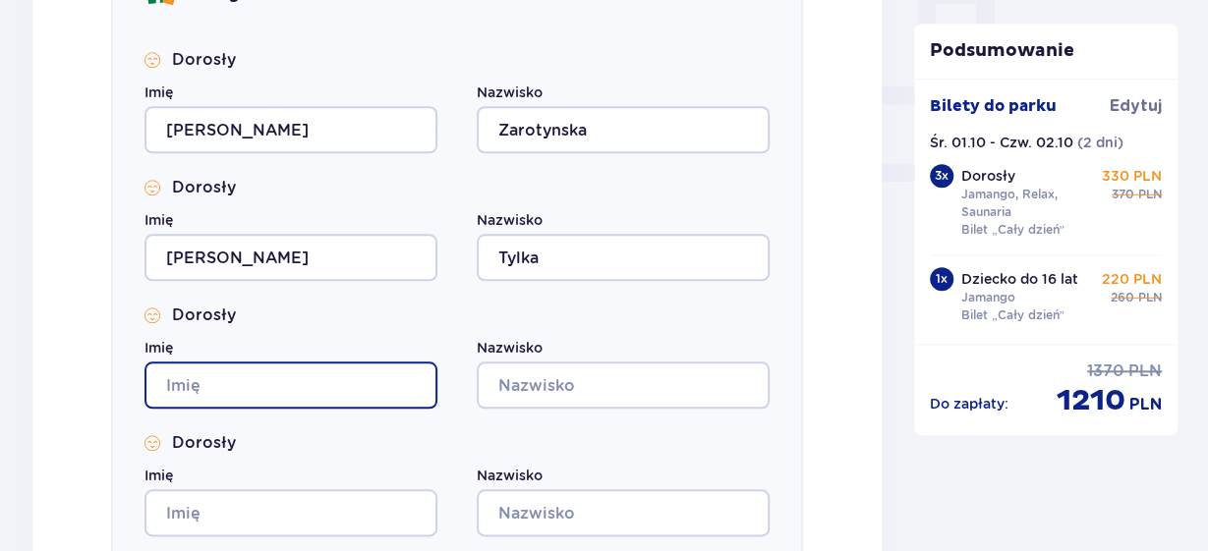
click at [288, 393] on input "Imię" at bounding box center [290, 385] width 293 height 47
type input "[PERSON_NAME]"
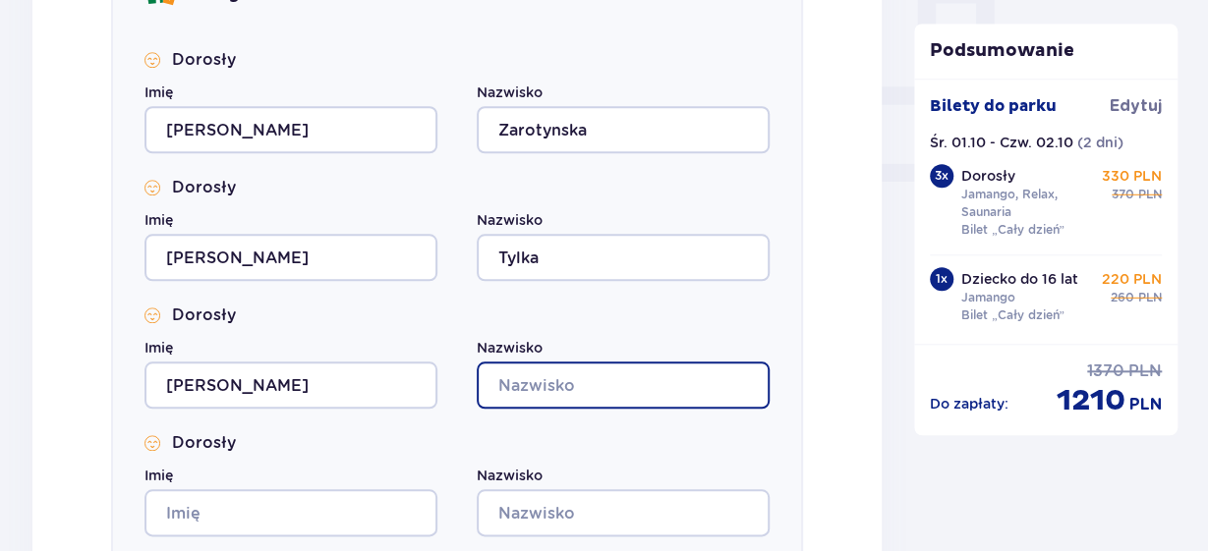
click at [588, 389] on input "Nazwisko" at bounding box center [623, 385] width 293 height 47
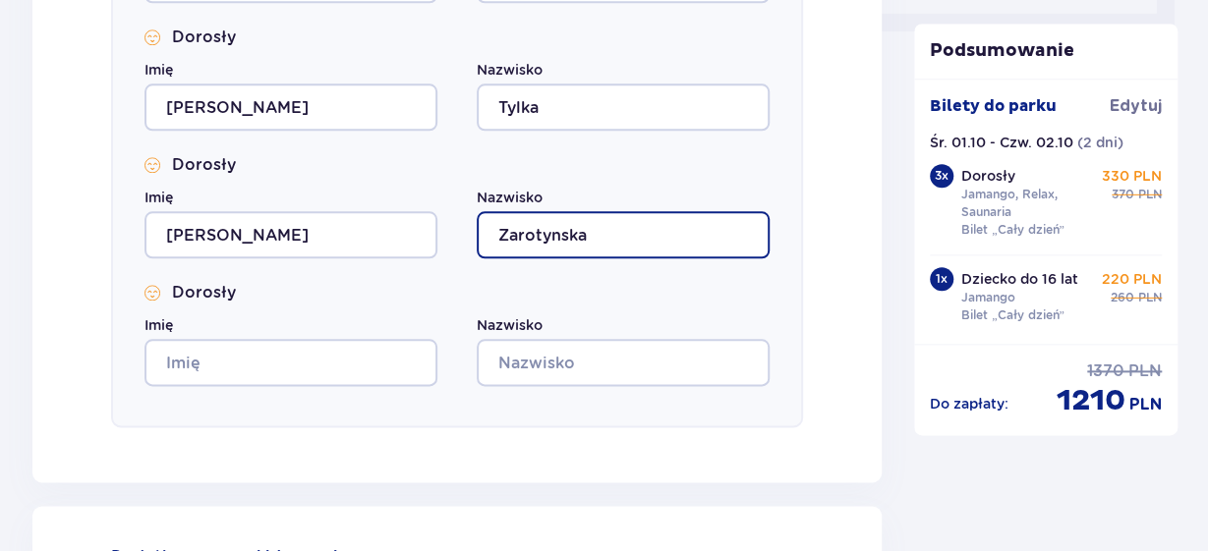
scroll to position [987, 0]
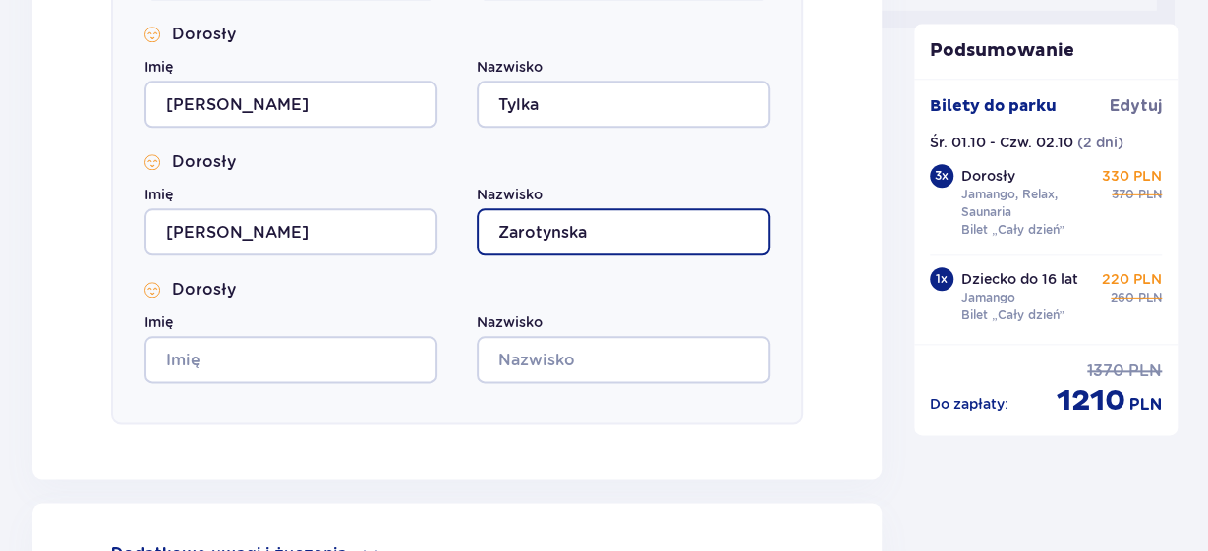
type input "Zarotynska"
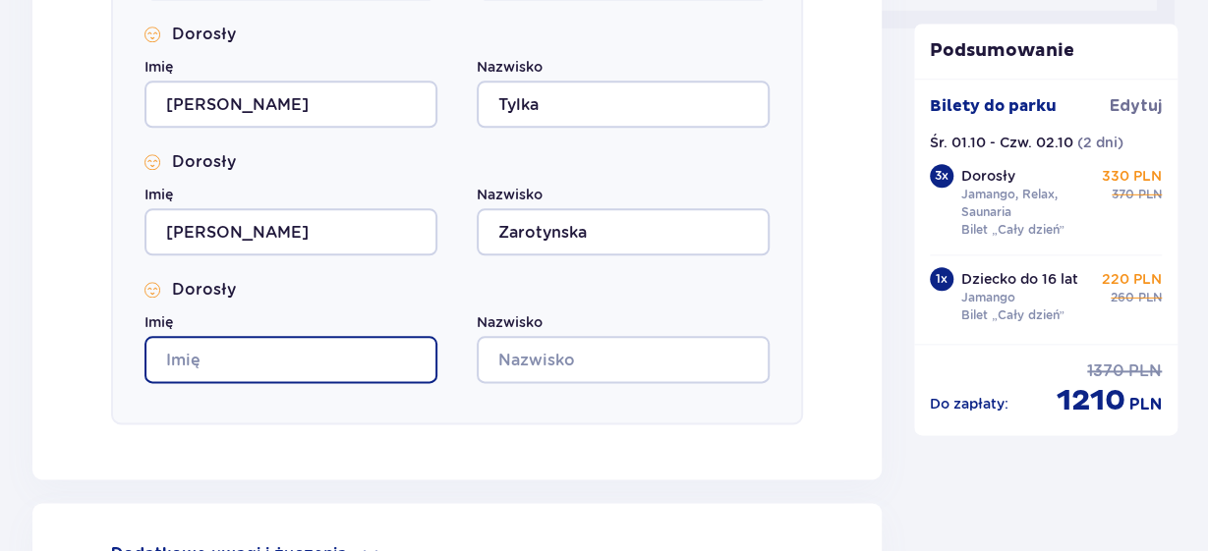
click at [264, 359] on input "Imię" at bounding box center [290, 359] width 293 height 47
type input "Izabela"
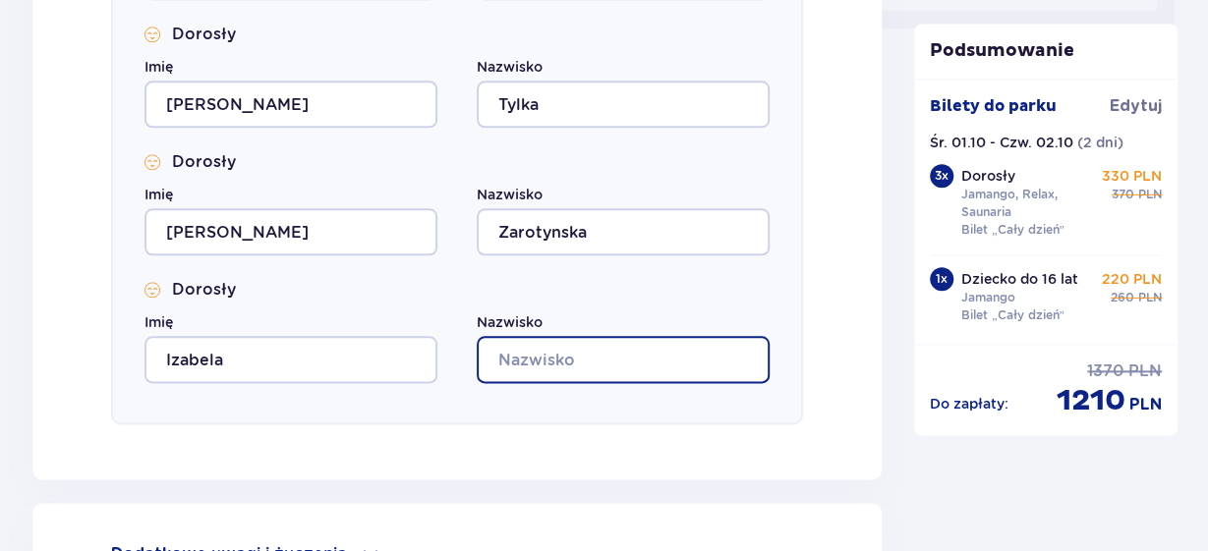
click at [596, 365] on input "Nazwisko" at bounding box center [623, 359] width 293 height 47
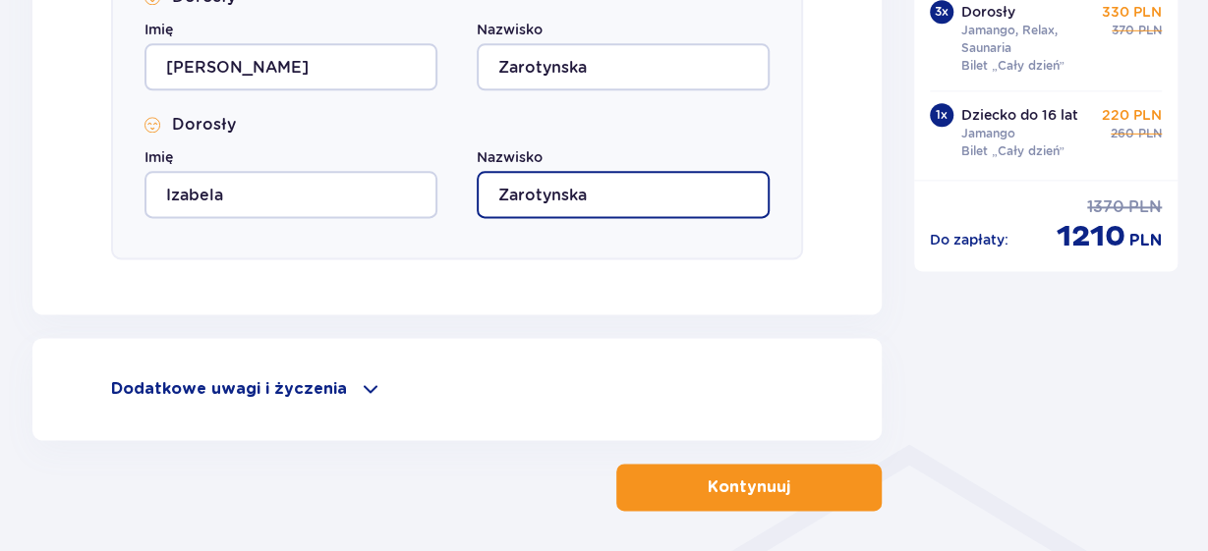
scroll to position [1153, 0]
type input "Zarotynska"
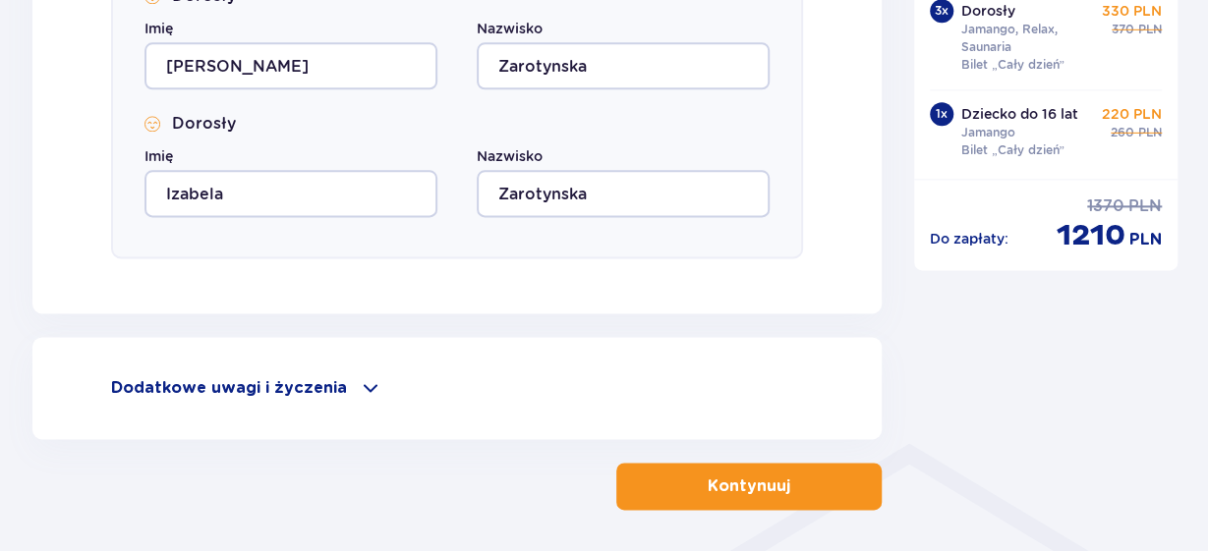
click at [774, 491] on p "Kontynuuj" at bounding box center [749, 487] width 83 height 22
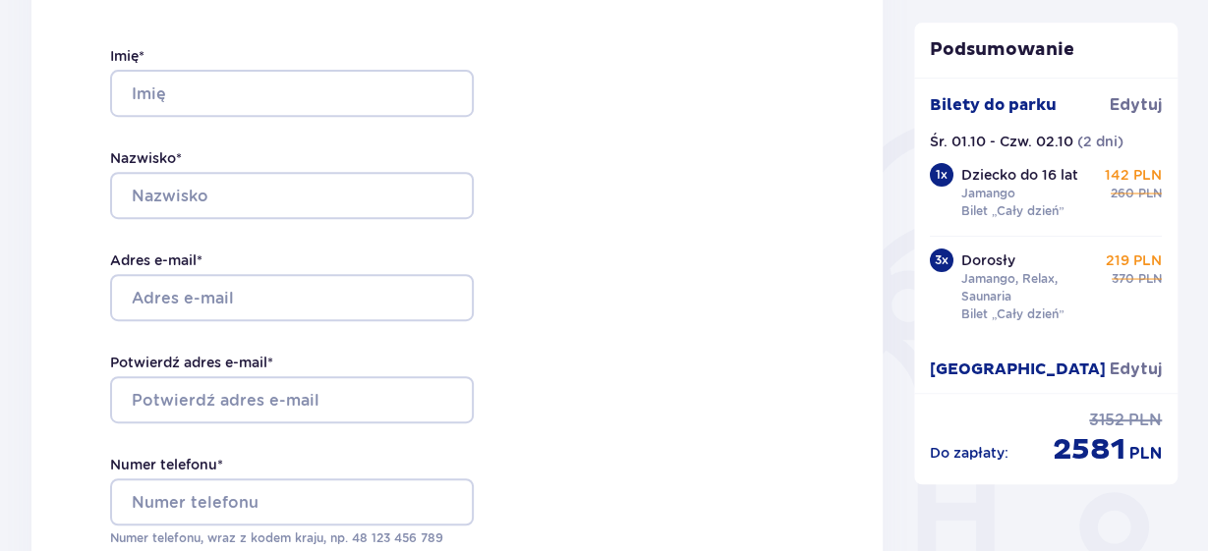
scroll to position [283, 0]
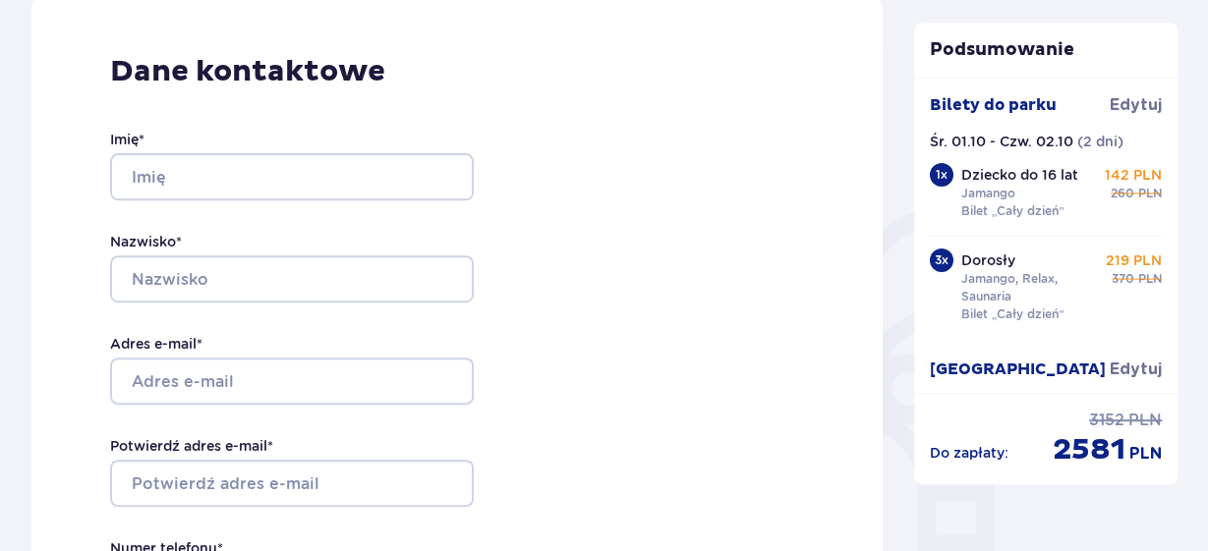
click at [1128, 257] on p "219 PLN" at bounding box center [1134, 262] width 56 height 20
click at [640, 243] on div "Dane kontaktowe Imię * Nazwisko * Adres e-mail * Potwierdź adres e-mail * Numer…" at bounding box center [457, 410] width 852 height 826
click at [736, 240] on div "Dane kontaktowe Imię * Nazwisko * Adres e-mail * Potwierdź adres e-mail * Numer…" at bounding box center [457, 410] width 852 height 826
